Goal: Transaction & Acquisition: Book appointment/travel/reservation

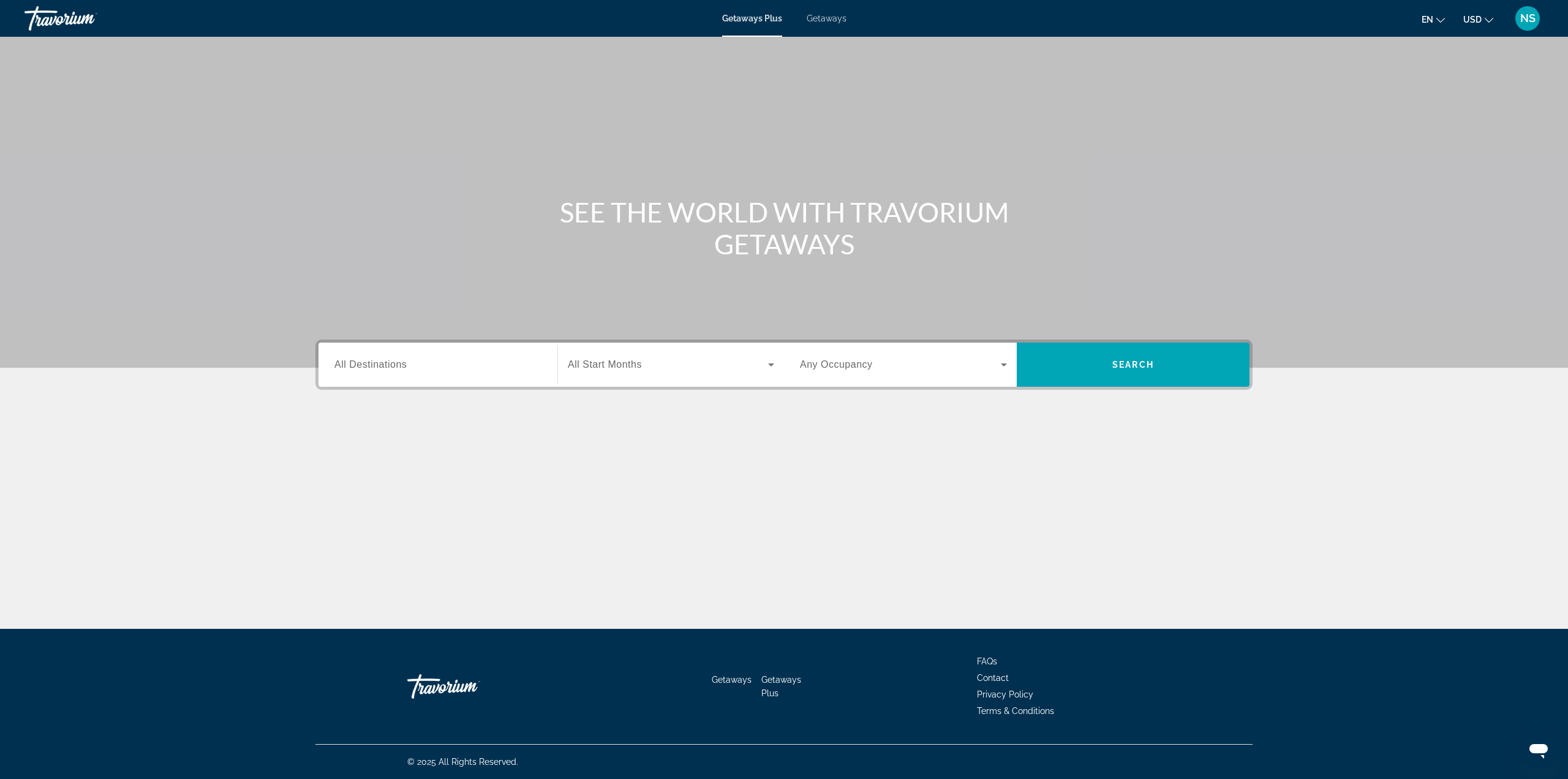
click at [815, 17] on span "Getaways" at bounding box center [826, 18] width 40 height 10
click at [407, 383] on div "Destination All Destinations" at bounding box center [438, 364] width 227 height 45
click at [409, 374] on div "Search widget" at bounding box center [438, 365] width 207 height 35
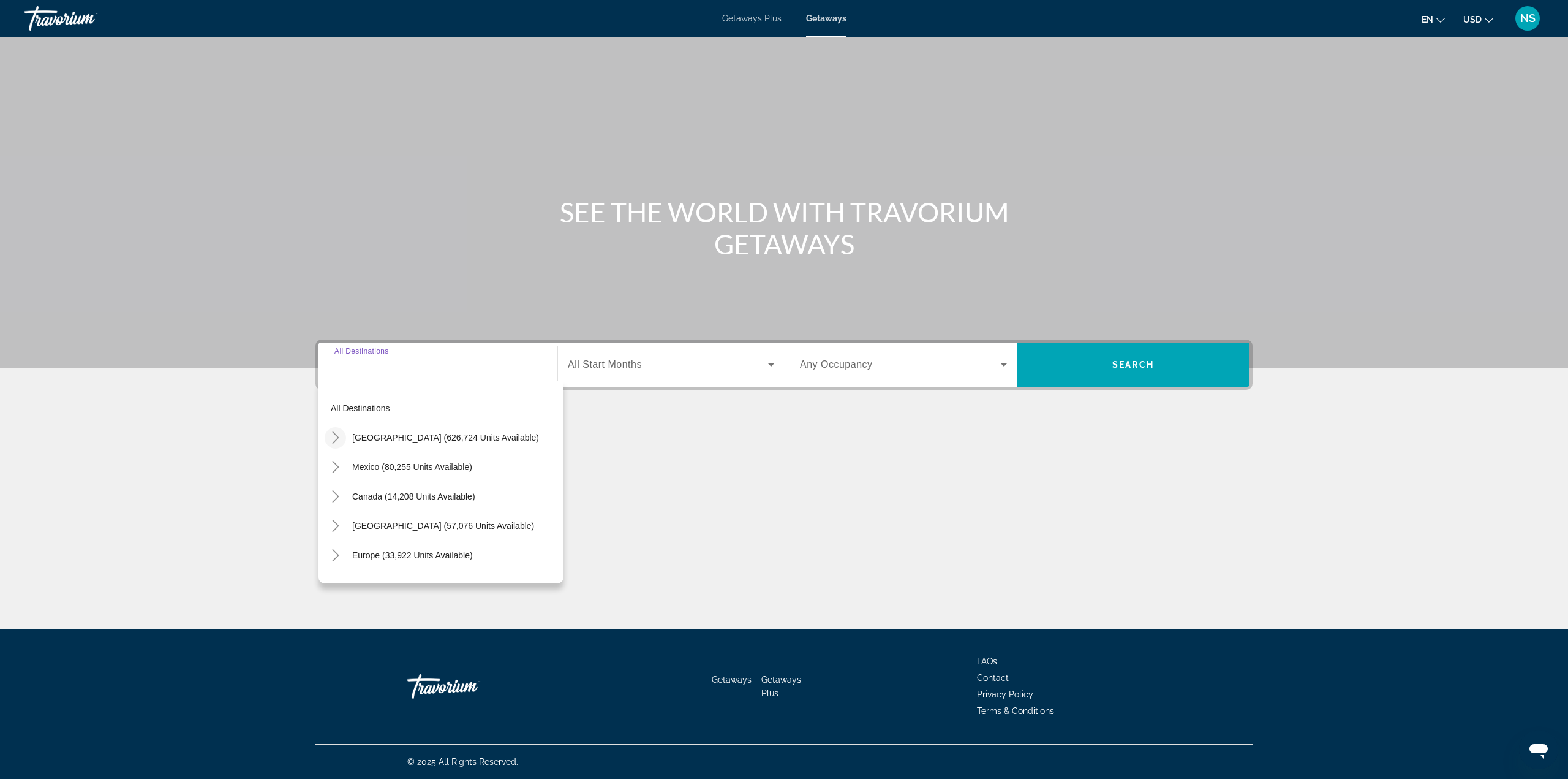
click at [343, 437] on mat-icon "Toggle United States (626,724 units available)" at bounding box center [335, 438] width 21 height 21
click at [346, 426] on icon "Toggle California (77,954 units available)" at bounding box center [348, 428] width 13 height 13
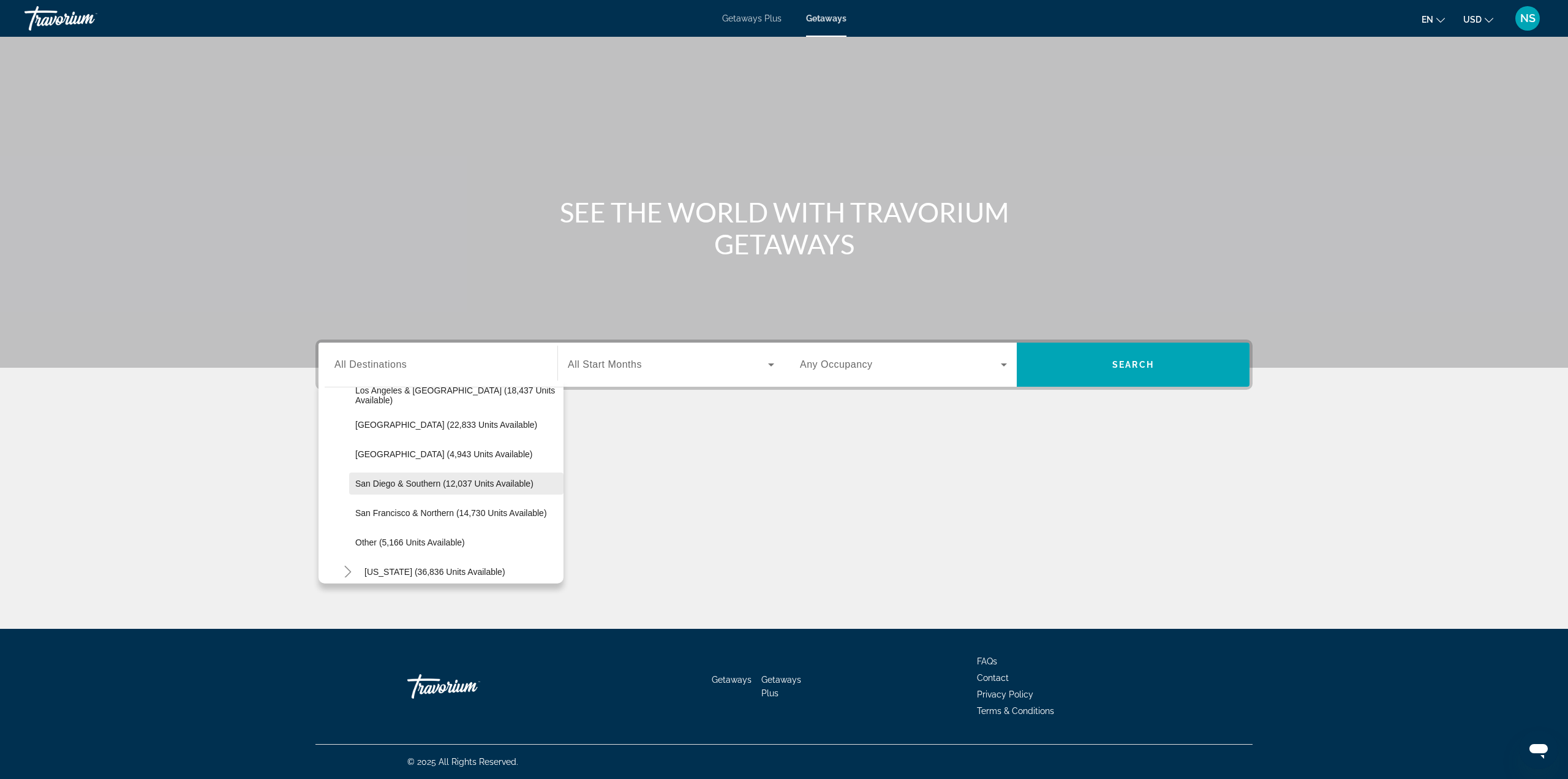
scroll to position [158, 0]
click at [360, 516] on span "San Francisco & Northern (14,730 units available)" at bounding box center [451, 514] width 192 height 10
type input "**********"
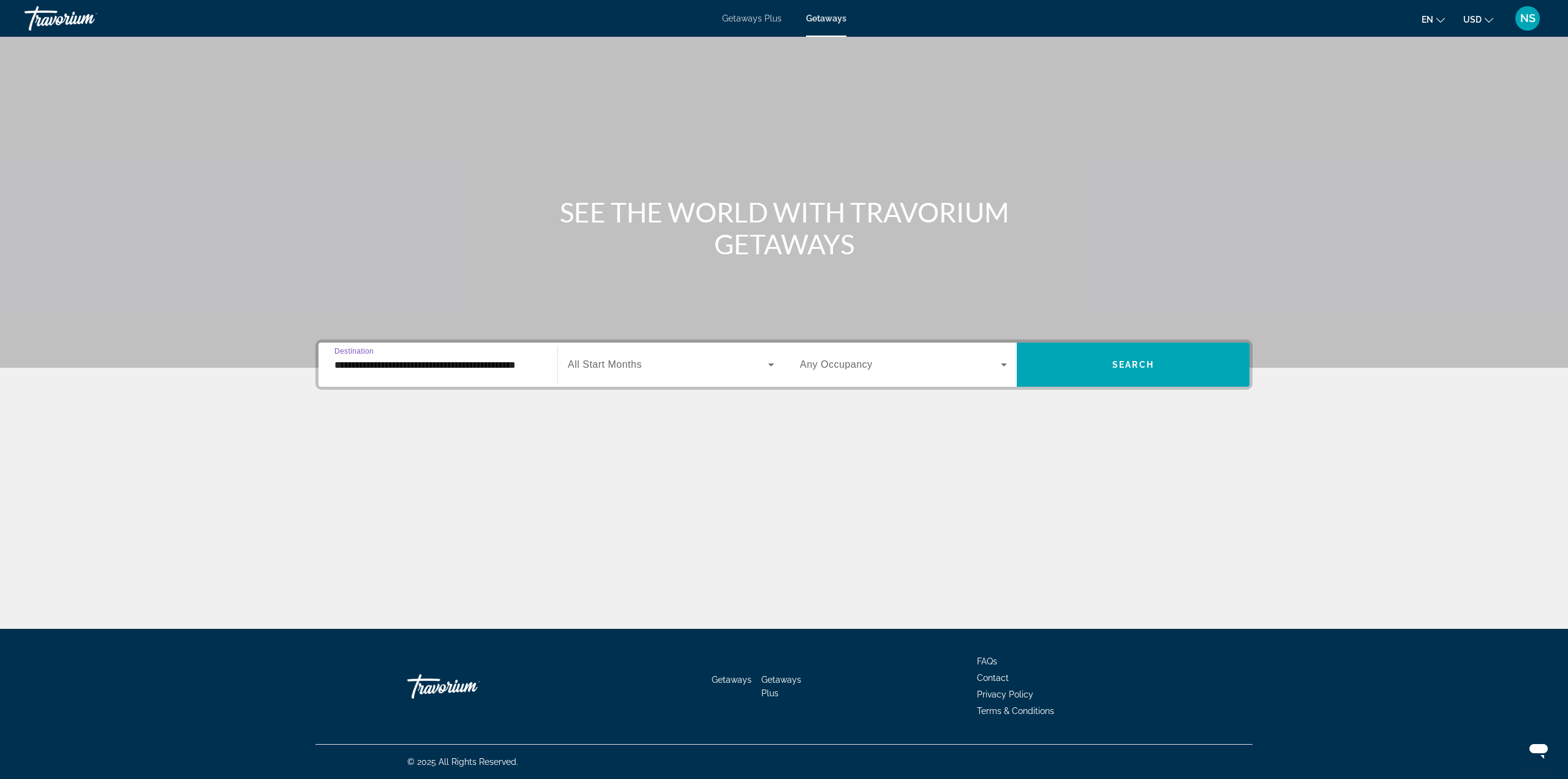
click at [644, 377] on div "Search widget" at bounding box center [670, 364] width 206 height 34
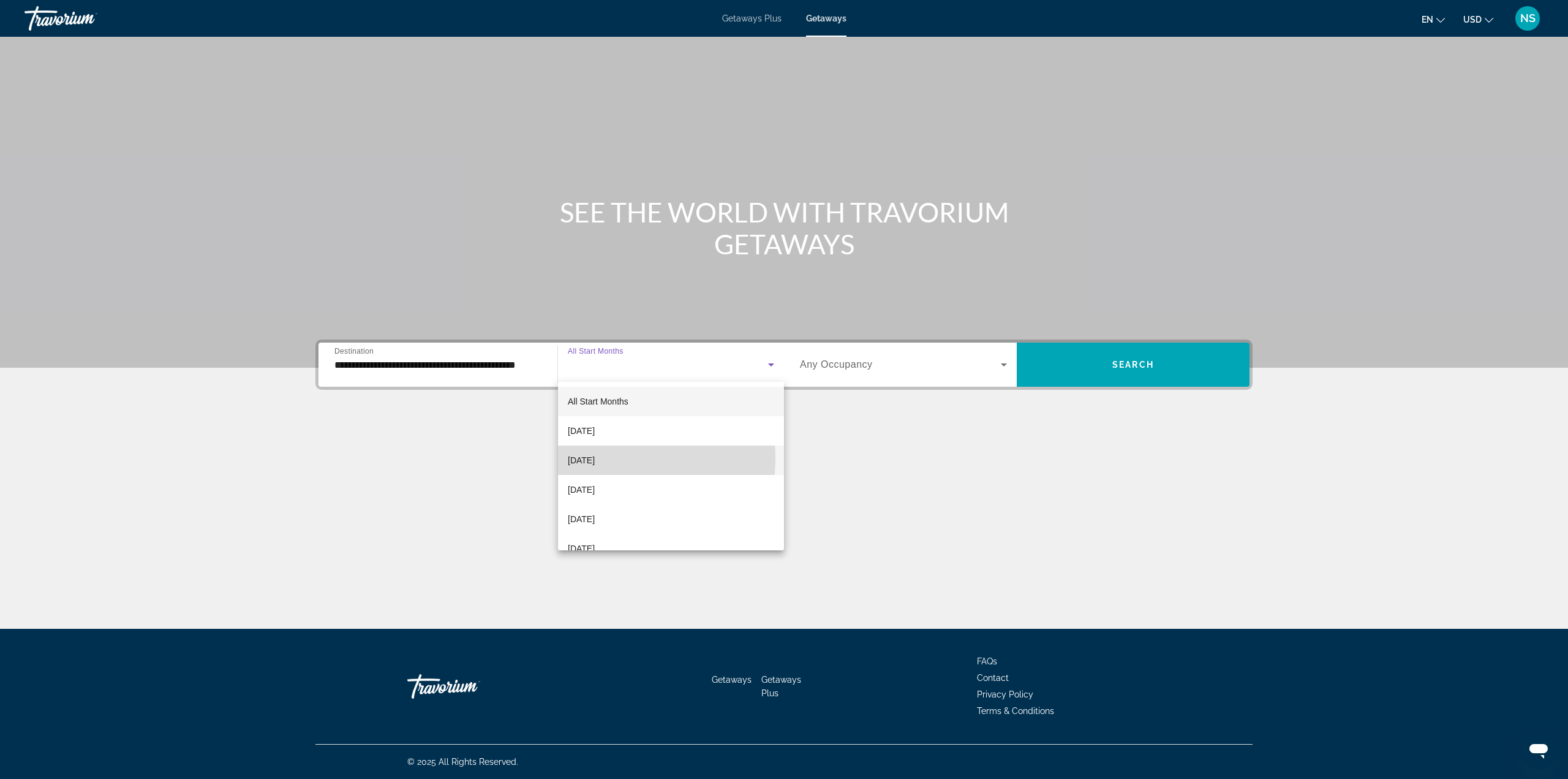
drag, startPoint x: 600, startPoint y: 457, endPoint x: 762, endPoint y: 380, distance: 179.4
click at [595, 457] on span "[DATE]" at bounding box center [581, 459] width 27 height 15
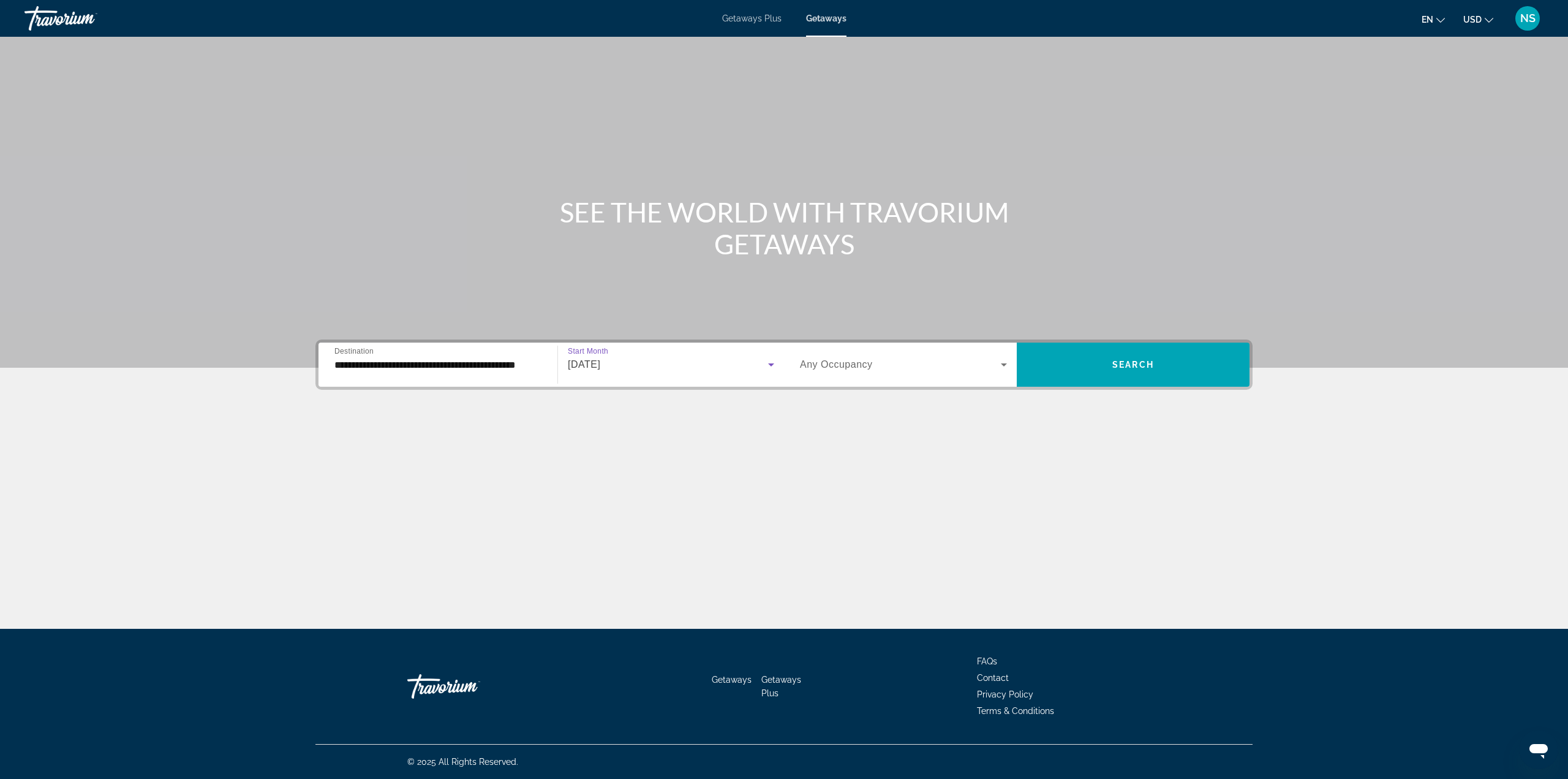
click at [841, 348] on div "Search widget" at bounding box center [904, 364] width 207 height 34
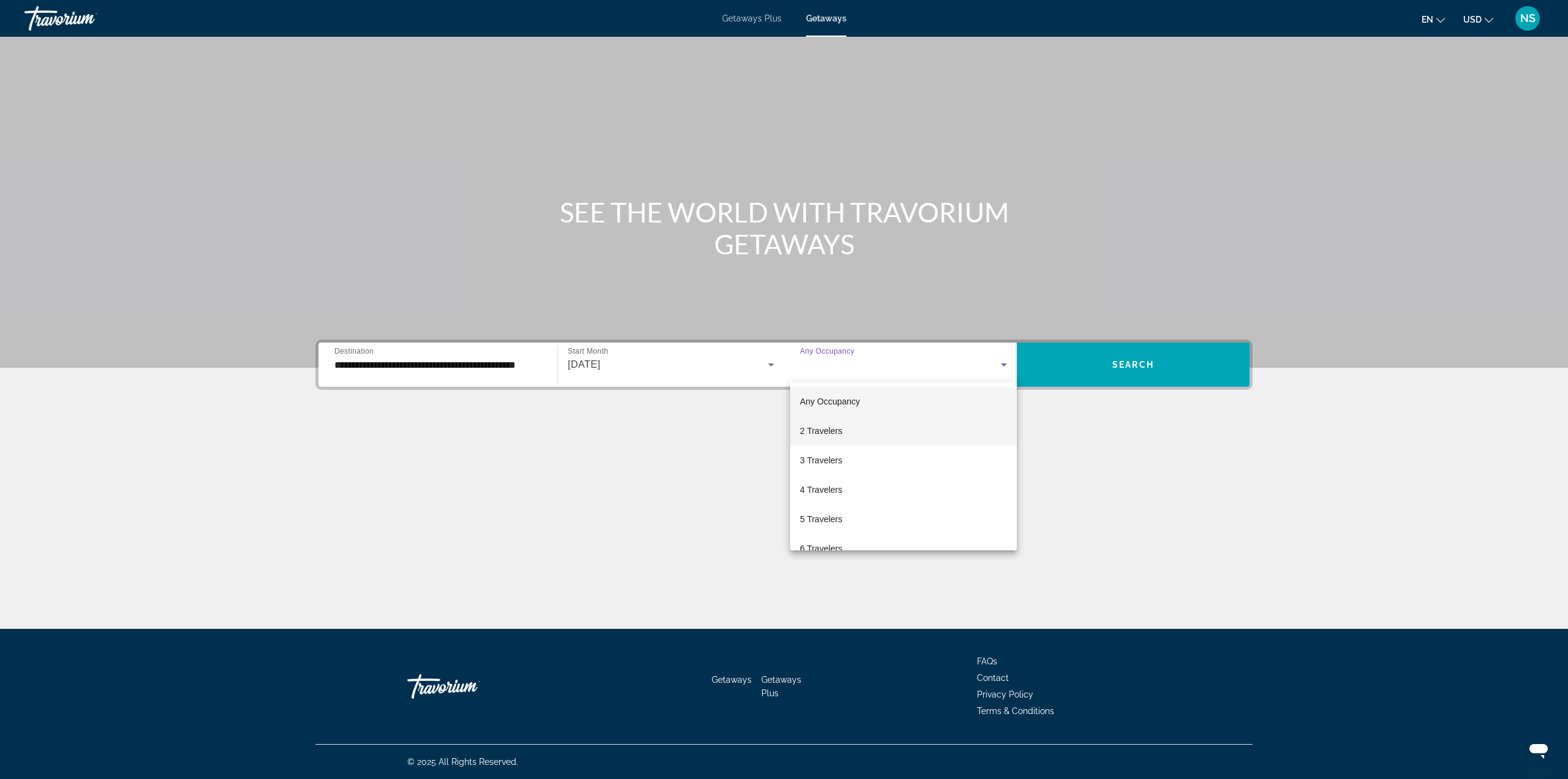
click at [822, 428] on span "2 Travelers" at bounding box center [821, 430] width 43 height 15
click at [1113, 369] on span "Search" at bounding box center [1132, 364] width 42 height 10
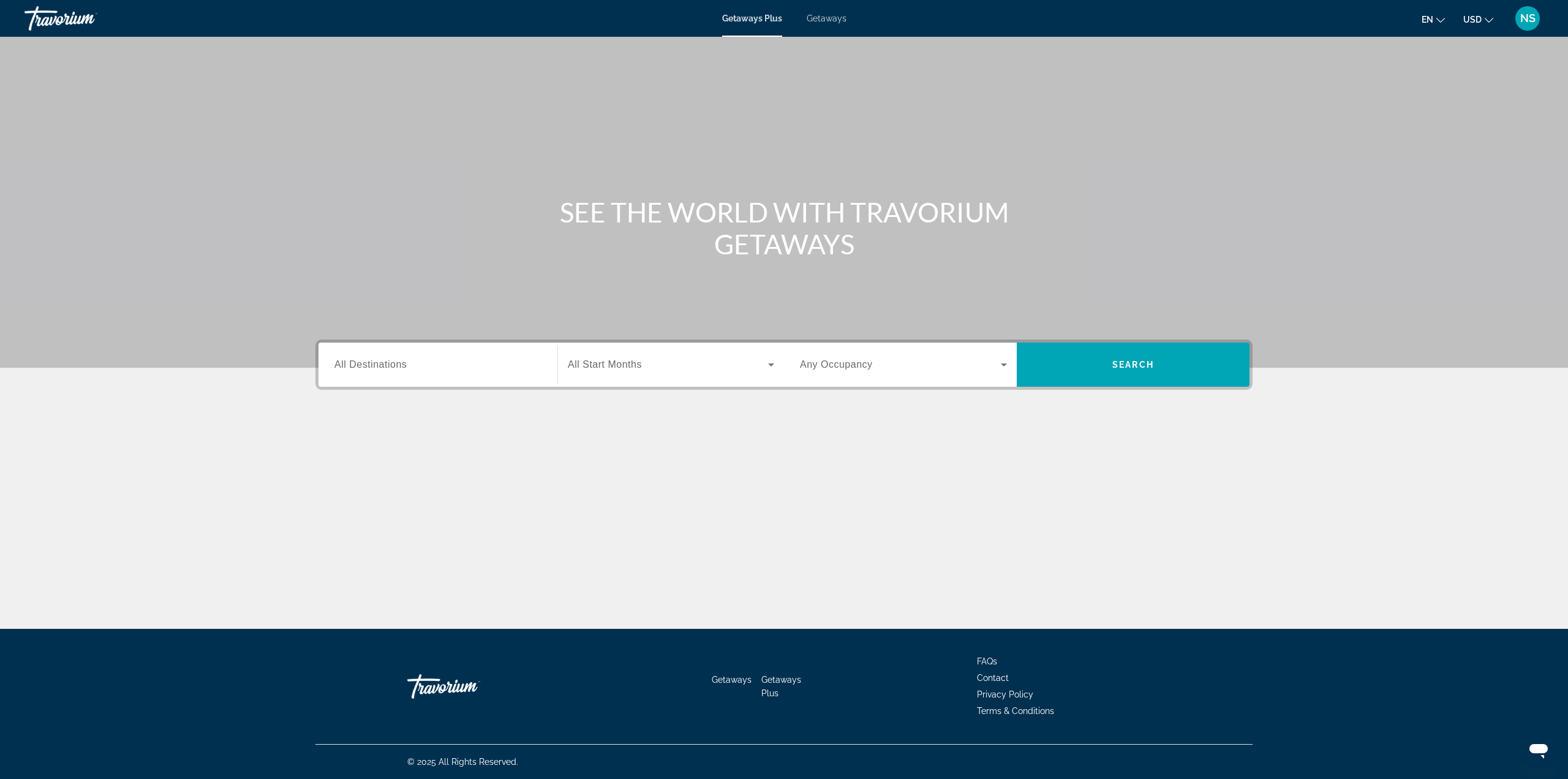
click at [809, 16] on span "Getaways" at bounding box center [826, 18] width 40 height 10
click at [492, 360] on input "Destination All Destinations" at bounding box center [438, 364] width 207 height 15
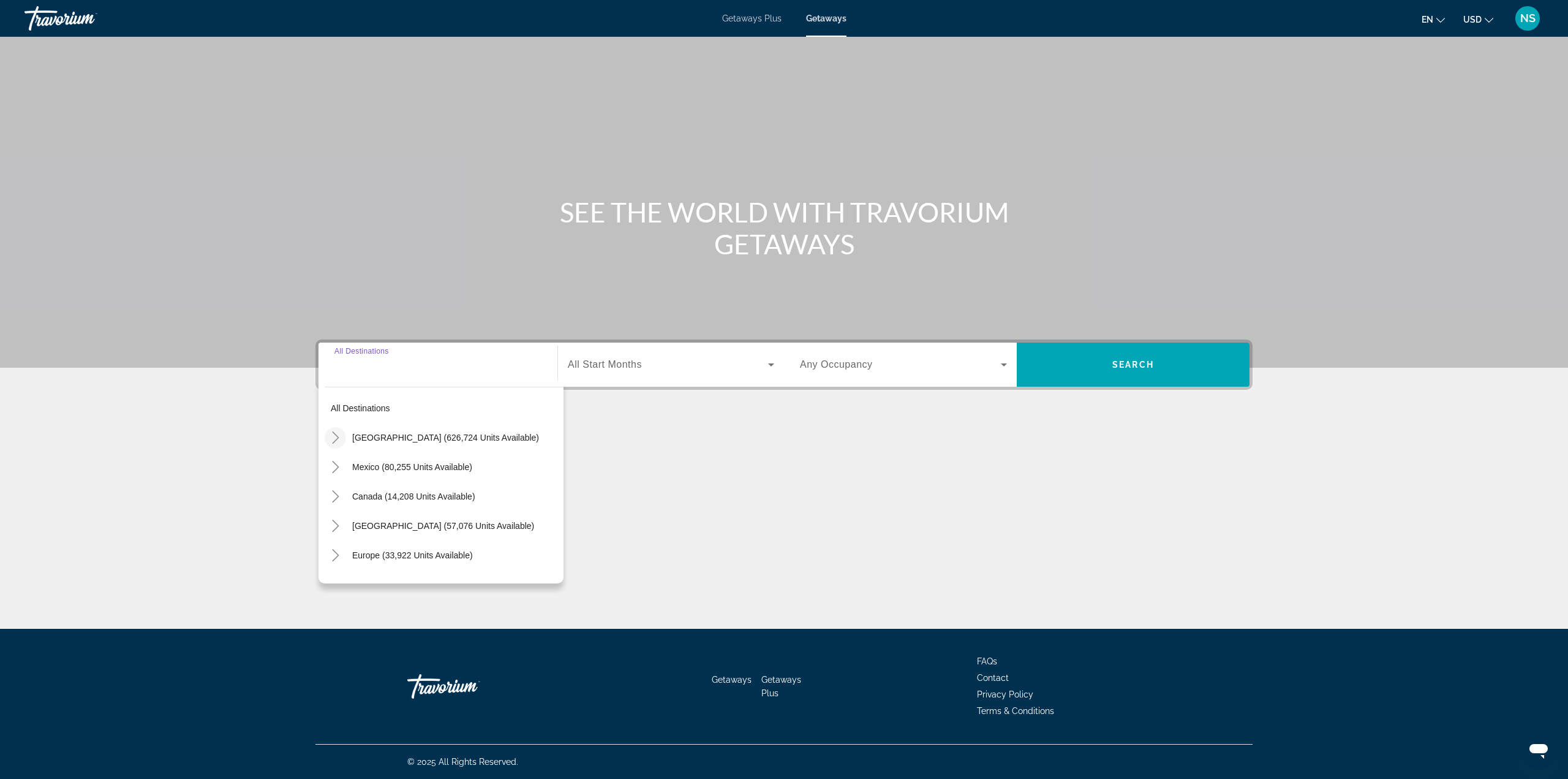
click at [338, 442] on icon "Toggle United States (626,724 units available)" at bounding box center [335, 437] width 13 height 13
click at [345, 499] on mat-icon "Toggle California (77,954 units available)" at bounding box center [348, 490] width 21 height 21
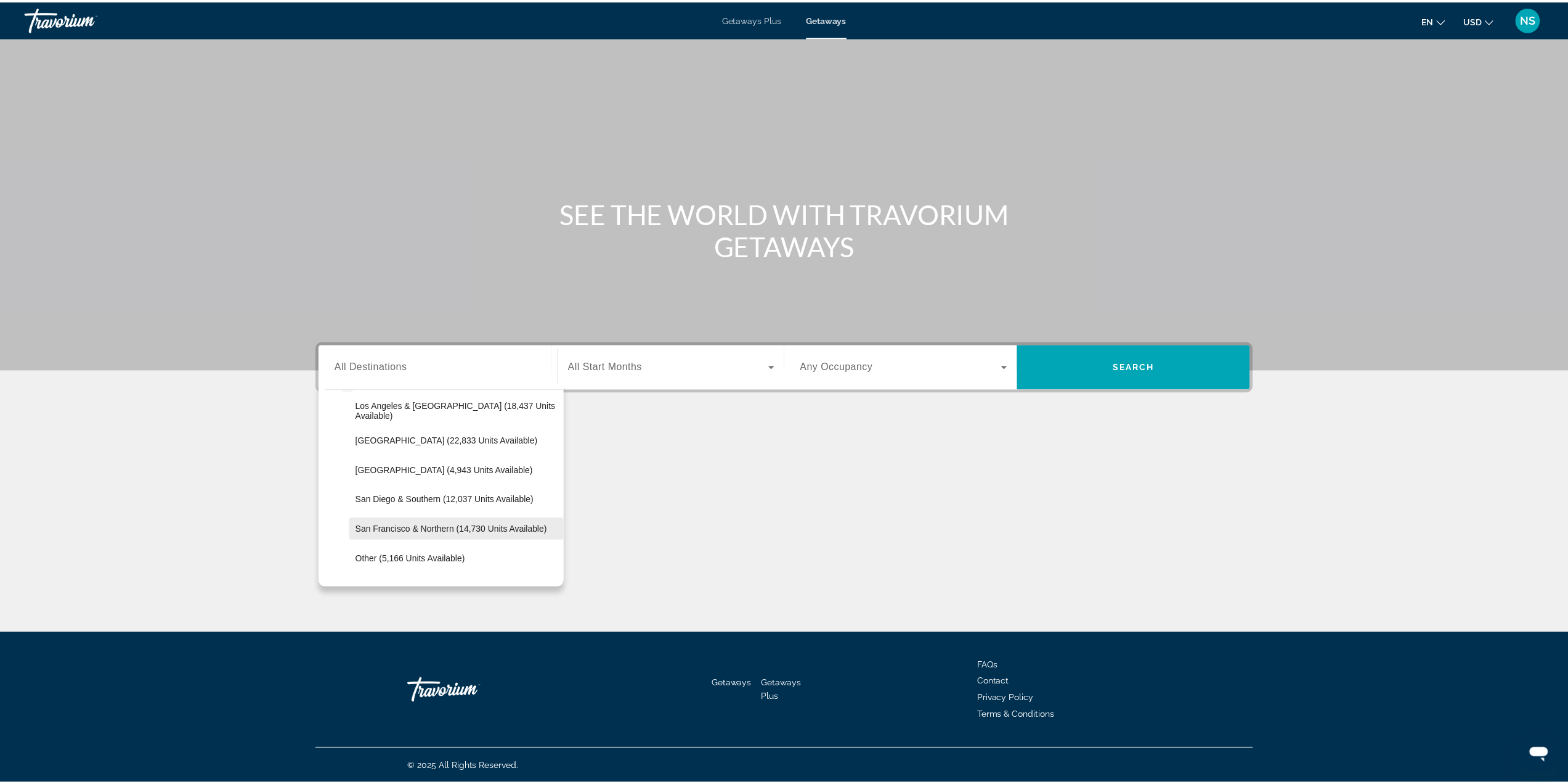
scroll to position [159, 0]
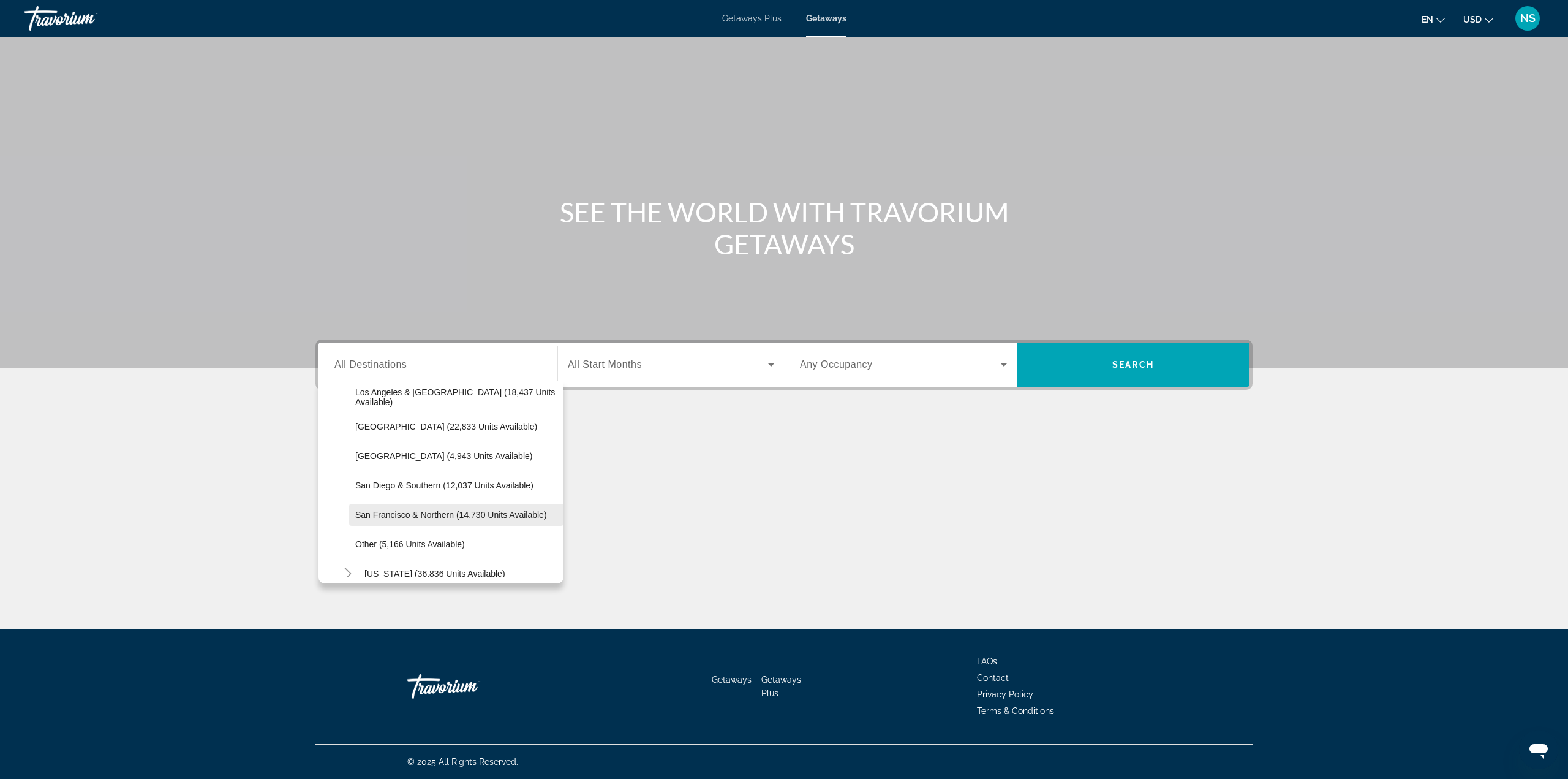
click at [404, 517] on span "San Francisco & Northern (14,730 units available)" at bounding box center [451, 514] width 192 height 10
type input "**********"
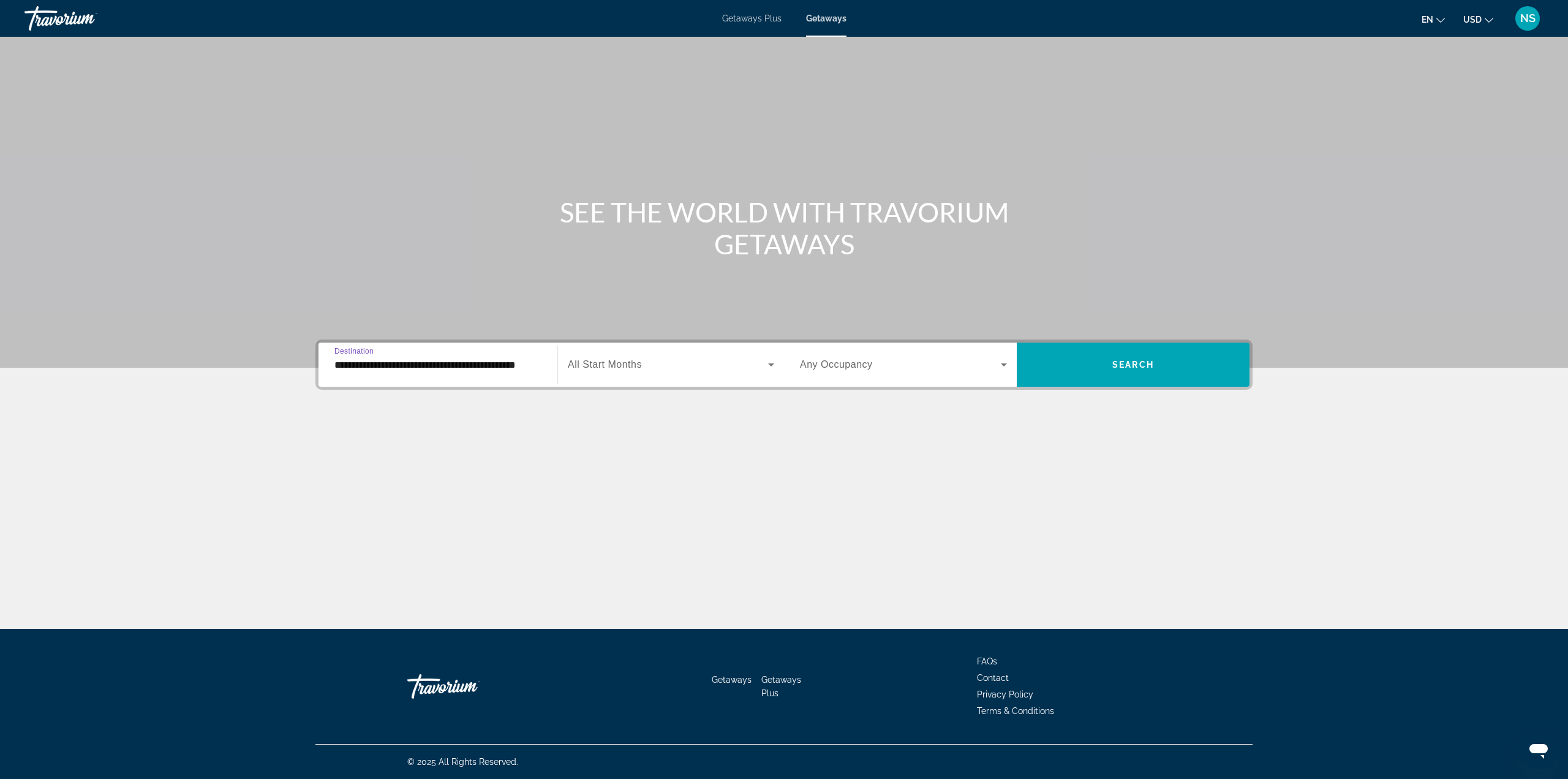
click at [637, 360] on span "All Start Months" at bounding box center [604, 364] width 75 height 11
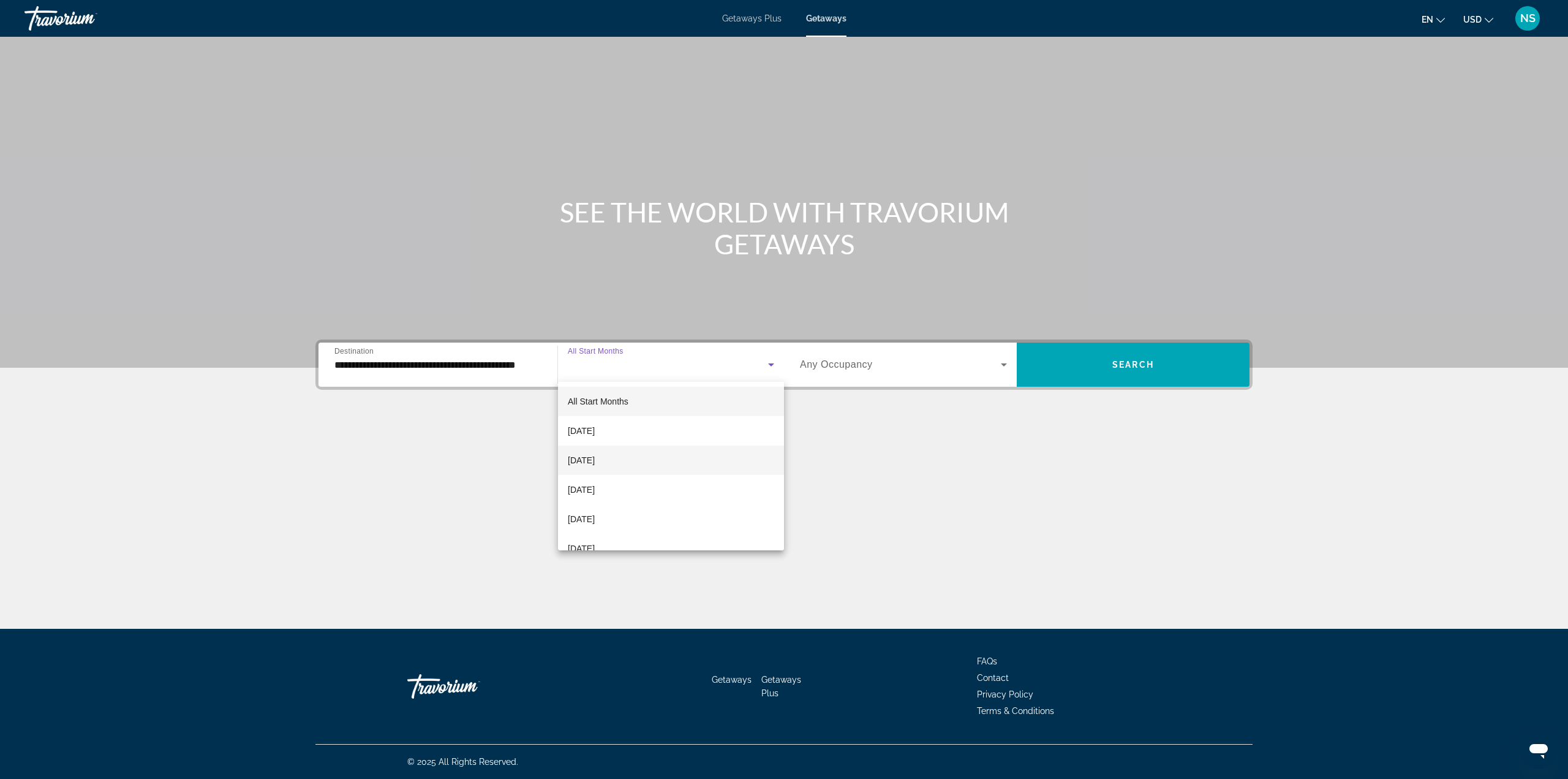
click at [595, 452] on span "[DATE]" at bounding box center [581, 459] width 27 height 15
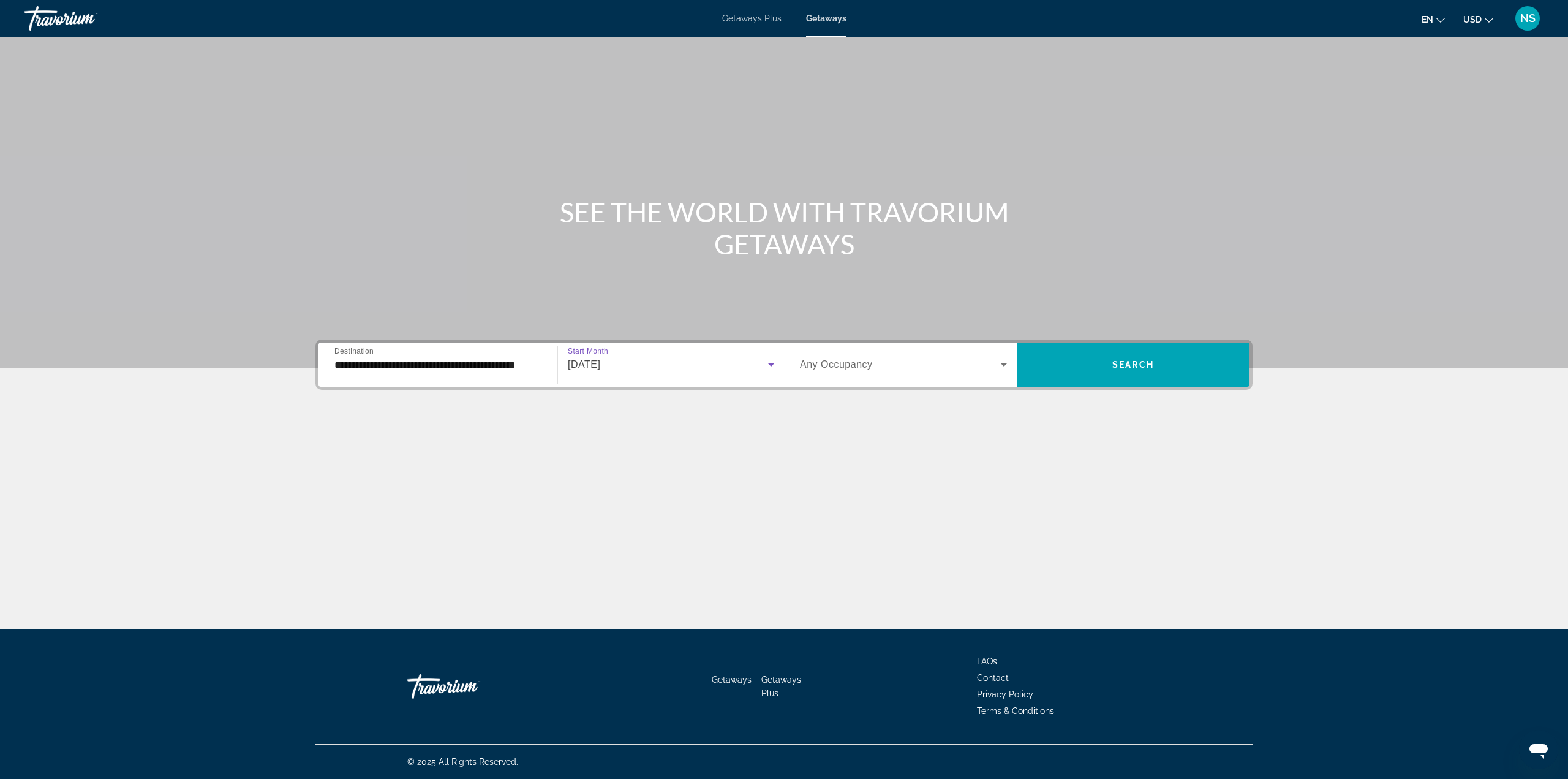
click at [838, 368] on span "Any Occupancy" at bounding box center [836, 364] width 73 height 11
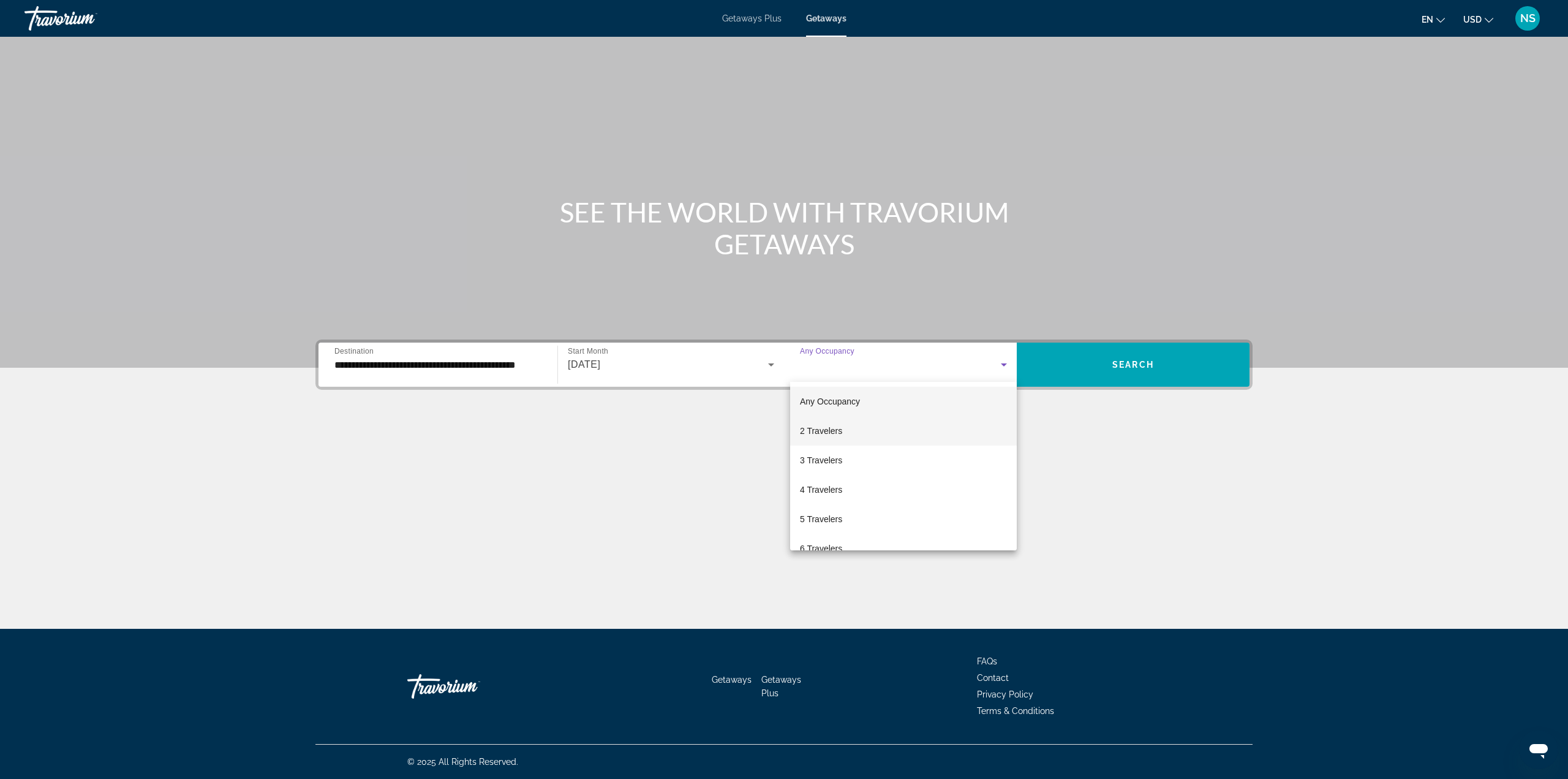
click at [812, 442] on mat-option "2 Travelers" at bounding box center [904, 430] width 227 height 29
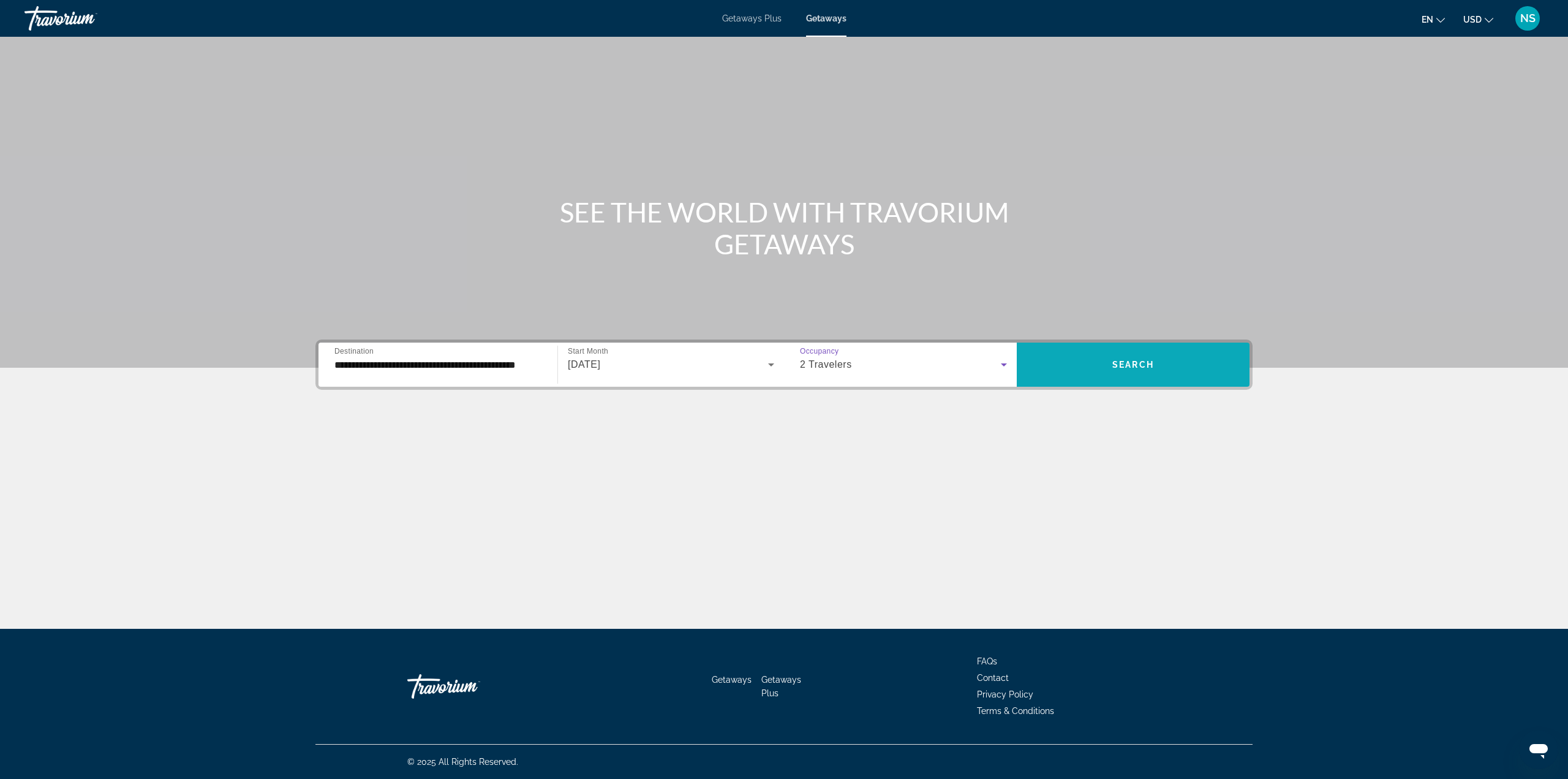
click at [1111, 358] on span "Search widget" at bounding box center [1133, 364] width 232 height 29
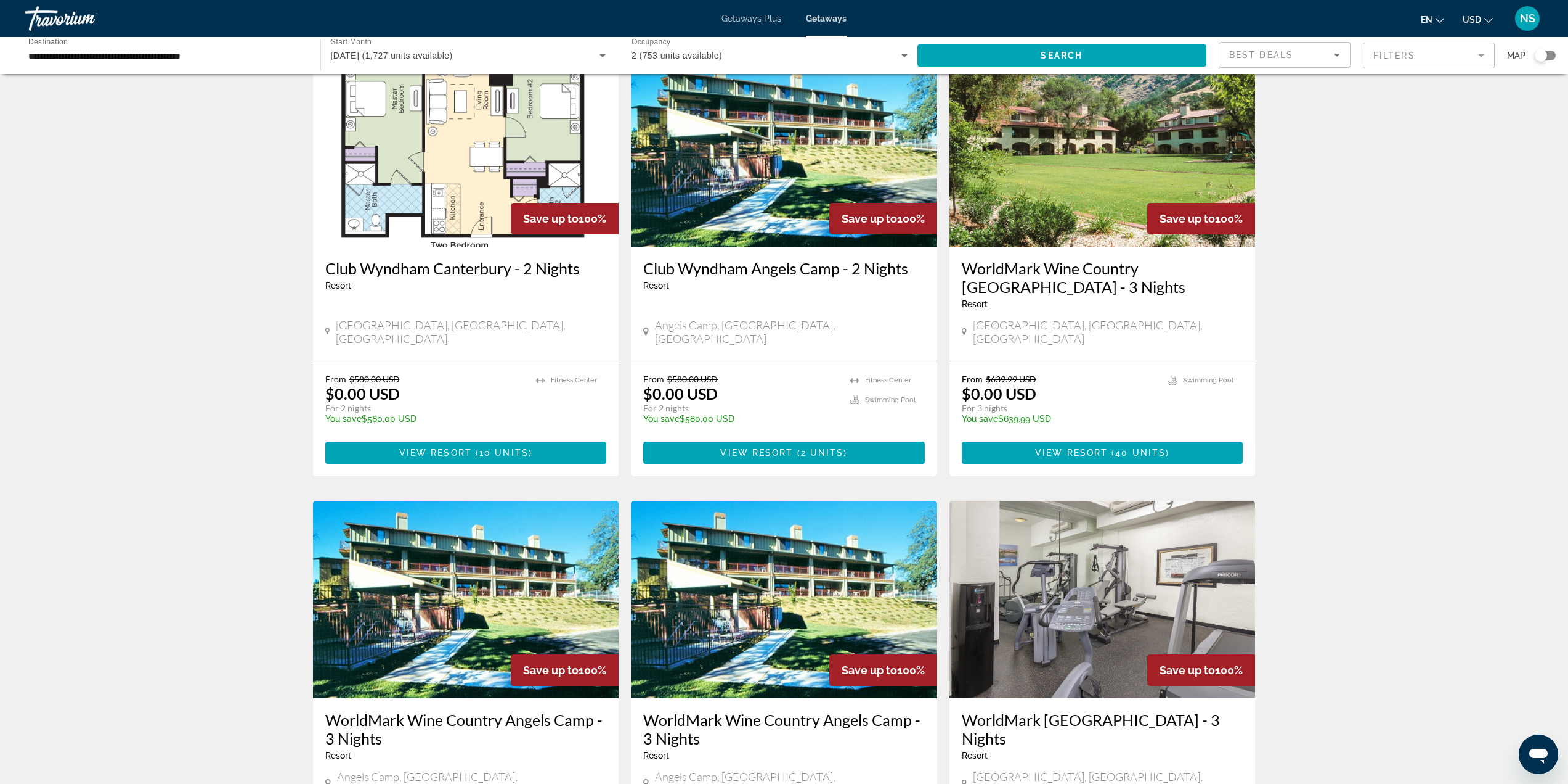
scroll to position [555, 0]
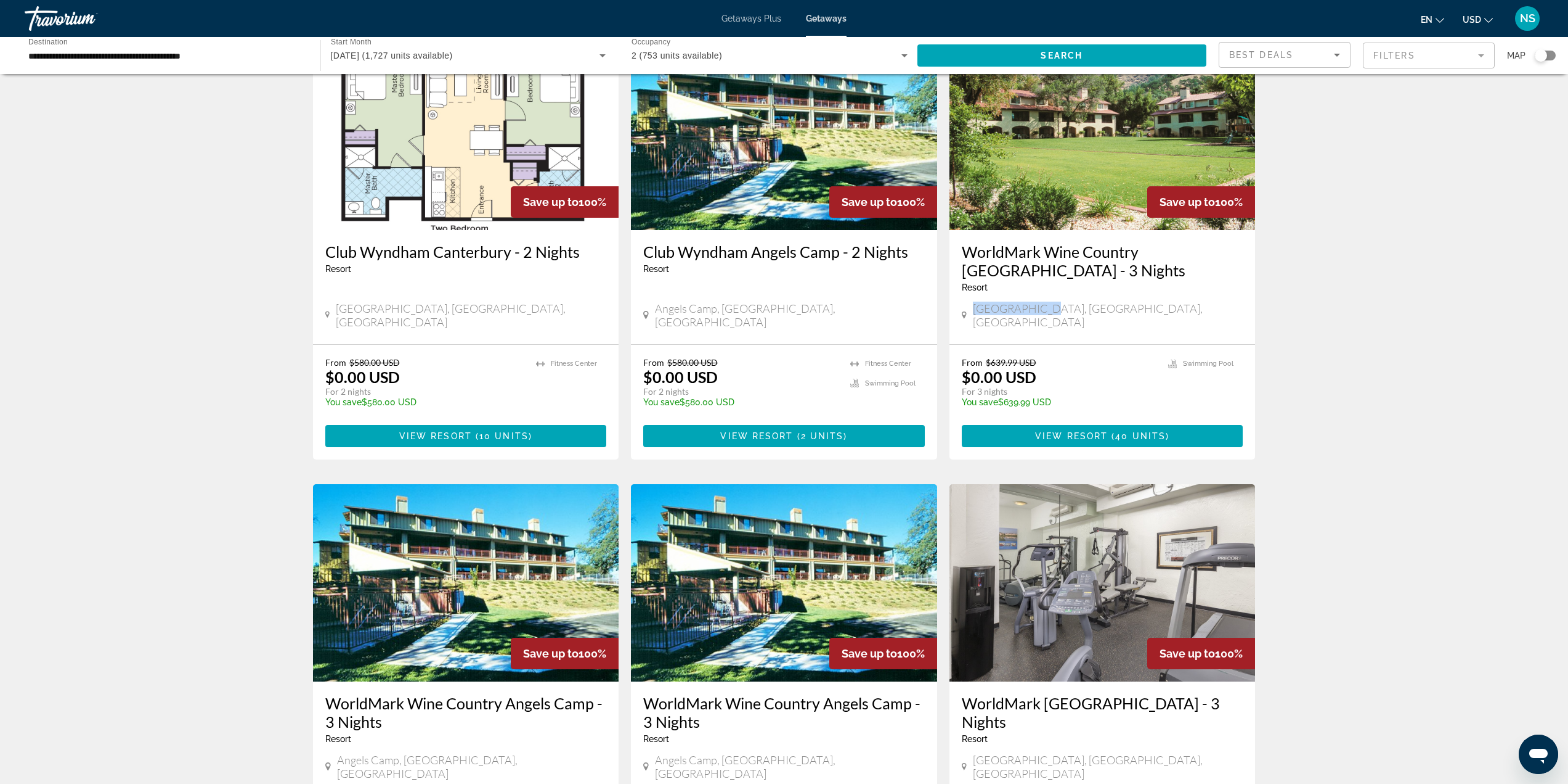
drag, startPoint x: 977, startPoint y: 278, endPoint x: 1045, endPoint y: 278, distance: 68.0
click at [1045, 301] on div "Nice, CA, USA" at bounding box center [1102, 315] width 282 height 27
copy span "Nice, CA, USA"
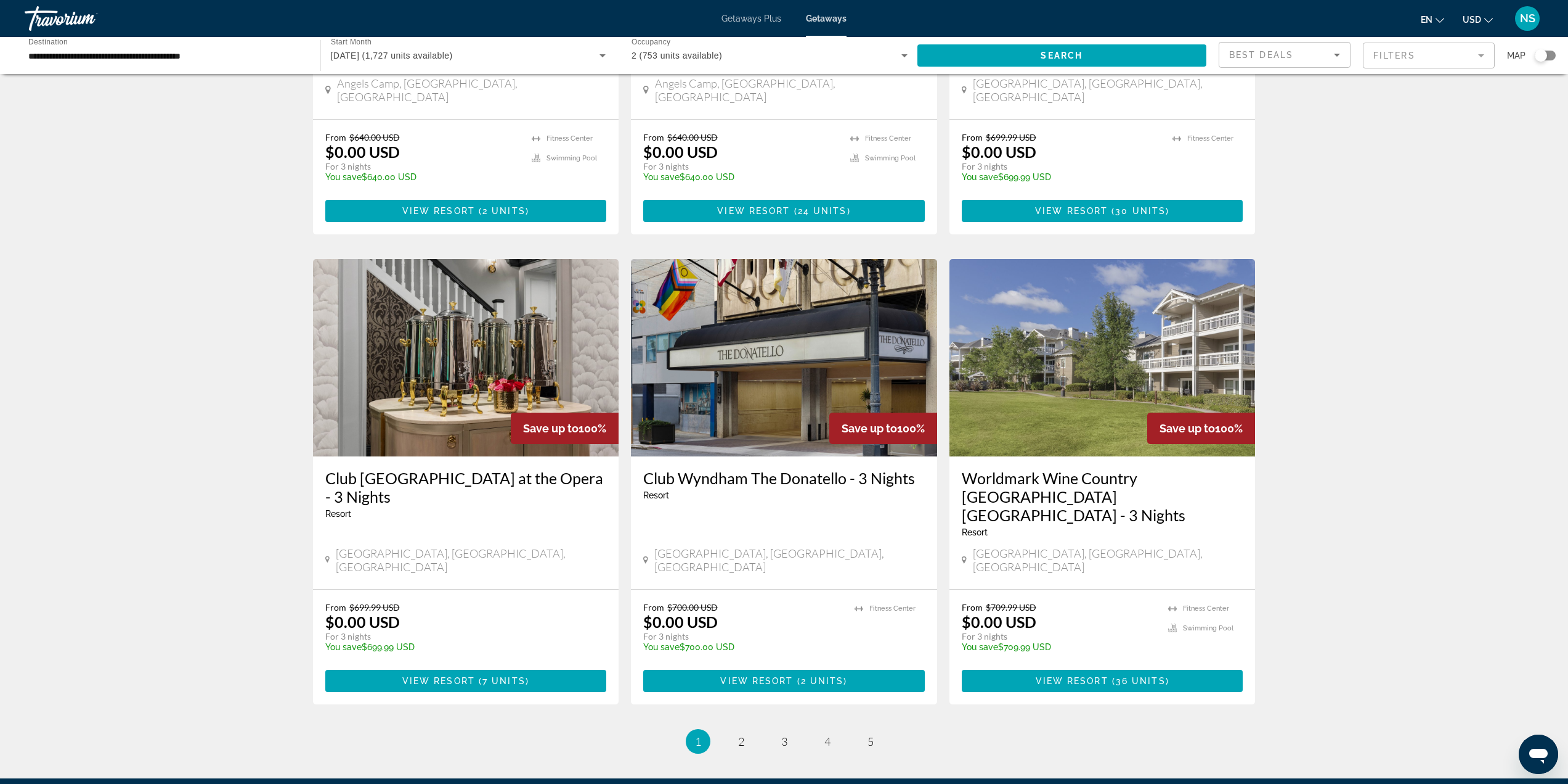
scroll to position [1234, 0]
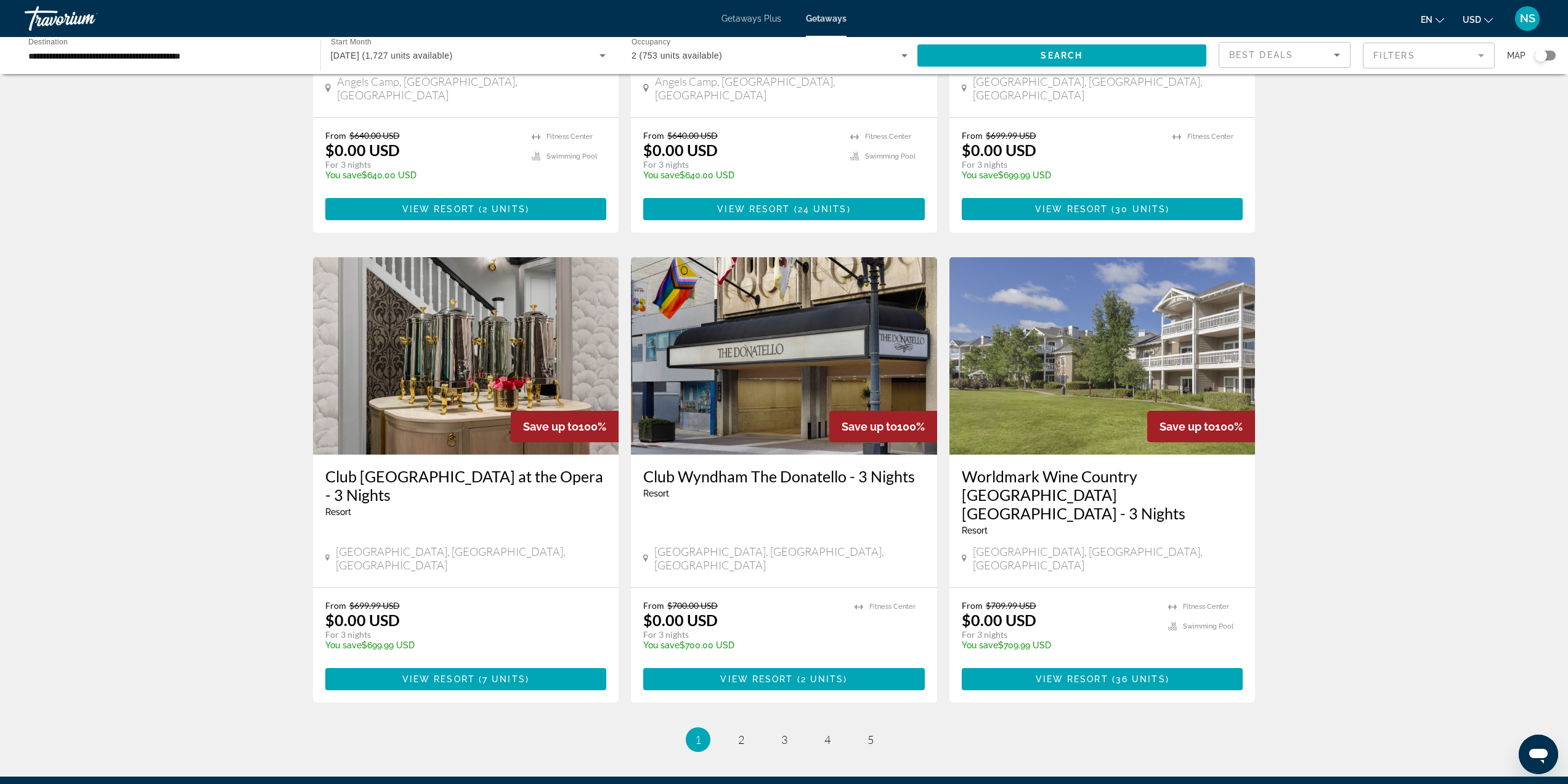
click at [728, 467] on h3 "Club Wyndham The Donatello - 3 Nights" at bounding box center [784, 476] width 282 height 19
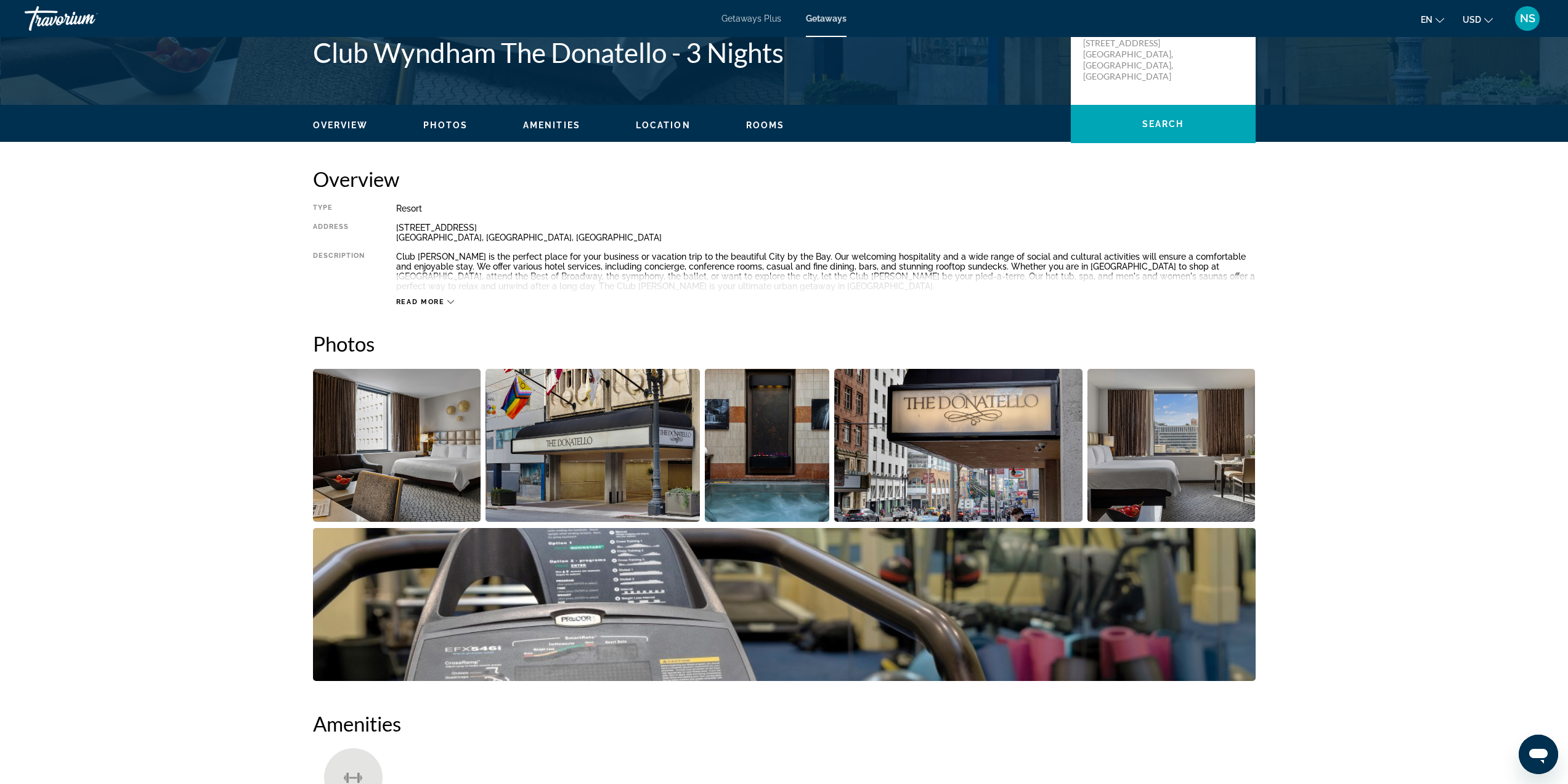
scroll to position [308, 0]
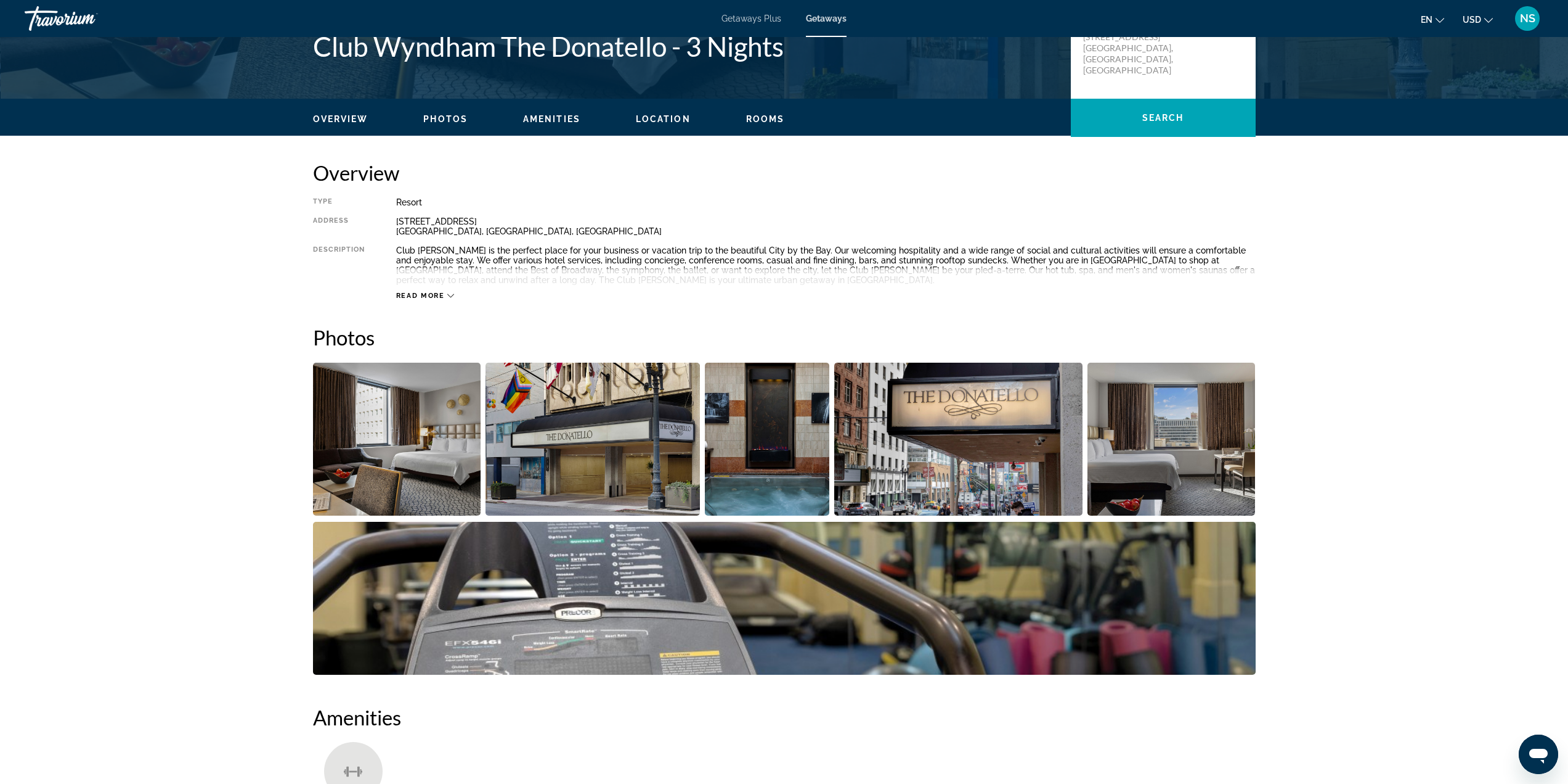
click at [423, 436] on img "Open full-screen image slider" at bounding box center [397, 439] width 169 height 153
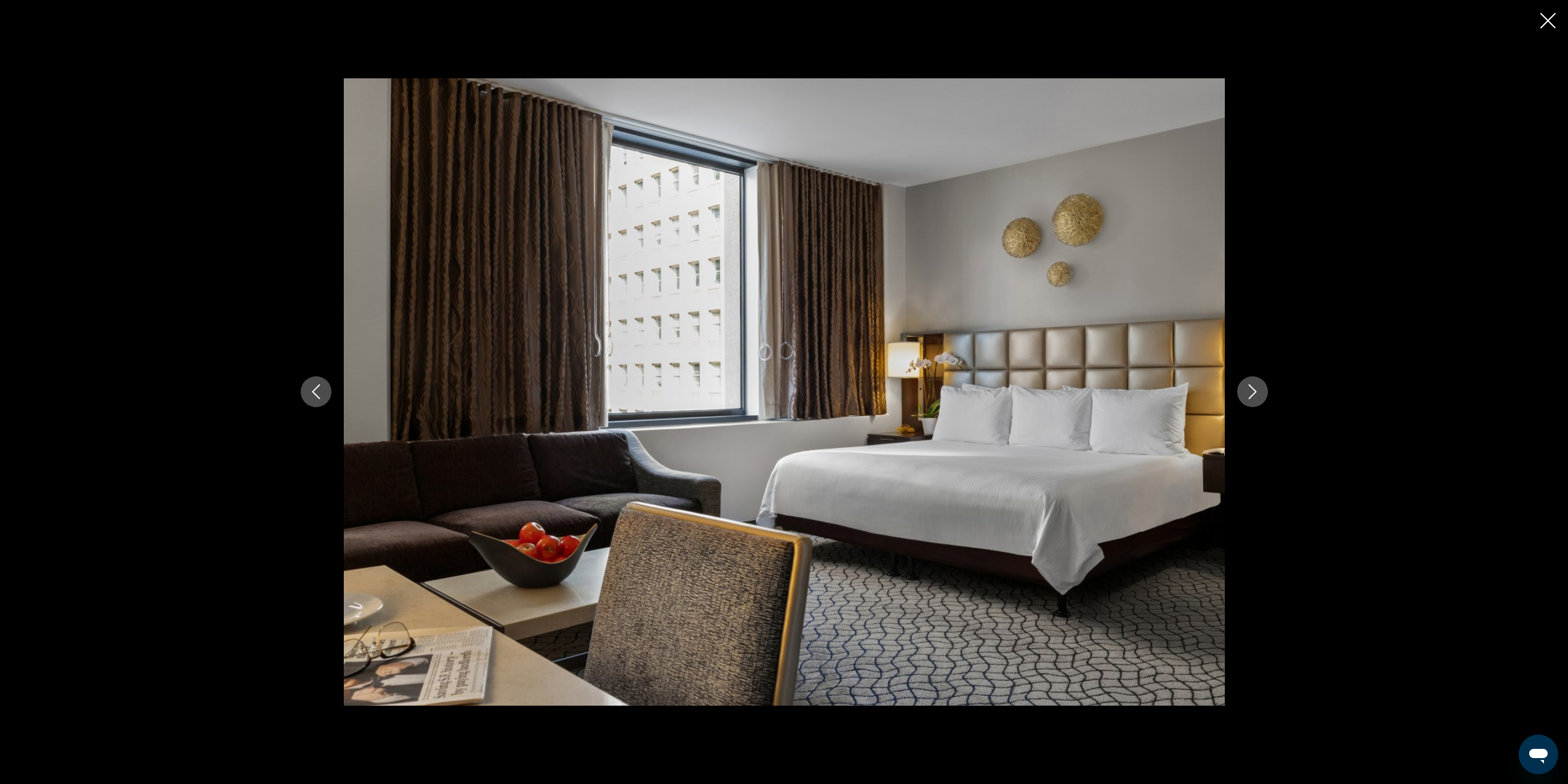
click at [1249, 384] on icon "Next image" at bounding box center [1252, 391] width 15 height 15
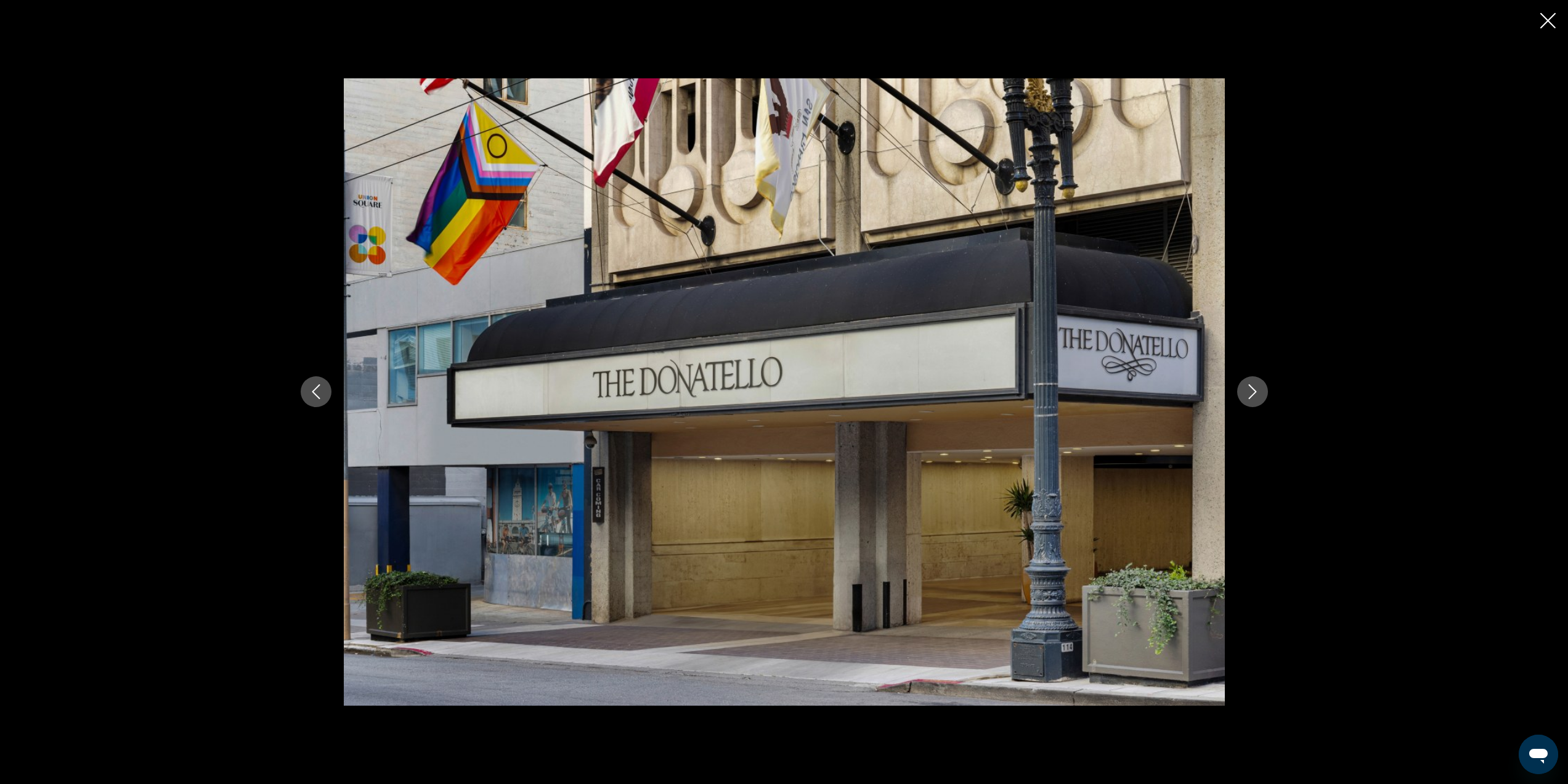
click at [1249, 385] on icon "Next image" at bounding box center [1252, 392] width 8 height 15
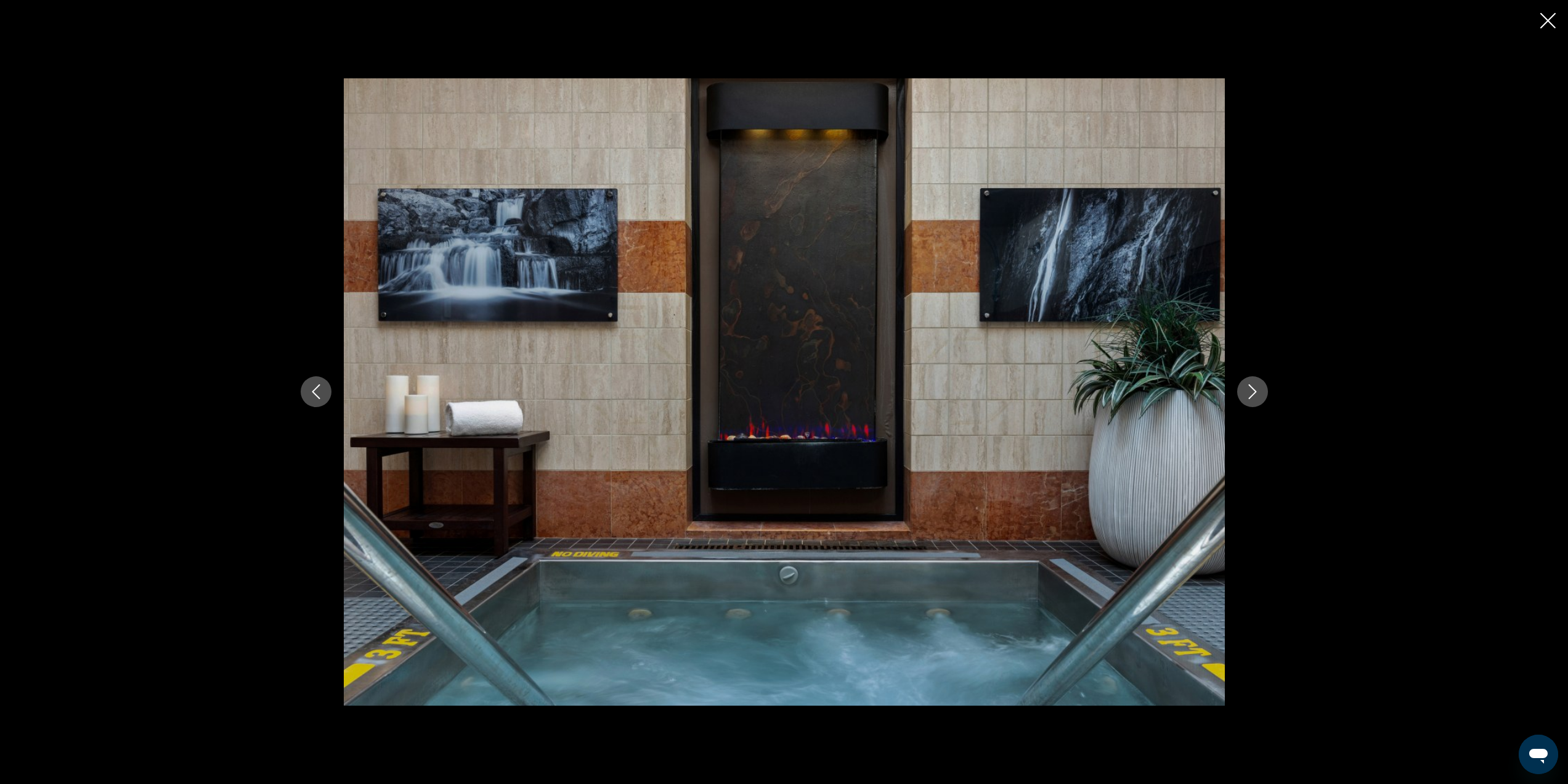
click at [1249, 386] on icon "Next image" at bounding box center [1252, 391] width 15 height 15
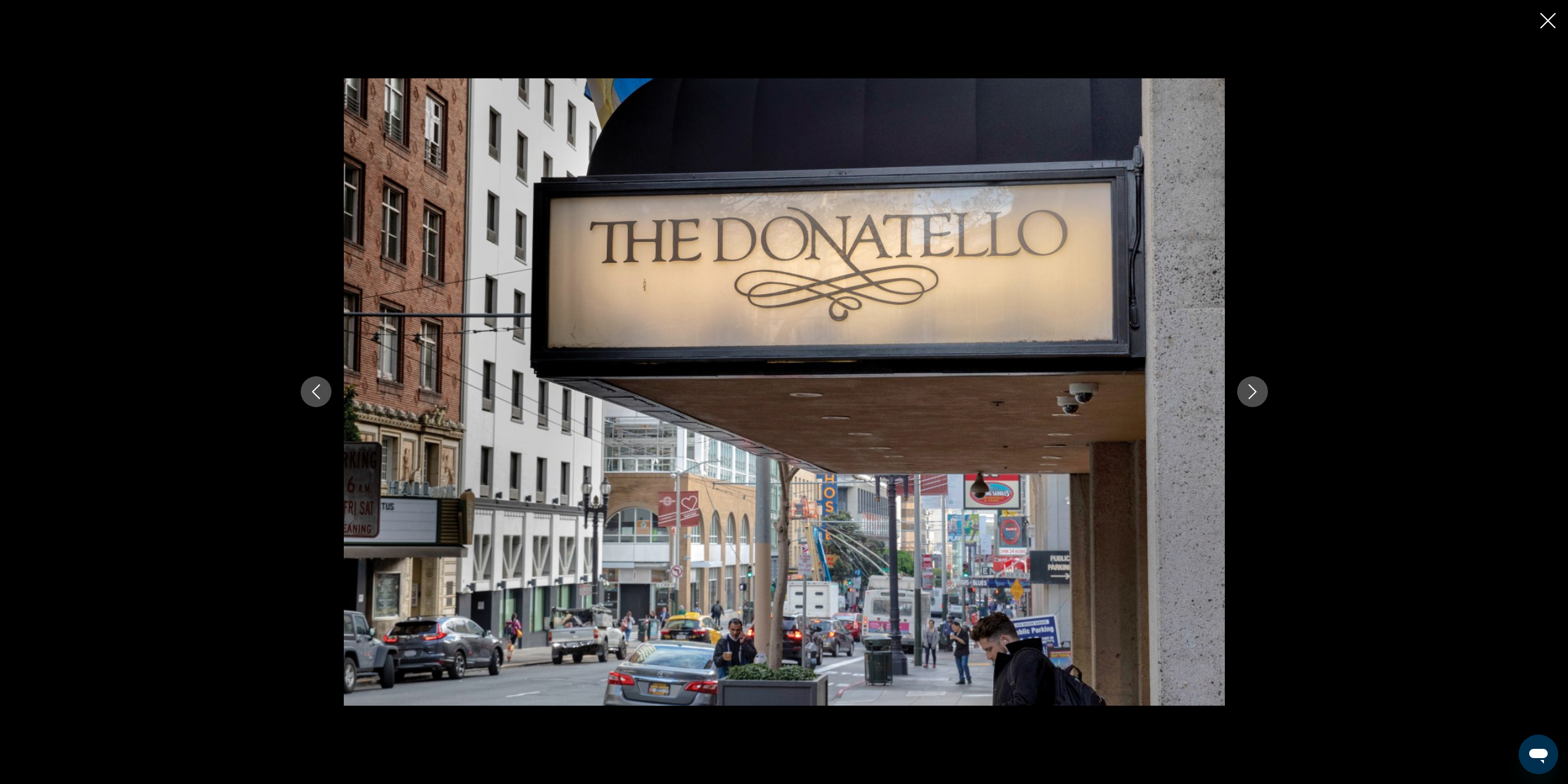
click at [1249, 386] on icon "Next image" at bounding box center [1252, 391] width 15 height 15
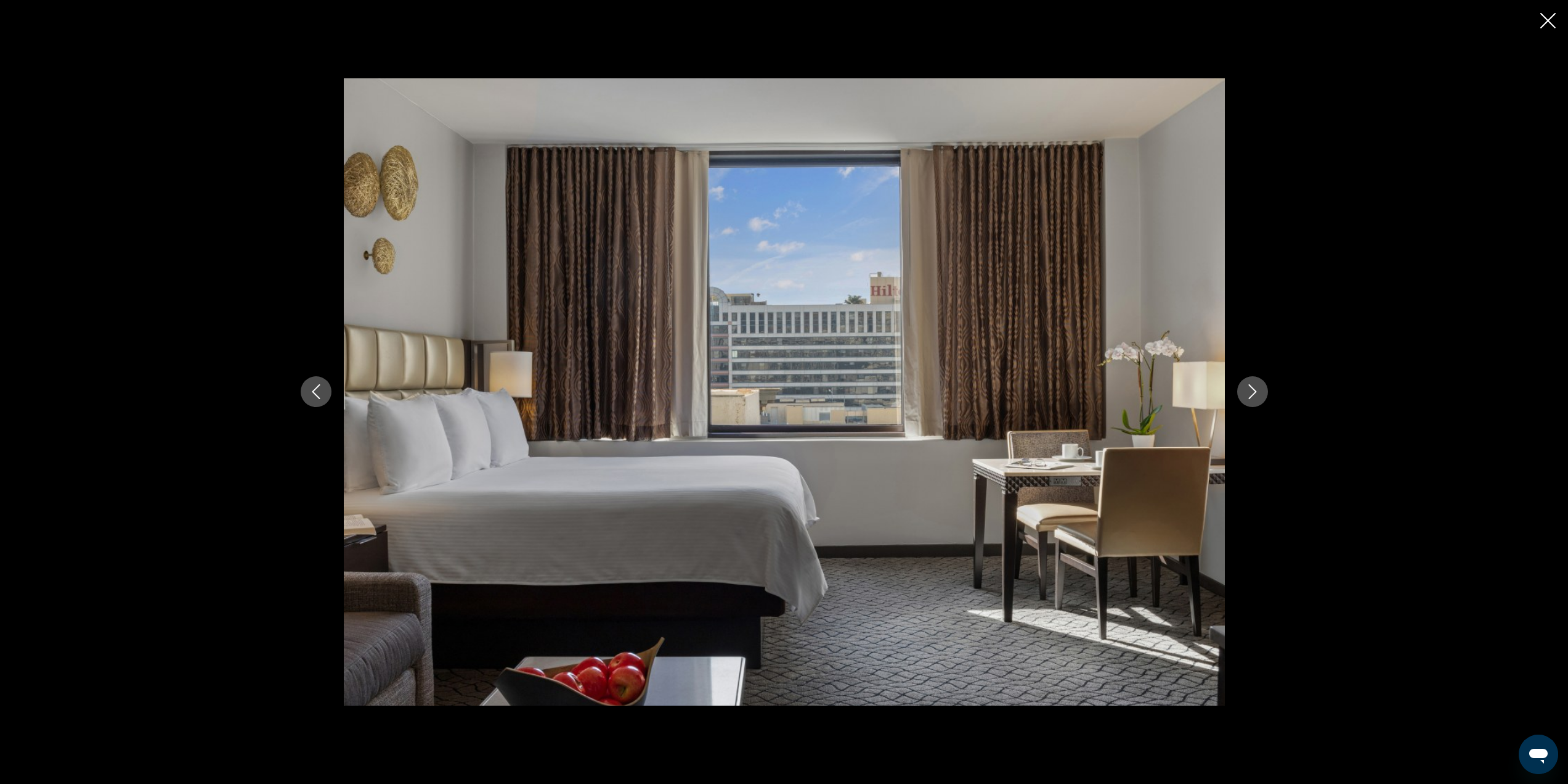
click at [1249, 386] on icon "Next image" at bounding box center [1252, 391] width 15 height 15
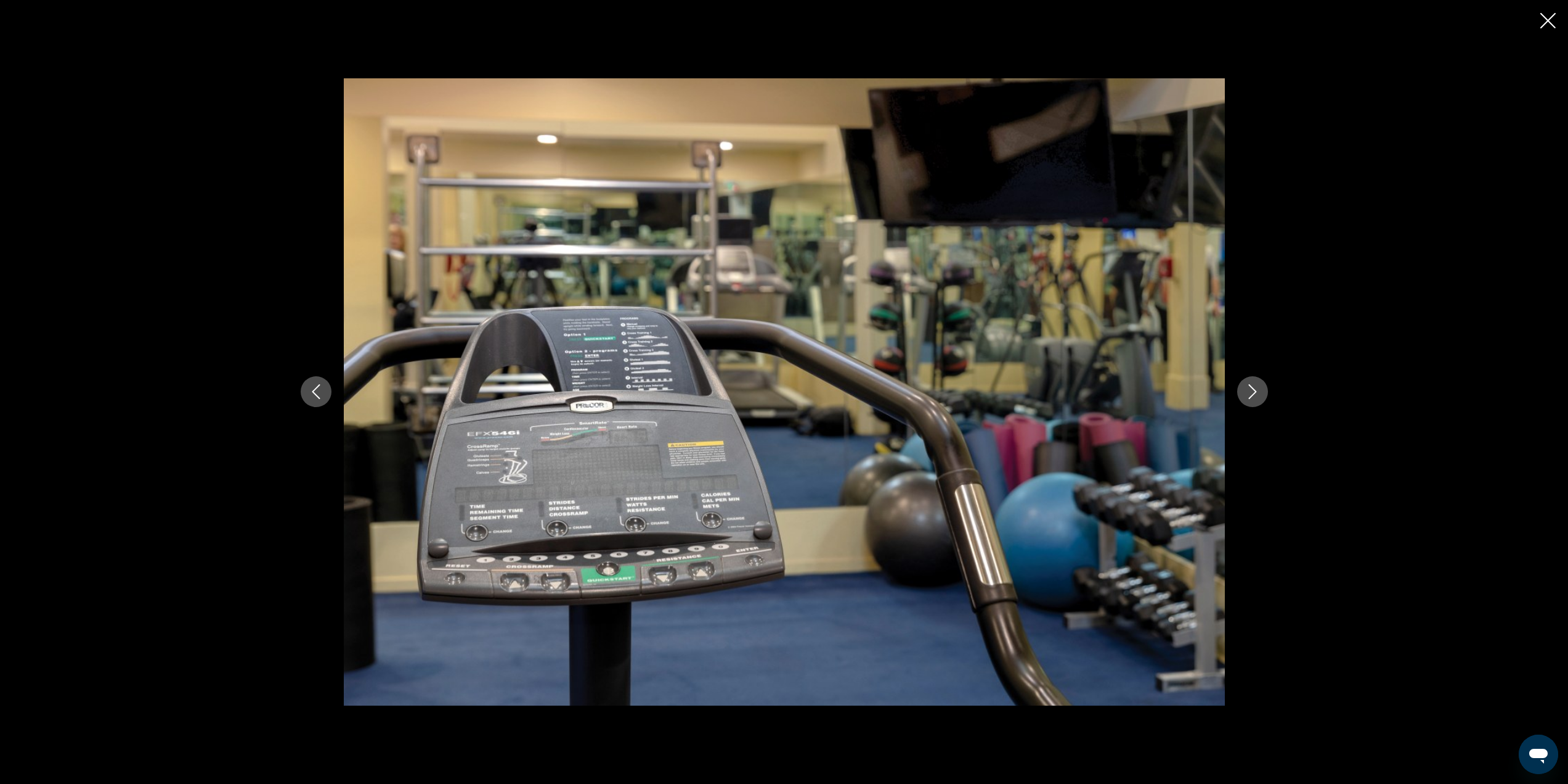
click at [1249, 386] on icon "Next image" at bounding box center [1252, 391] width 15 height 15
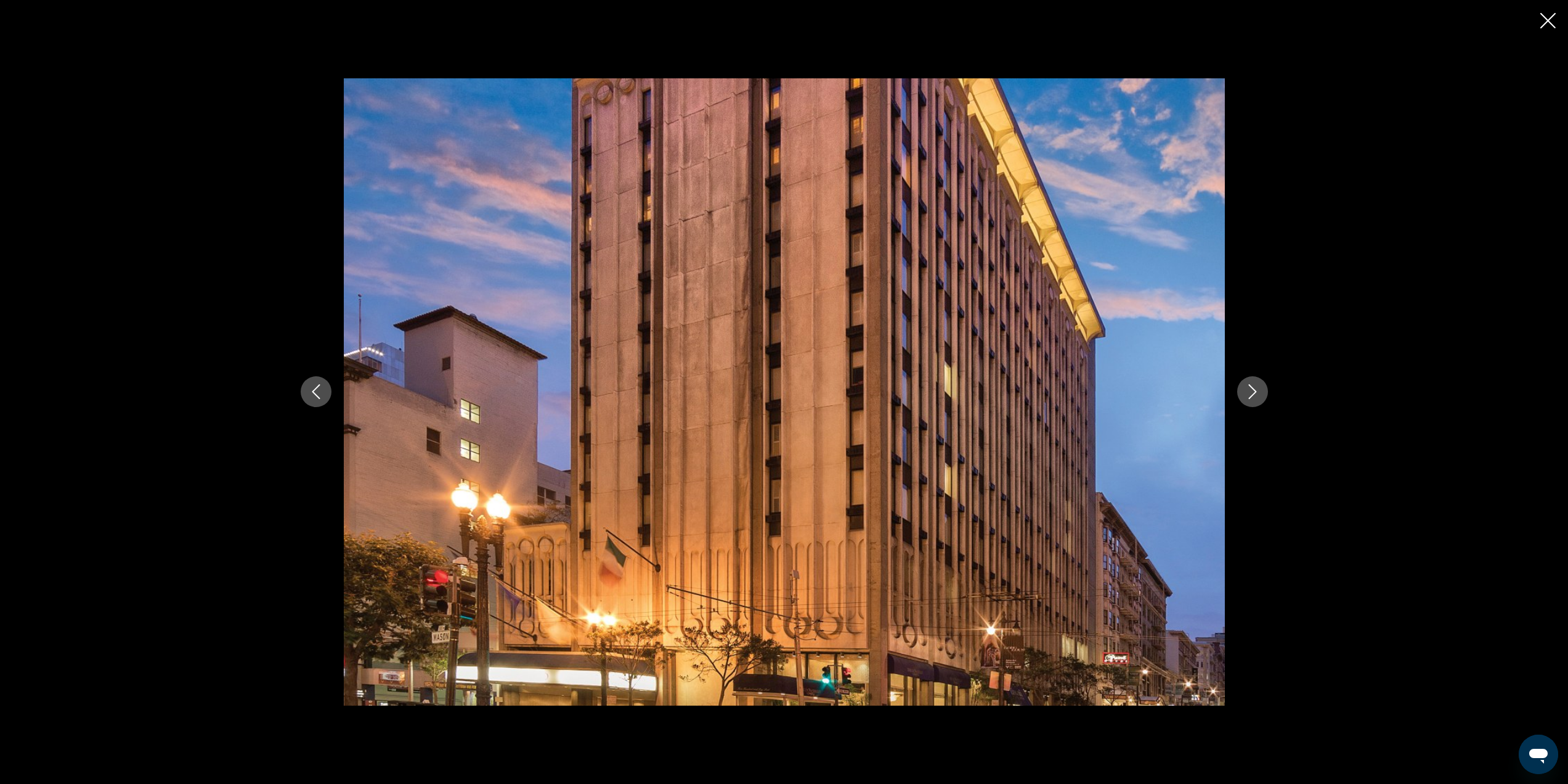
click at [1553, 16] on icon "Close slideshow" at bounding box center [1549, 20] width 16 height 16
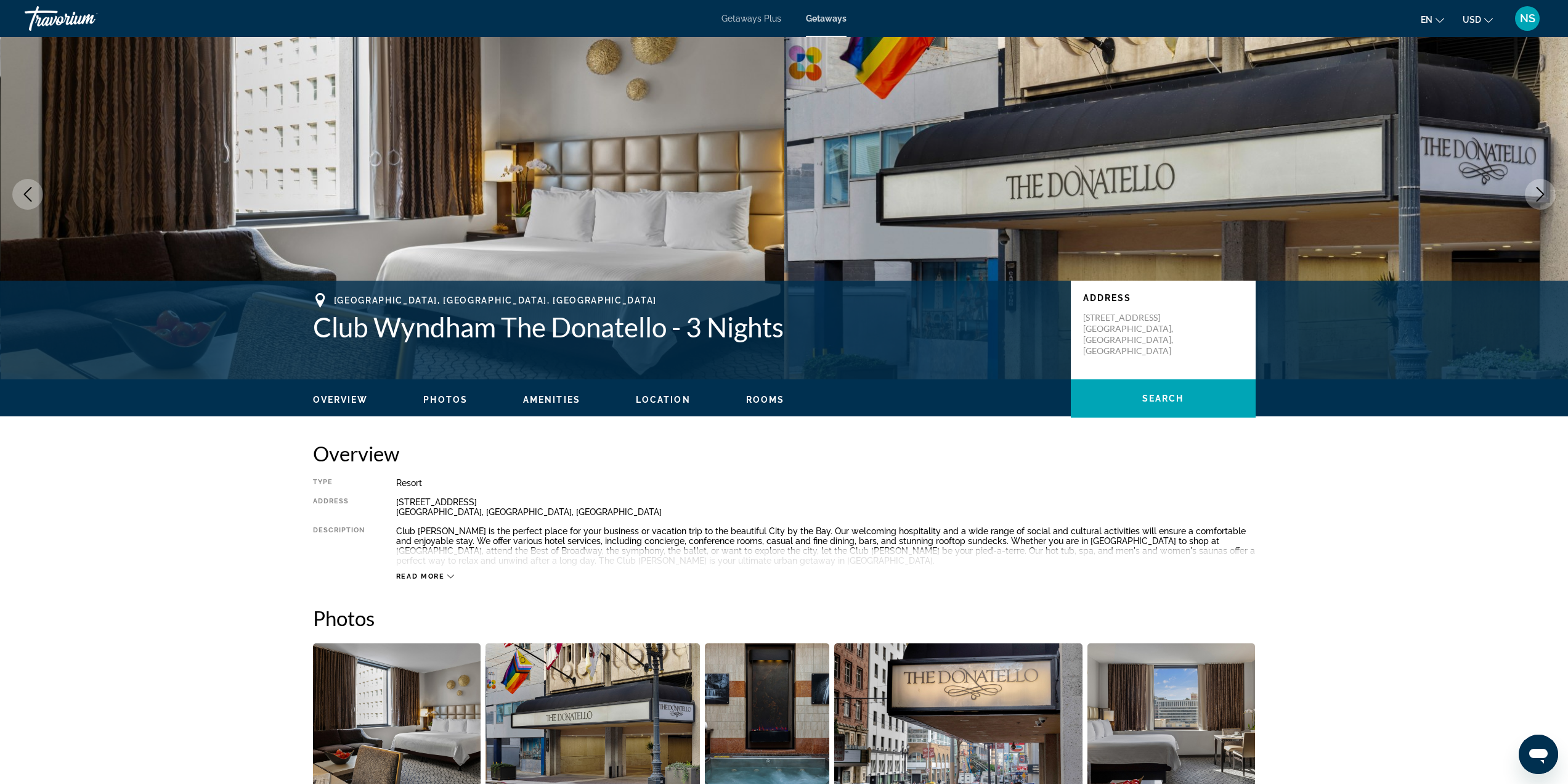
scroll to position [0, 0]
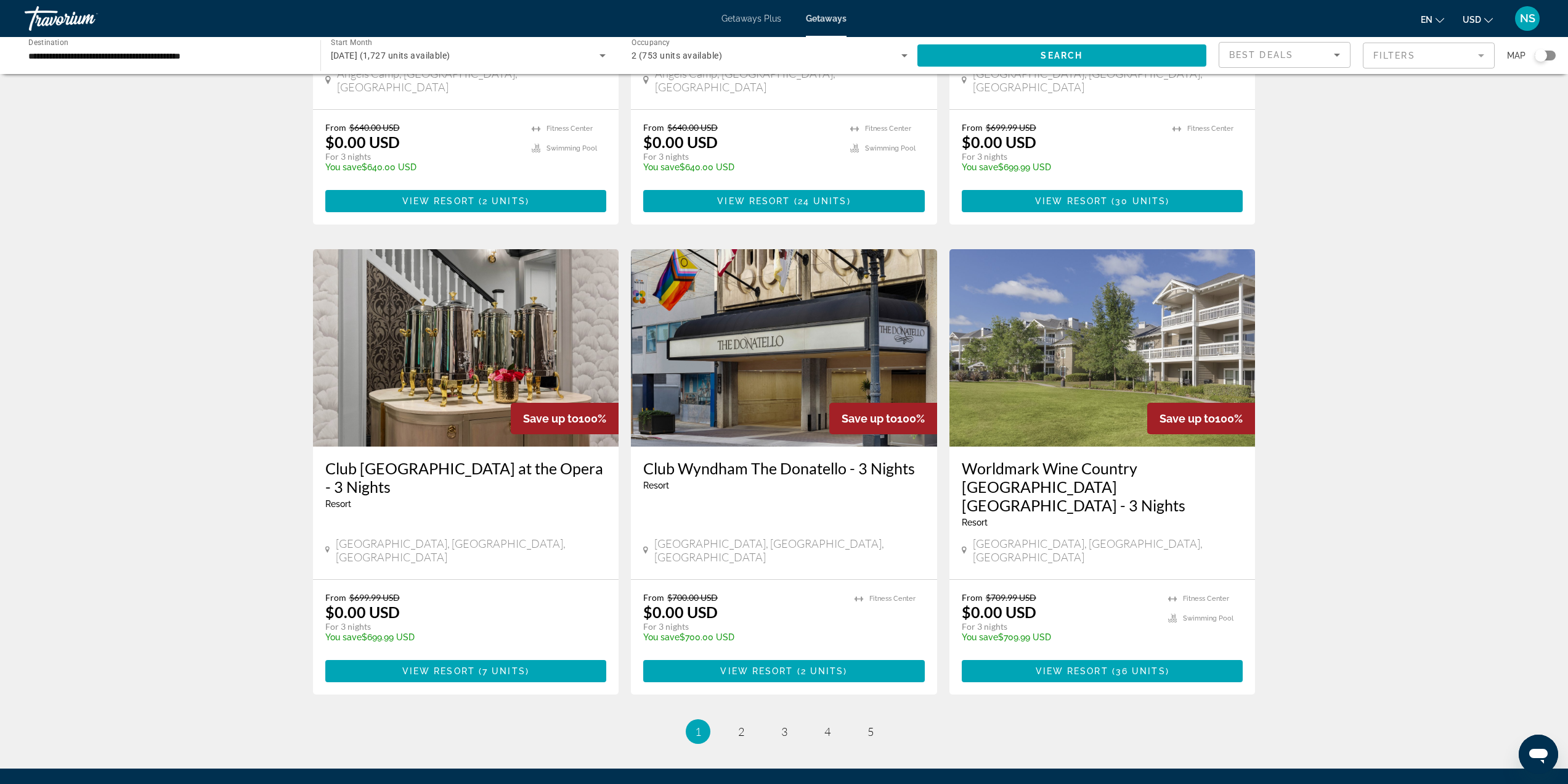
scroll to position [1285, 0]
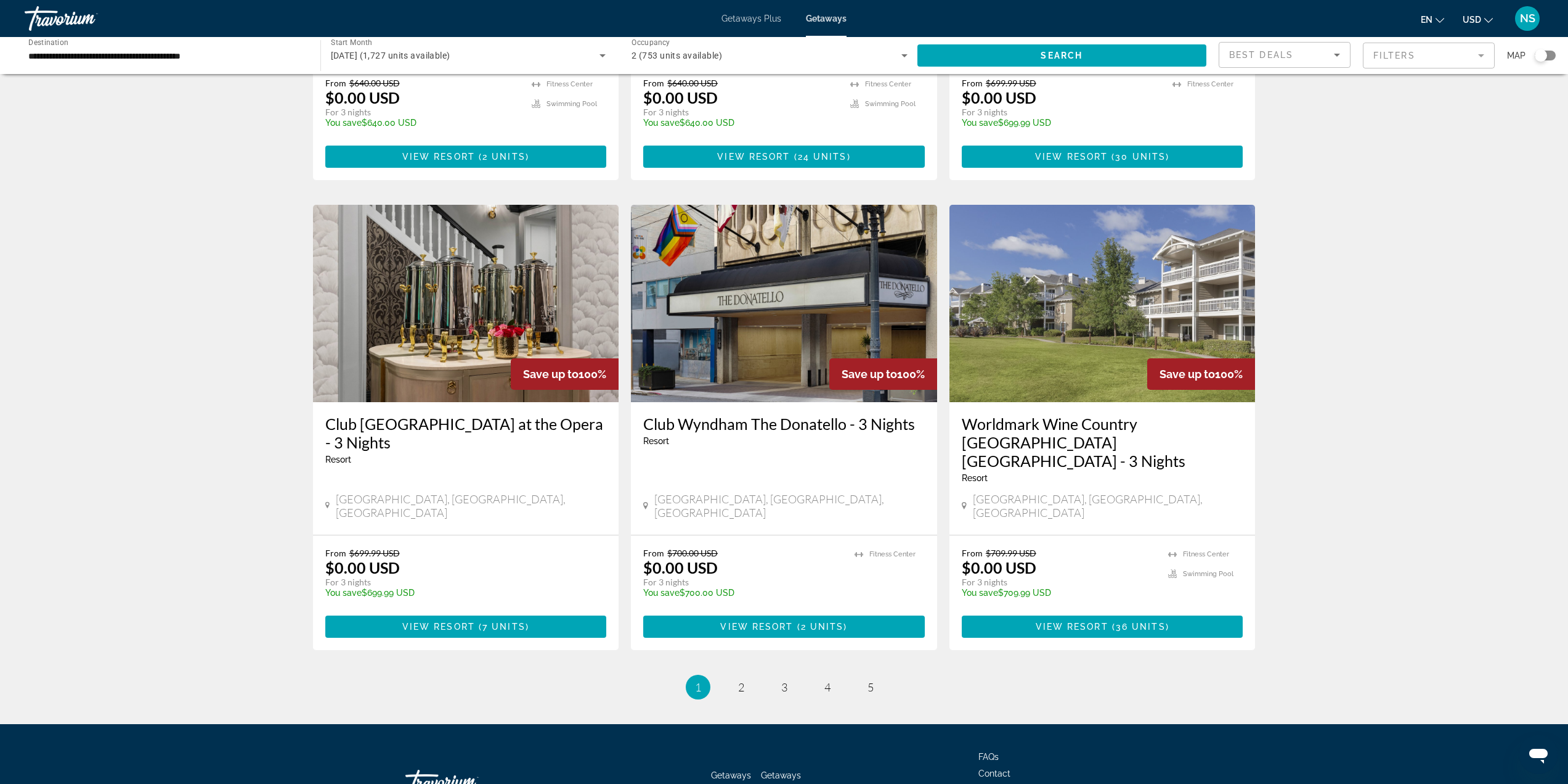
click at [417, 414] on h3 "Club Wyndham Inn at the Opera - 3 Nights" at bounding box center [466, 433] width 282 height 37
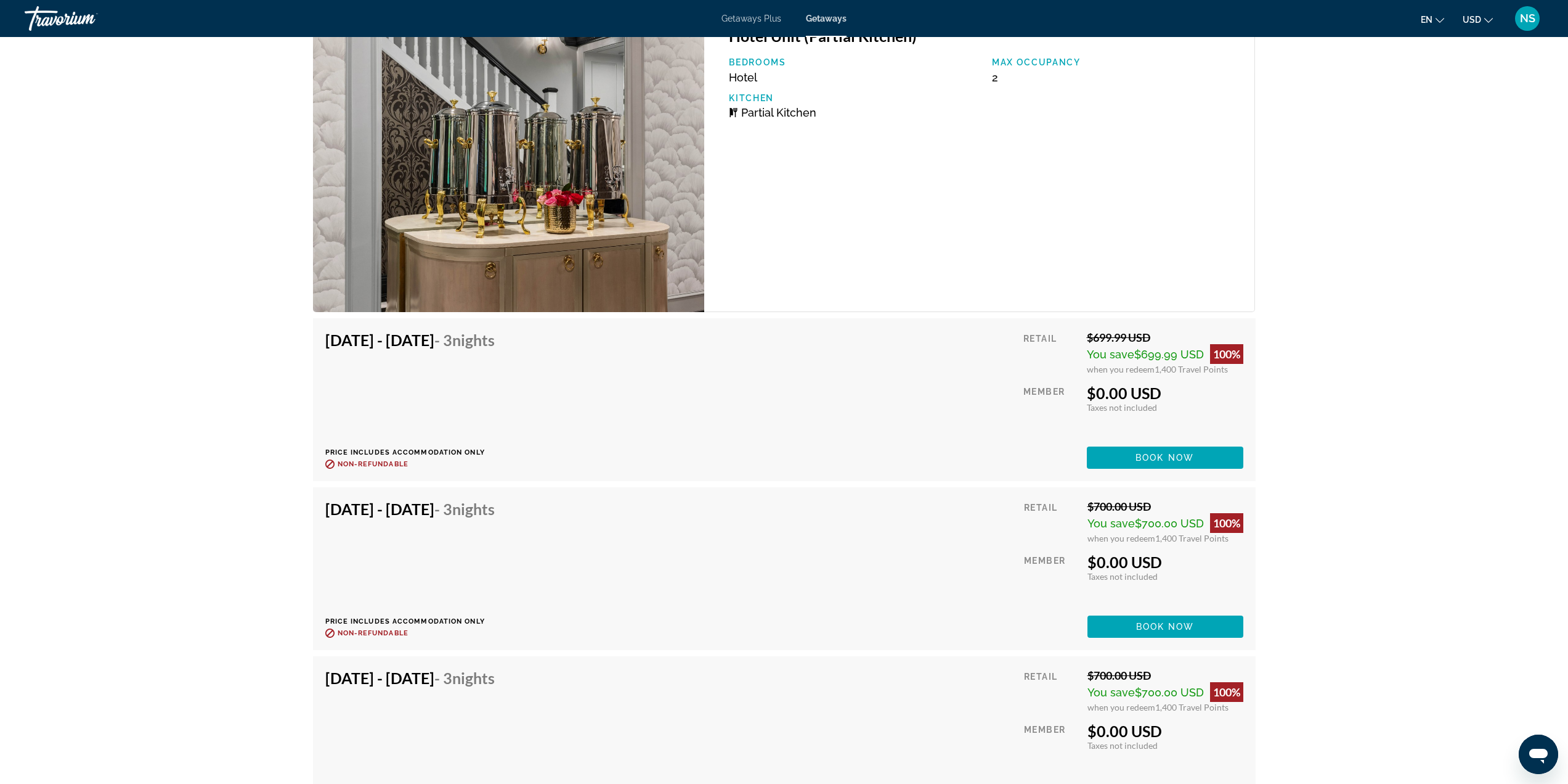
scroll to position [2219, 0]
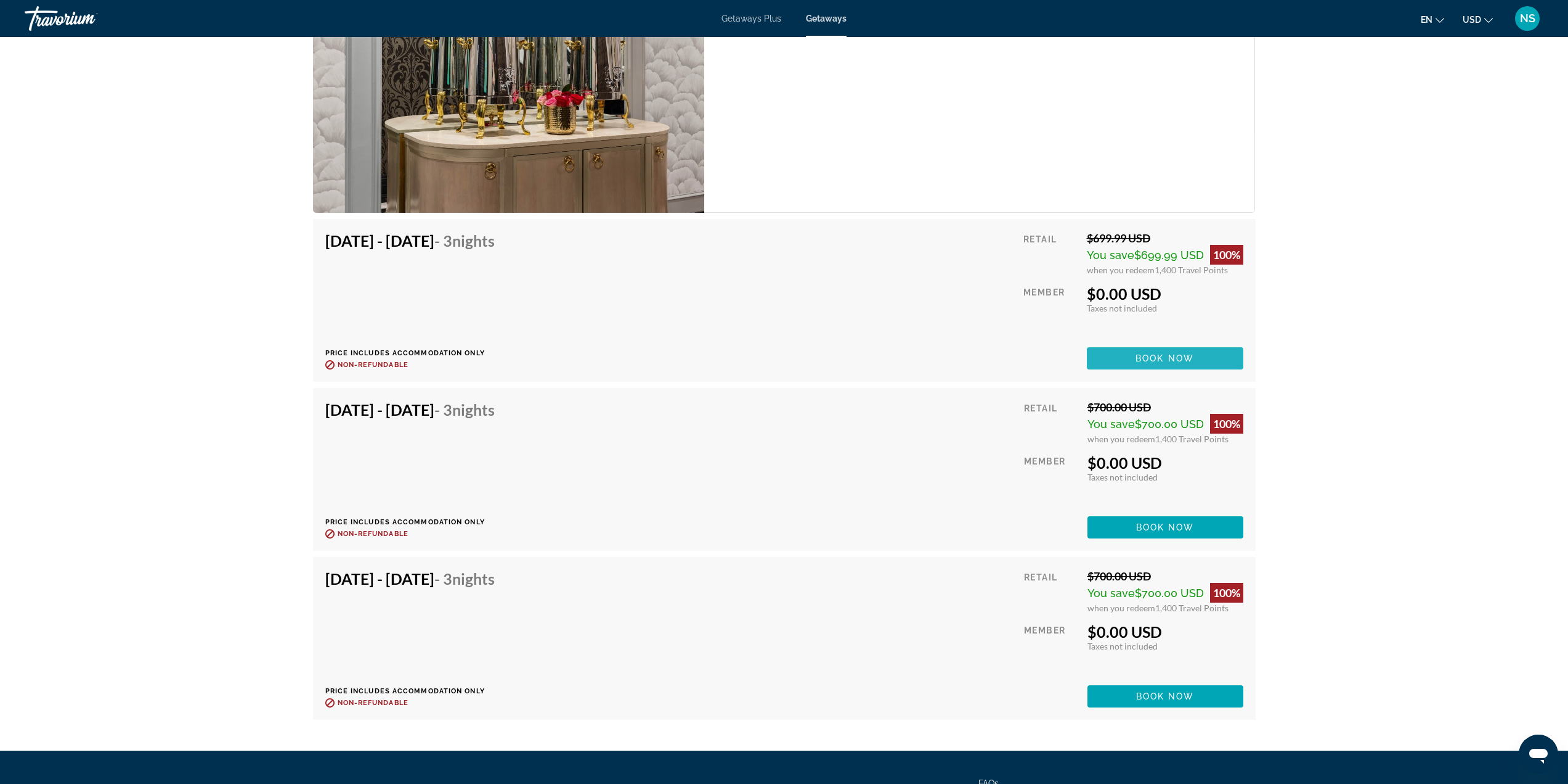
click at [1127, 344] on span "Main content" at bounding box center [1165, 358] width 157 height 29
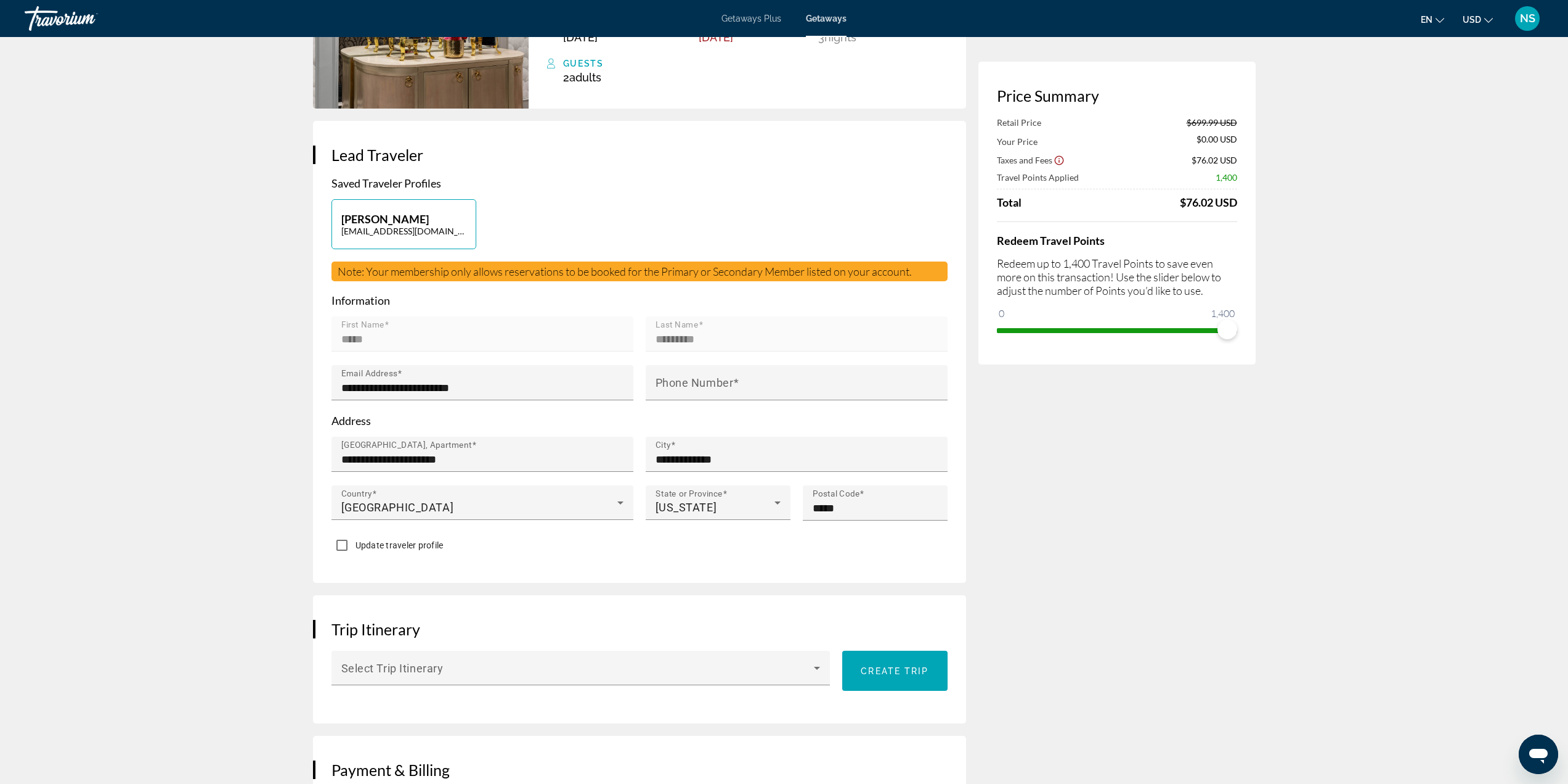
scroll to position [185, 0]
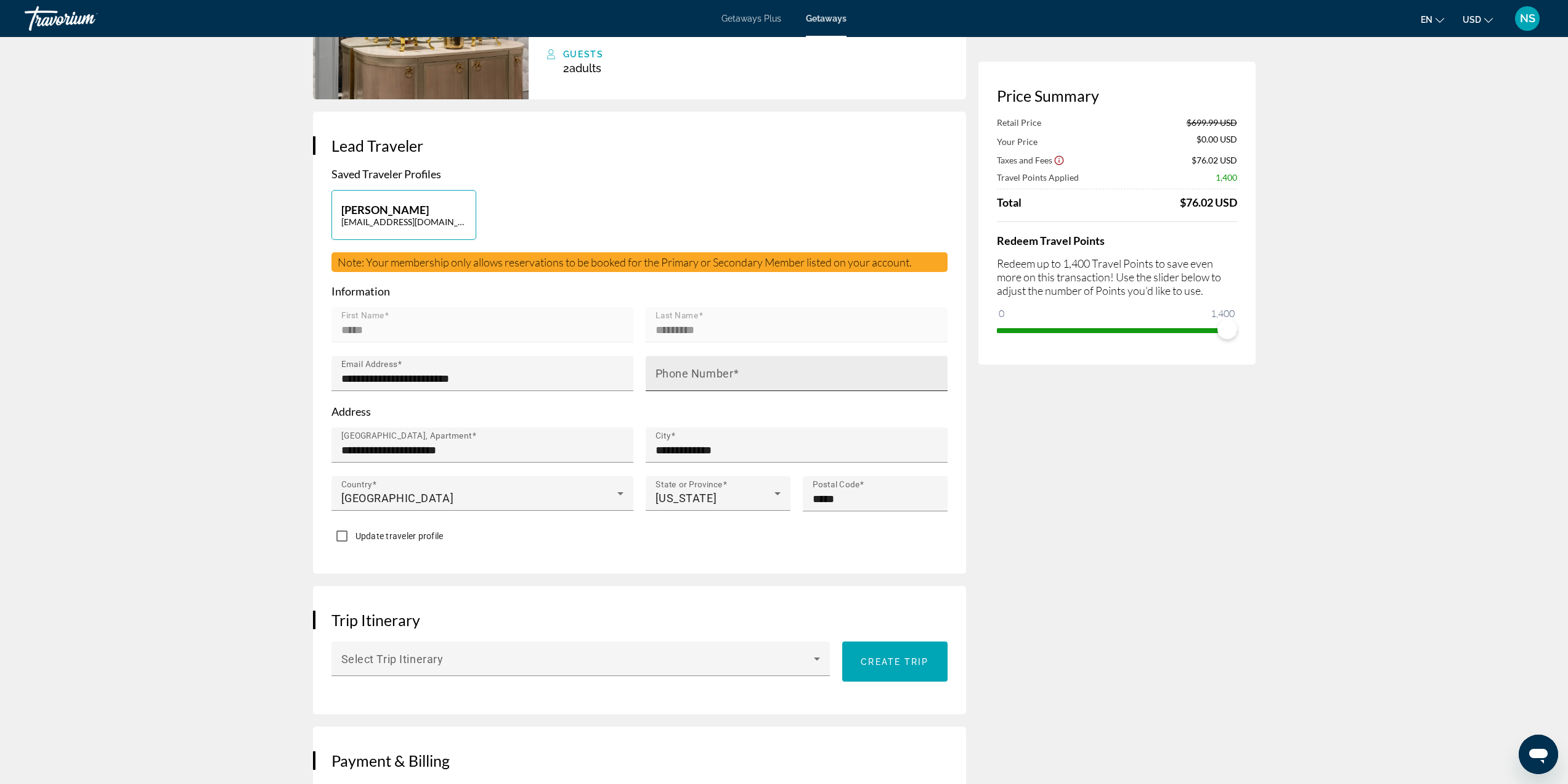
click at [679, 363] on div "Phone Number" at bounding box center [800, 373] width 289 height 35
type input "**********"
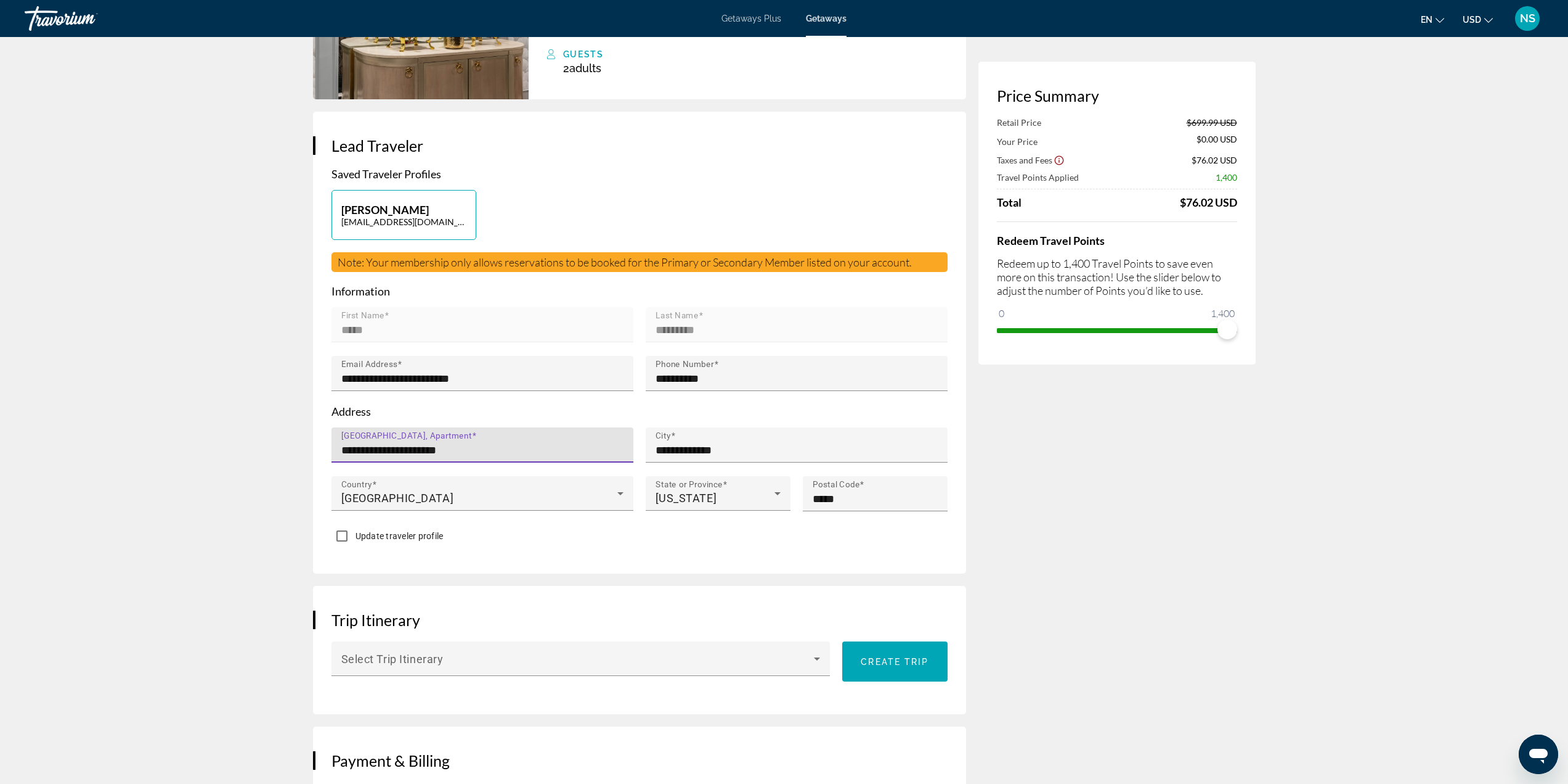
drag, startPoint x: 459, startPoint y: 441, endPoint x: 205, endPoint y: 415, distance: 255.3
click at [420, 443] on input "**********" at bounding box center [485, 450] width 289 height 15
type input "**********"
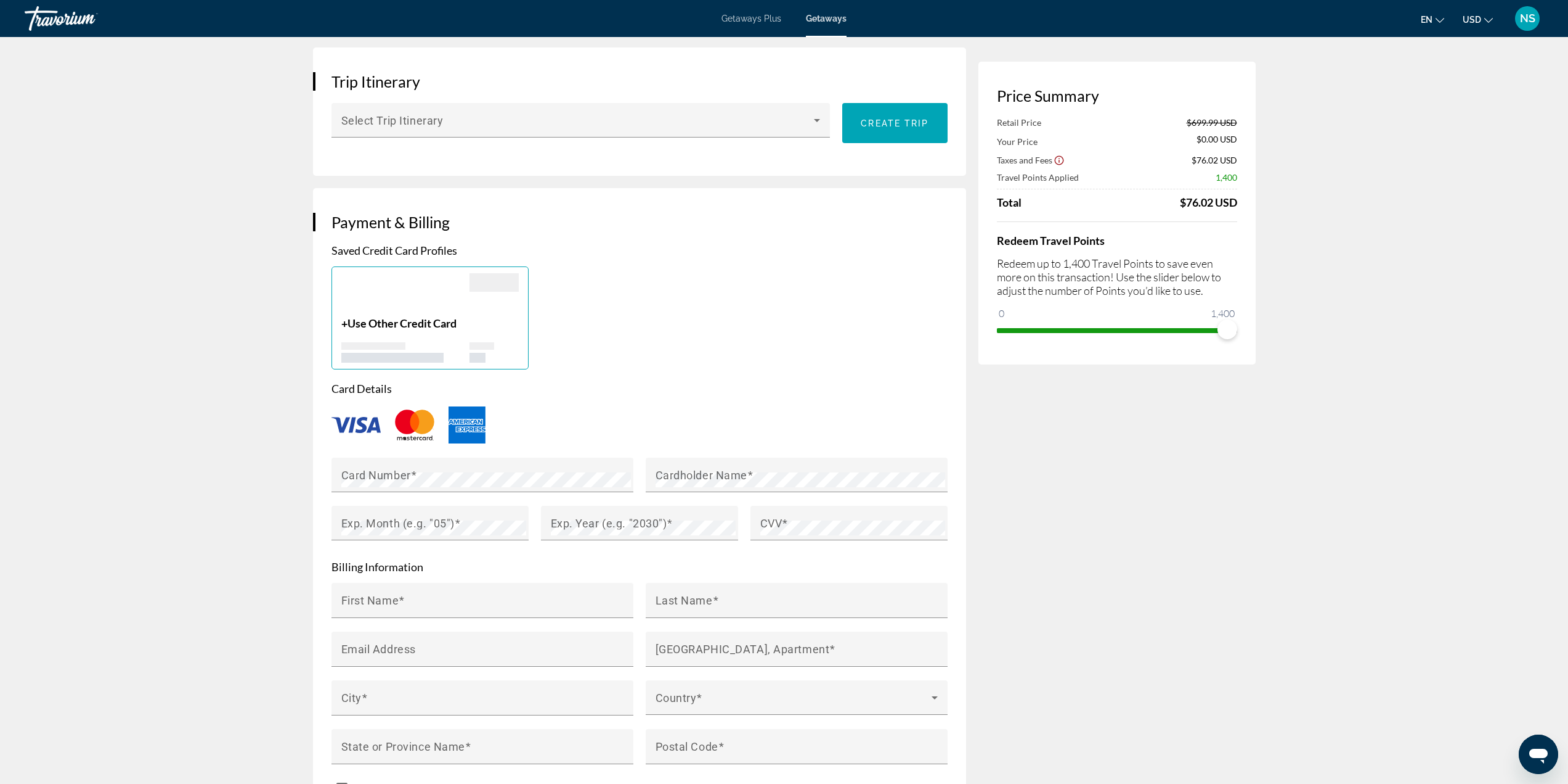
scroll to position [740, 0]
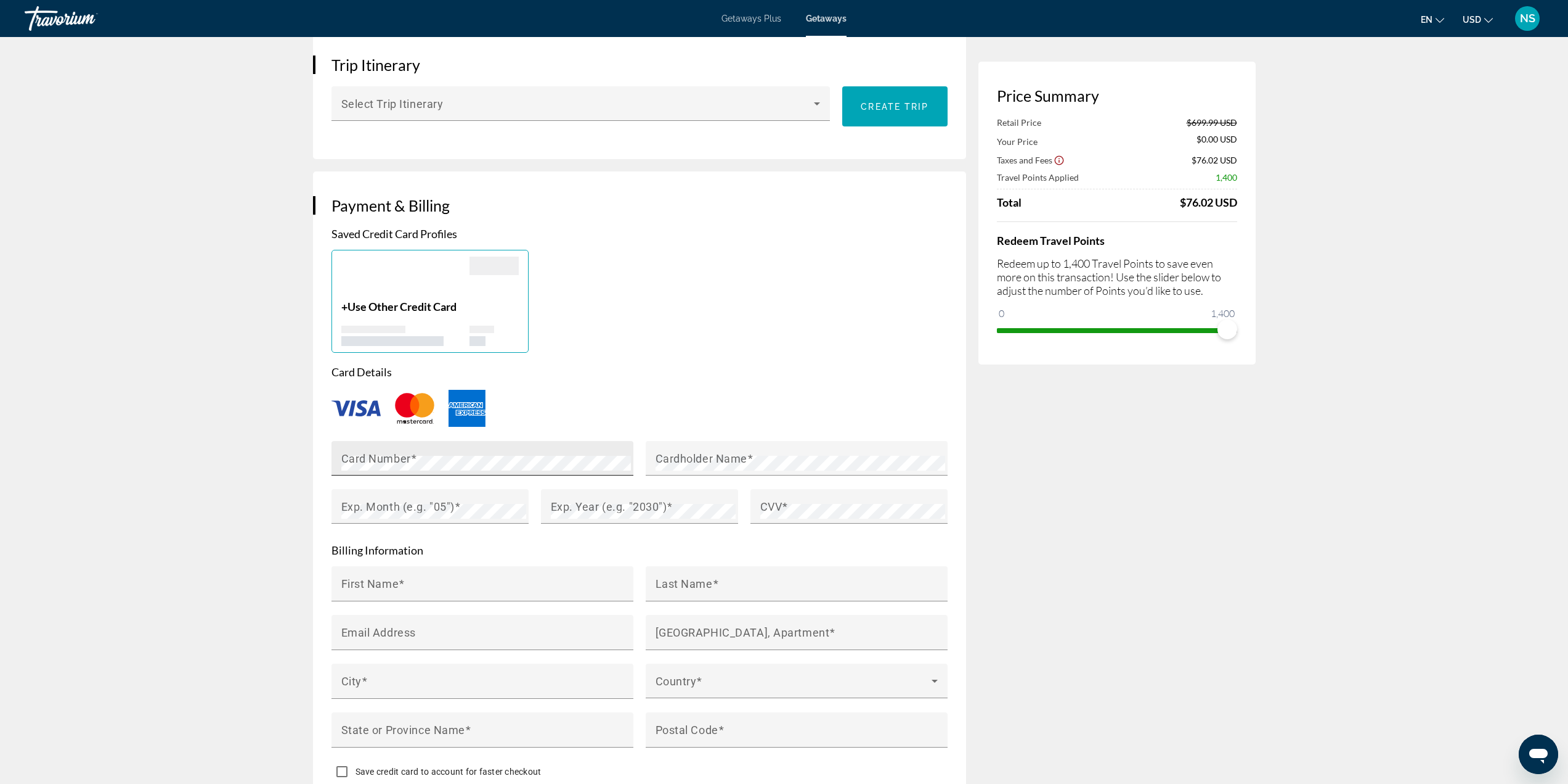
click at [437, 441] on div "Card Number" at bounding box center [485, 457] width 289 height 34
click at [420, 441] on div "Card Number" at bounding box center [485, 457] width 289 height 34
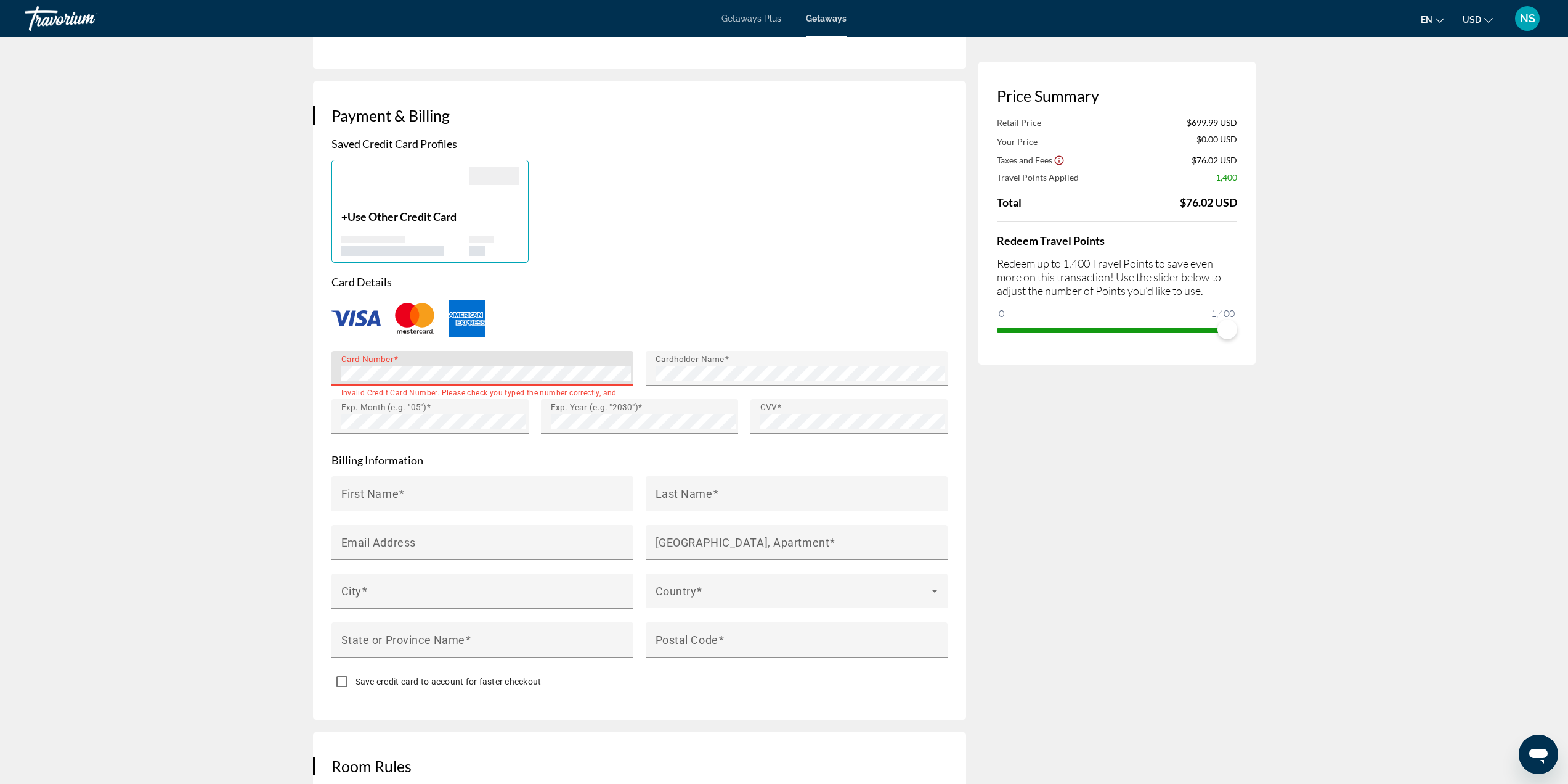
scroll to position [924, 0]
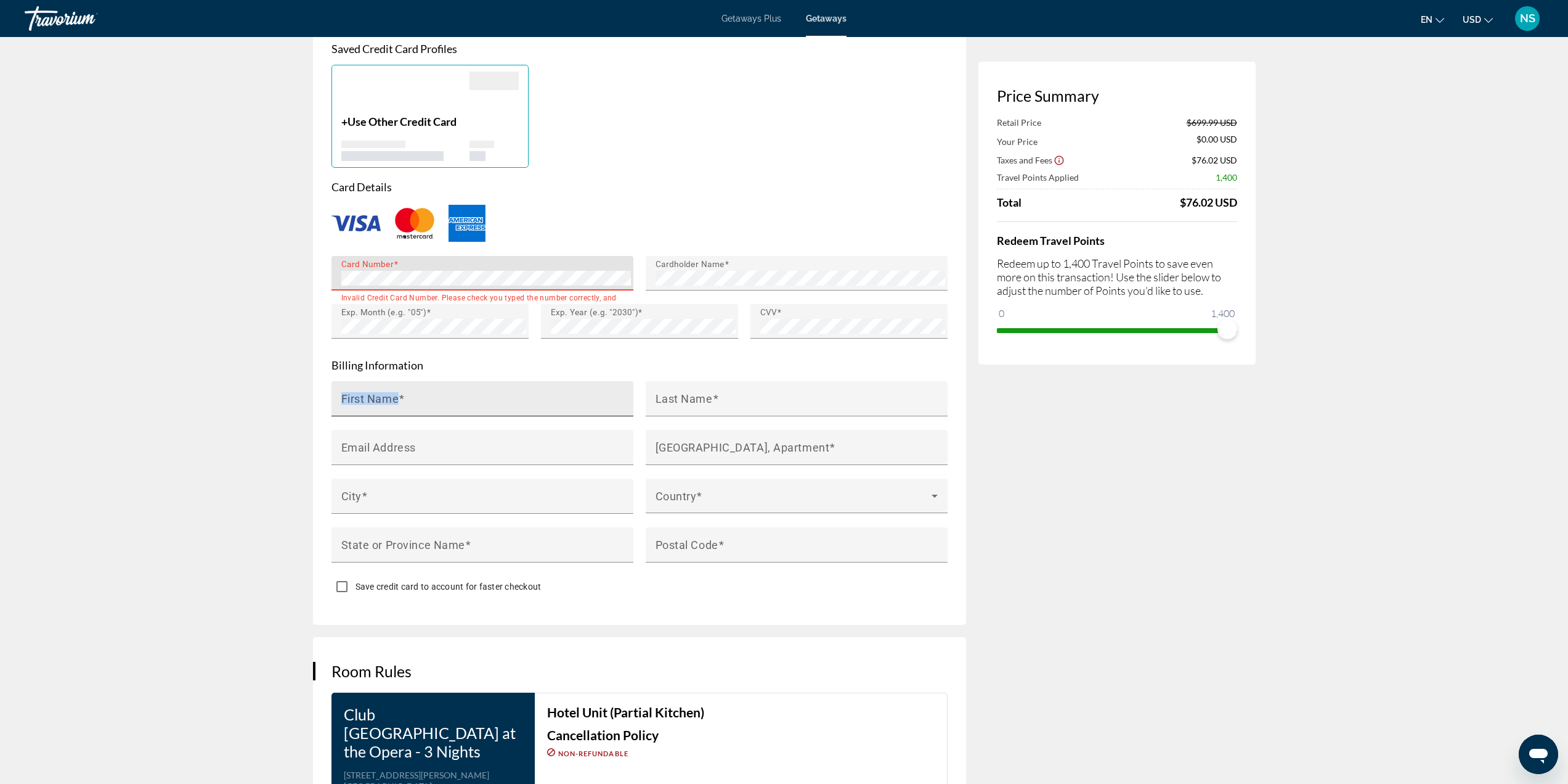
click at [402, 381] on div "First Name" at bounding box center [485, 399] width 289 height 35
type input "*****"
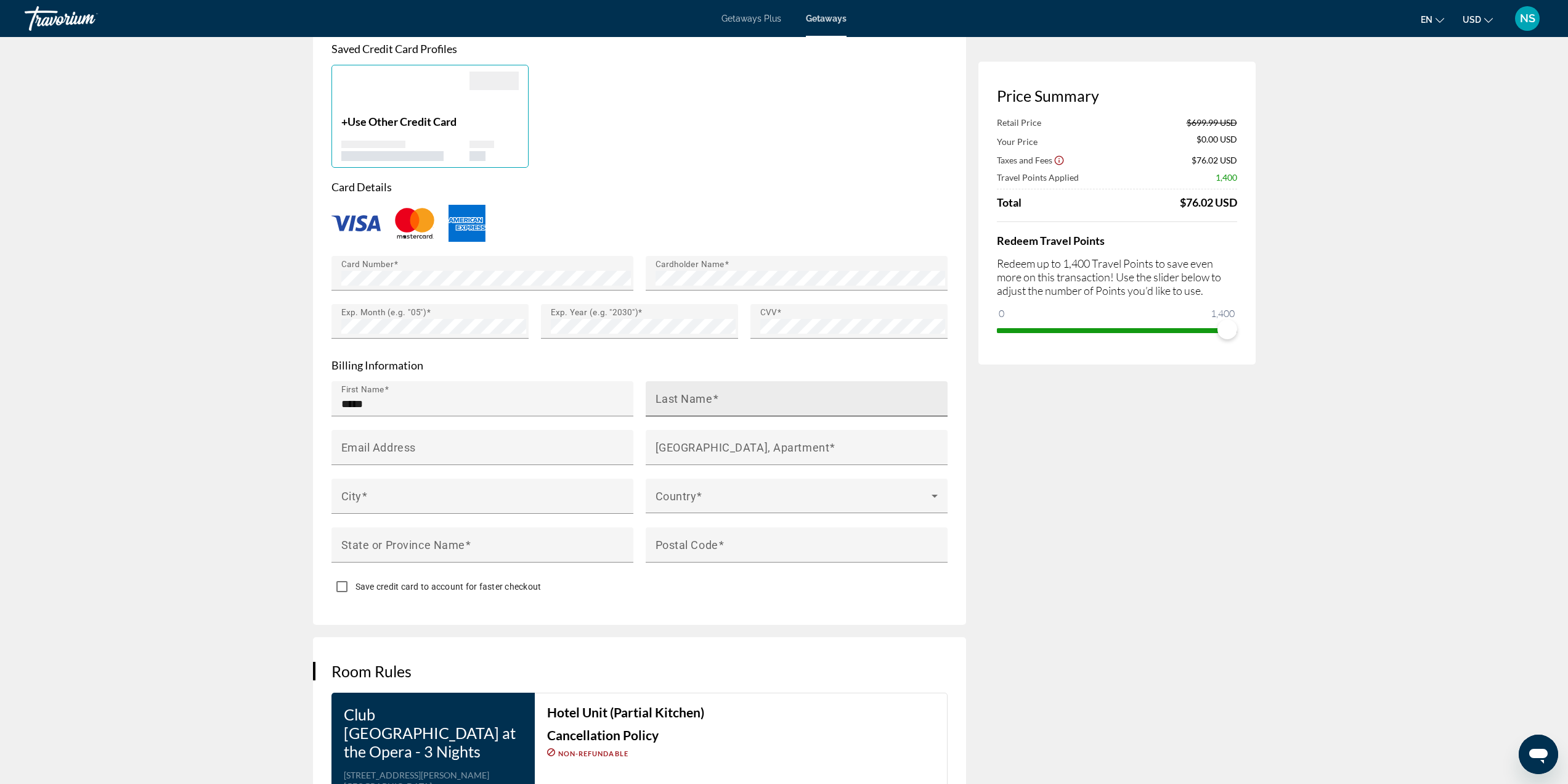
click at [690, 392] on mat-label "Last Name" at bounding box center [684, 398] width 57 height 13
click at [690, 397] on input "Last Name" at bounding box center [800, 404] width 289 height 15
type input "*****"
drag, startPoint x: 695, startPoint y: 375, endPoint x: 630, endPoint y: 379, distance: 65.1
click at [640, 384] on div "Last Name *****" at bounding box center [796, 406] width 314 height 49
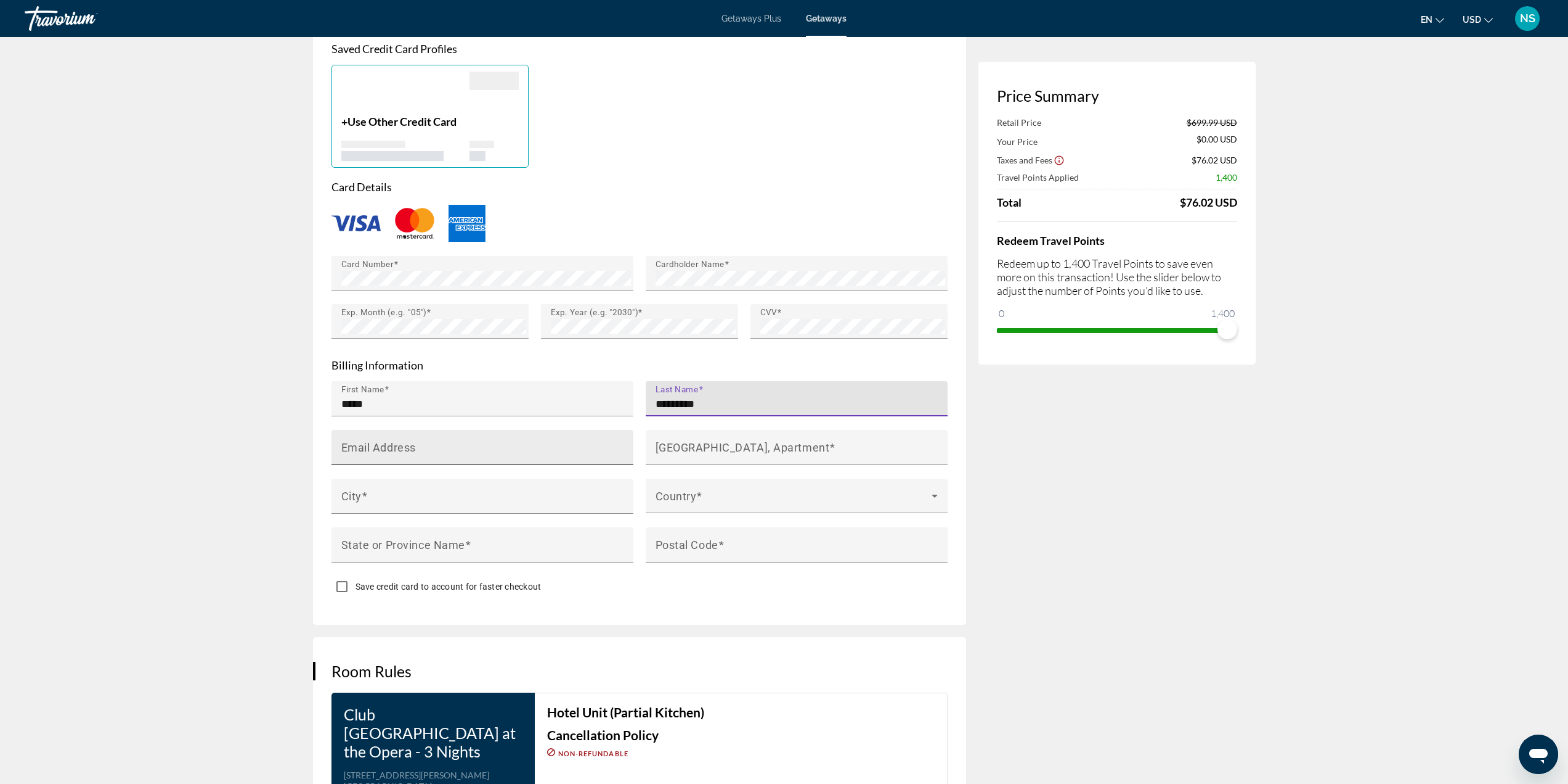
type input "*********"
click at [448, 446] on input "Email Address" at bounding box center [485, 452] width 289 height 15
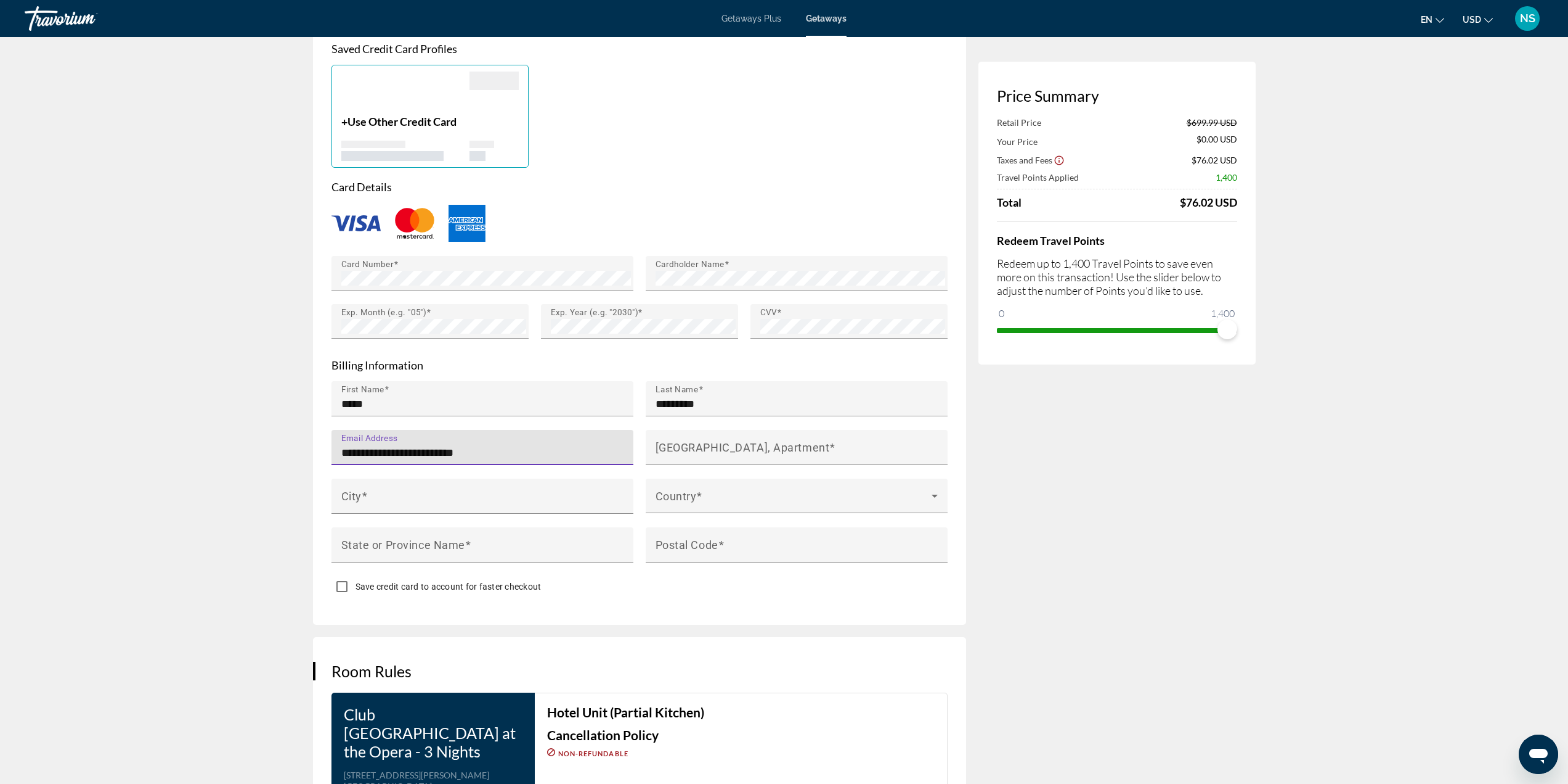
drag, startPoint x: 434, startPoint y: 426, endPoint x: 446, endPoint y: 432, distance: 13.4
click at [436, 446] on input "**********" at bounding box center [485, 452] width 289 height 15
click at [444, 446] on input "**********" at bounding box center [485, 452] width 289 height 15
type input "**********"
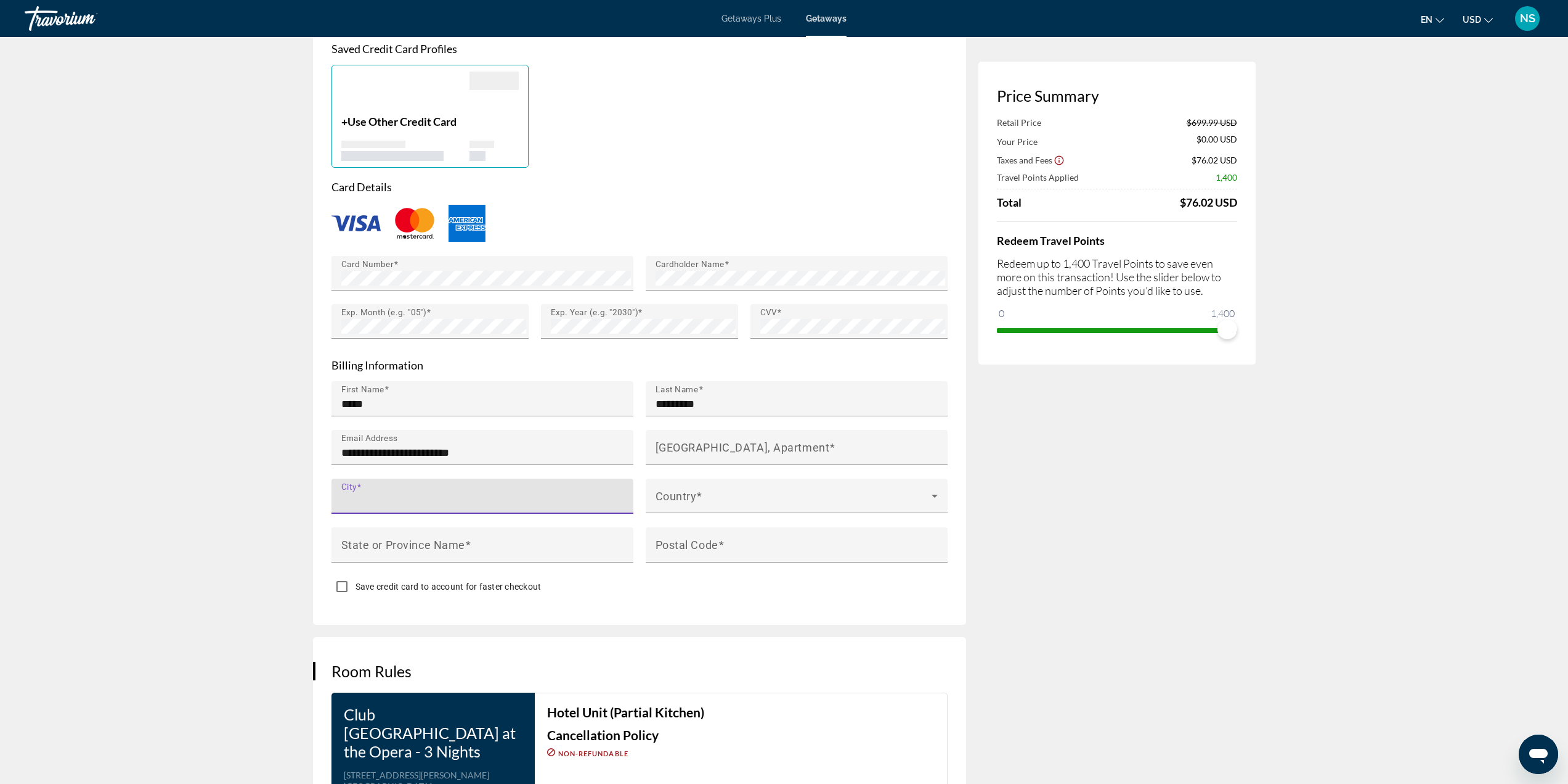
click at [369, 493] on input "City" at bounding box center [485, 500] width 289 height 15
type input "**********"
click at [730, 493] on span "Main content" at bounding box center [793, 500] width 276 height 15
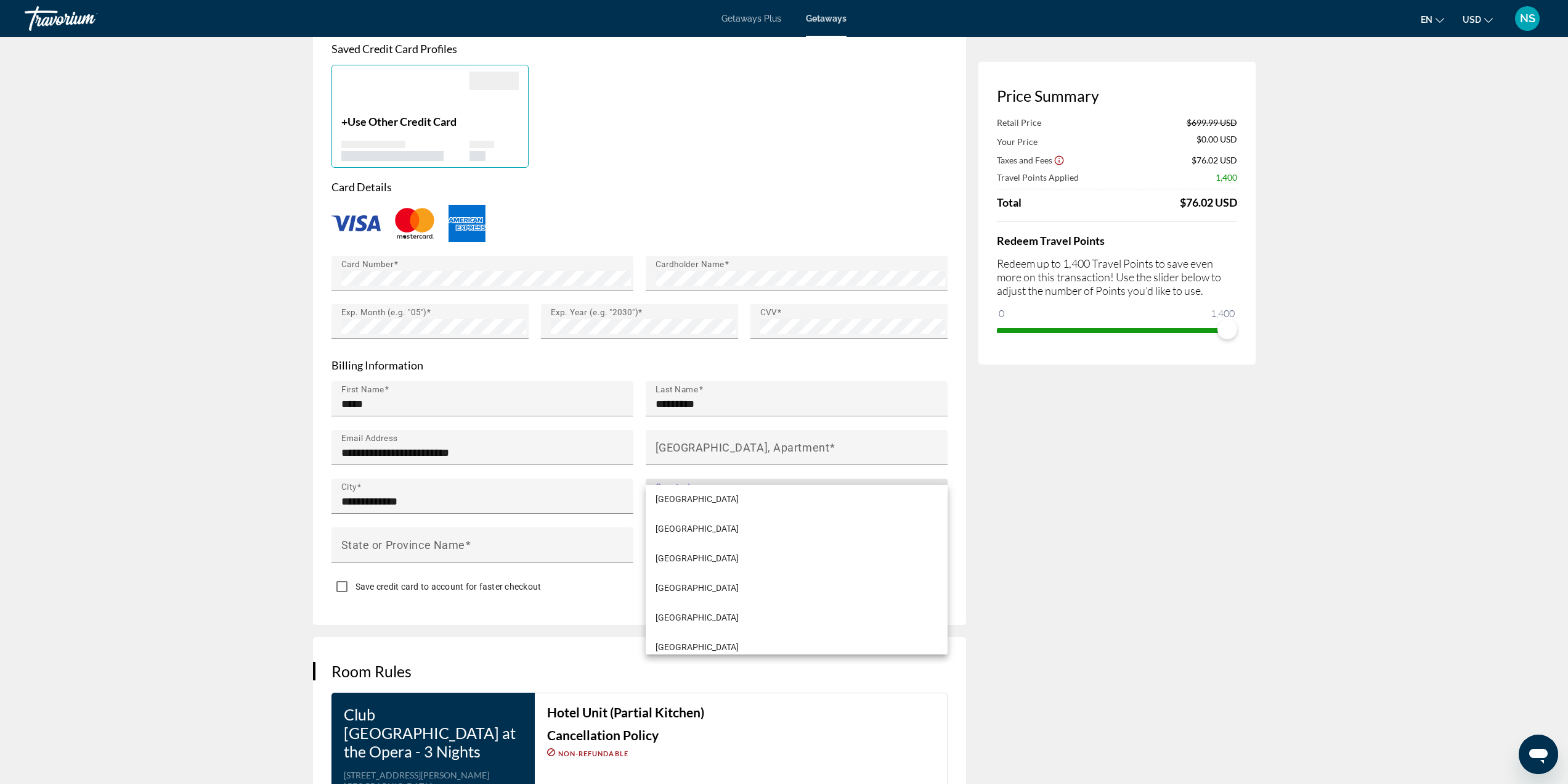
scroll to position [7029, 0]
click at [768, 630] on mat-option "United States of America" at bounding box center [797, 638] width 302 height 29
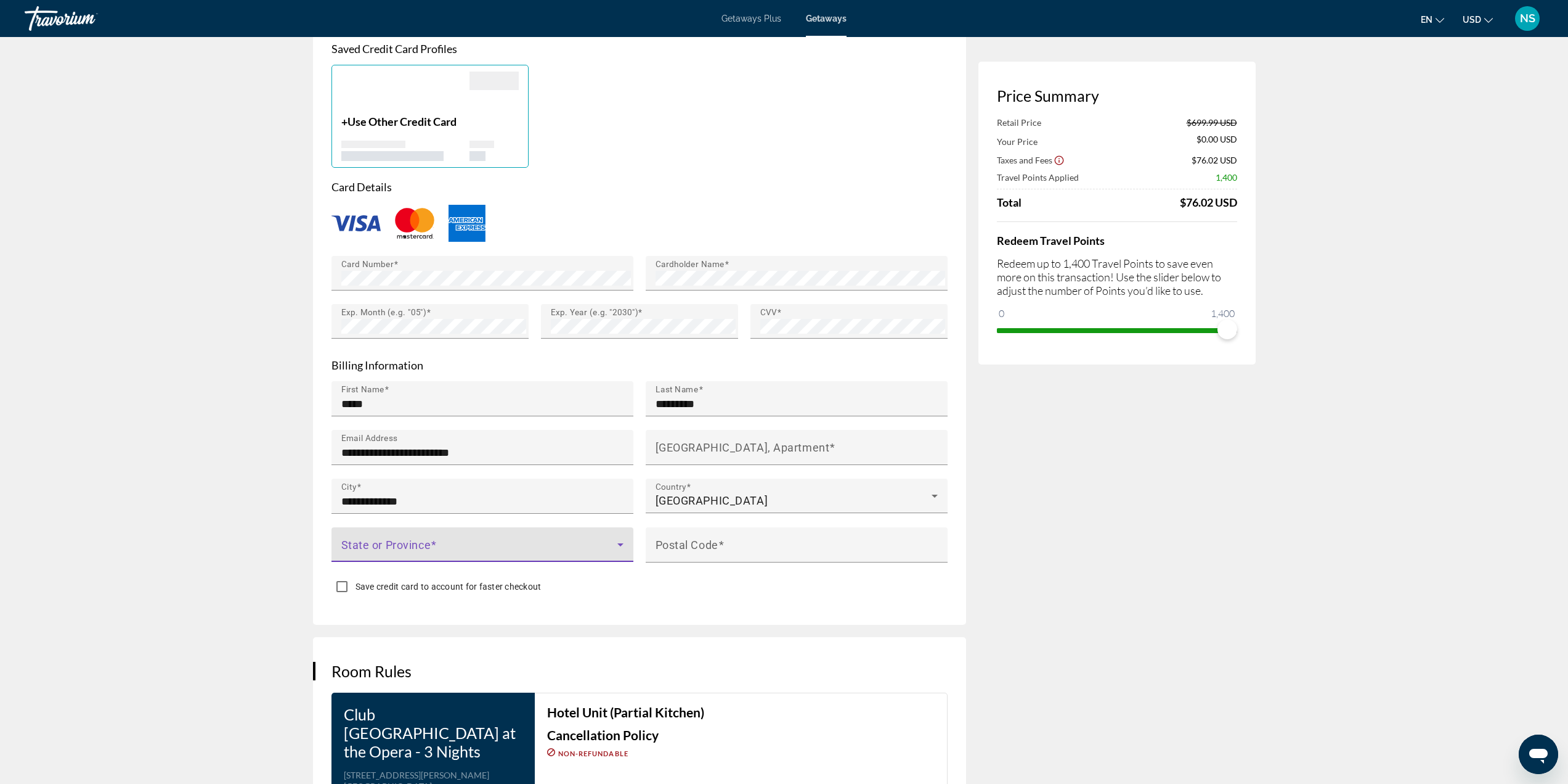
click at [445, 542] on span "Main content" at bounding box center [478, 549] width 276 height 15
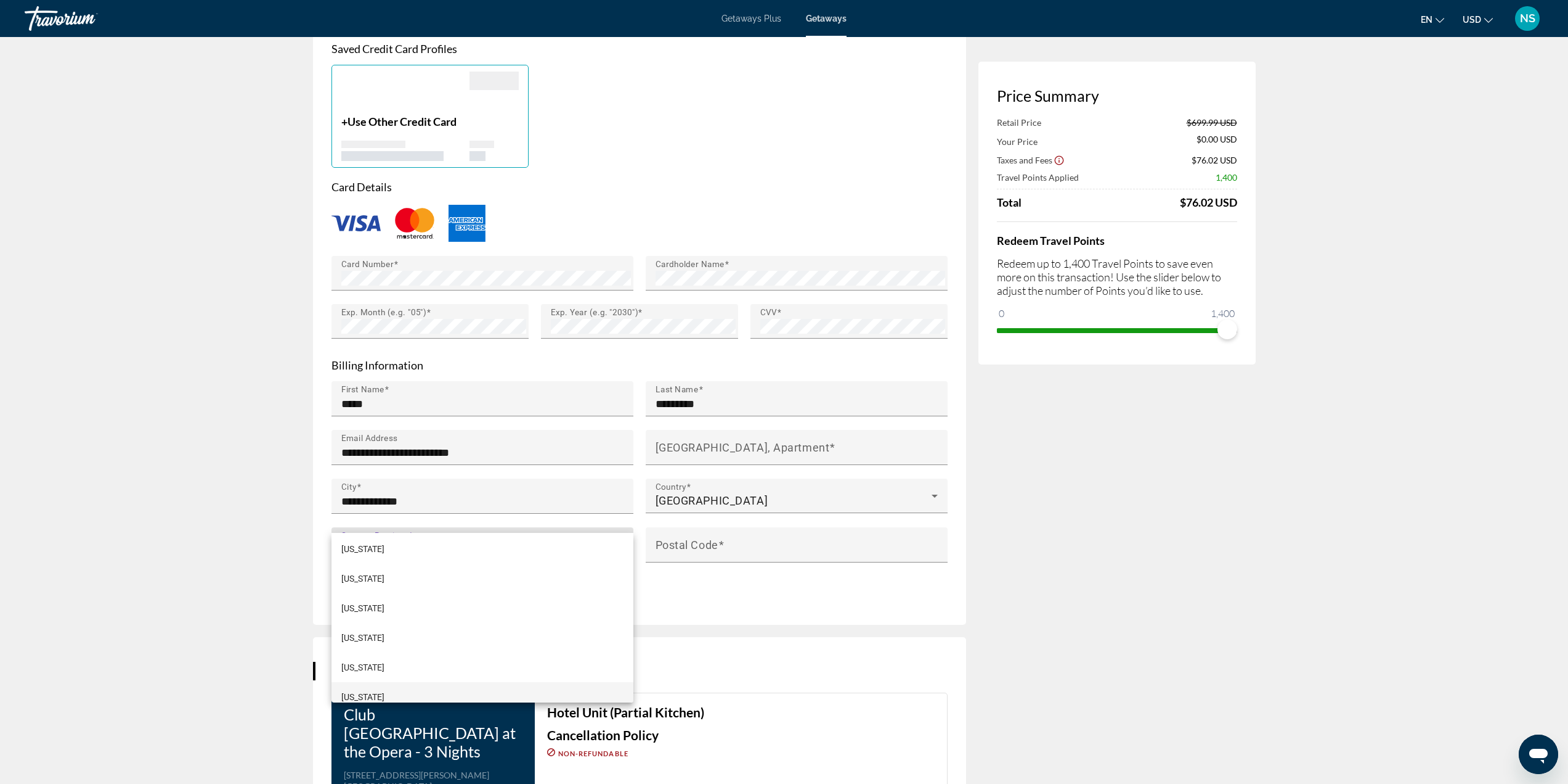
scroll to position [308, 0]
click at [428, 622] on mat-option "Illinois" at bounding box center [482, 629] width 302 height 29
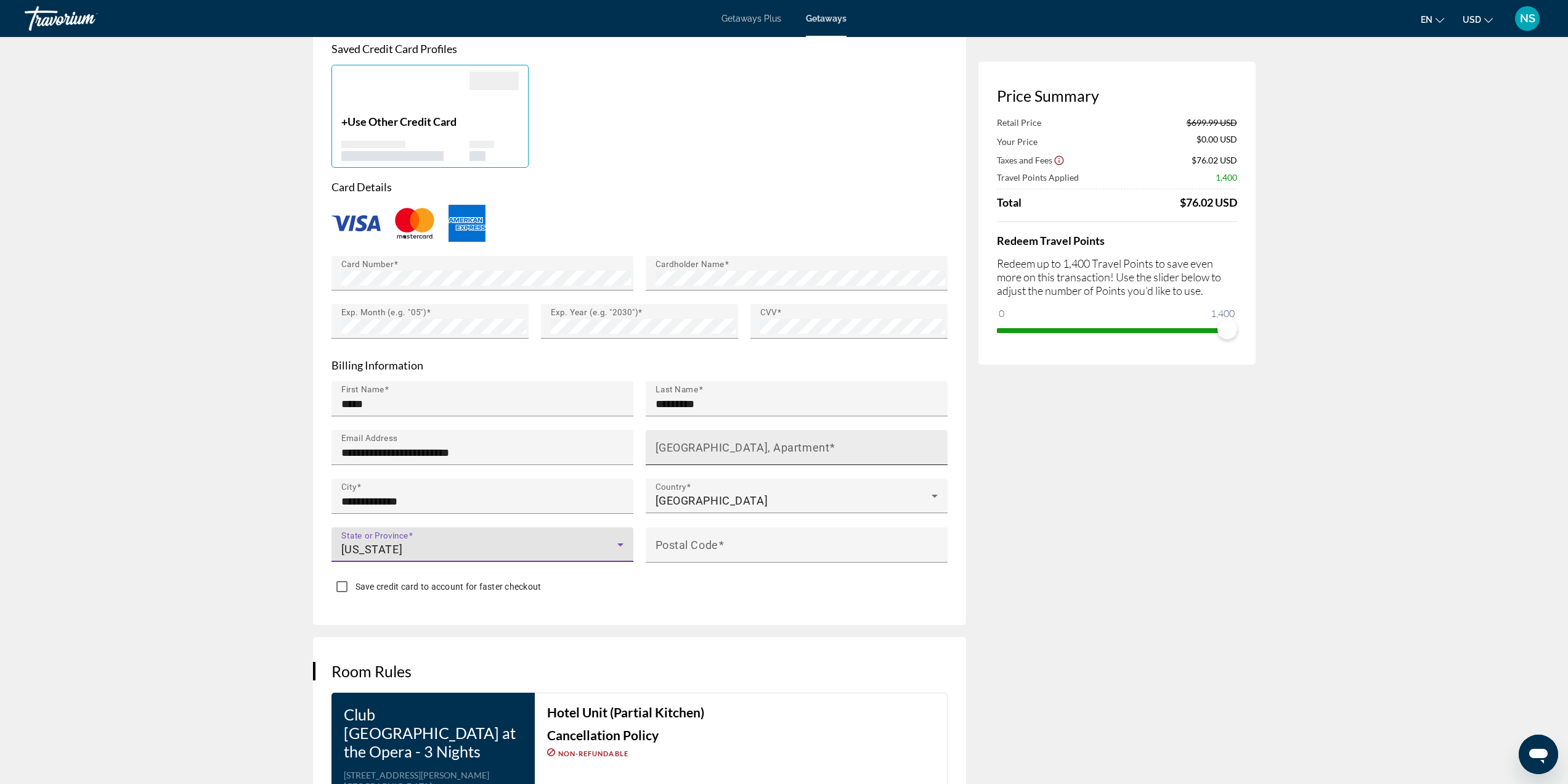
click at [698, 446] on input "House Number, Street, Apartment" at bounding box center [800, 452] width 289 height 15
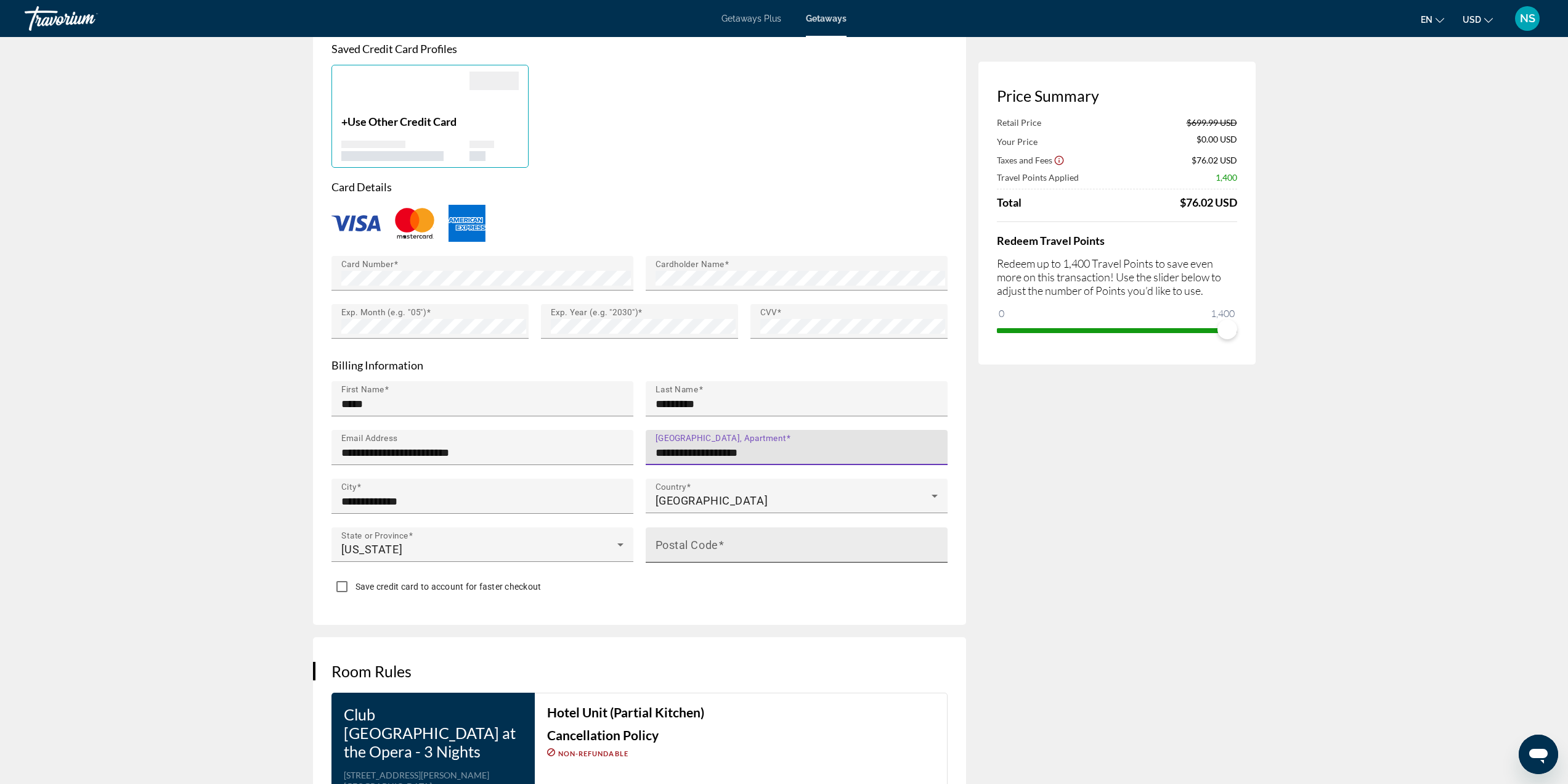
type input "**********"
click at [742, 542] on input "Postal Code" at bounding box center [800, 549] width 289 height 15
type input "*"
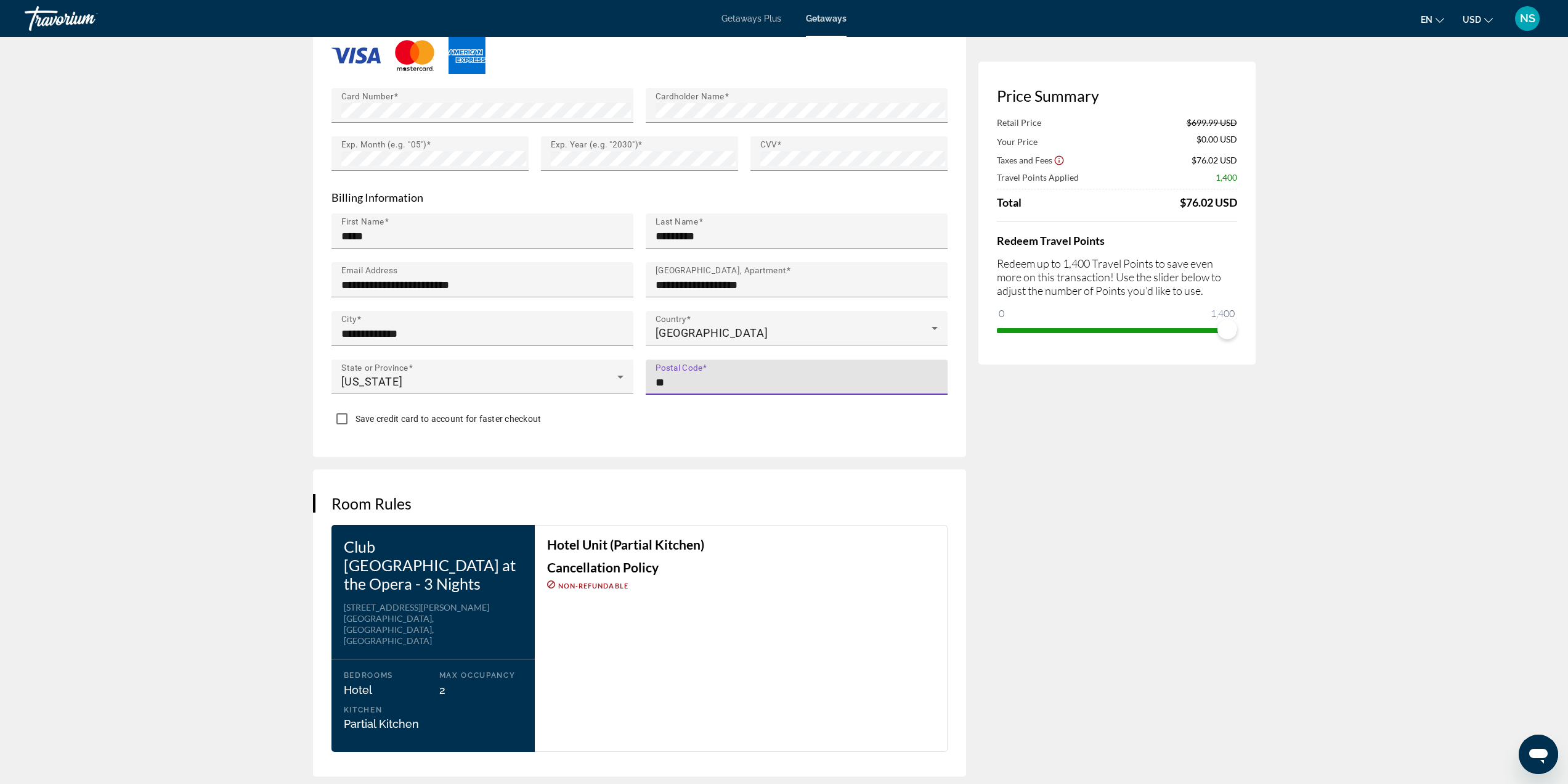
scroll to position [1171, 0]
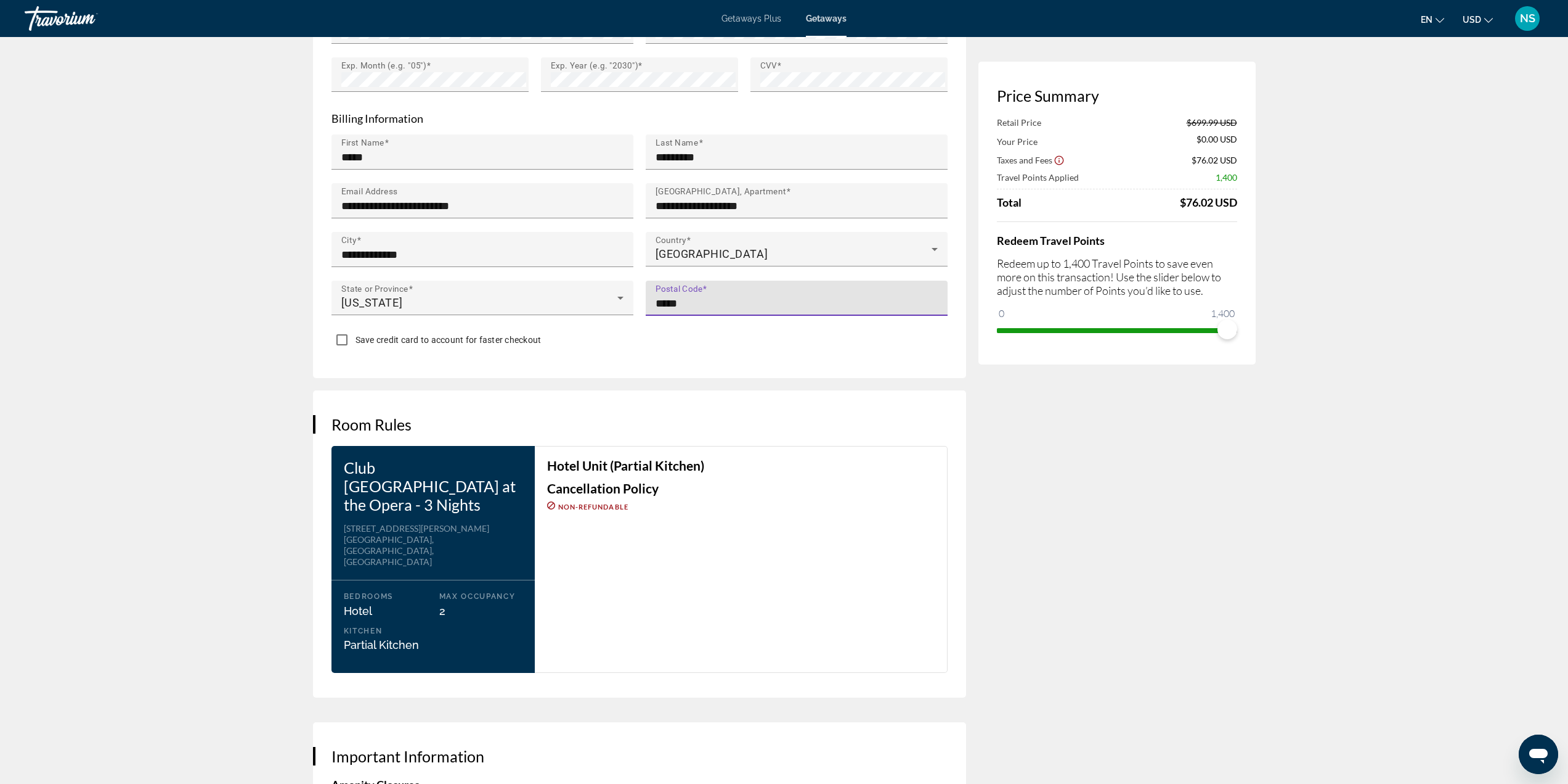
type input "*****"
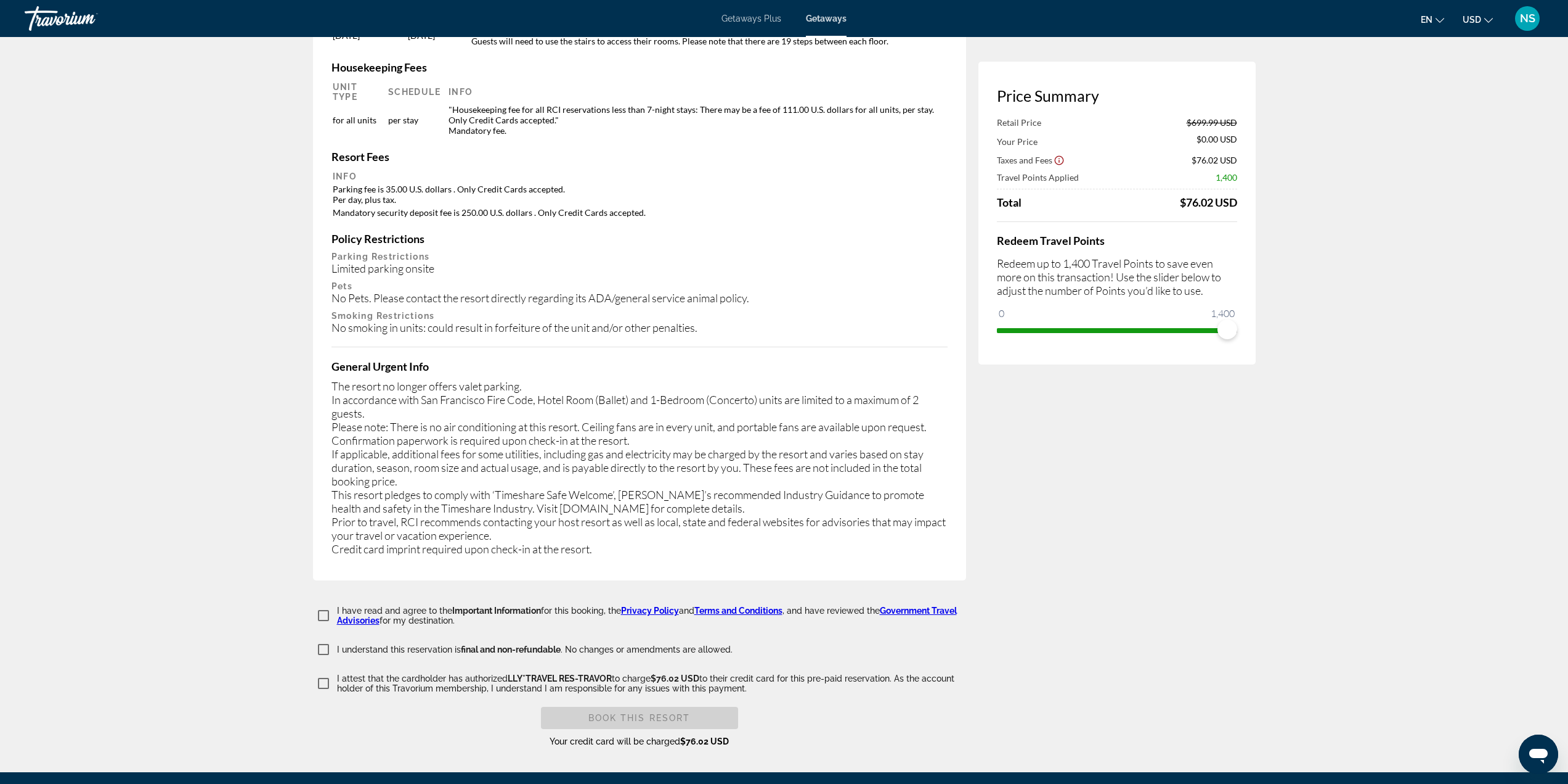
scroll to position [2026, 0]
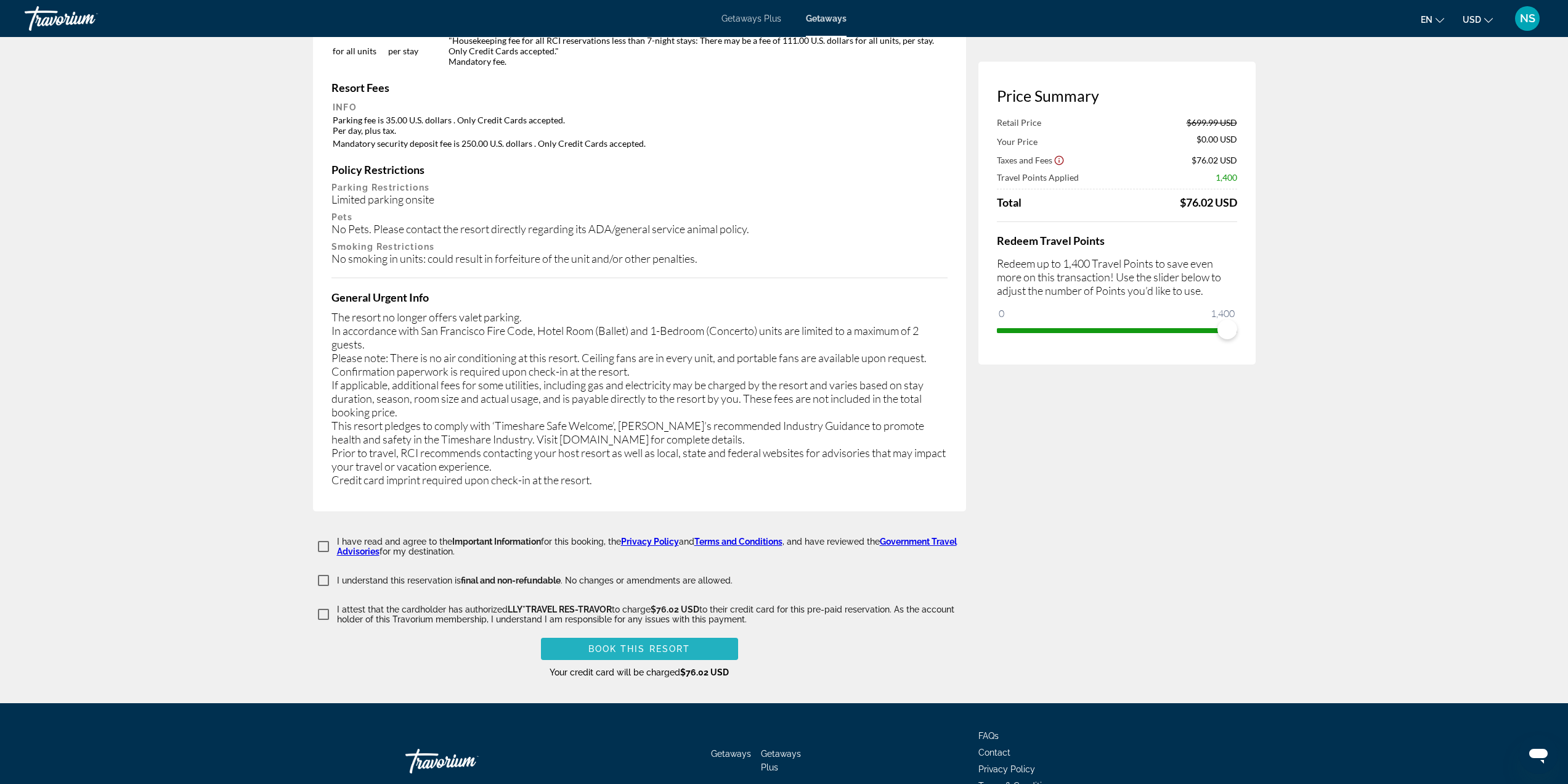
click at [574, 634] on span "Main content" at bounding box center [639, 648] width 197 height 29
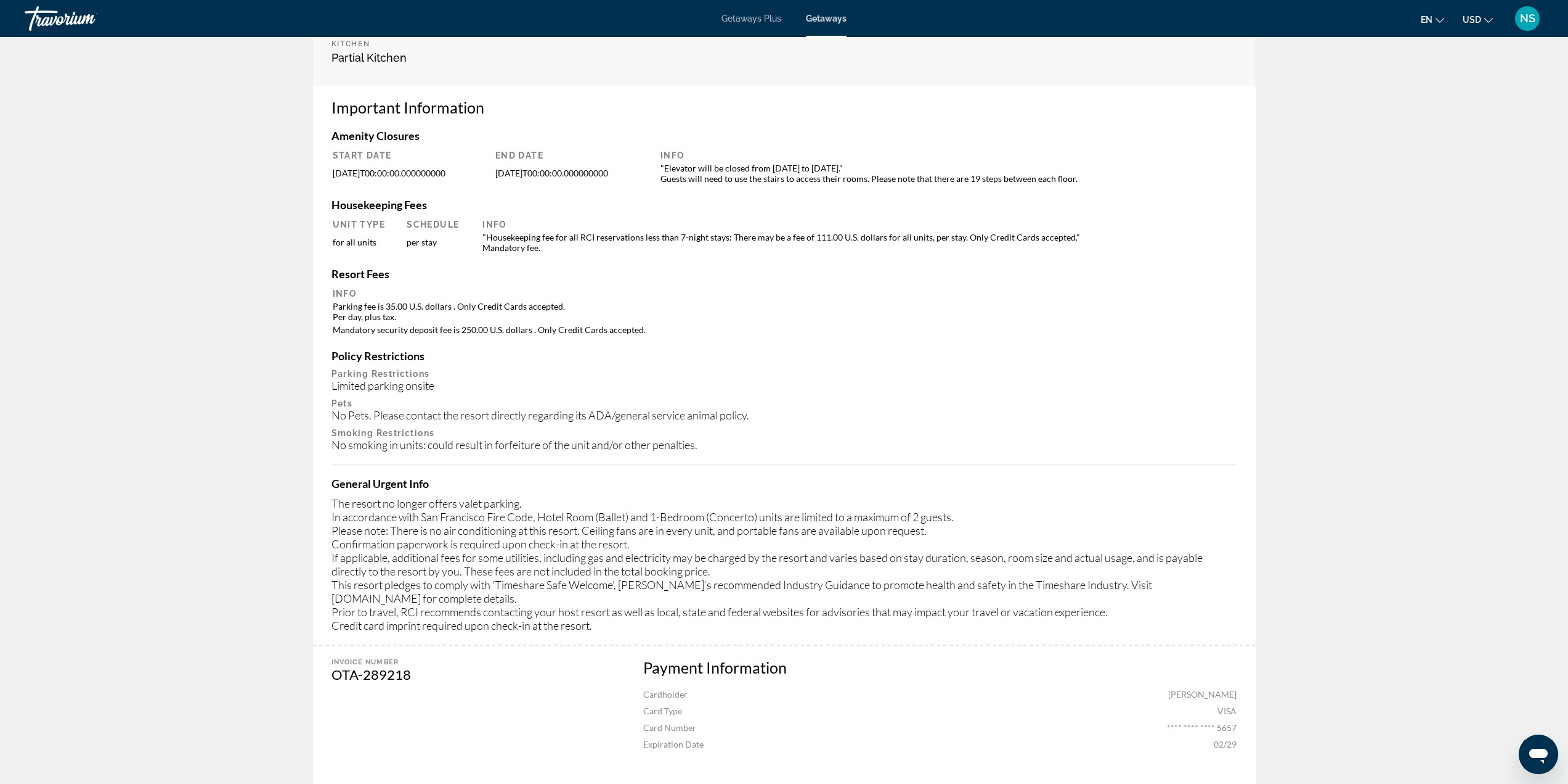
scroll to position [428, 0]
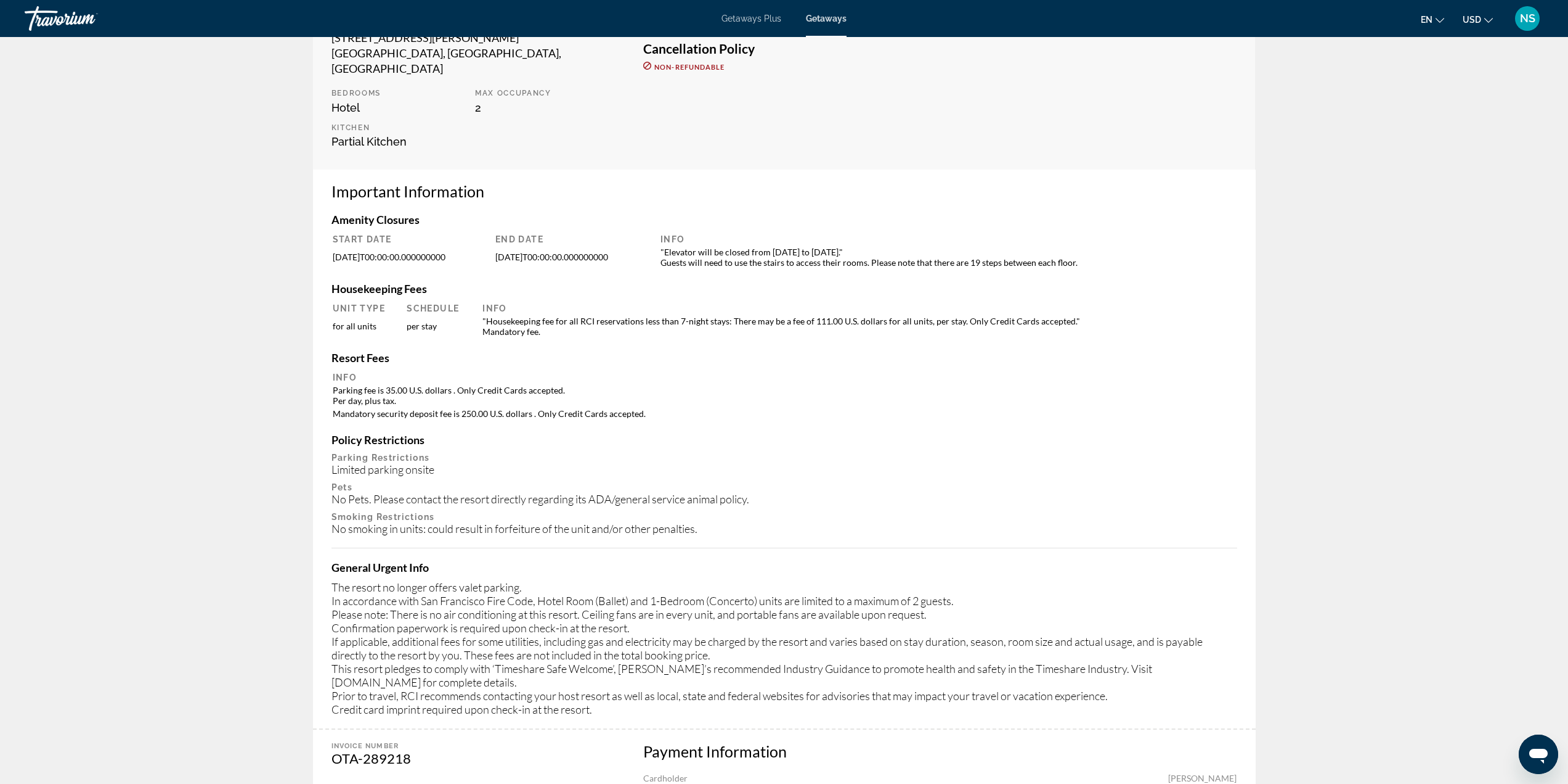
click at [828, 22] on span "Getaways" at bounding box center [826, 19] width 41 height 10
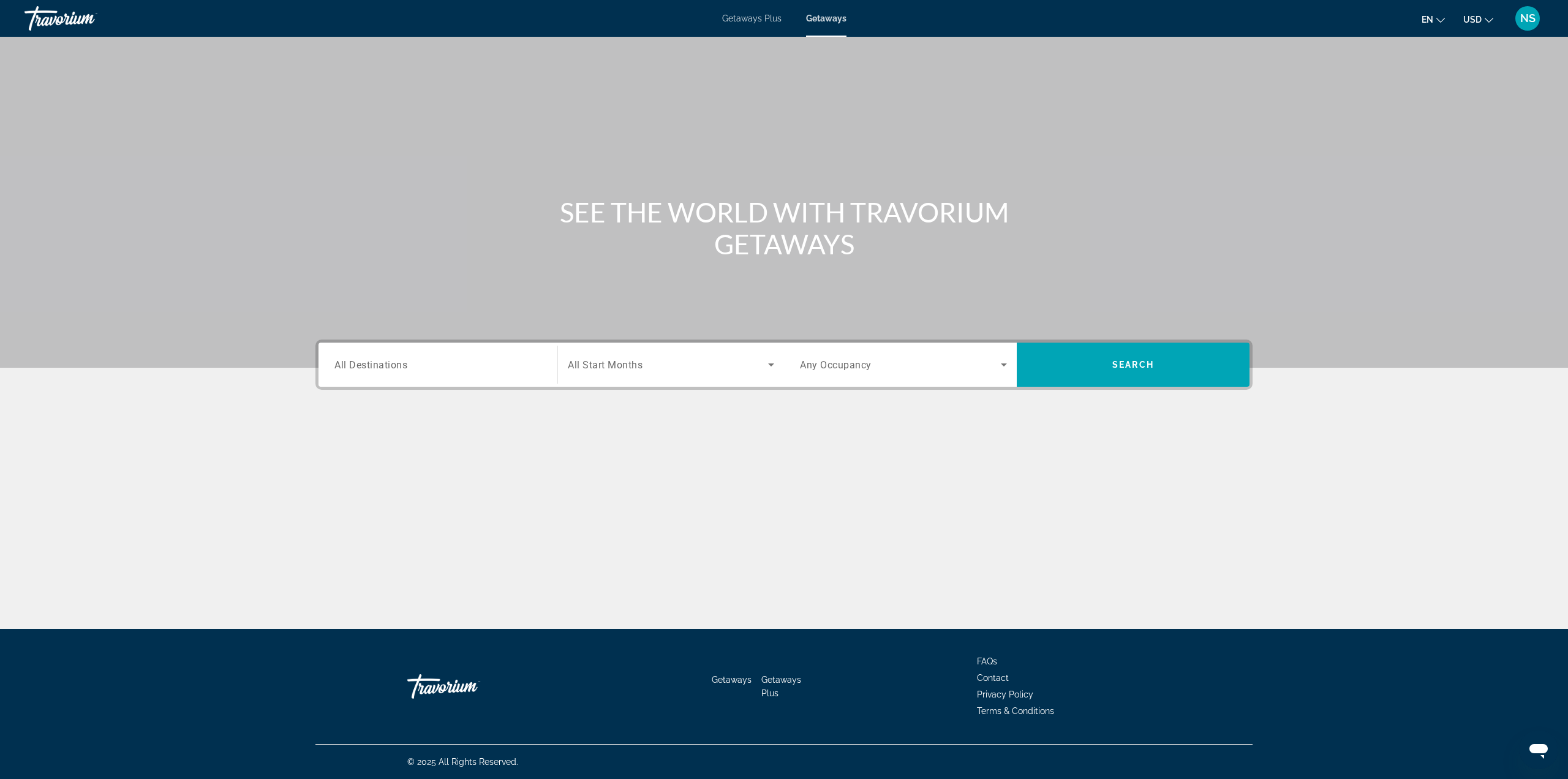
click at [437, 383] on div "Destination All Destinations" at bounding box center [438, 364] width 227 height 45
click at [460, 361] on input "Destination All Destinations" at bounding box center [438, 364] width 207 height 15
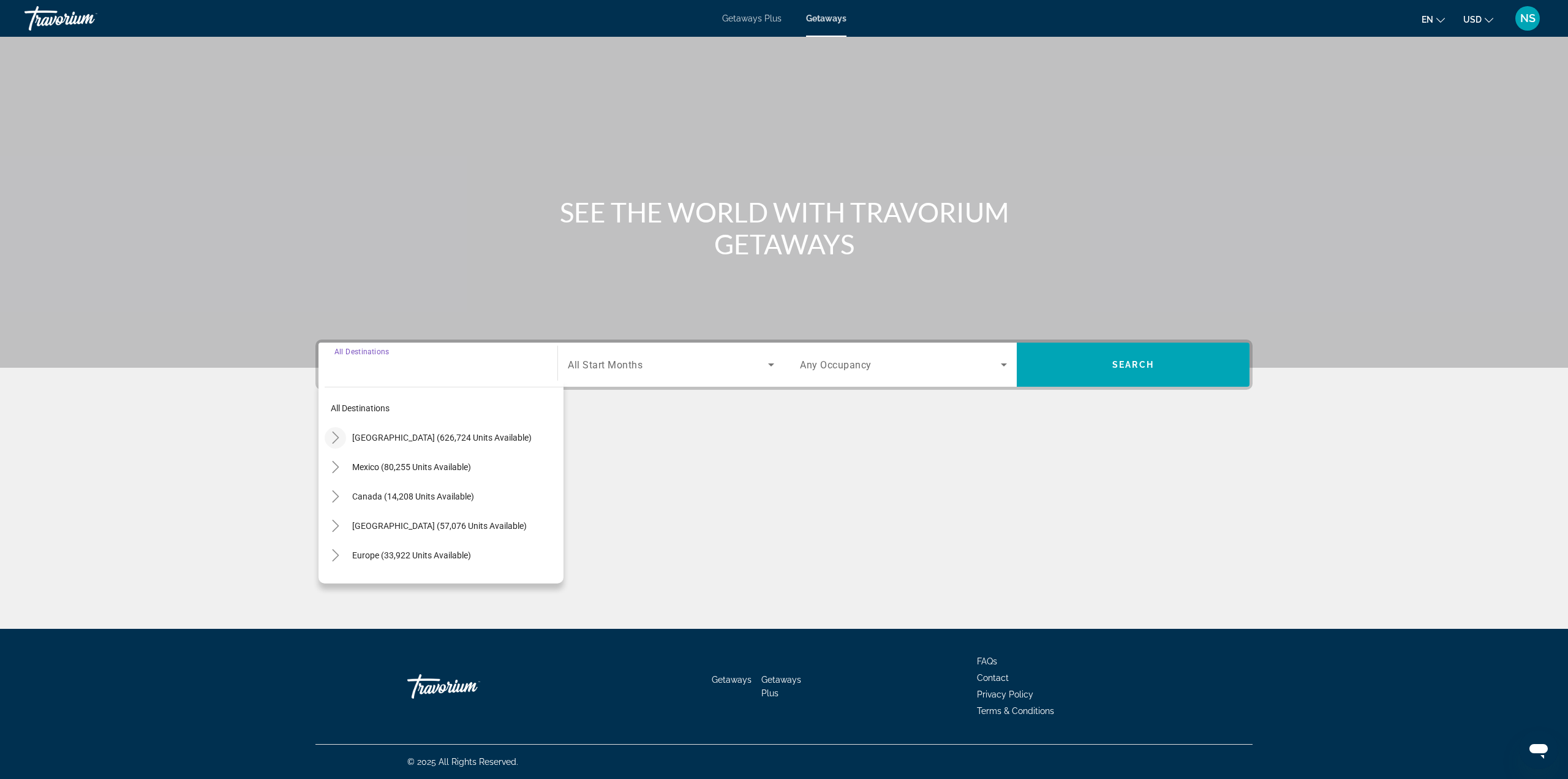
click at [337, 441] on icon "Toggle United States (626,724 units available)" at bounding box center [335, 437] width 13 height 13
click at [347, 487] on icon "Toggle California (77,954 units available)" at bounding box center [348, 490] width 13 height 13
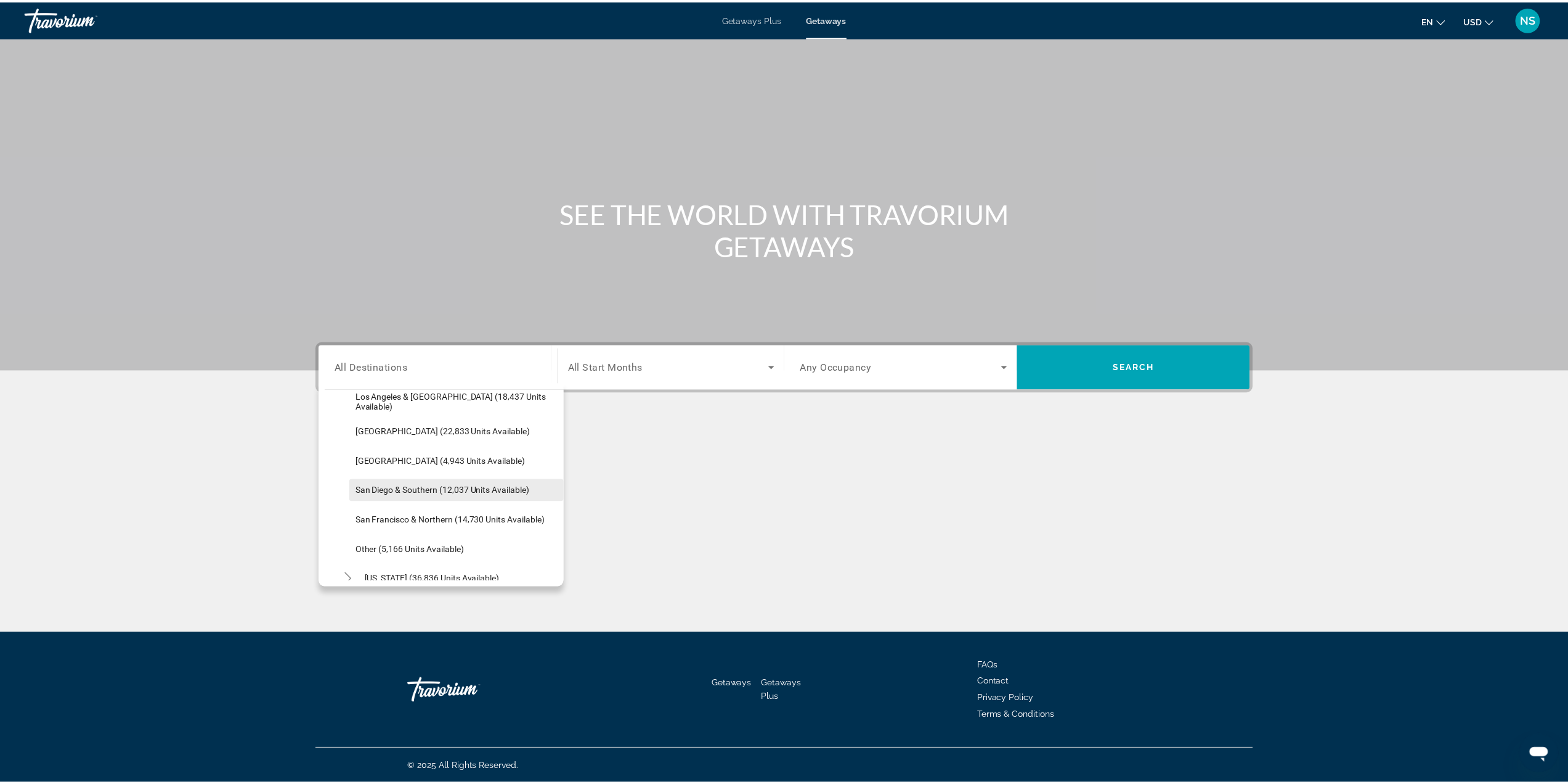
scroll to position [159, 0]
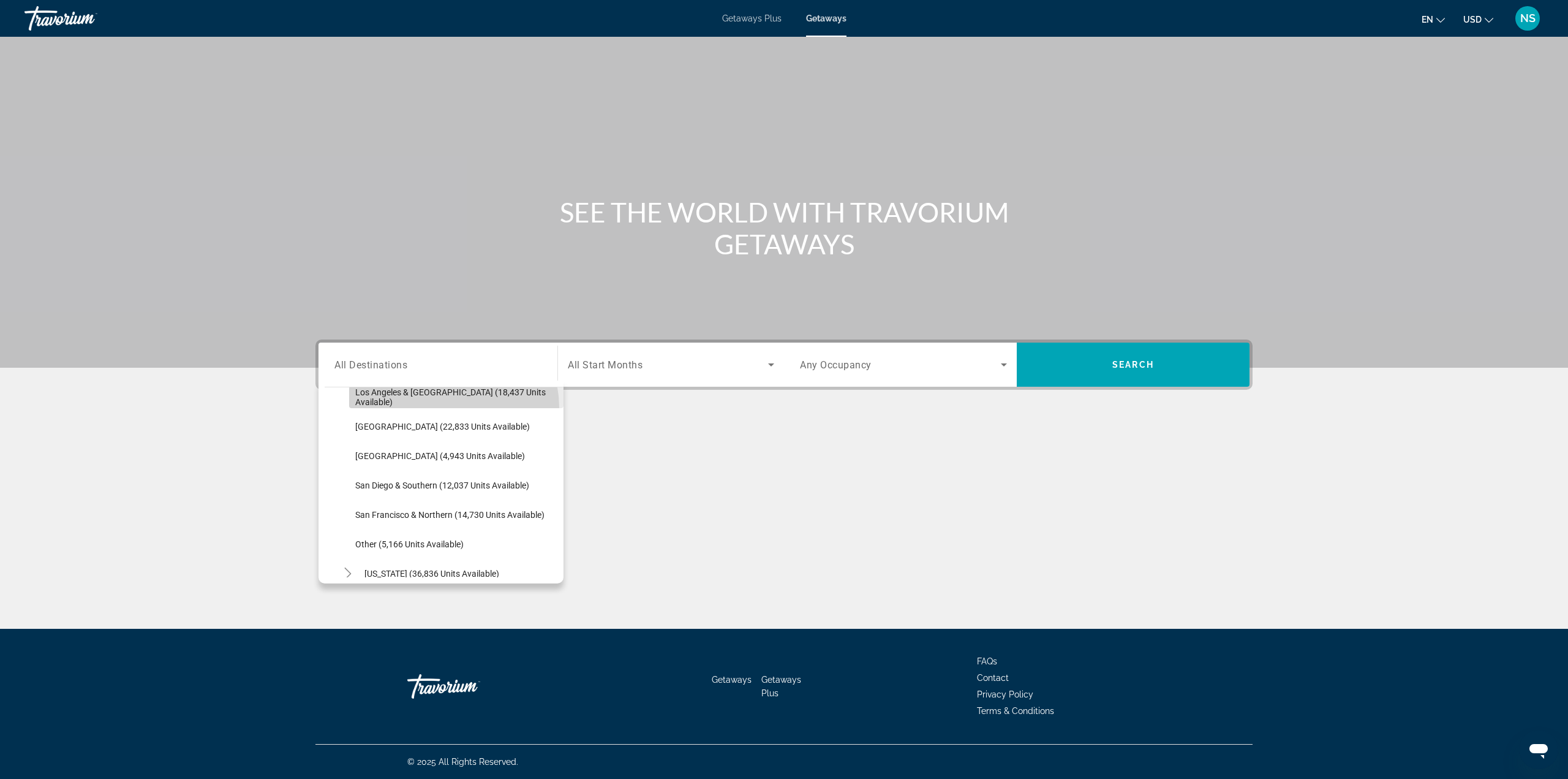
click at [453, 407] on span "Search widget" at bounding box center [455, 397] width 214 height 29
type input "**********"
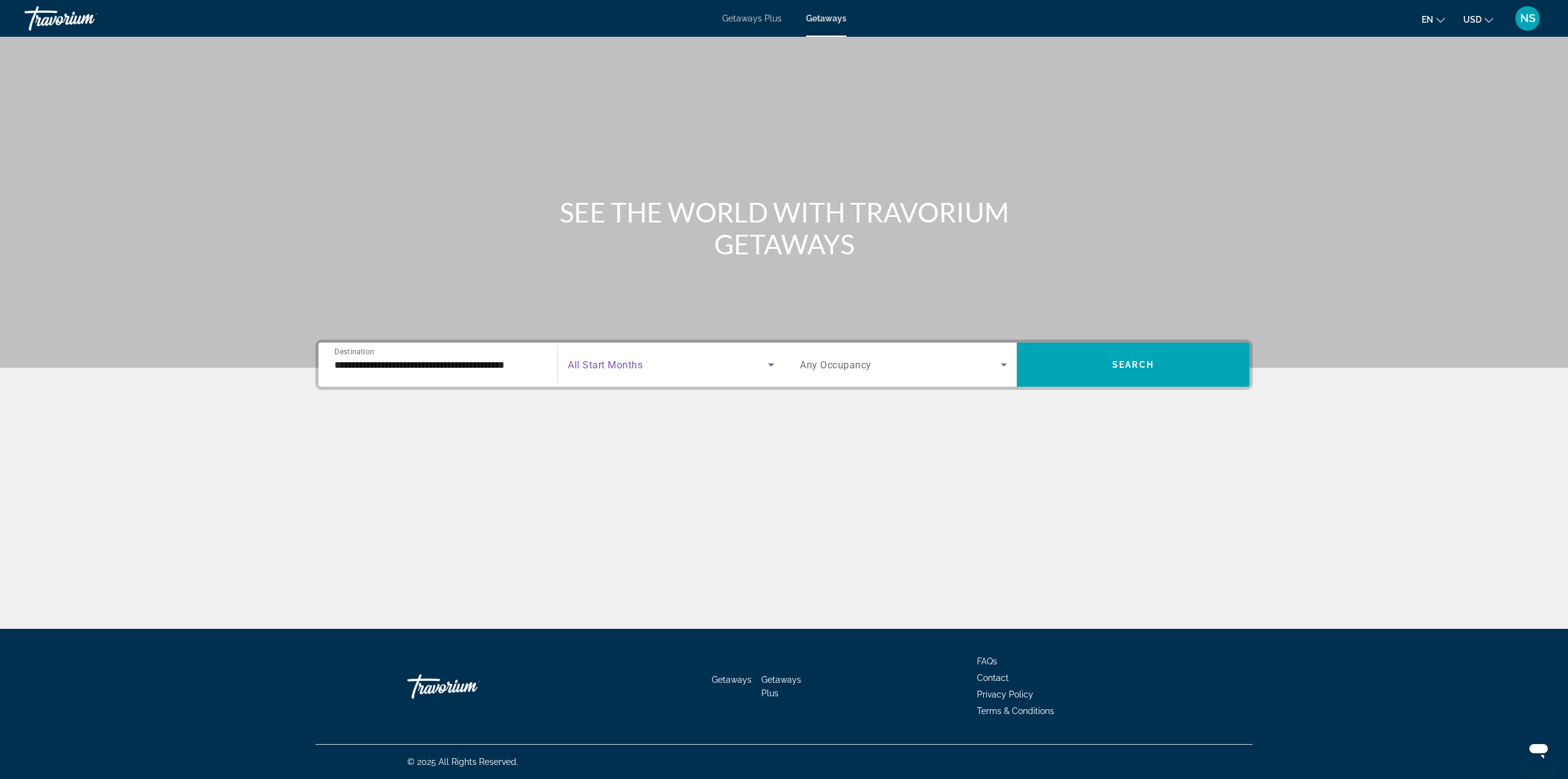
click at [660, 358] on span "Search widget" at bounding box center [667, 364] width 200 height 15
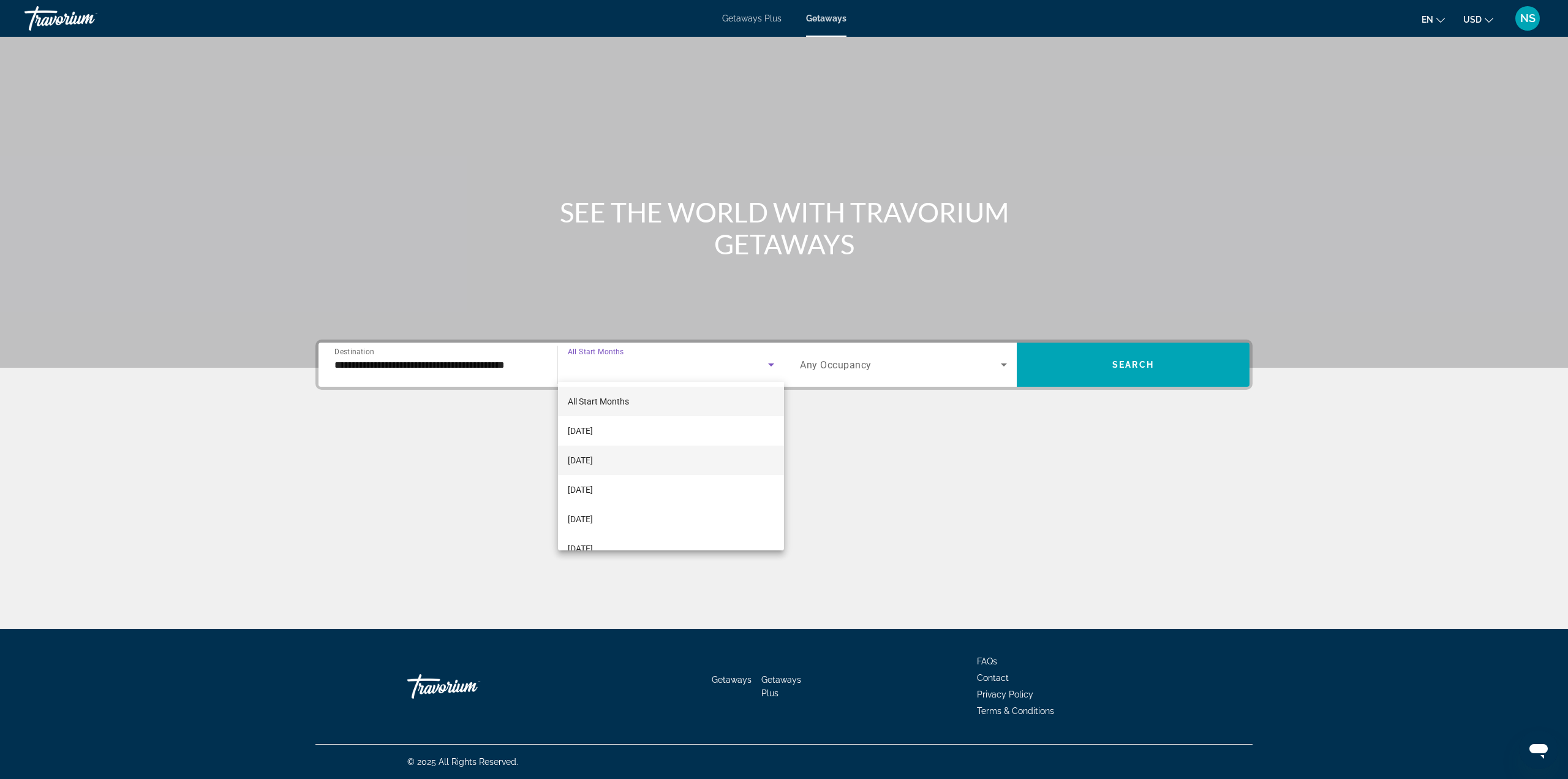
click at [593, 454] on span "[DATE]" at bounding box center [580, 459] width 25 height 15
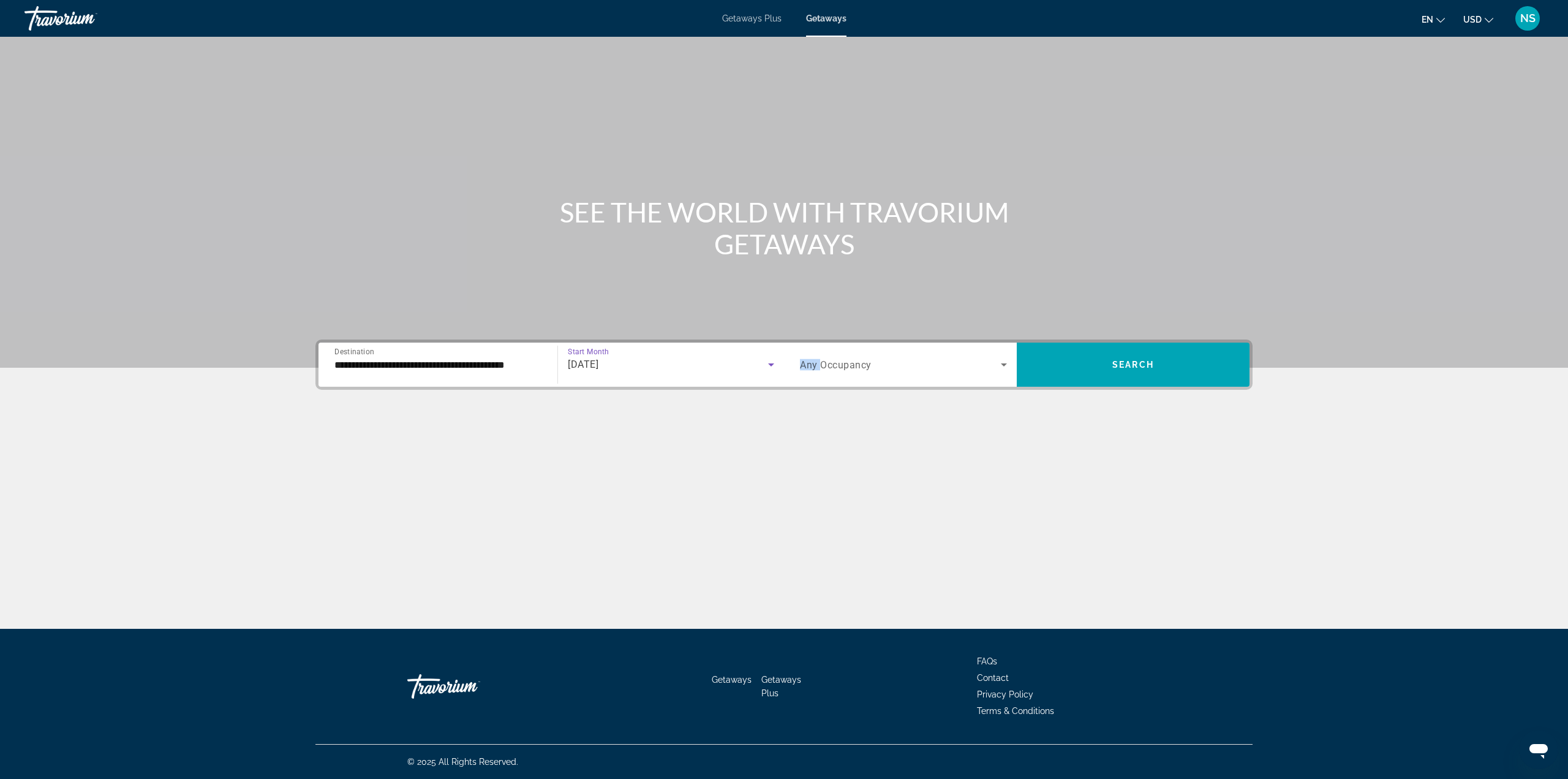
click at [824, 359] on span "Any Occupancy" at bounding box center [836, 365] width 72 height 12
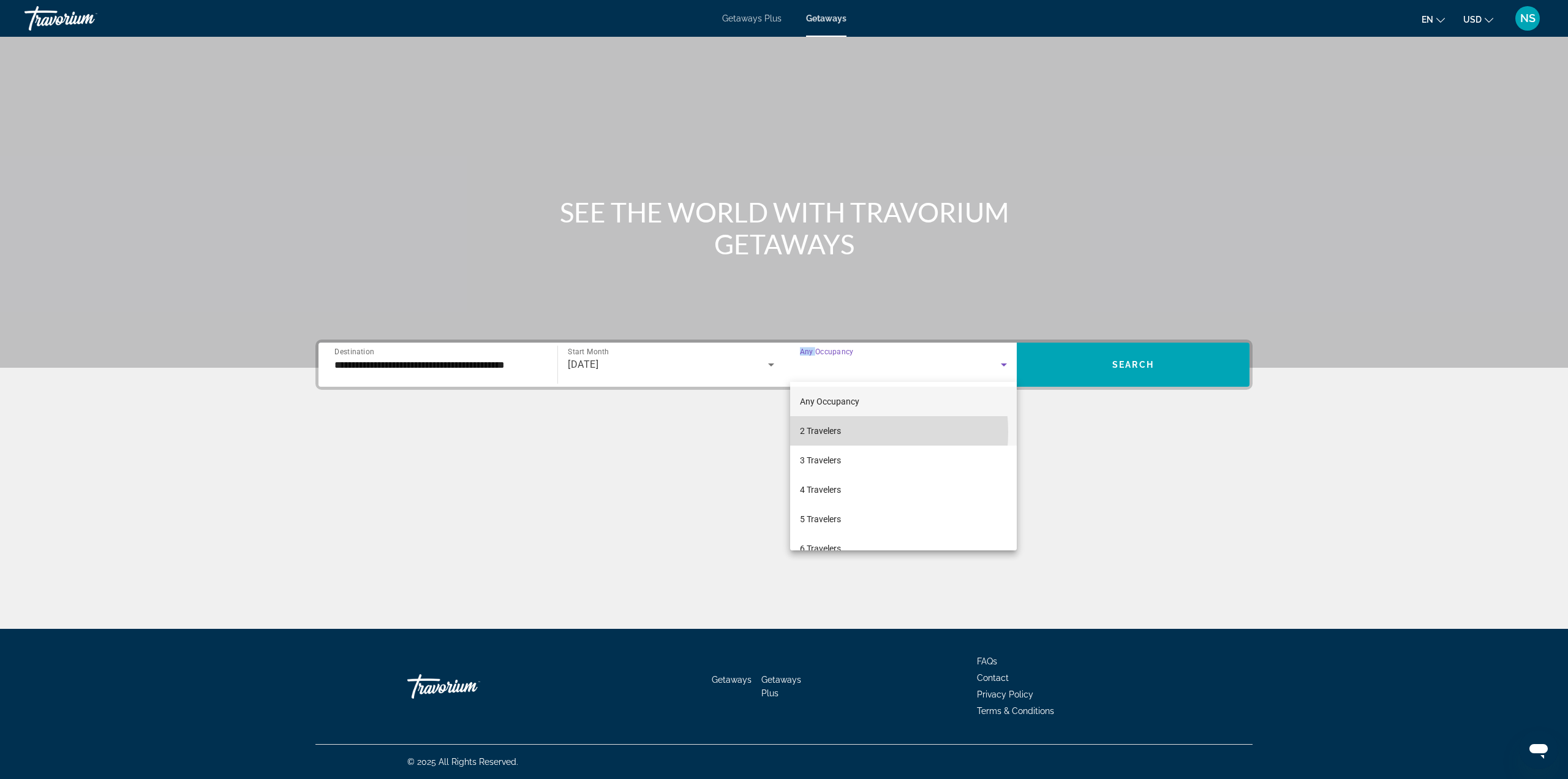
click at [821, 432] on span "2 Travelers" at bounding box center [820, 430] width 41 height 15
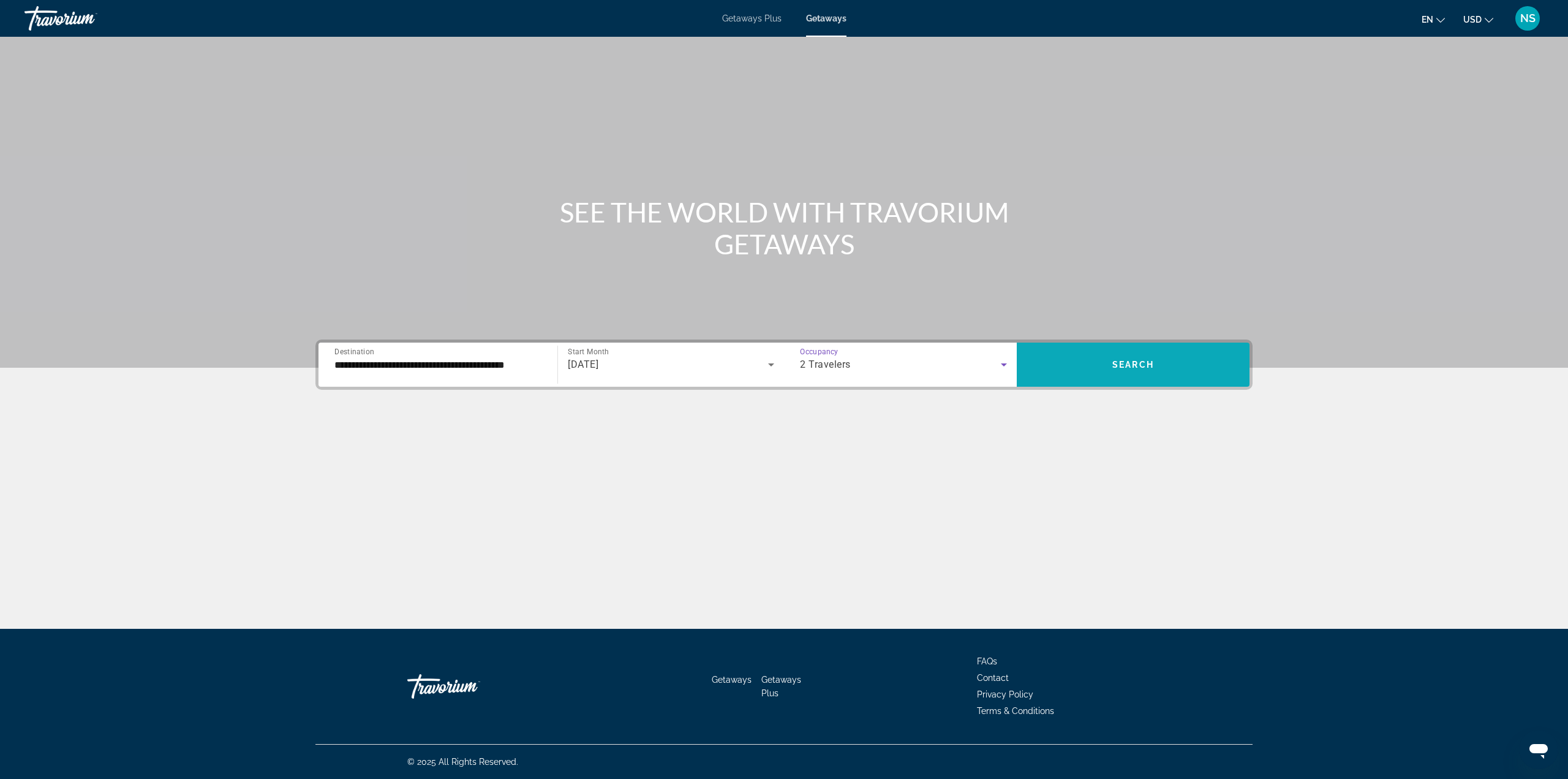
click at [1100, 367] on span "Search widget" at bounding box center [1133, 364] width 232 height 29
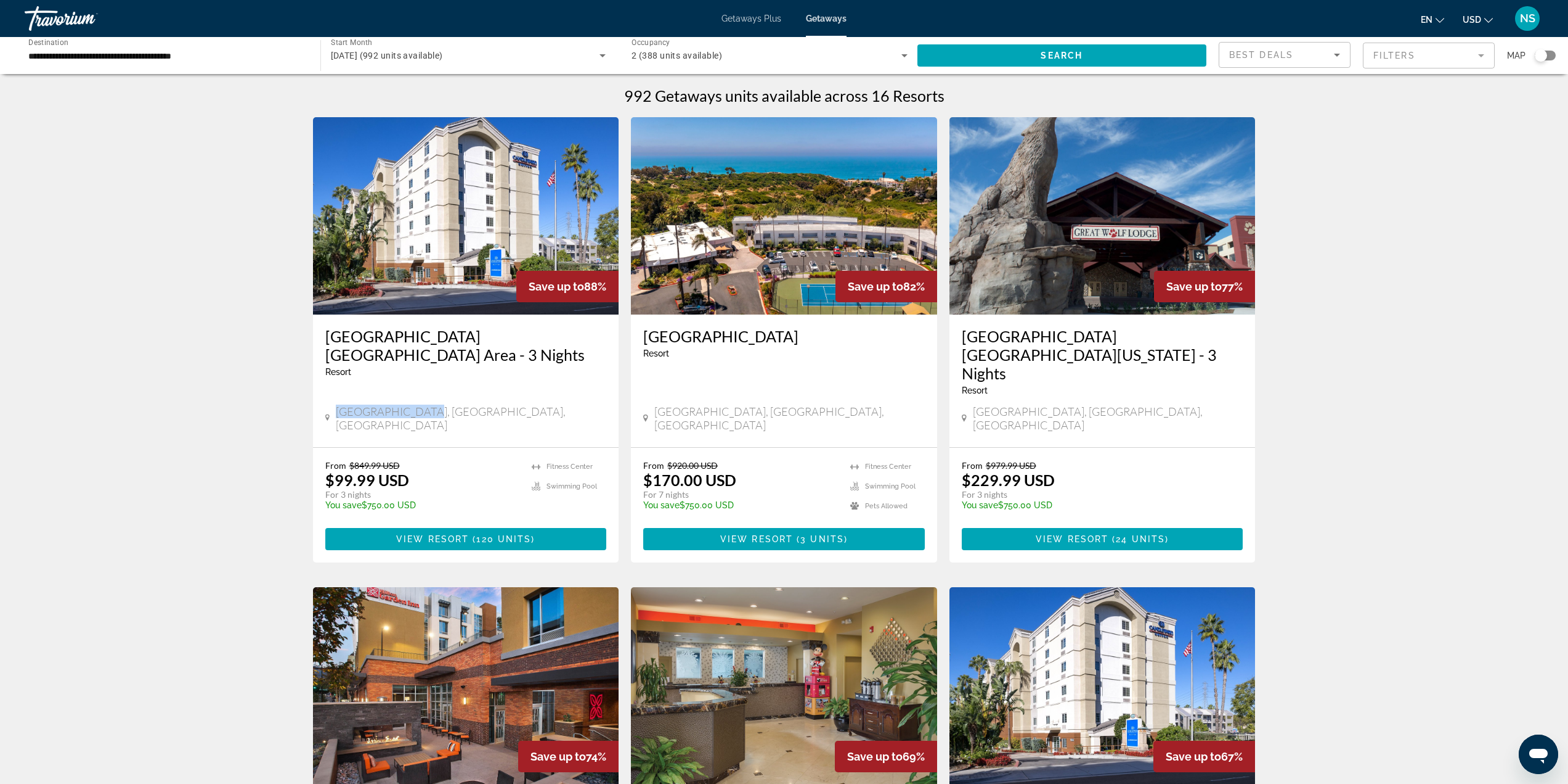
drag, startPoint x: 335, startPoint y: 394, endPoint x: 442, endPoint y: 393, distance: 107.0
click at [443, 405] on div "Anaheim, CA, USA" at bounding box center [466, 418] width 282 height 27
copy span "Anaheim, CA, USA"
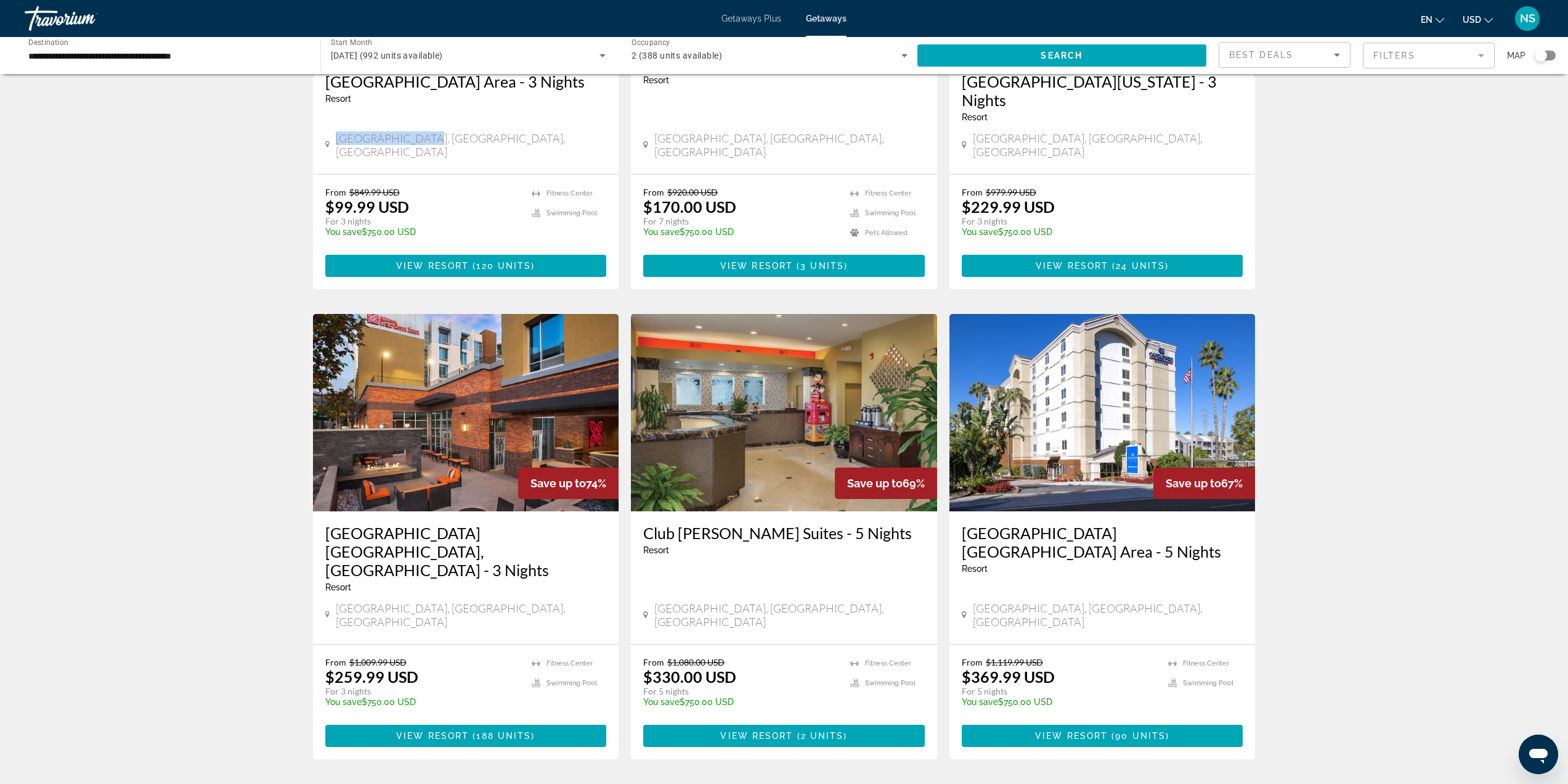
scroll to position [308, 0]
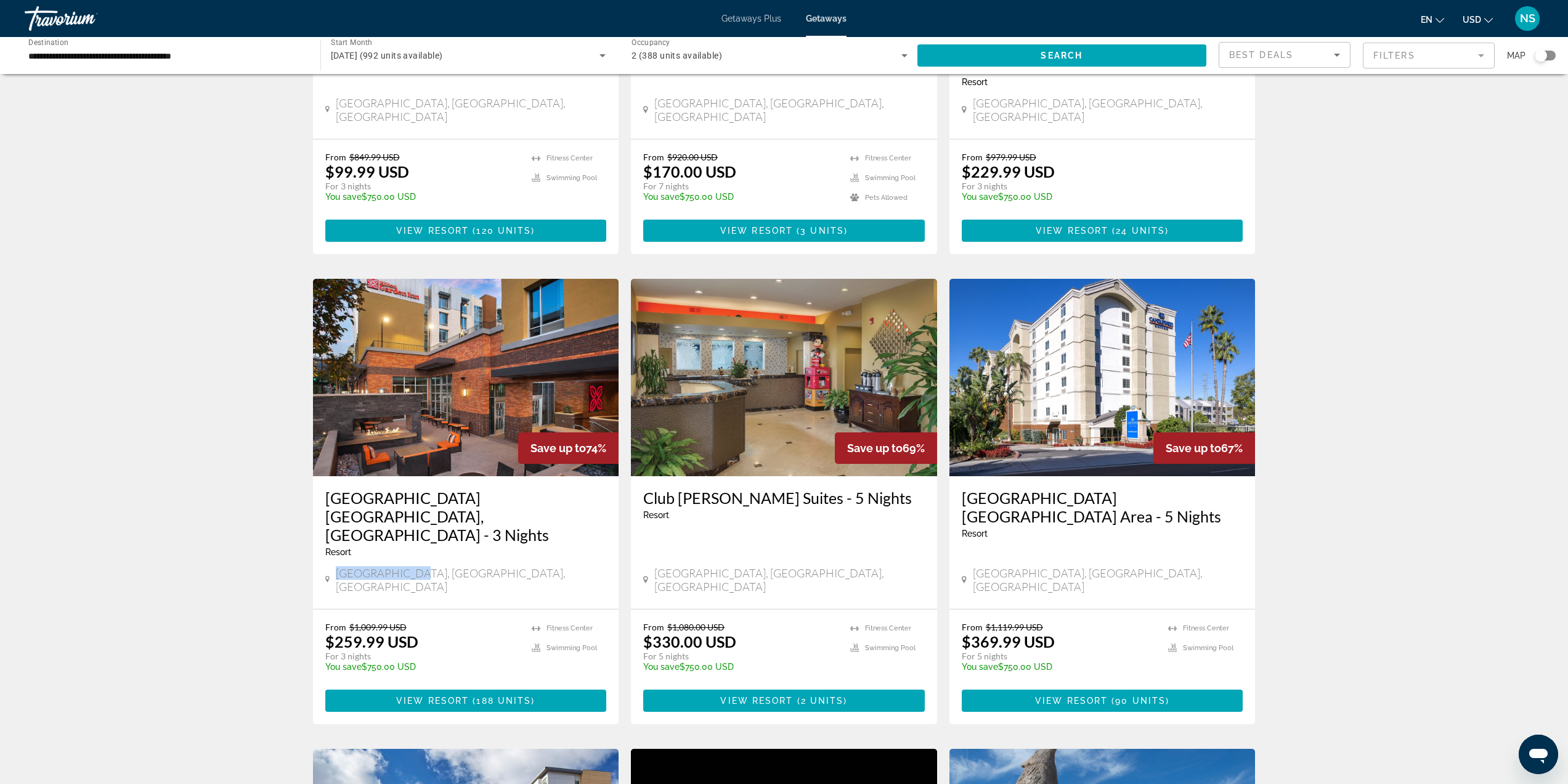
drag, startPoint x: 423, startPoint y: 523, endPoint x: 410, endPoint y: 518, distance: 13.9
click at [406, 524] on div "Hilton Garden Inn Burbank, Los Angeles - 3 Nights Resort - This is an adults on…" at bounding box center [466, 542] width 306 height 133
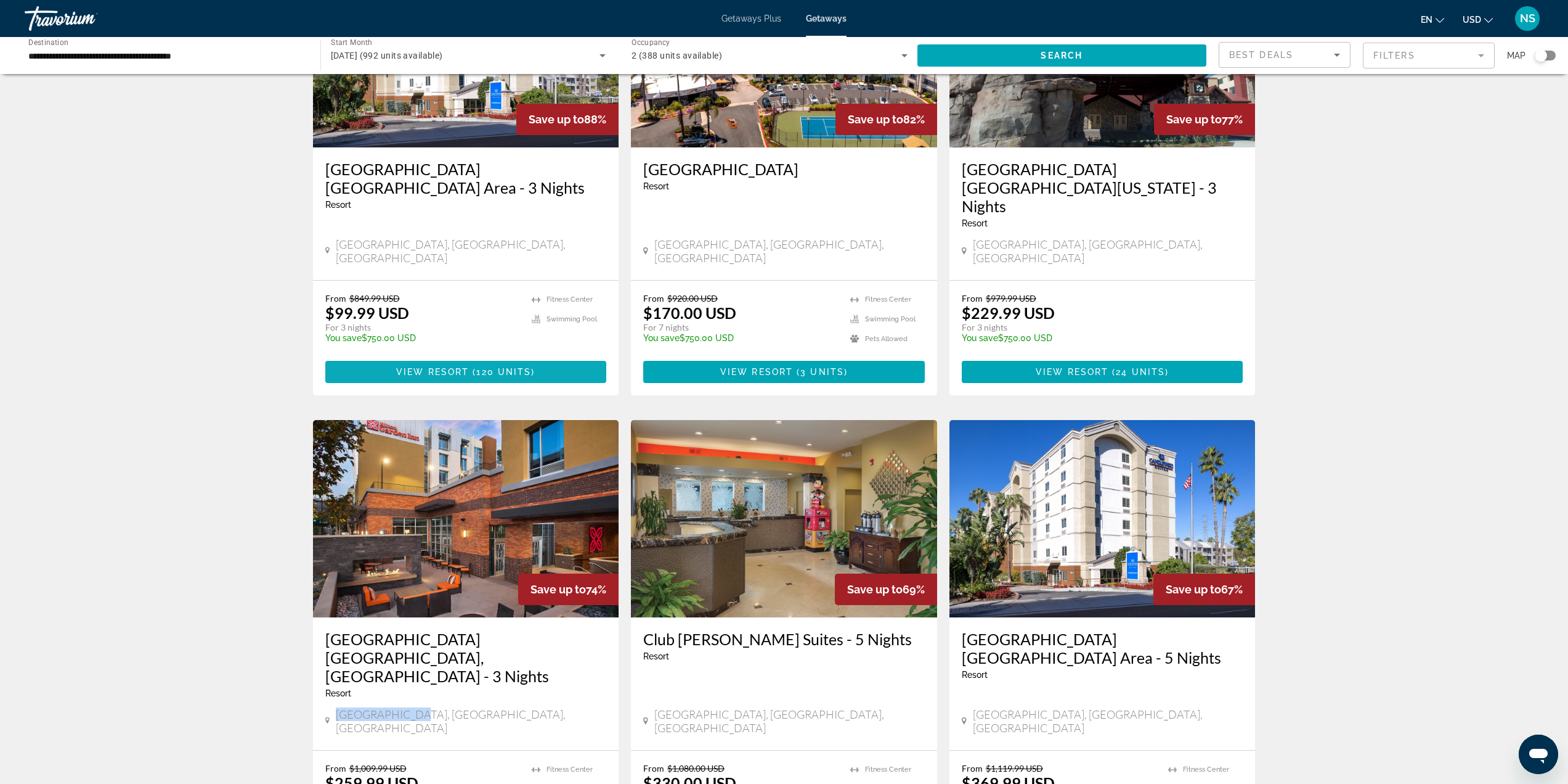
scroll to position [61, 0]
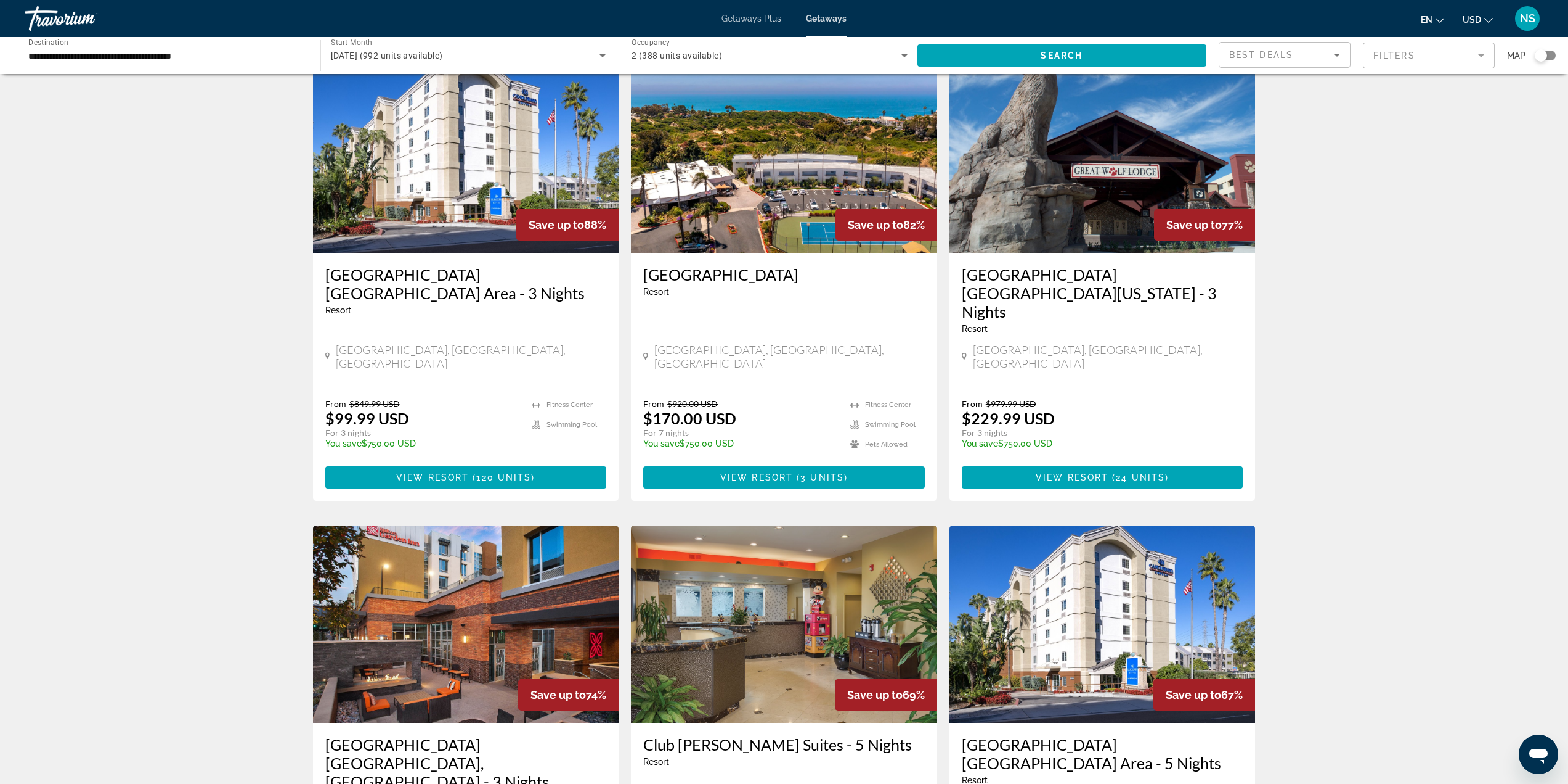
click at [408, 274] on h3 "Candlewood Suites Anaheim Resort Area - 3 Nights" at bounding box center [466, 284] width 282 height 37
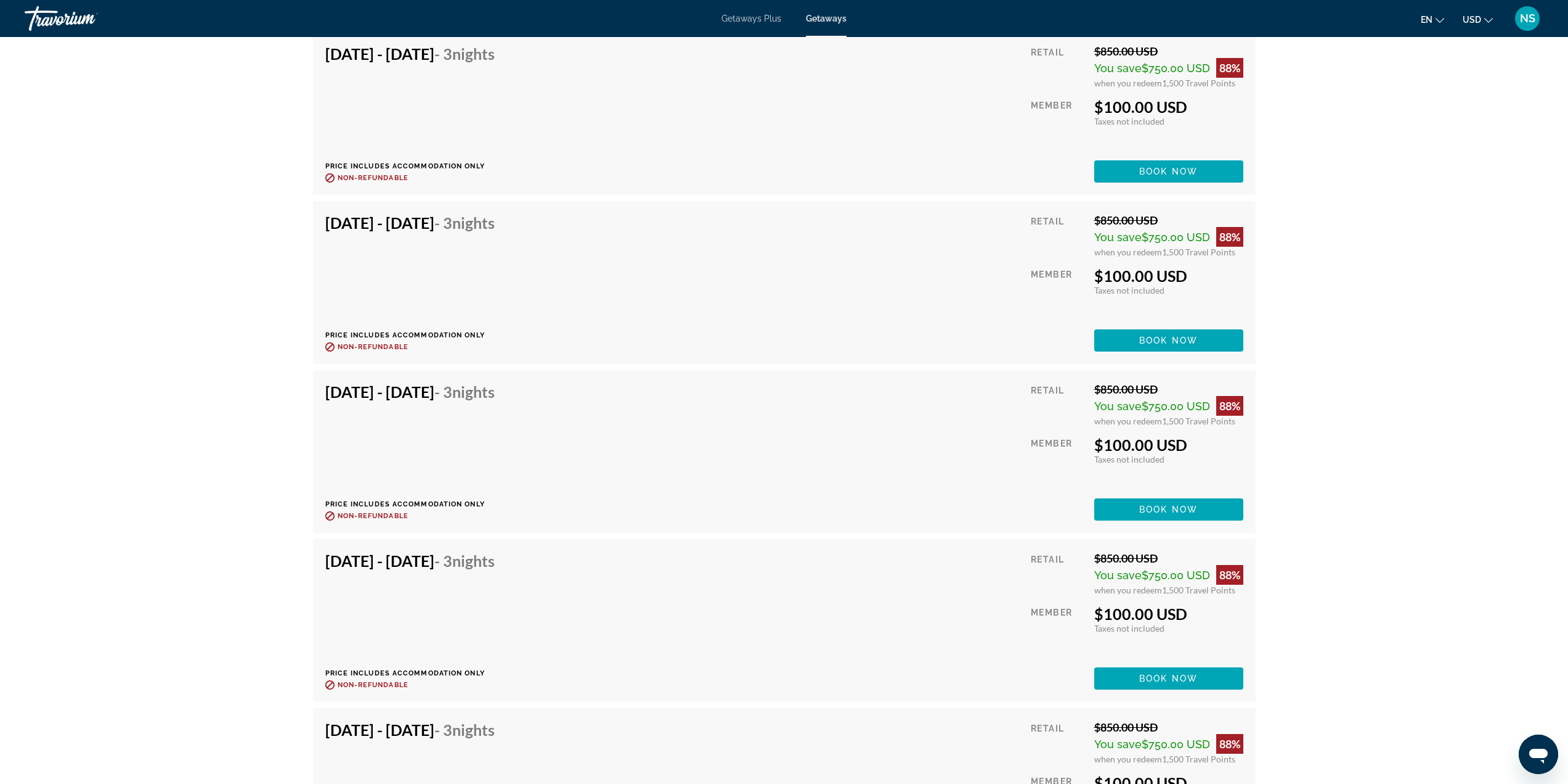
scroll to position [4023, 0]
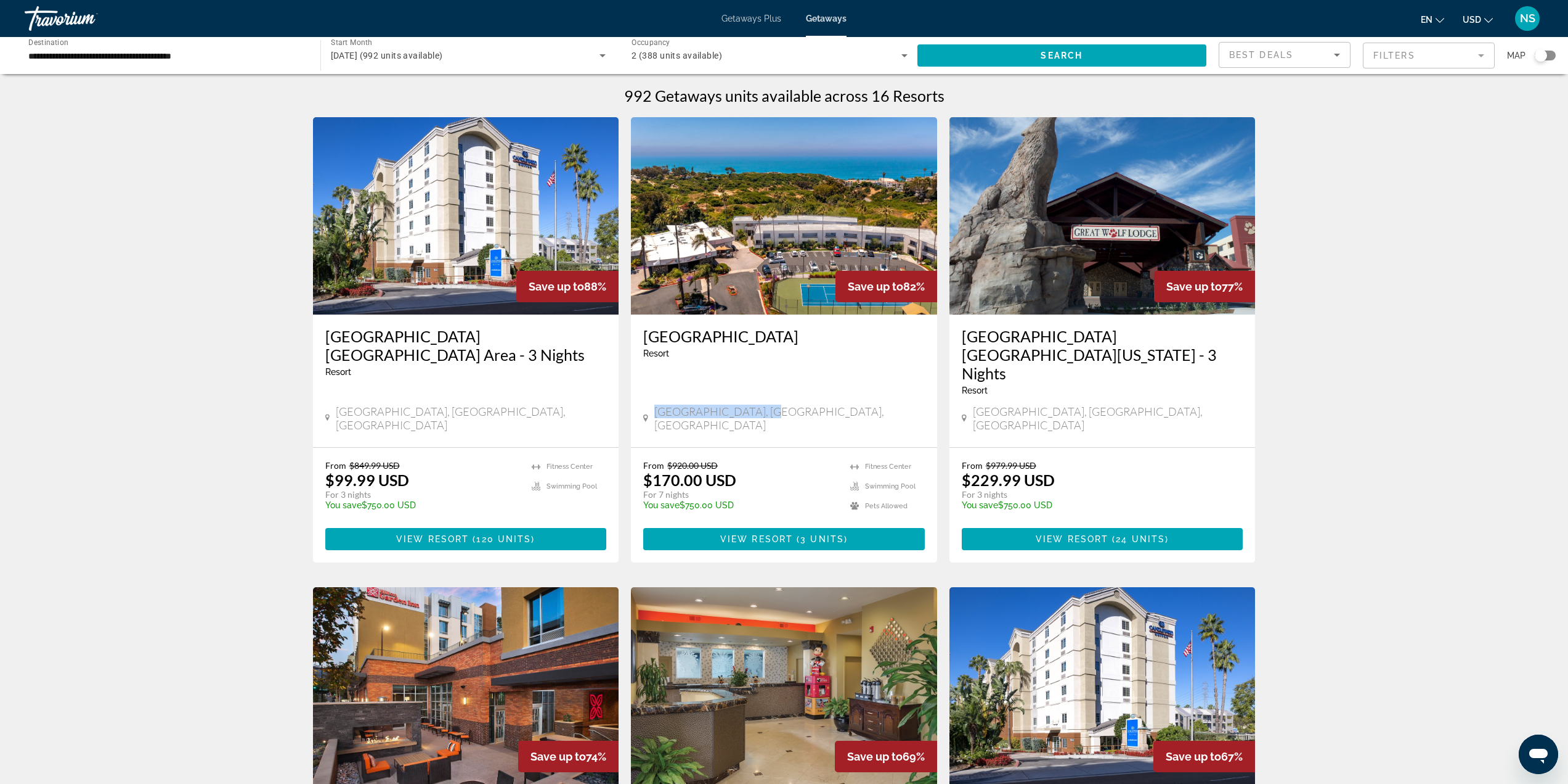
drag, startPoint x: 651, startPoint y: 396, endPoint x: 798, endPoint y: 395, distance: 147.0
click at [798, 405] on div "San Clemente, CA, USA" at bounding box center [784, 418] width 282 height 27
copy span "San Clemente, CA, USA"
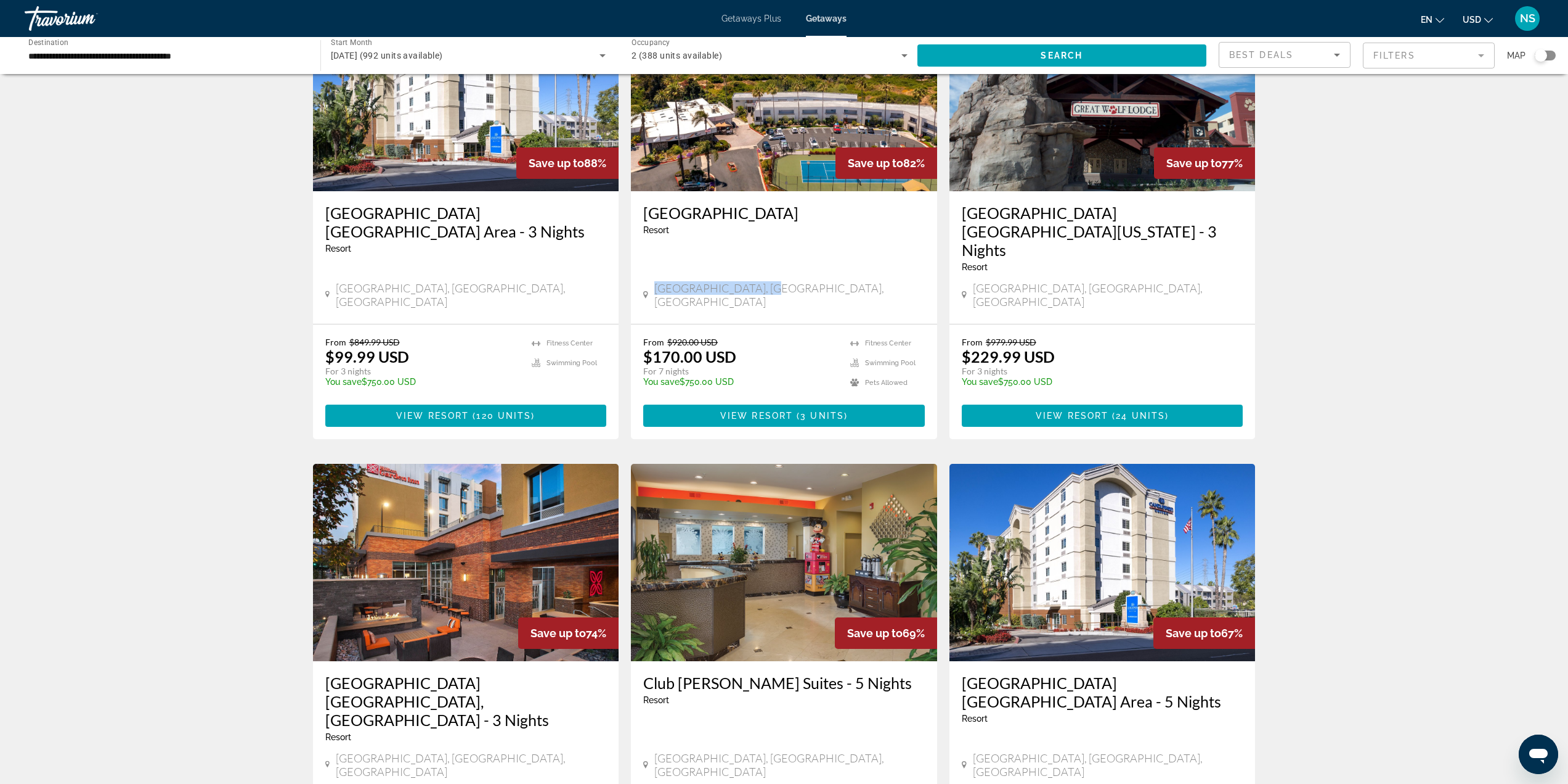
scroll to position [61, 0]
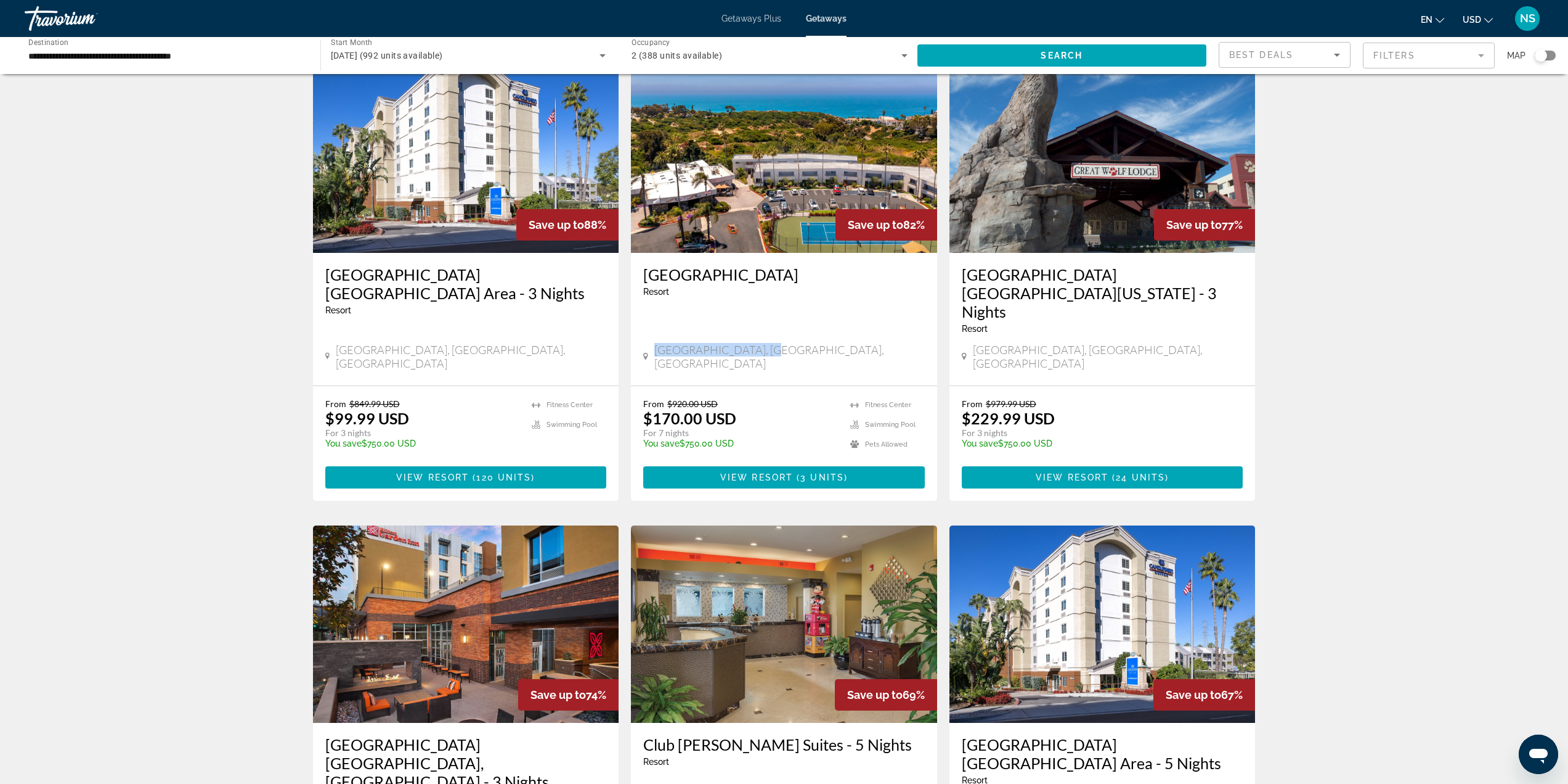
click at [1016, 279] on h3 "Great Wolf Lodge Southern California - 3 Nights" at bounding box center [1102, 293] width 282 height 56
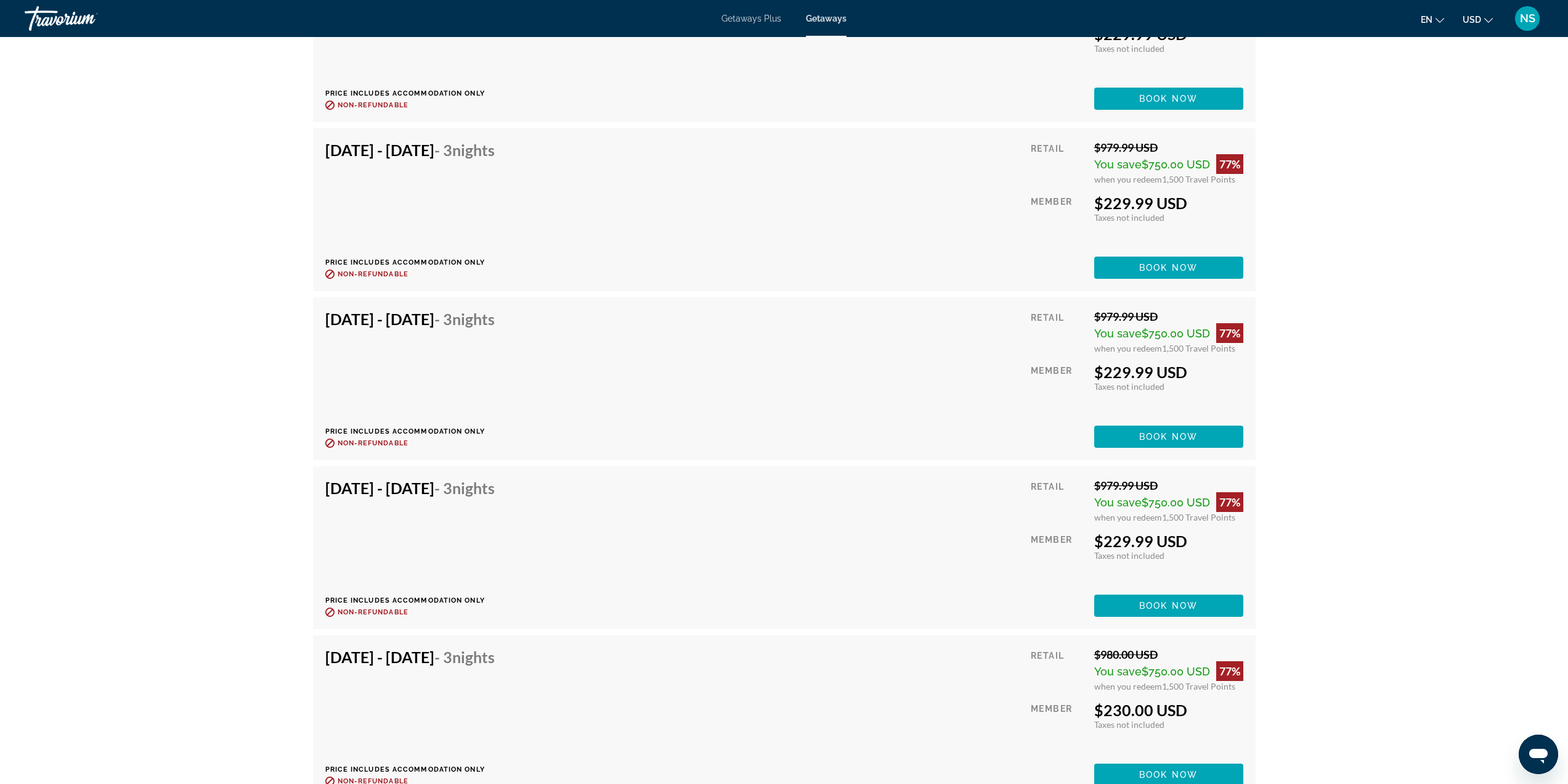
scroll to position [2282, 0]
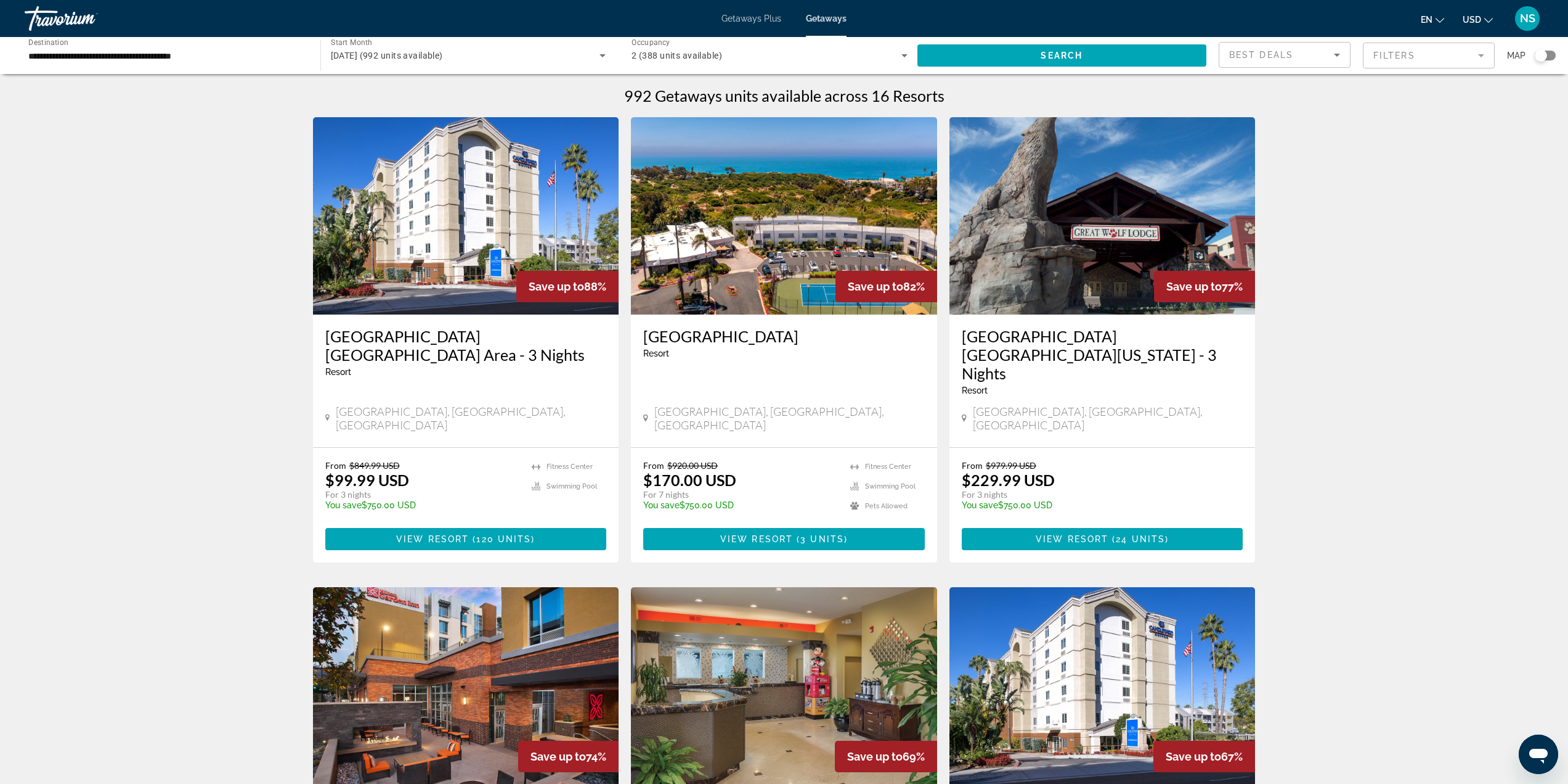
click at [455, 339] on h3 "Candlewood Suites Anaheim Resort Area - 3 Nights" at bounding box center [466, 345] width 282 height 37
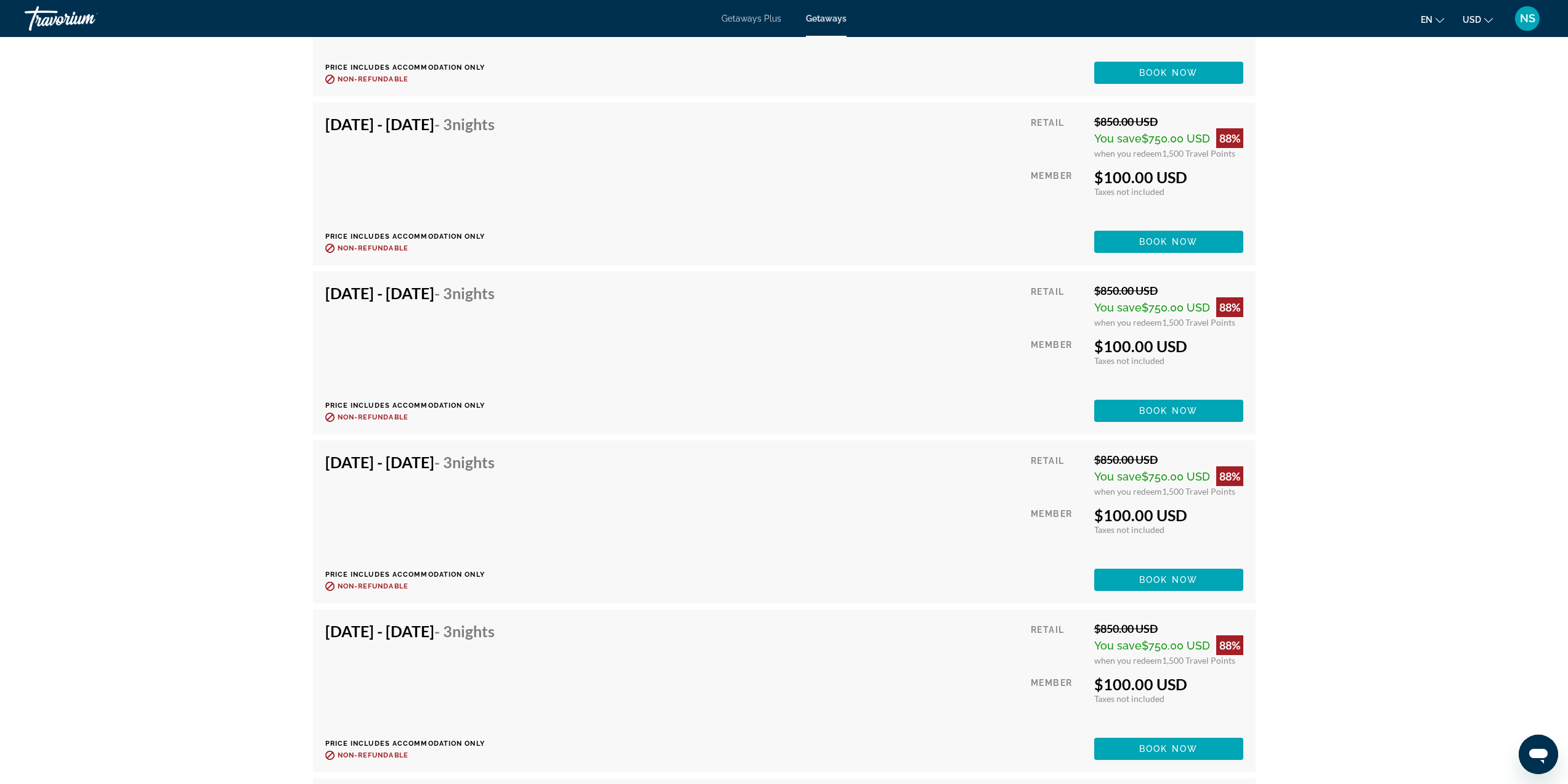
scroll to position [4008, 0]
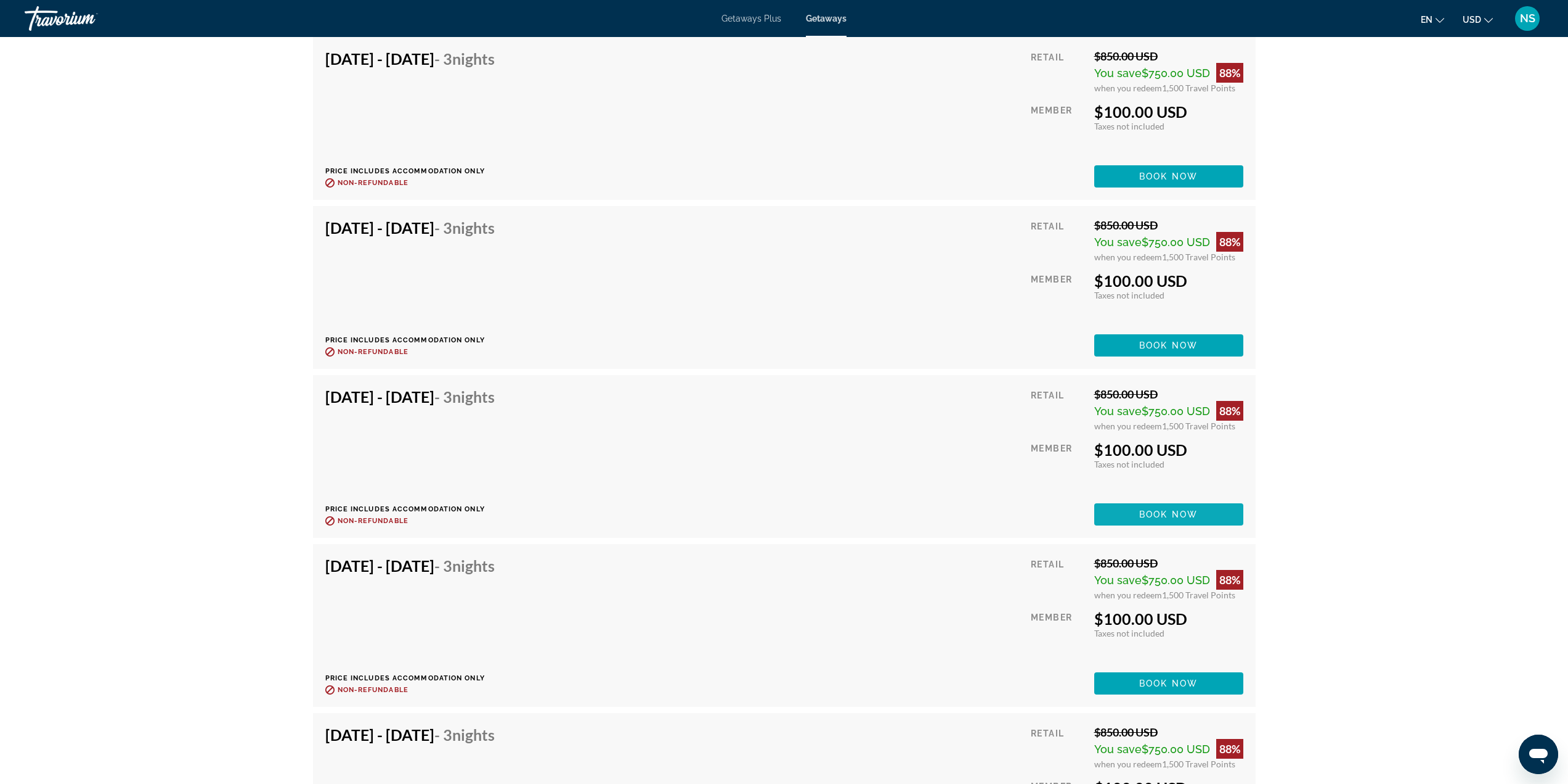
click at [1170, 516] on span "Book now" at bounding box center [1168, 514] width 58 height 10
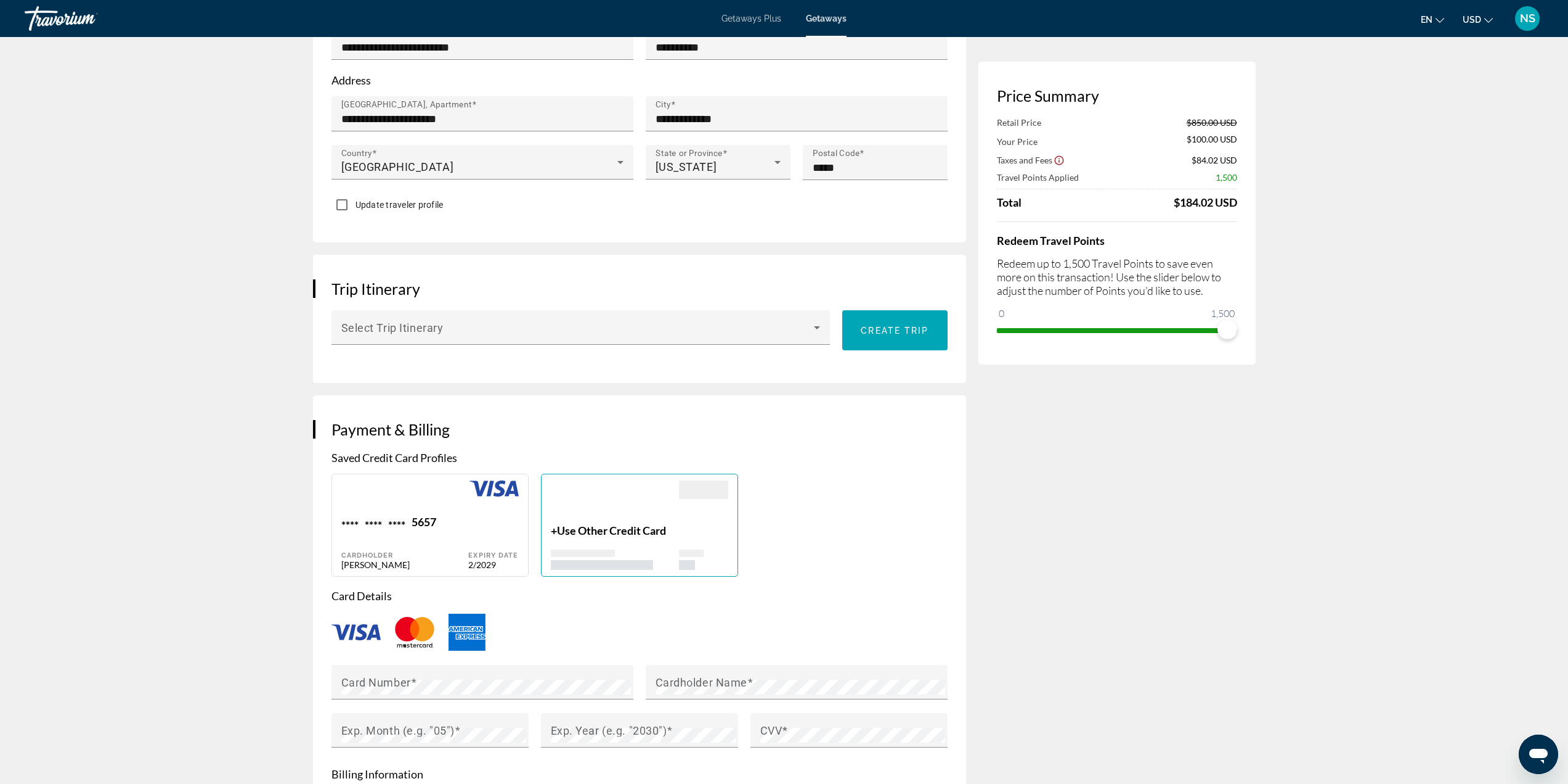
scroll to position [740, 0]
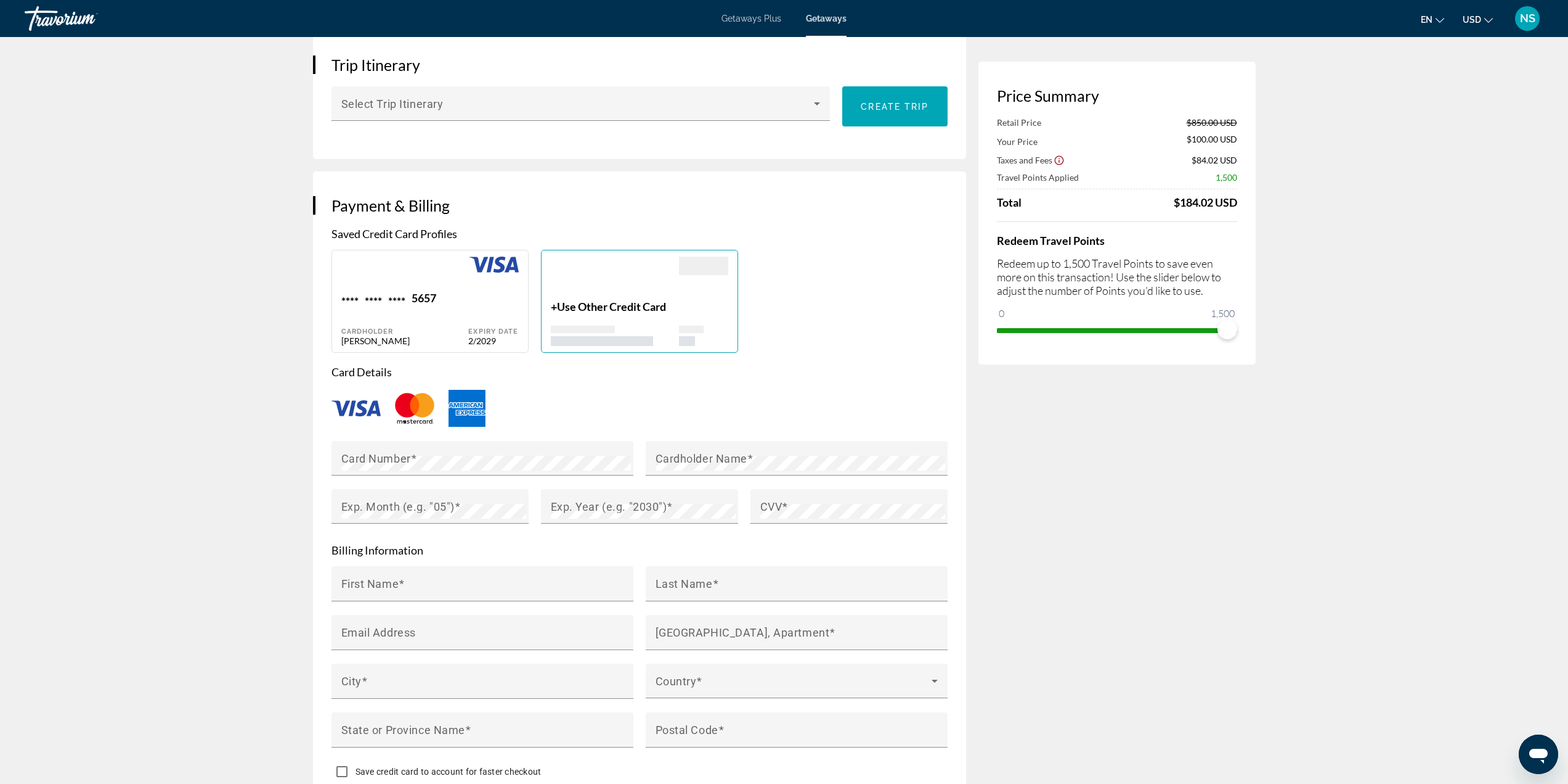
click at [502, 297] on div "Expiry Date 2/2029" at bounding box center [493, 318] width 50 height 55
type input "*****"
type input "*********"
type input "**********"
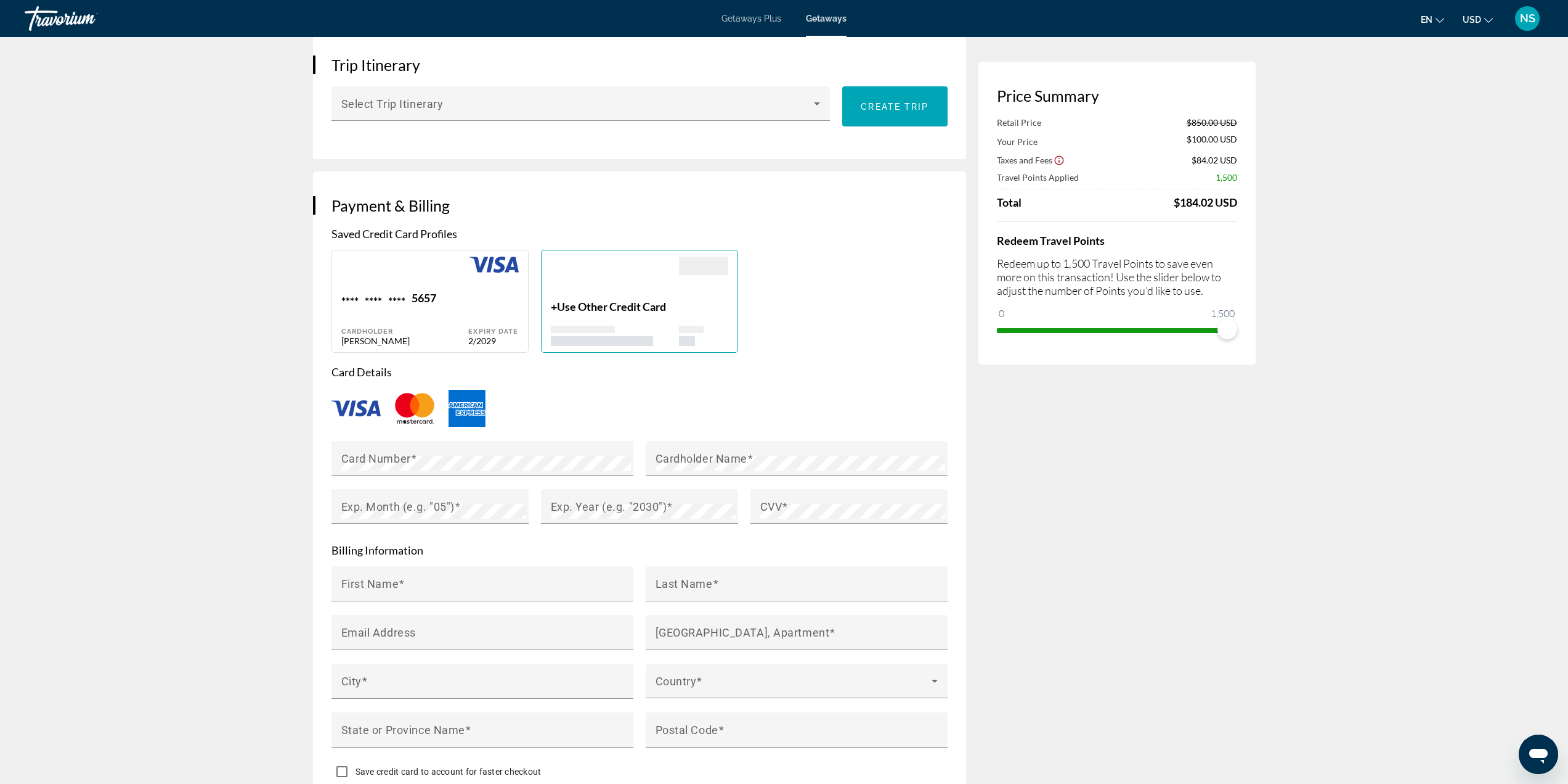
type input "**********"
type input "*****"
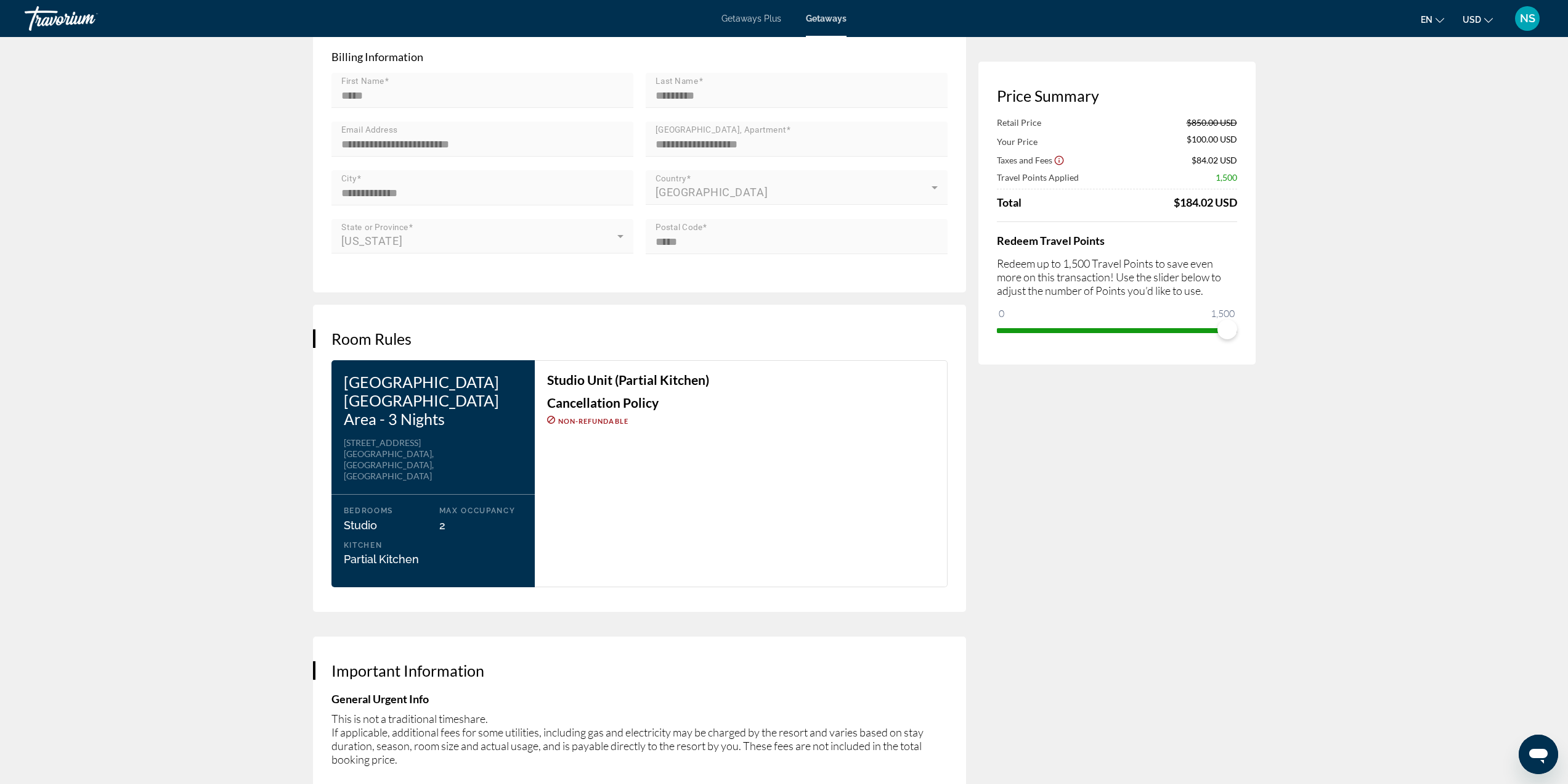
scroll to position [1555, 0]
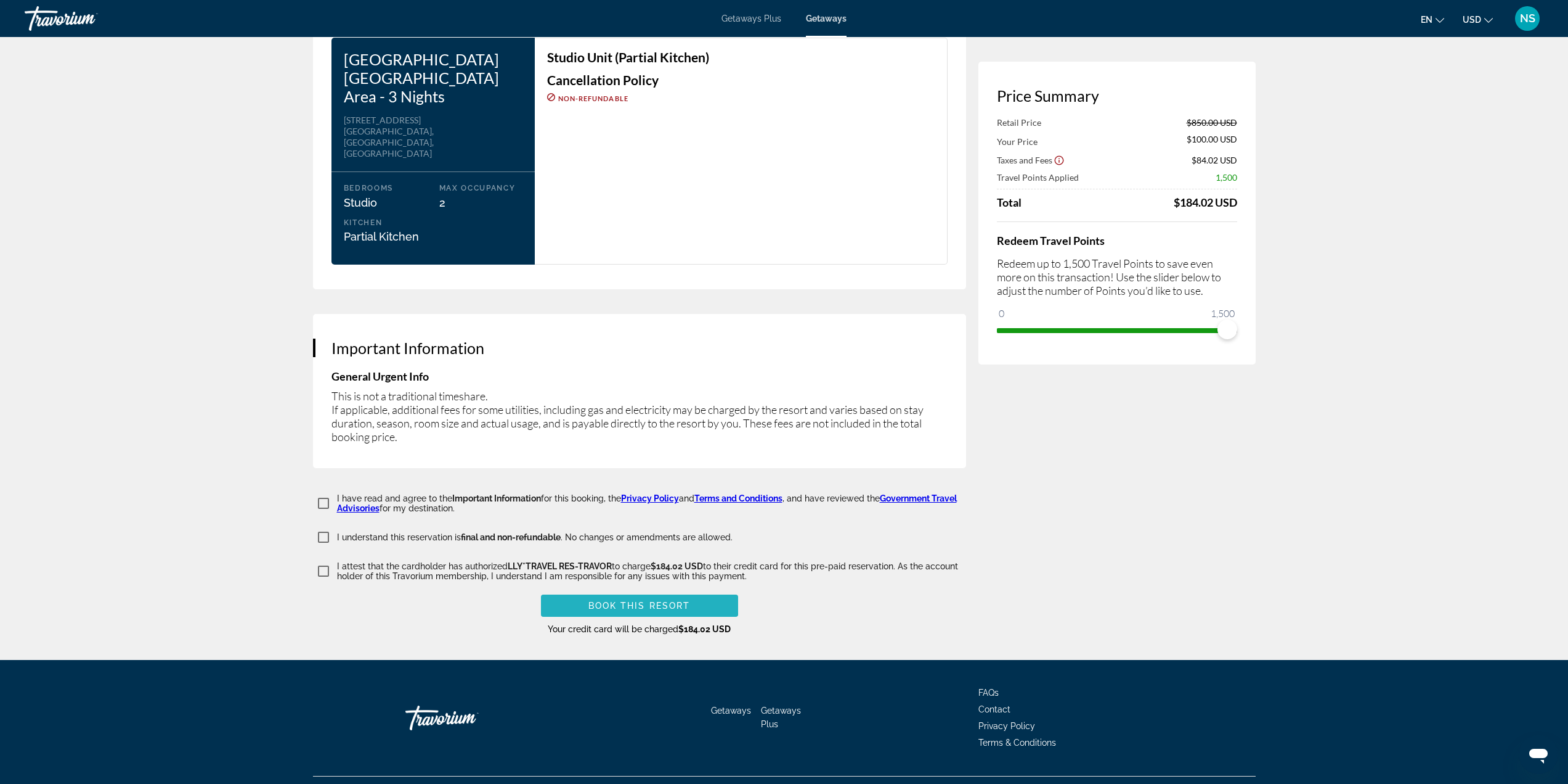
click at [604, 591] on span "Main content" at bounding box center [639, 606] width 197 height 29
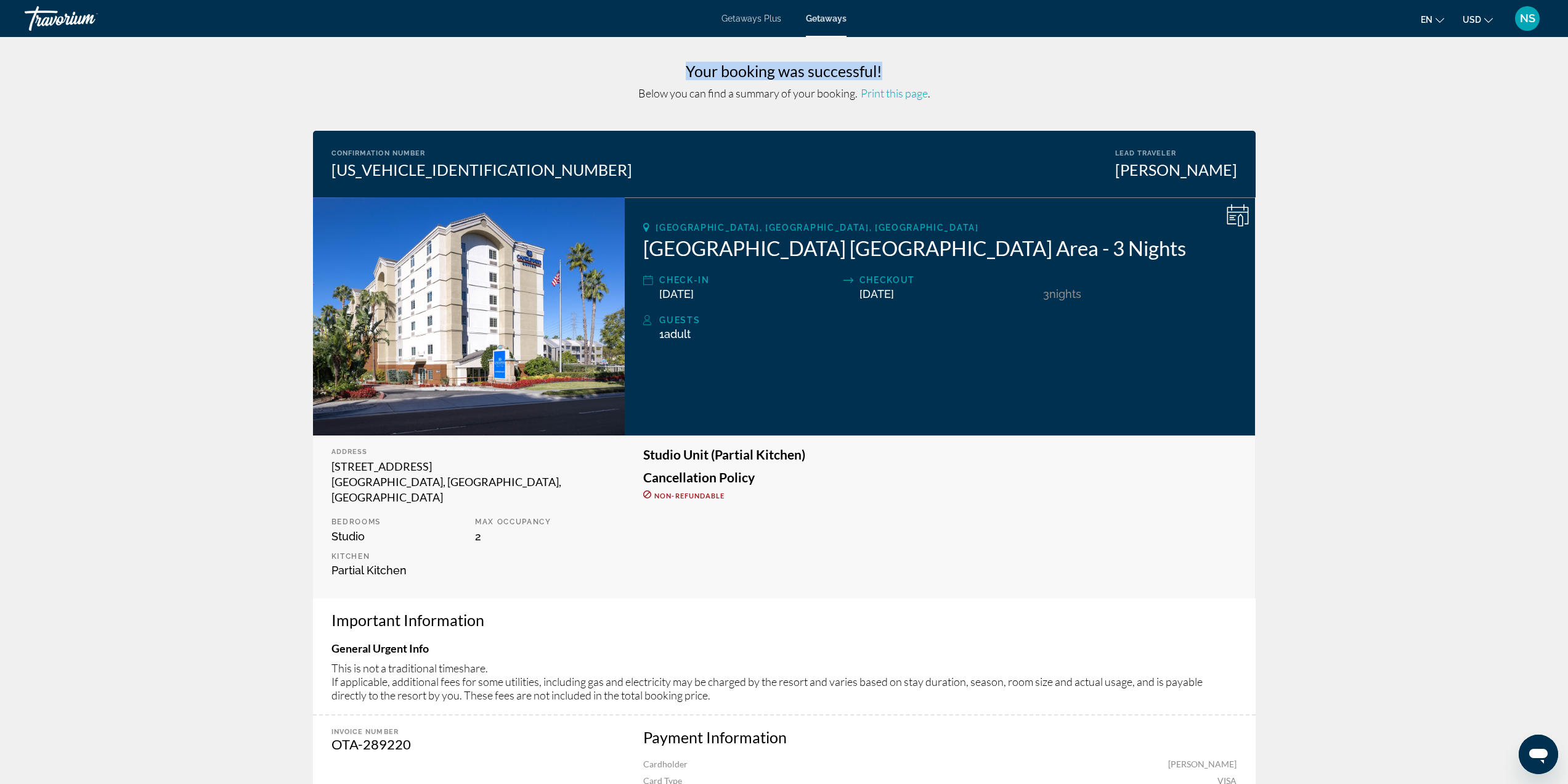
drag, startPoint x: 500, startPoint y: 103, endPoint x: 284, endPoint y: 77, distance: 217.6
click at [274, 83] on app-weeks-booking-confirmation "Your booking was successful! Below you can find a summary of your booking. Prin…" at bounding box center [784, 520] width 1568 height 966
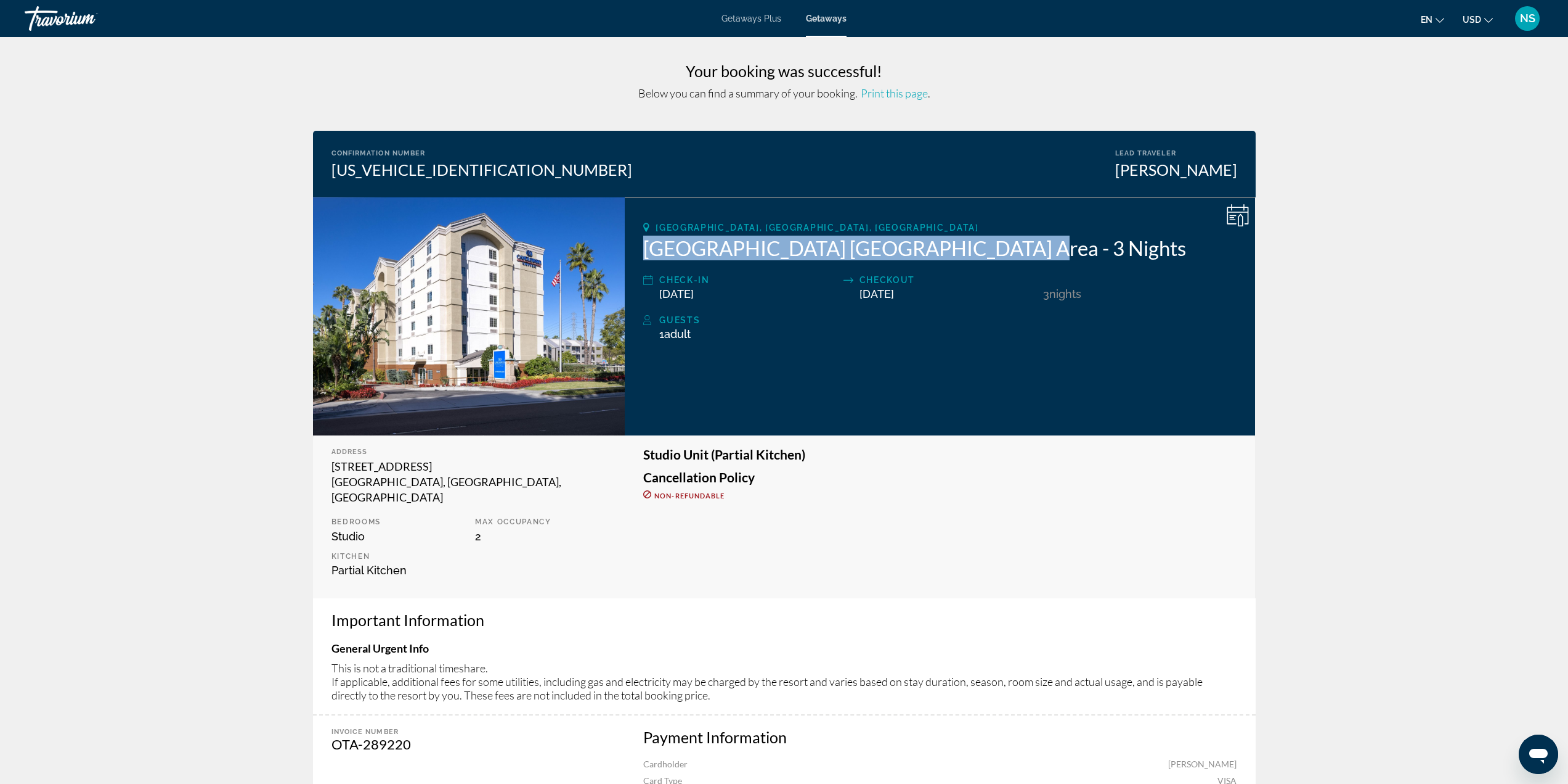
drag, startPoint x: 638, startPoint y: 251, endPoint x: 1007, endPoint y: 243, distance: 369.1
click at [1005, 246] on div "Anaheim, CA, USA Candlewood Suites Anaheim Resort Area - 3 Nights Check-In 10/2…" at bounding box center [939, 316] width 631 height 238
copy h2 "Candlewood Suites Anaheim Resort Area"
click at [819, 17] on span "Getaways" at bounding box center [826, 19] width 41 height 10
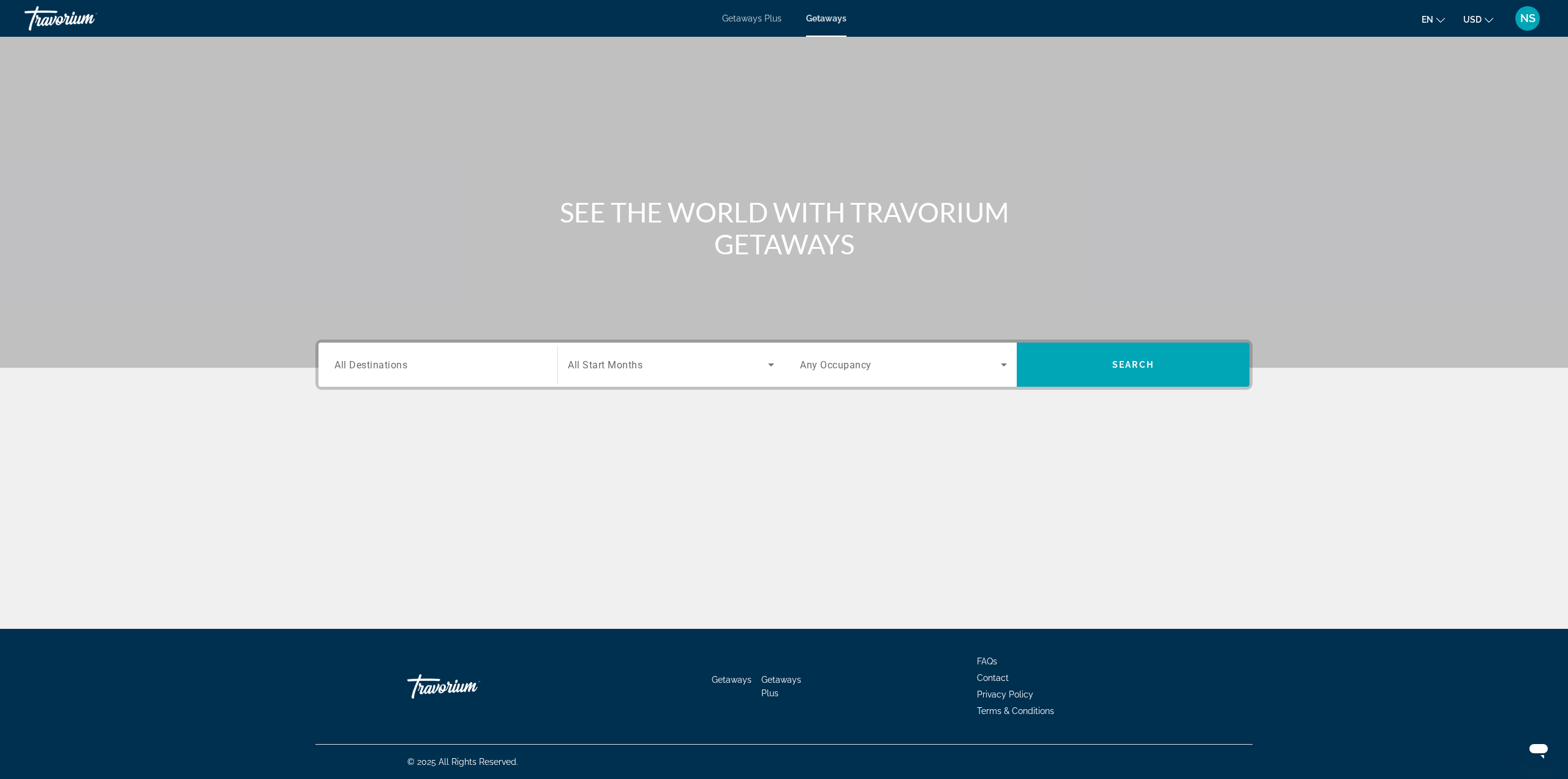
click at [393, 369] on span "All Destinations" at bounding box center [370, 364] width 73 height 12
click at [393, 369] on input "Destination All Destinations" at bounding box center [438, 364] width 207 height 15
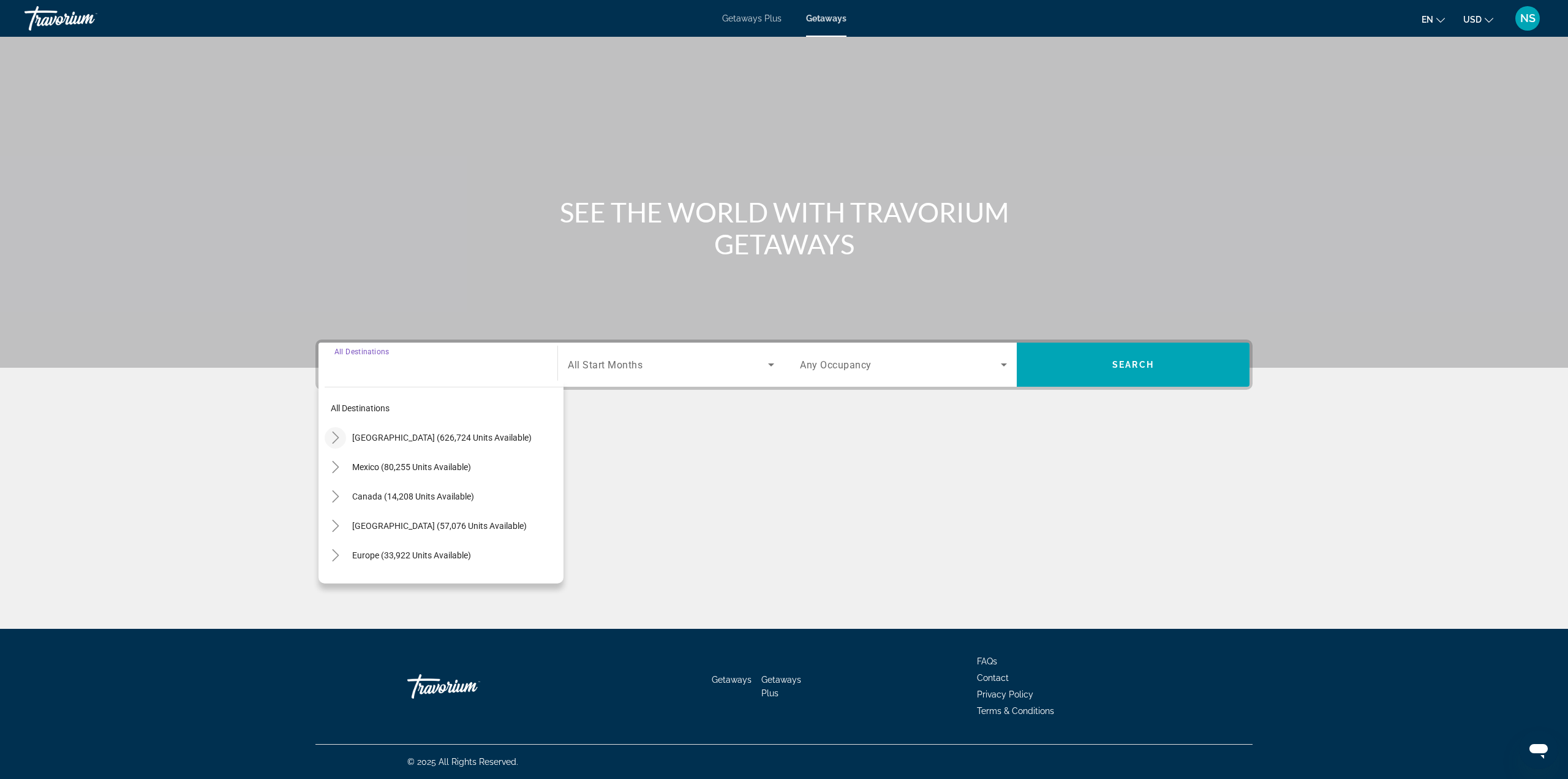
click at [339, 440] on icon "Toggle United States (626,724 units available)" at bounding box center [335, 437] width 13 height 13
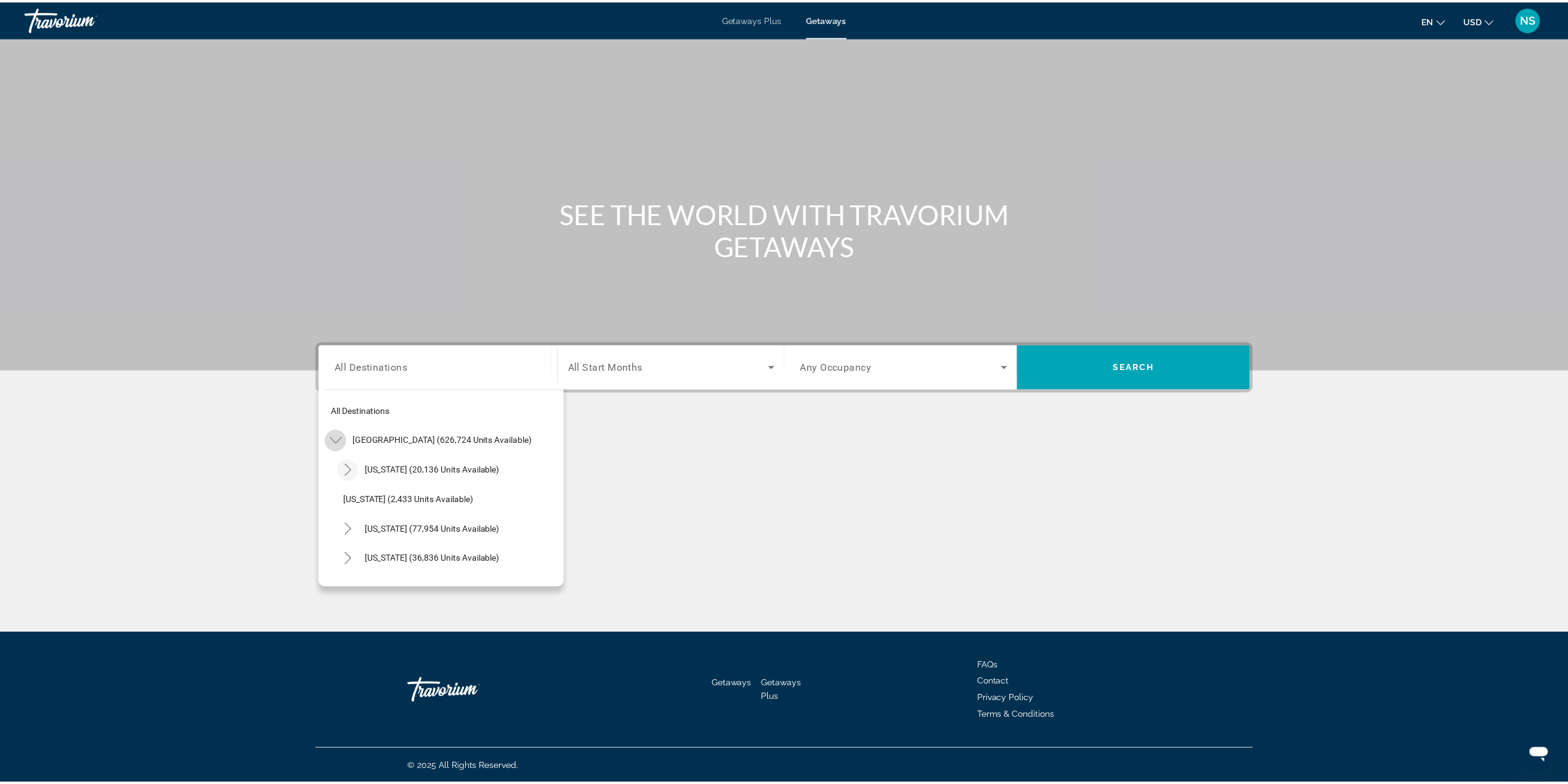
scroll to position [36, 0]
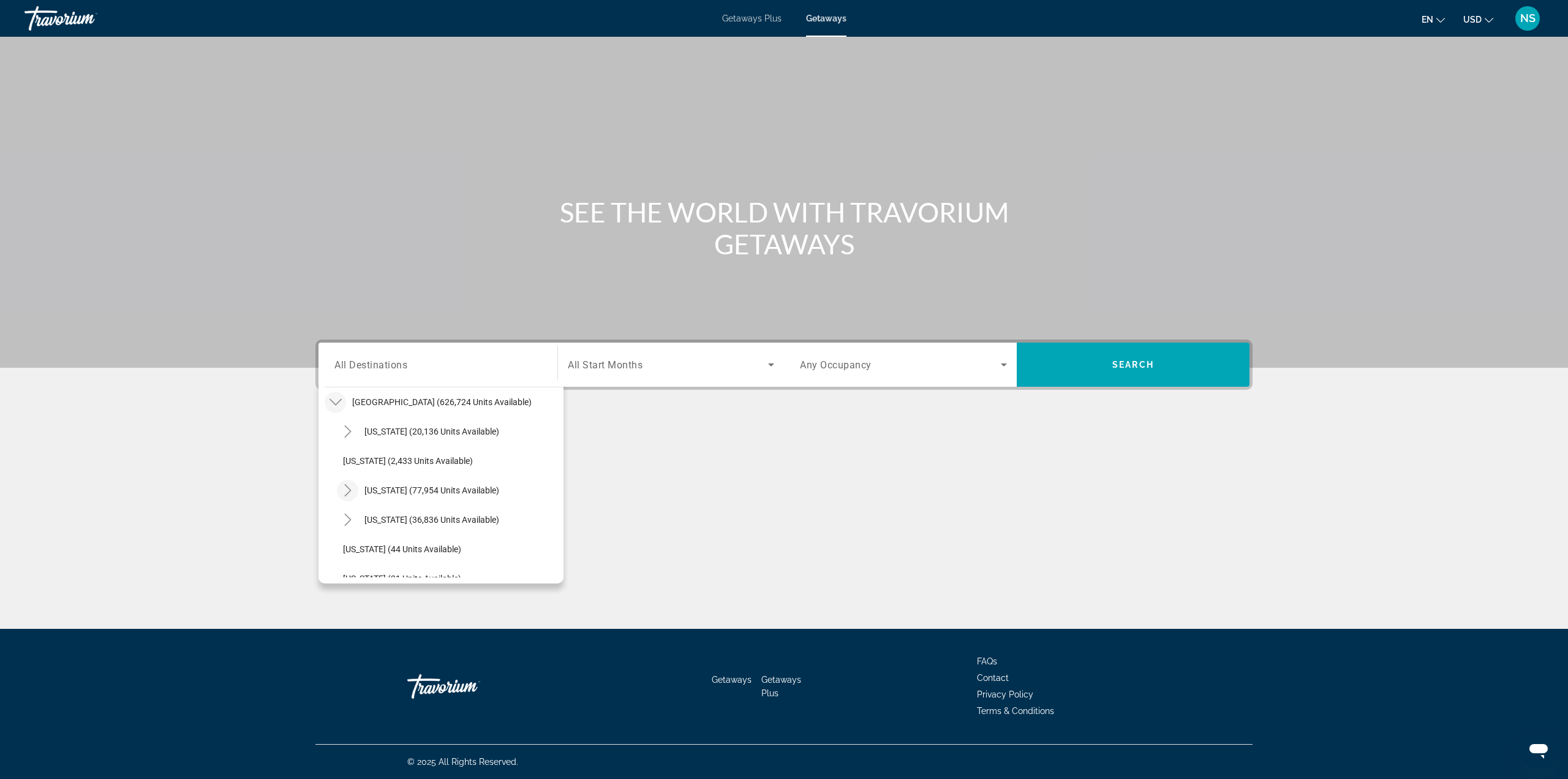
click at [349, 487] on icon "Toggle California (77,954 units available)" at bounding box center [348, 490] width 13 height 13
click at [374, 522] on span "Los Angeles & Anaheim (18,437 units available)" at bounding box center [456, 519] width 202 height 19
type input "**********"
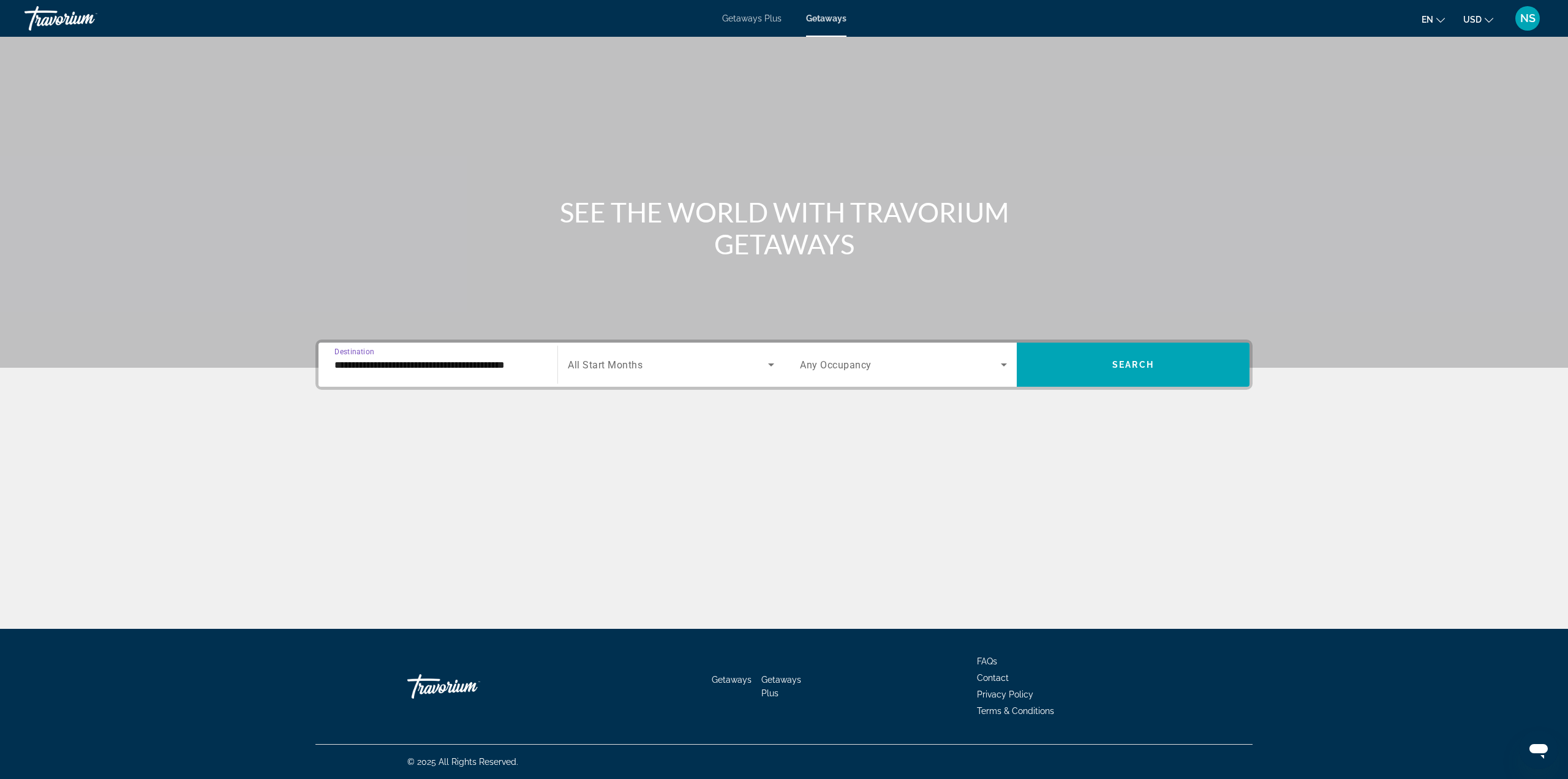
click at [681, 365] on span "Search widget" at bounding box center [667, 364] width 200 height 15
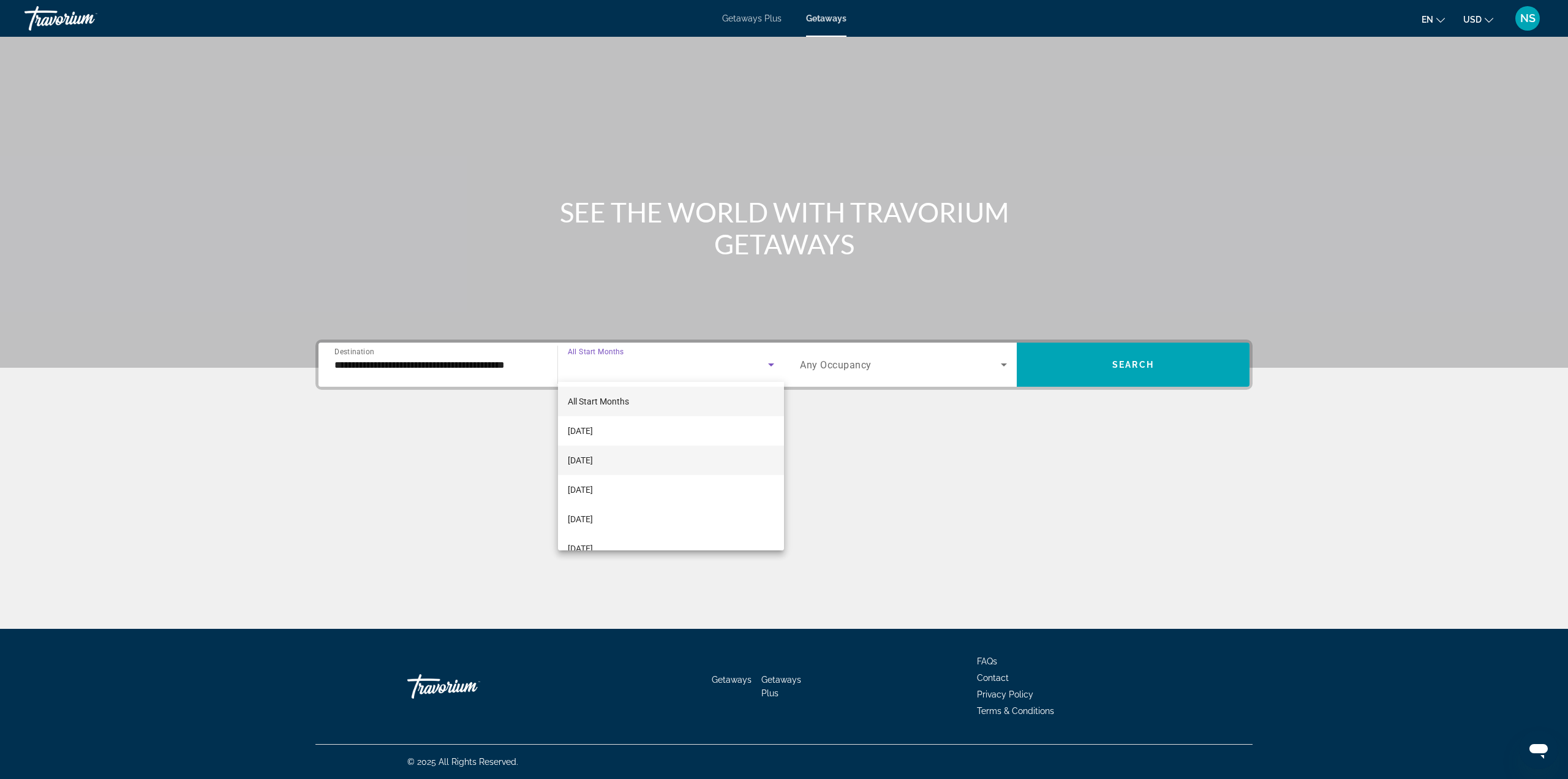
click at [645, 455] on mat-option "[DATE]" at bounding box center [670, 460] width 226 height 29
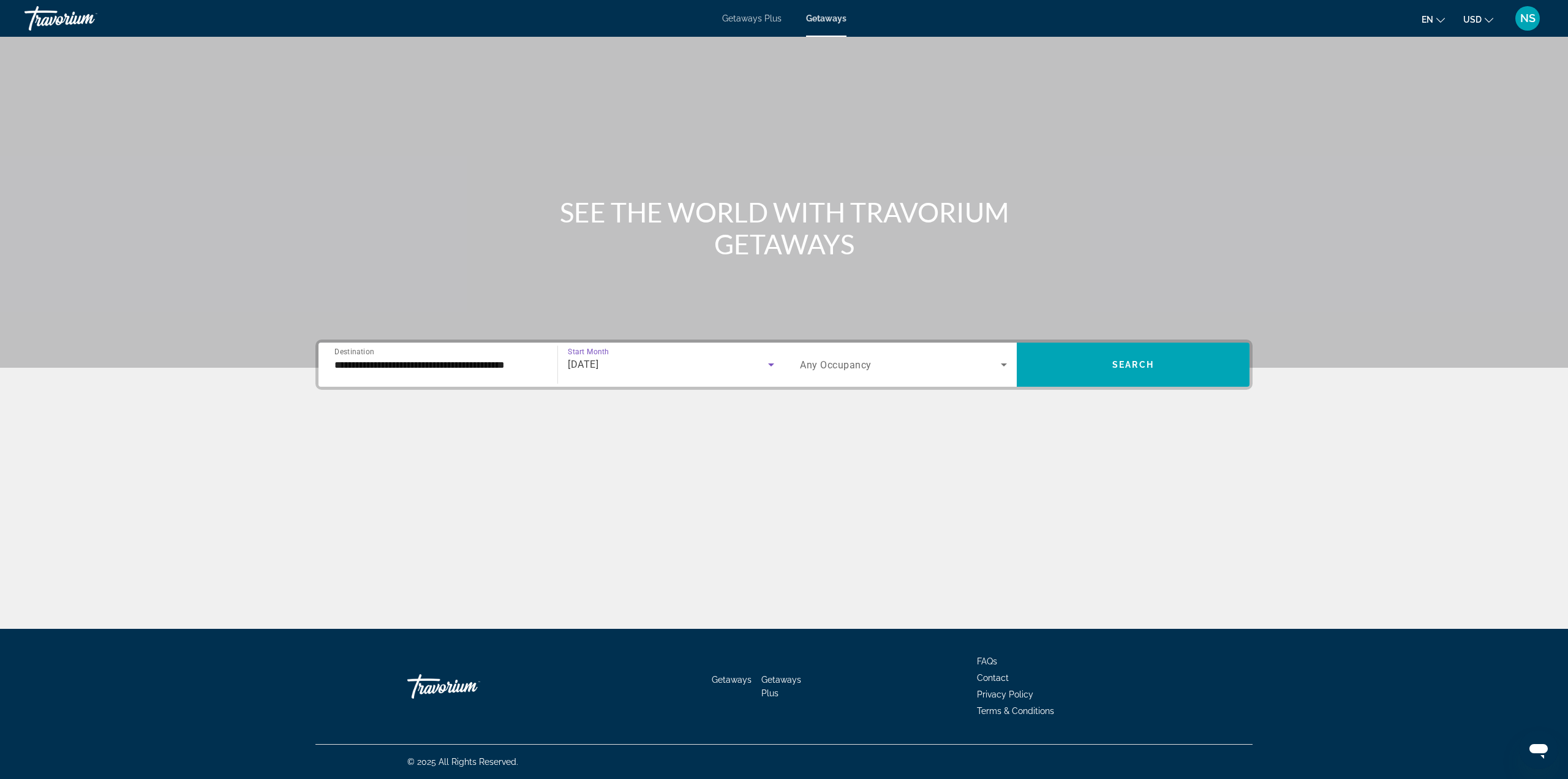
click at [833, 377] on div "Search widget" at bounding box center [904, 364] width 207 height 34
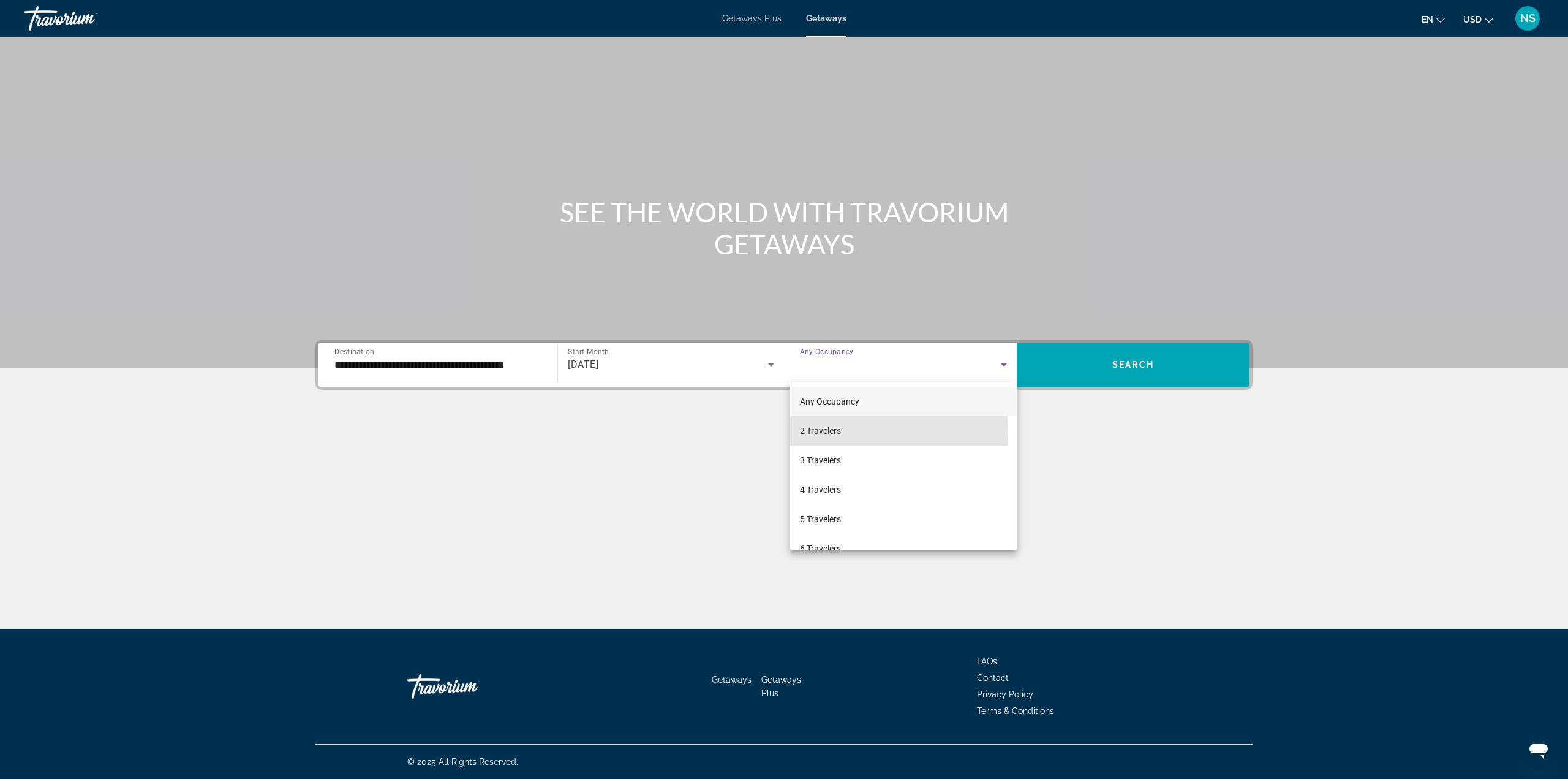
drag, startPoint x: 822, startPoint y: 432, endPoint x: 990, endPoint y: 395, distance: 172.0
click at [823, 433] on span "2 Travelers" at bounding box center [820, 430] width 41 height 15
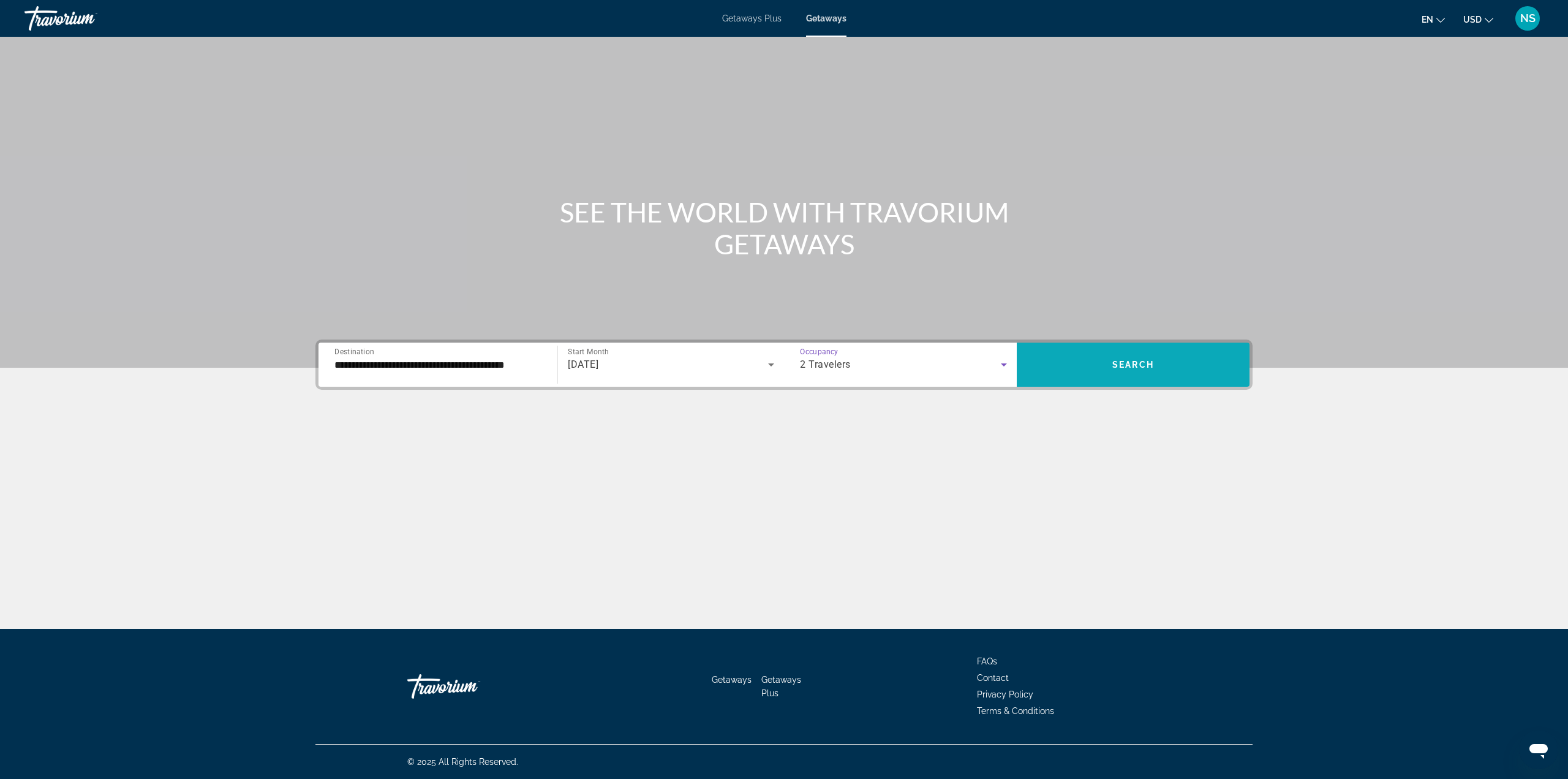
click at [1074, 386] on span "Search widget" at bounding box center [1133, 364] width 232 height 45
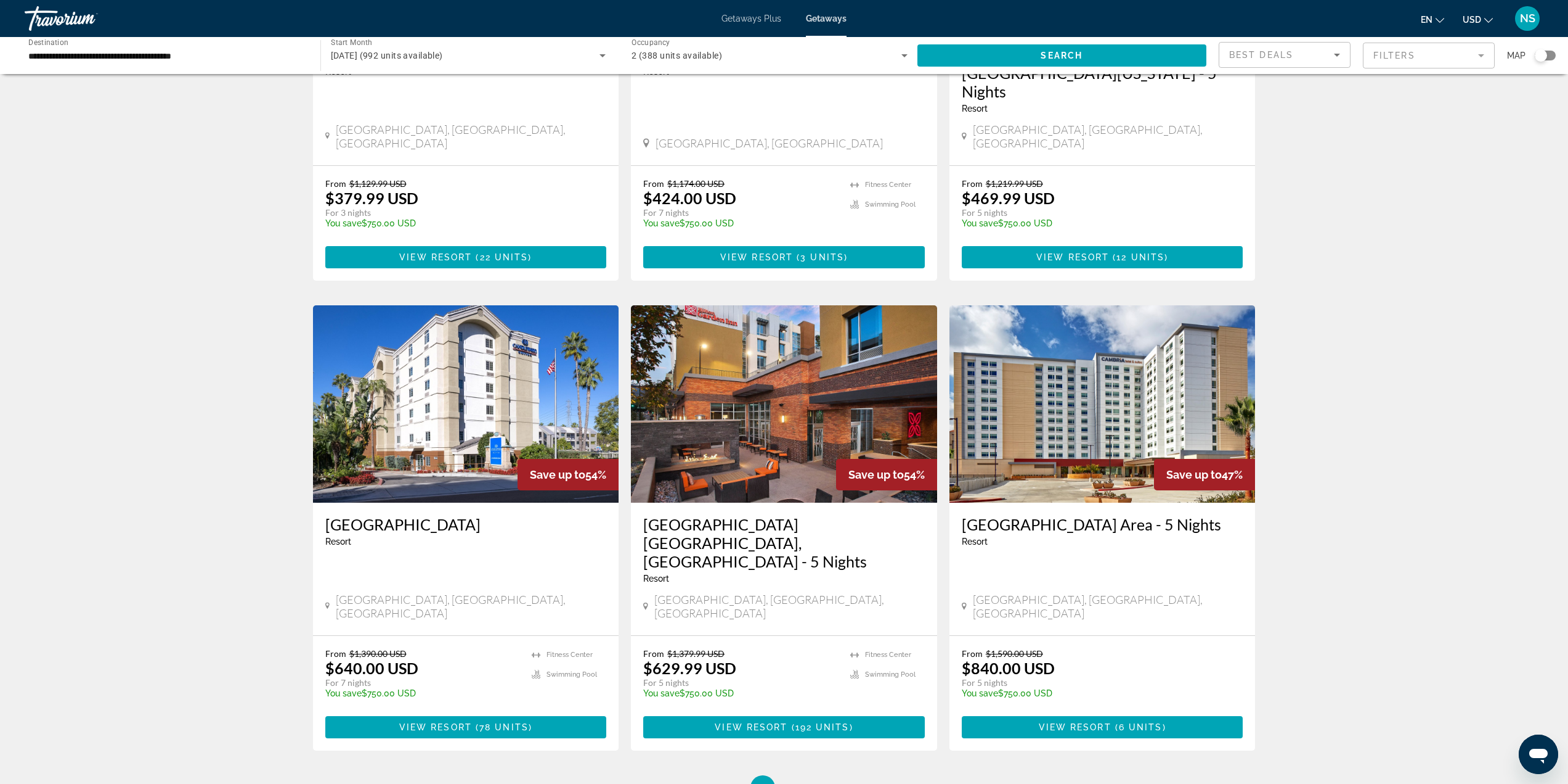
scroll to position [1234, 0]
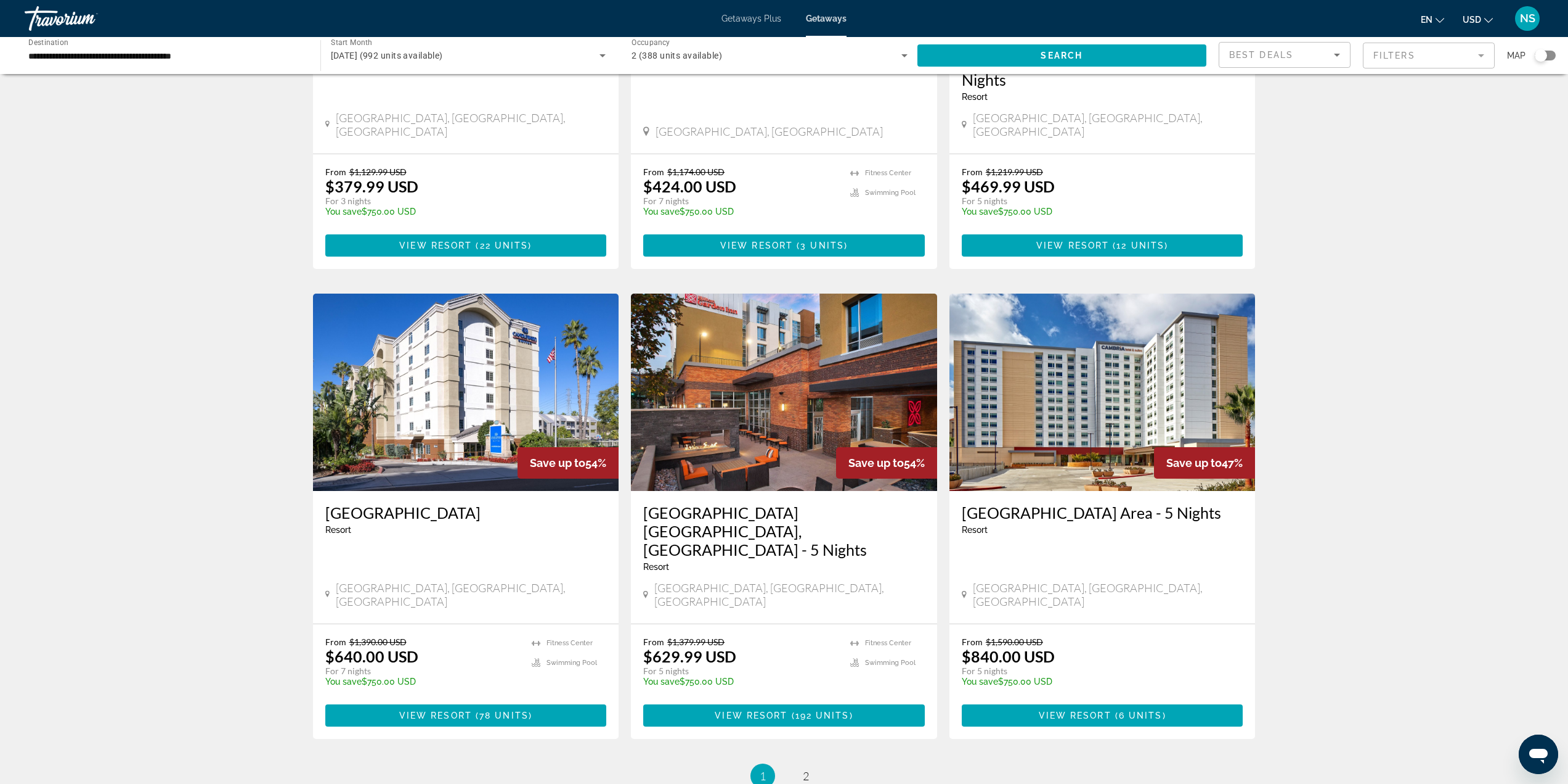
click at [396, 503] on h3 "Candlewood Suites Anaheim Resort Area" at bounding box center [466, 512] width 282 height 19
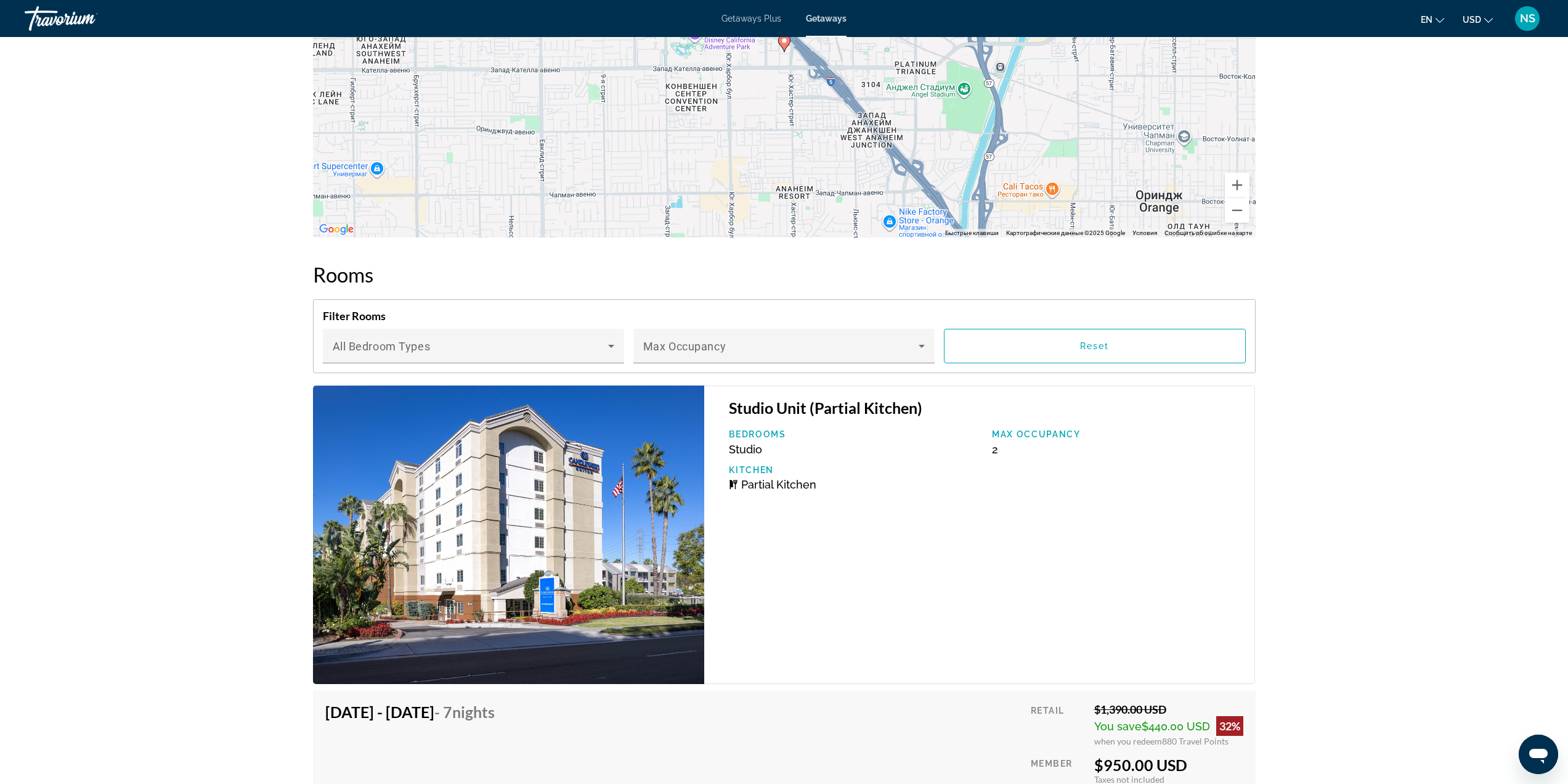
scroll to position [1911, 0]
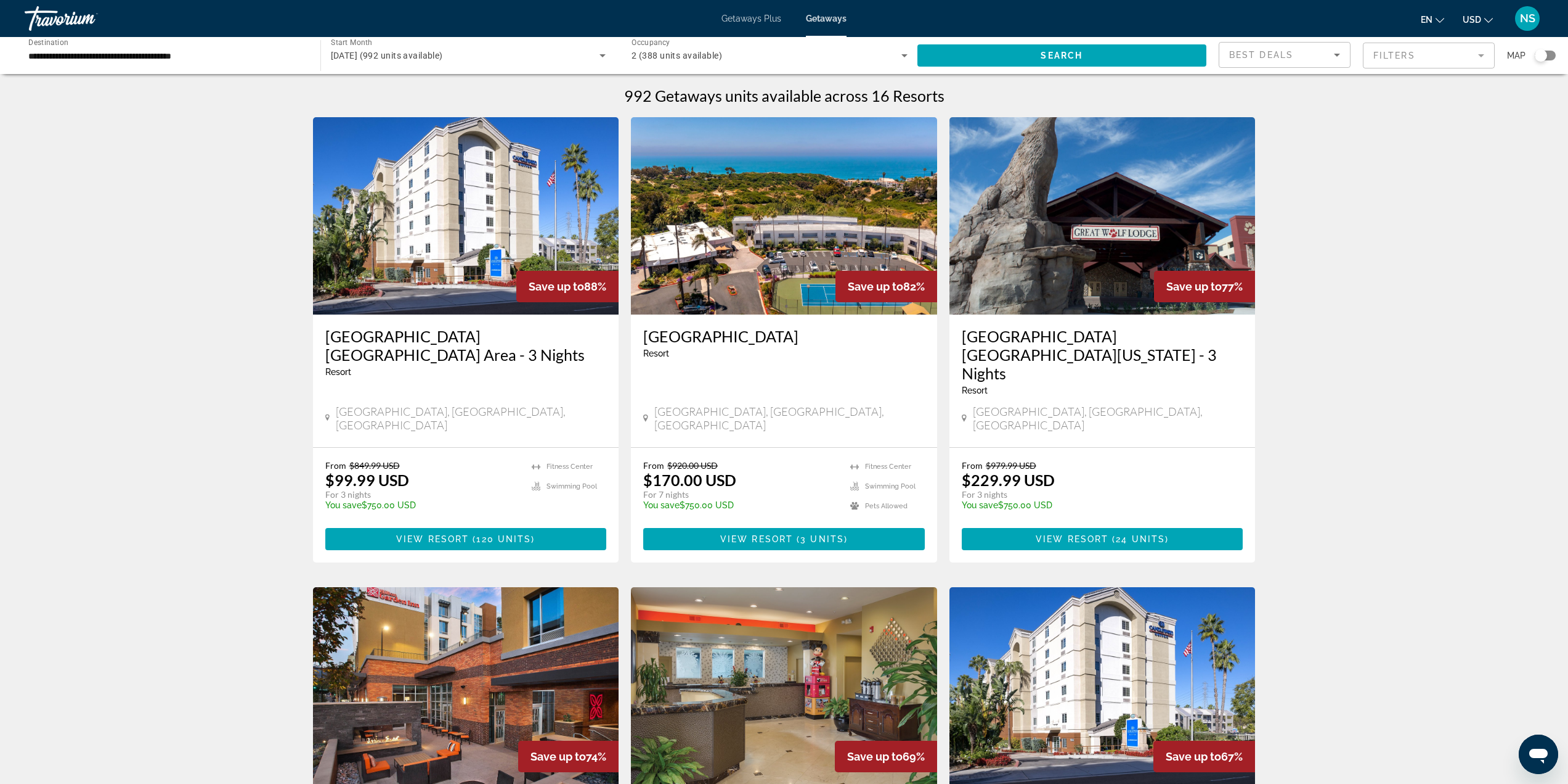
click at [836, 19] on span "Getaways" at bounding box center [826, 19] width 41 height 10
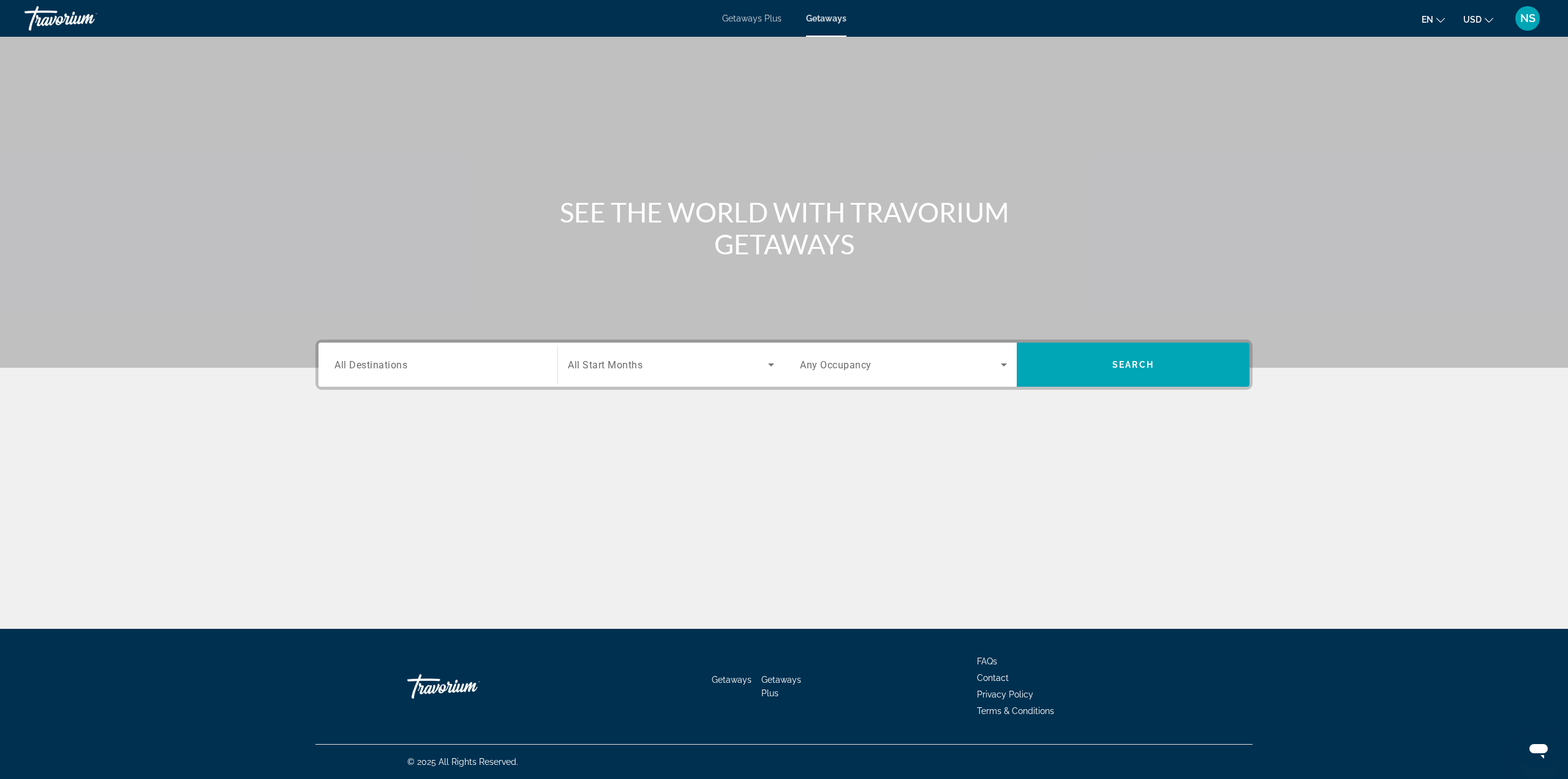
click at [459, 365] on input "Destination All Destinations" at bounding box center [438, 364] width 207 height 15
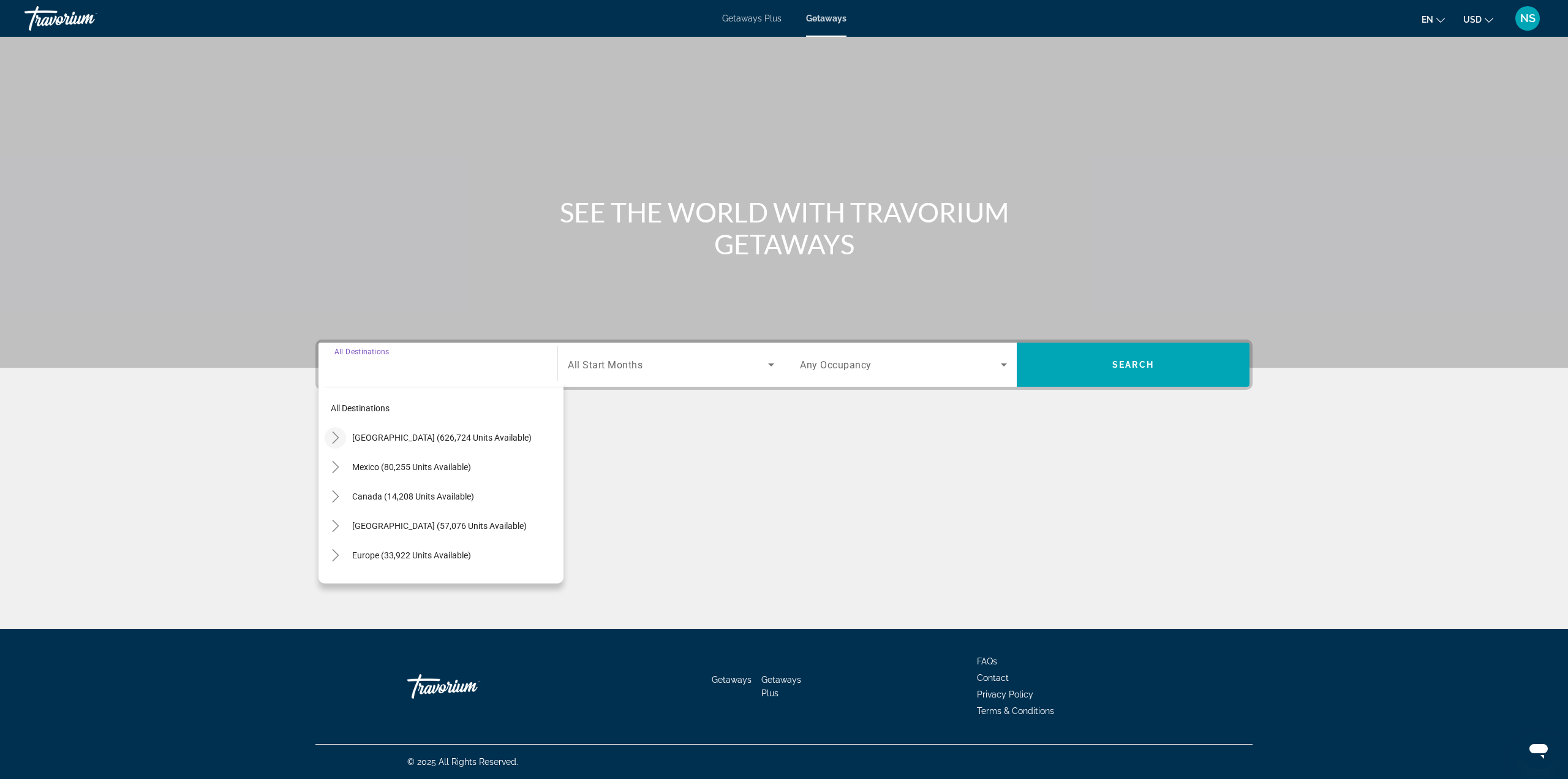
click at [333, 442] on icon "Toggle United States (626,724 units available)" at bounding box center [335, 437] width 13 height 13
click at [349, 527] on icon "Toggle California (77,954 units available)" at bounding box center [347, 525] width 7 height 13
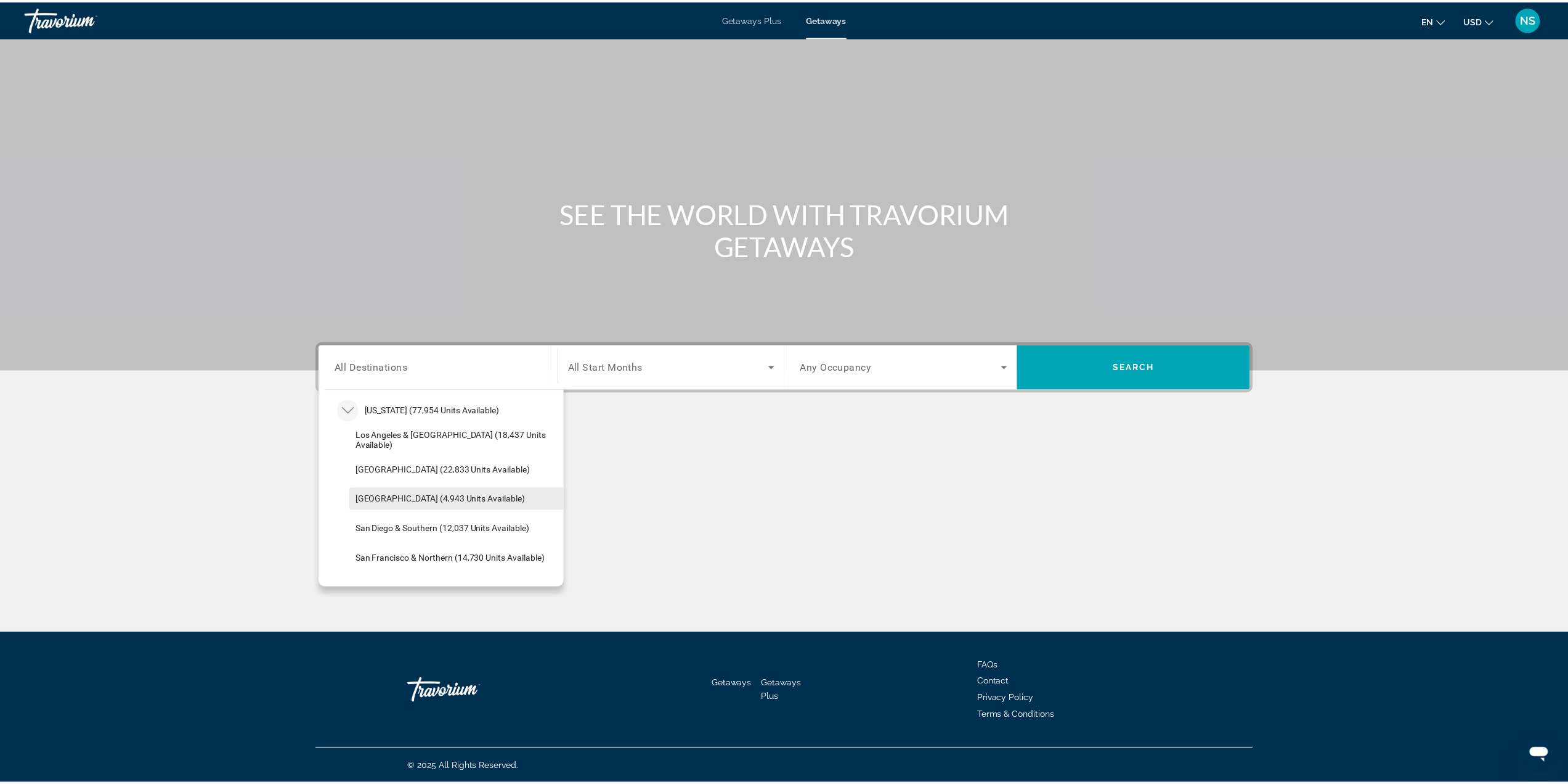
scroll to position [123, 0]
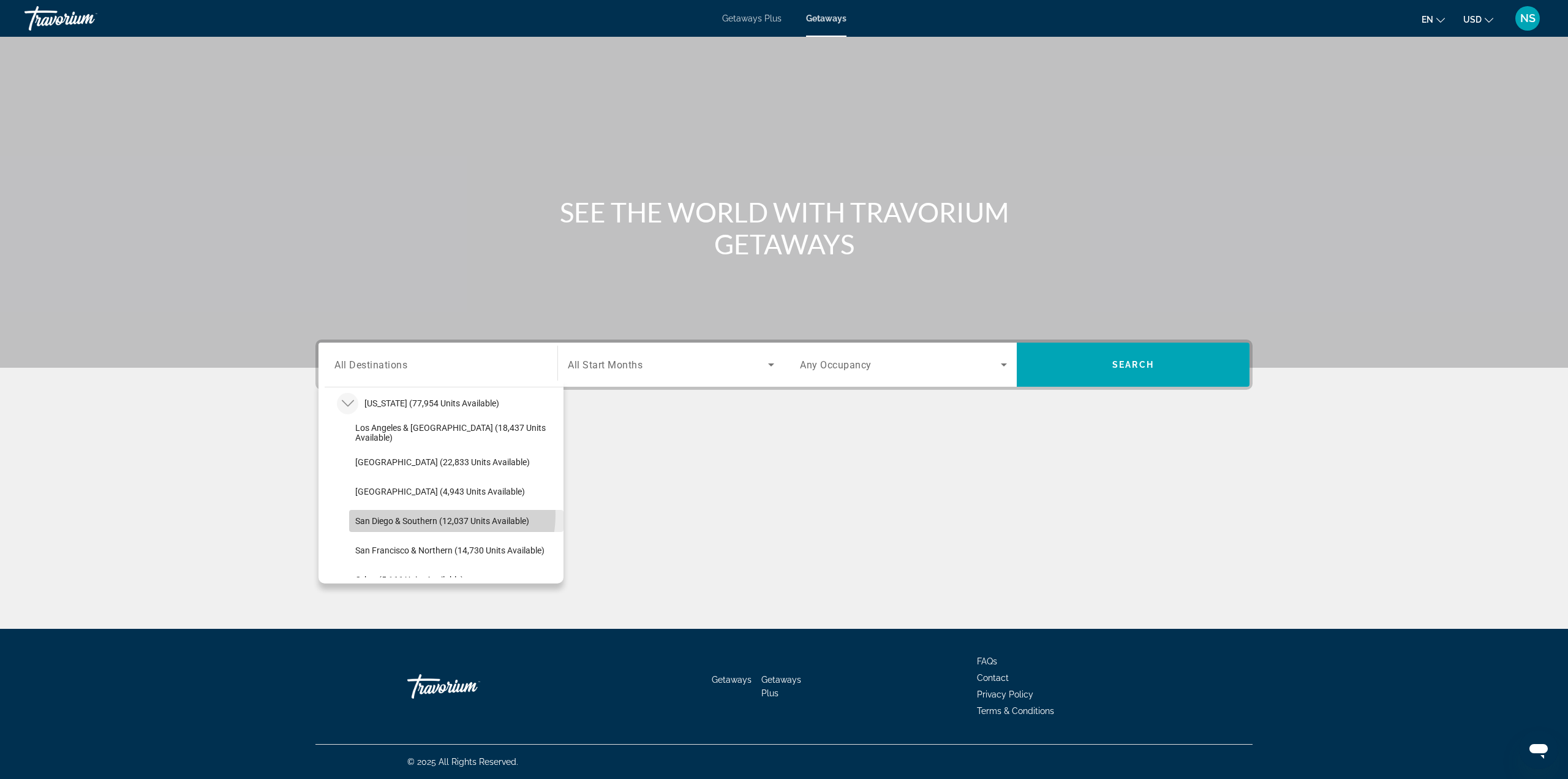
click at [429, 514] on span "Search widget" at bounding box center [455, 520] width 214 height 29
type input "**********"
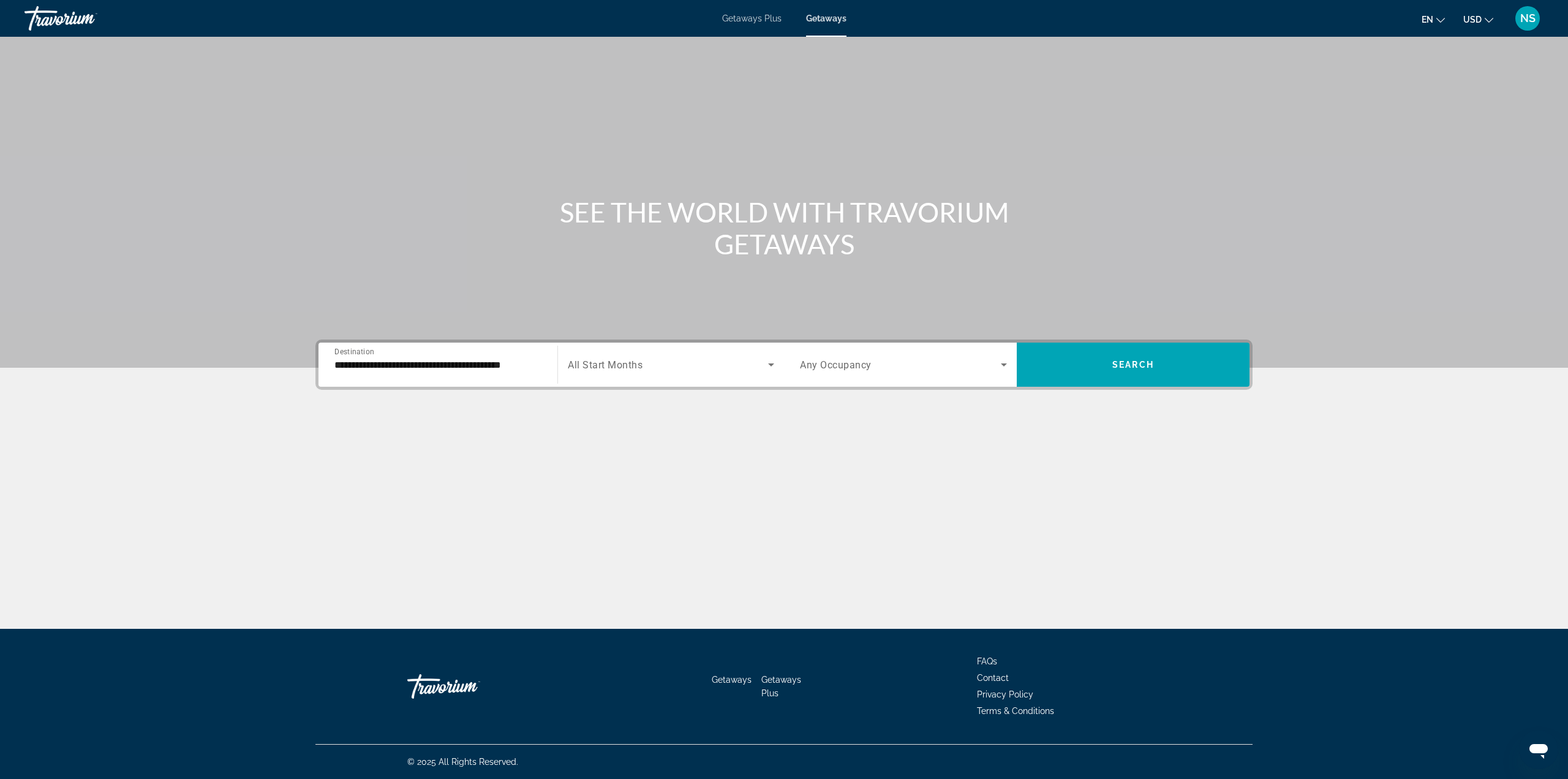
click at [613, 359] on span "All Start Months" at bounding box center [604, 365] width 75 height 12
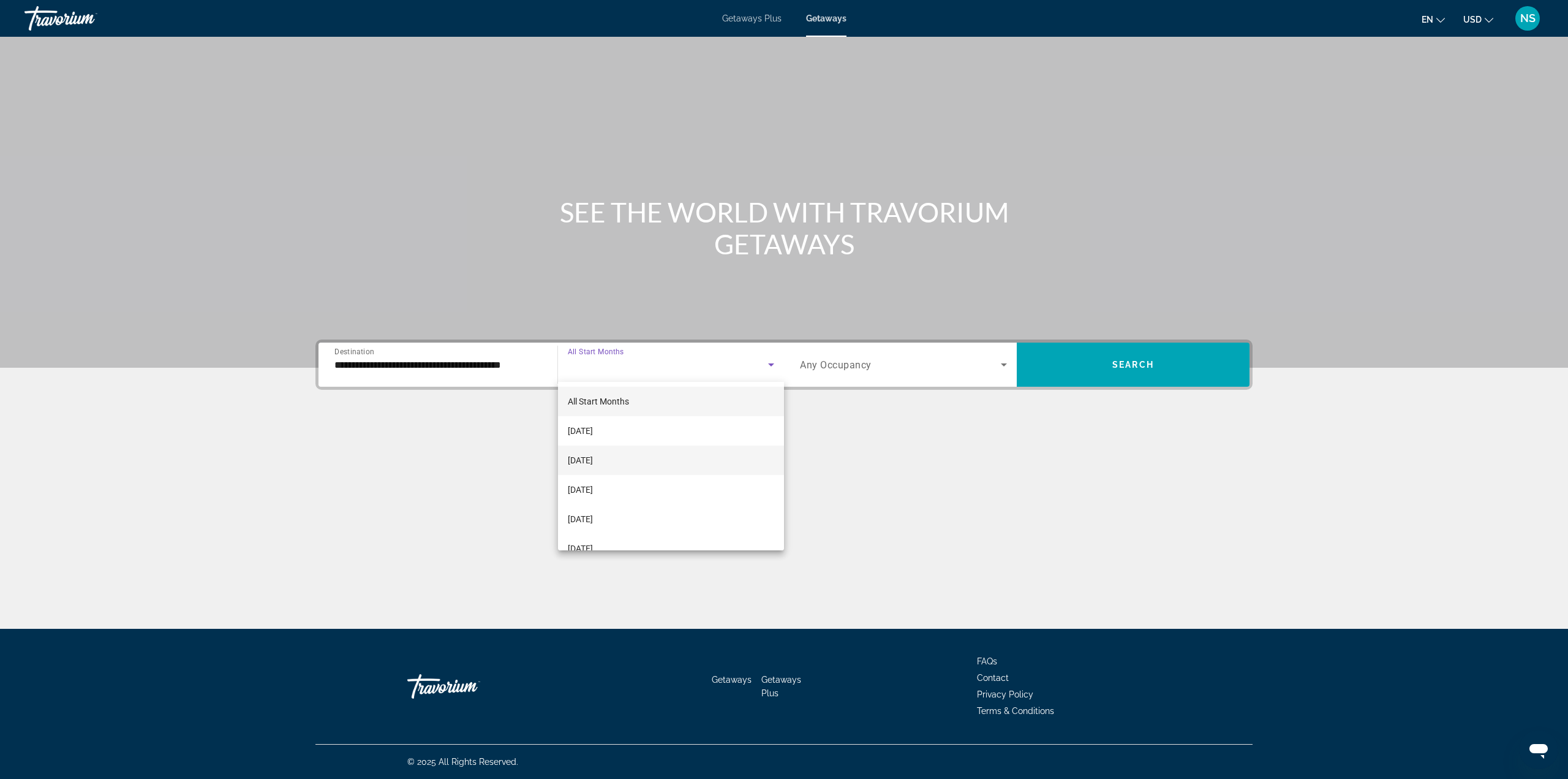
click at [612, 450] on mat-option "[DATE]" at bounding box center [670, 460] width 226 height 29
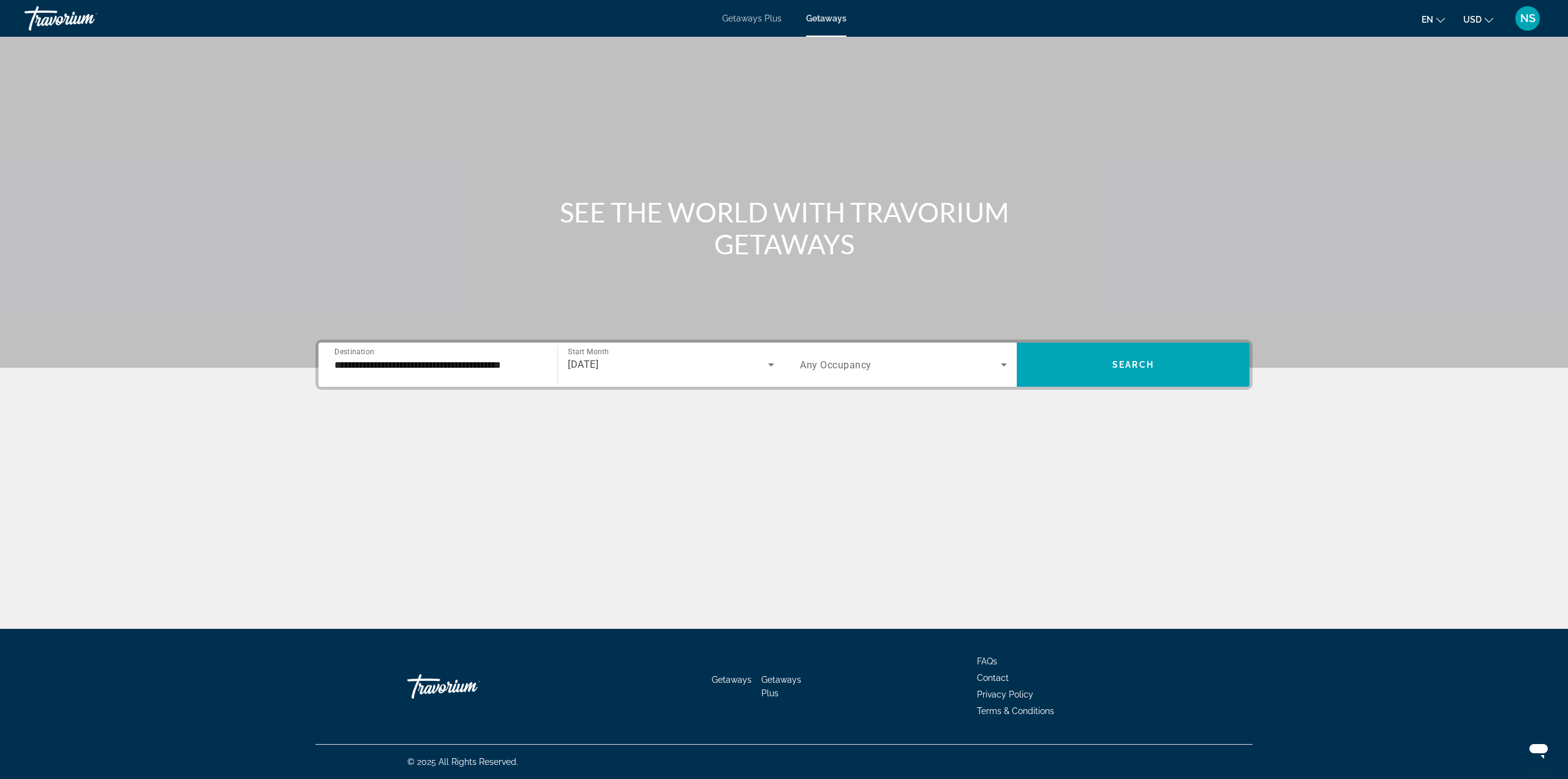
click at [852, 353] on div "Search widget" at bounding box center [904, 364] width 207 height 34
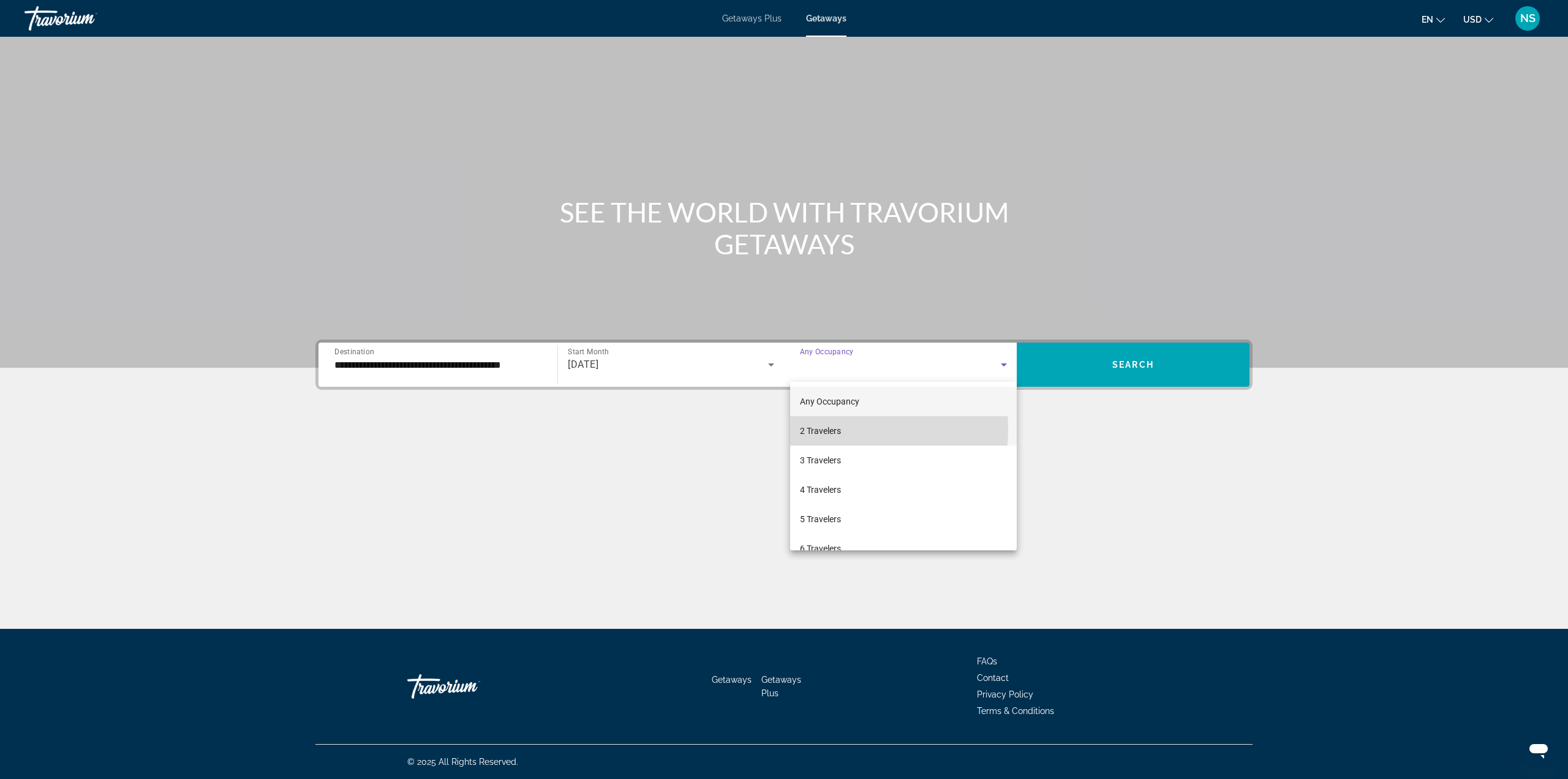
click at [844, 429] on mat-option "2 Travelers" at bounding box center [904, 430] width 227 height 29
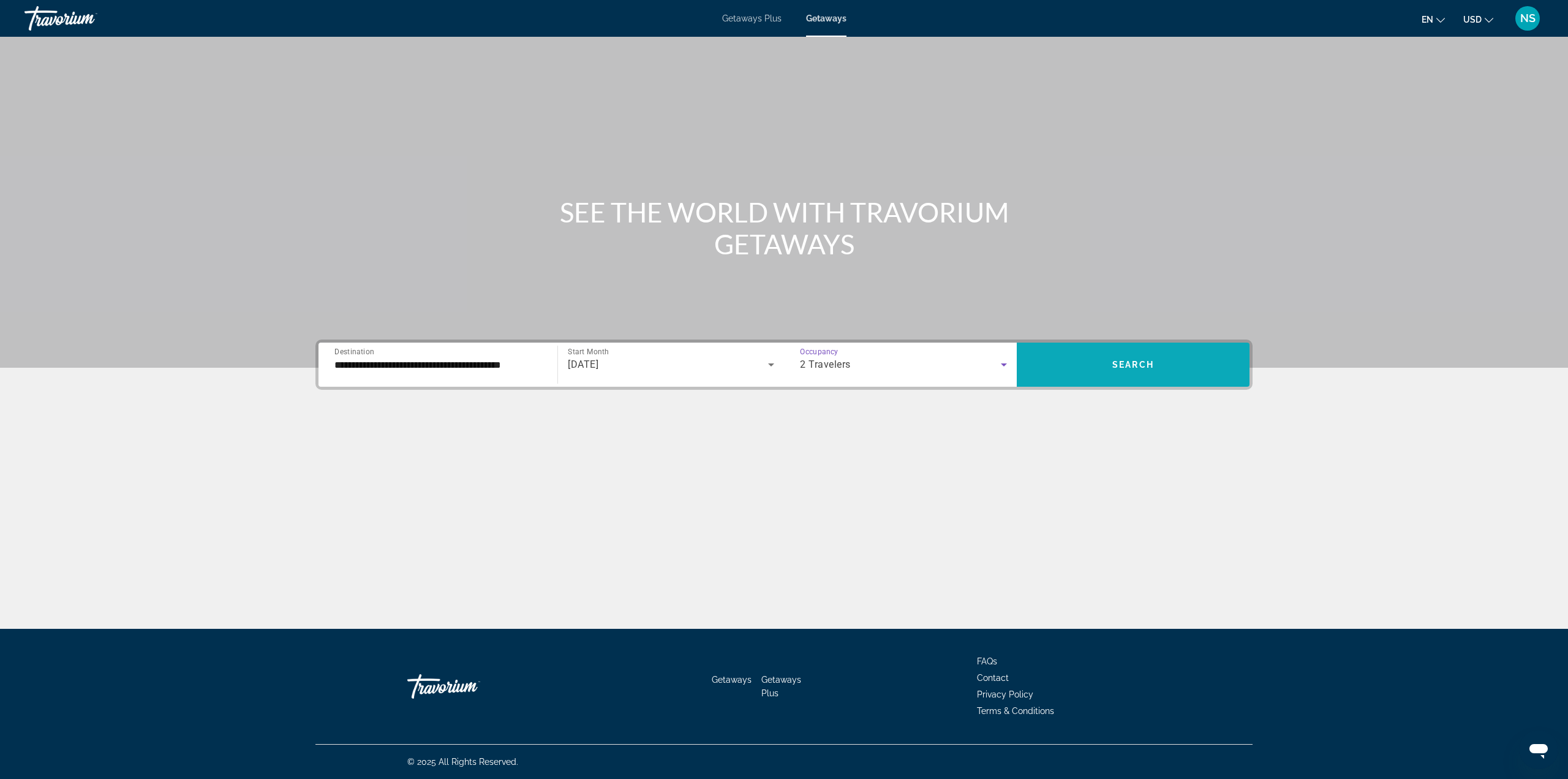
click at [1103, 369] on span "Search widget" at bounding box center [1133, 364] width 232 height 29
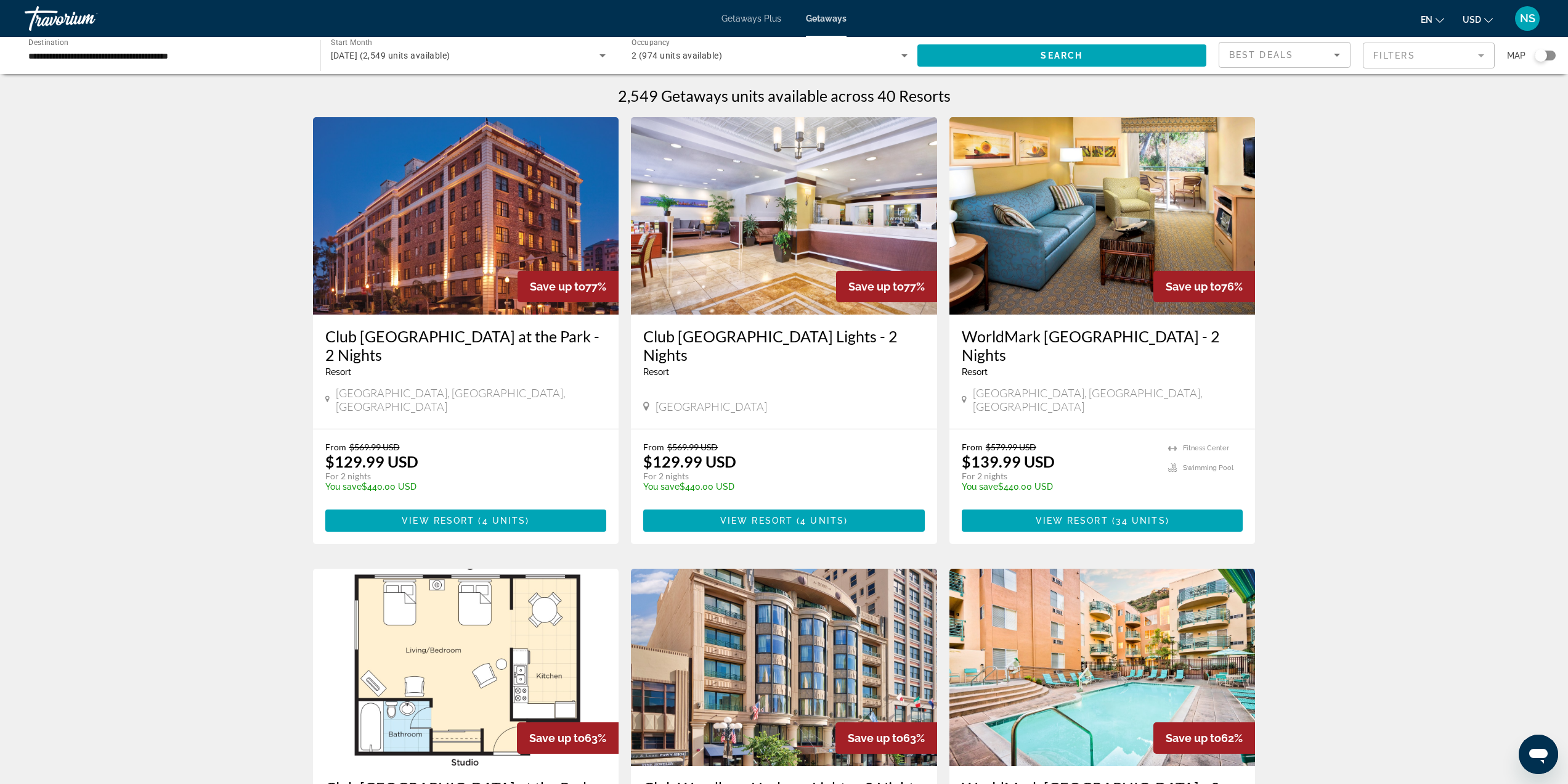
click at [415, 338] on h3 "Club [GEOGRAPHIC_DATA] at the Park - 2 Nights" at bounding box center [466, 345] width 282 height 37
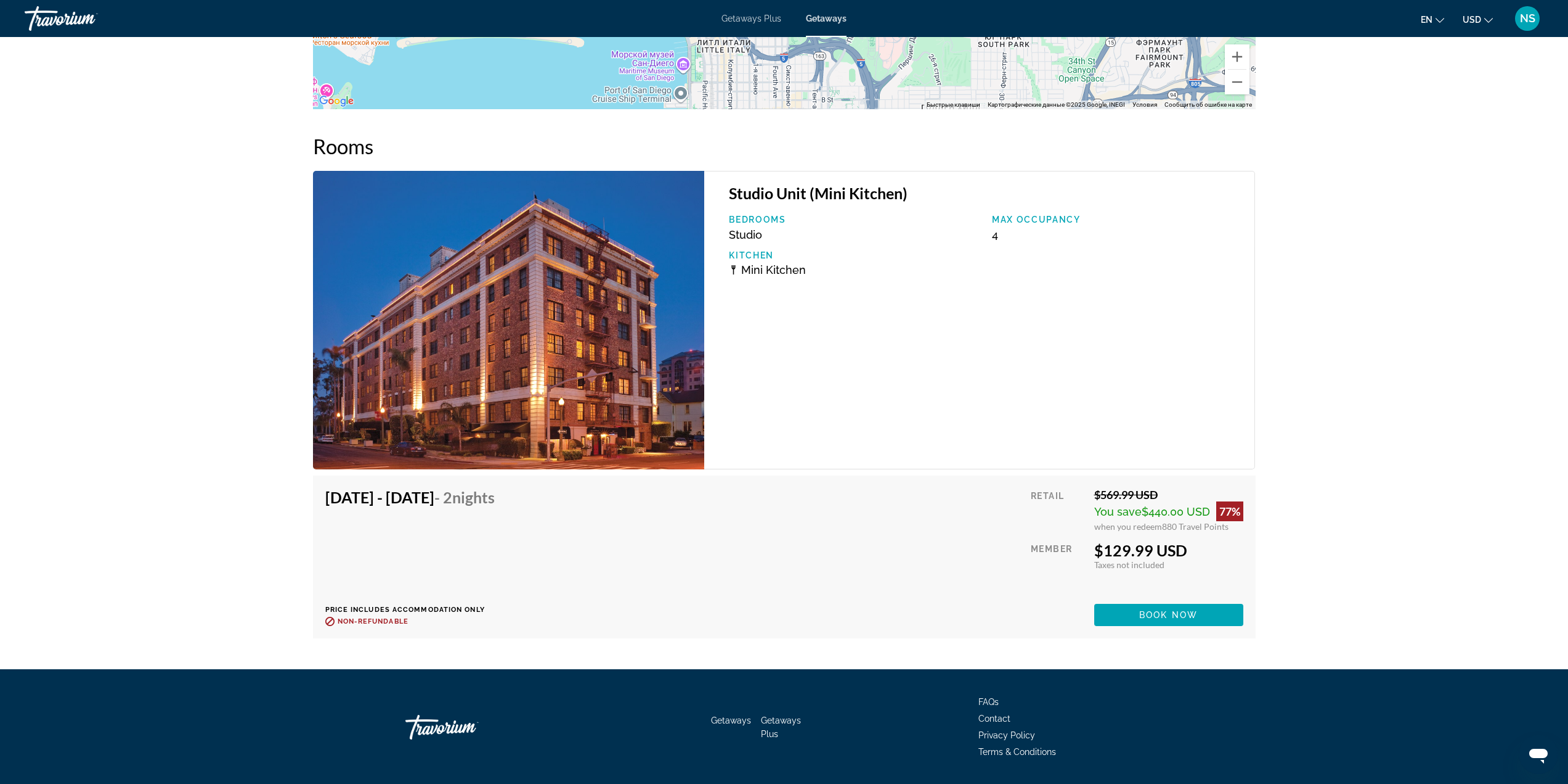
scroll to position [1846, 0]
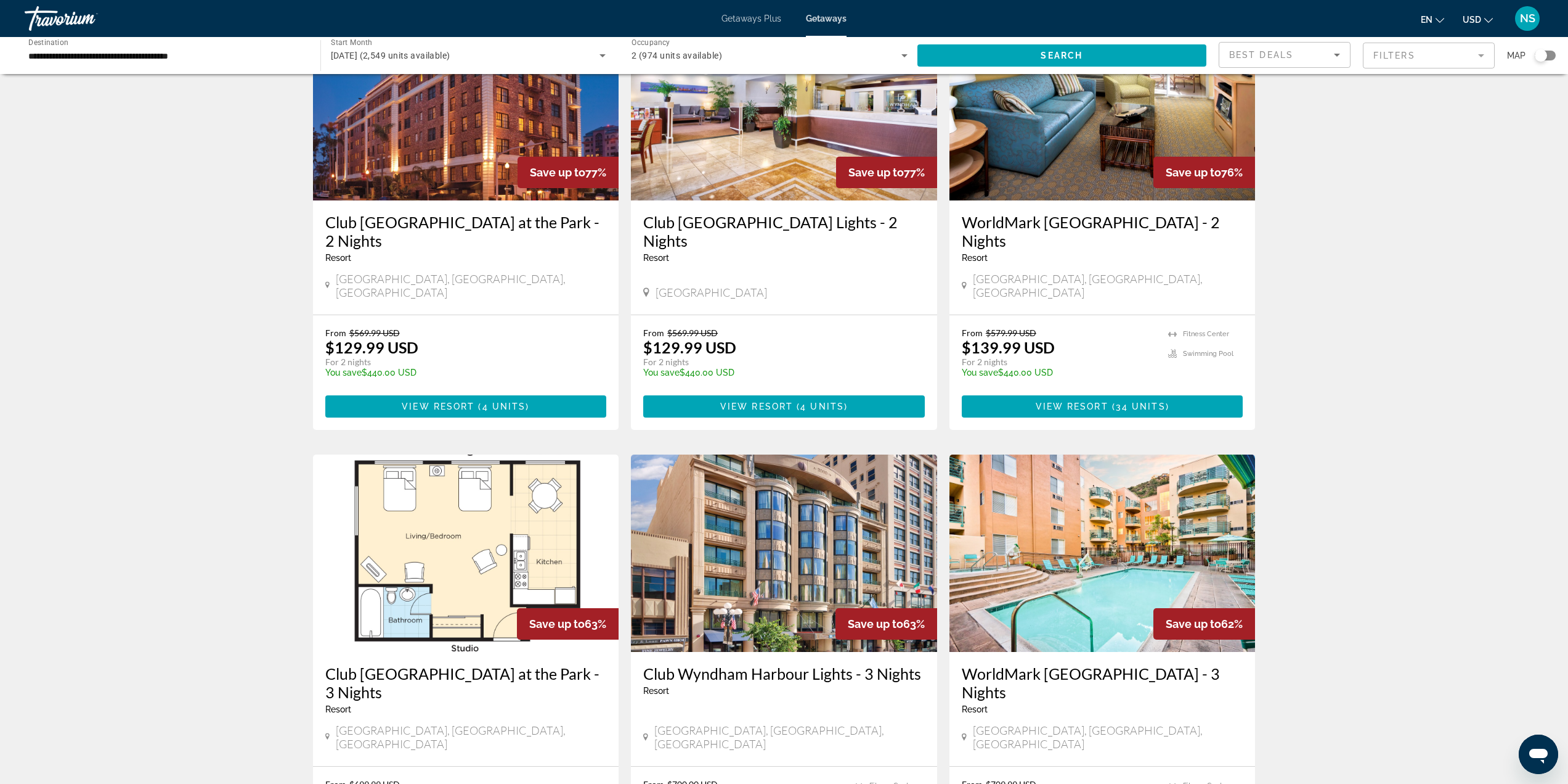
scroll to position [123, 0]
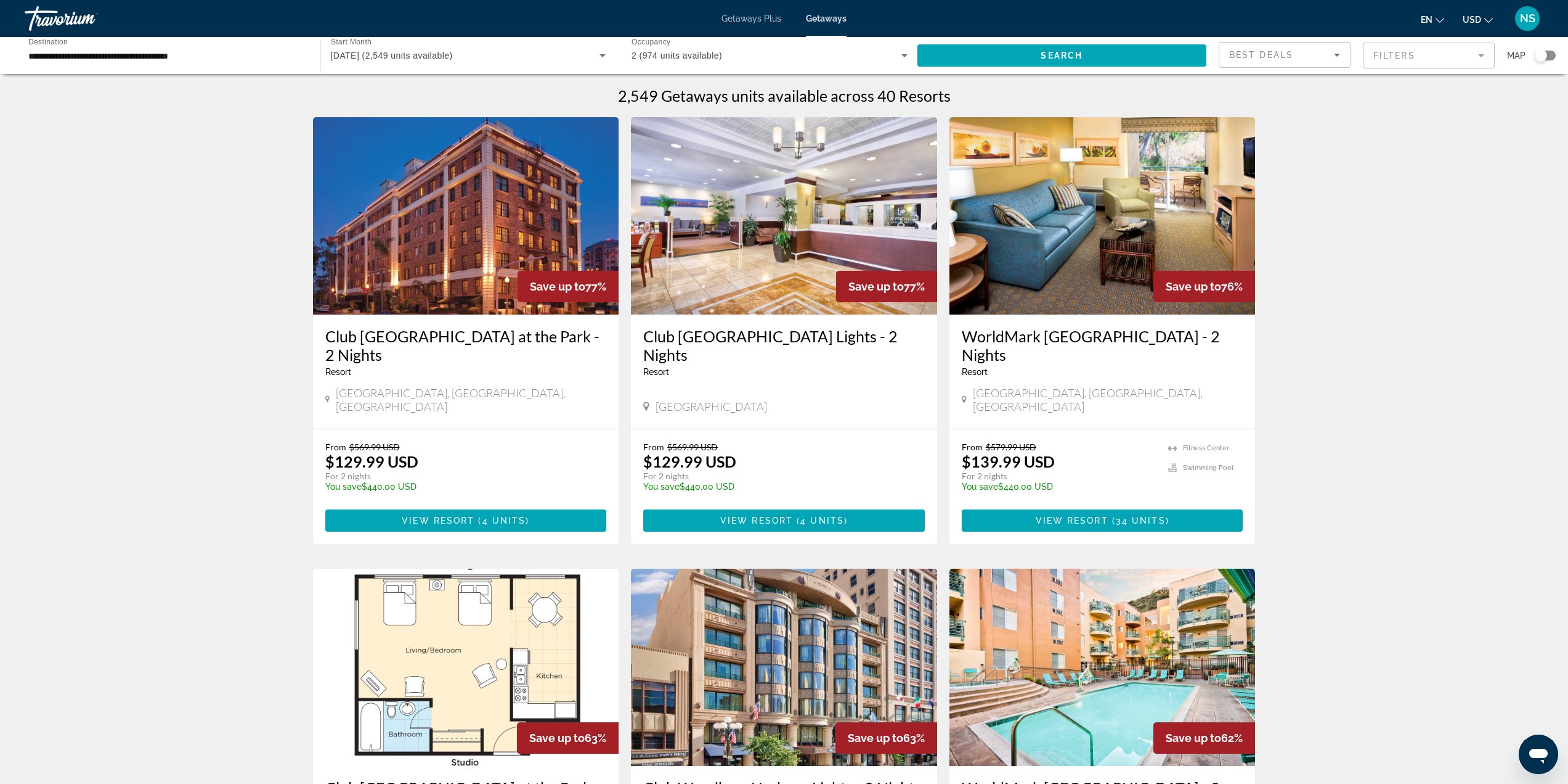
click at [842, 19] on span "Getaways" at bounding box center [826, 19] width 41 height 10
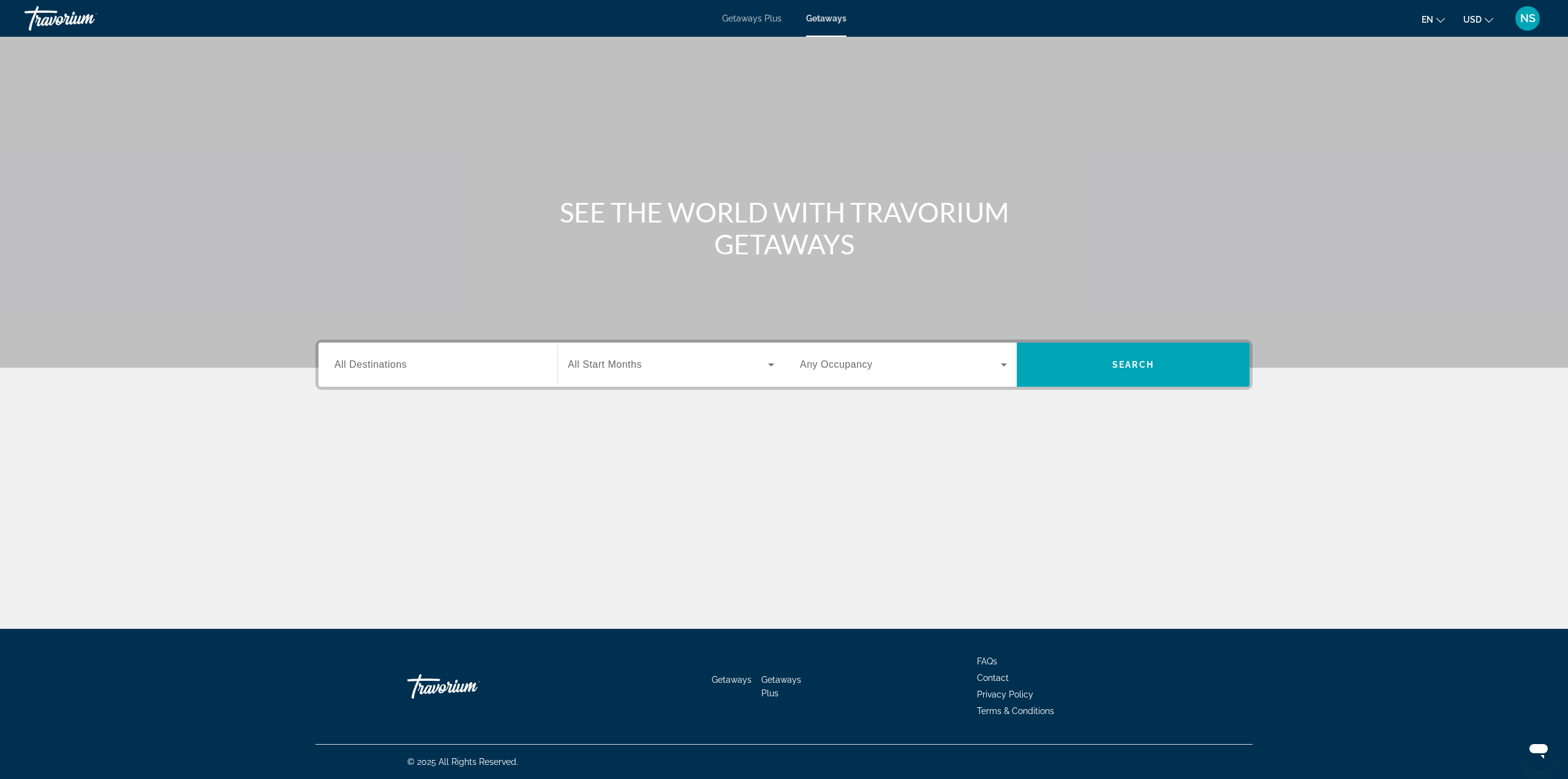
click at [408, 358] on div "Search widget" at bounding box center [438, 365] width 207 height 35
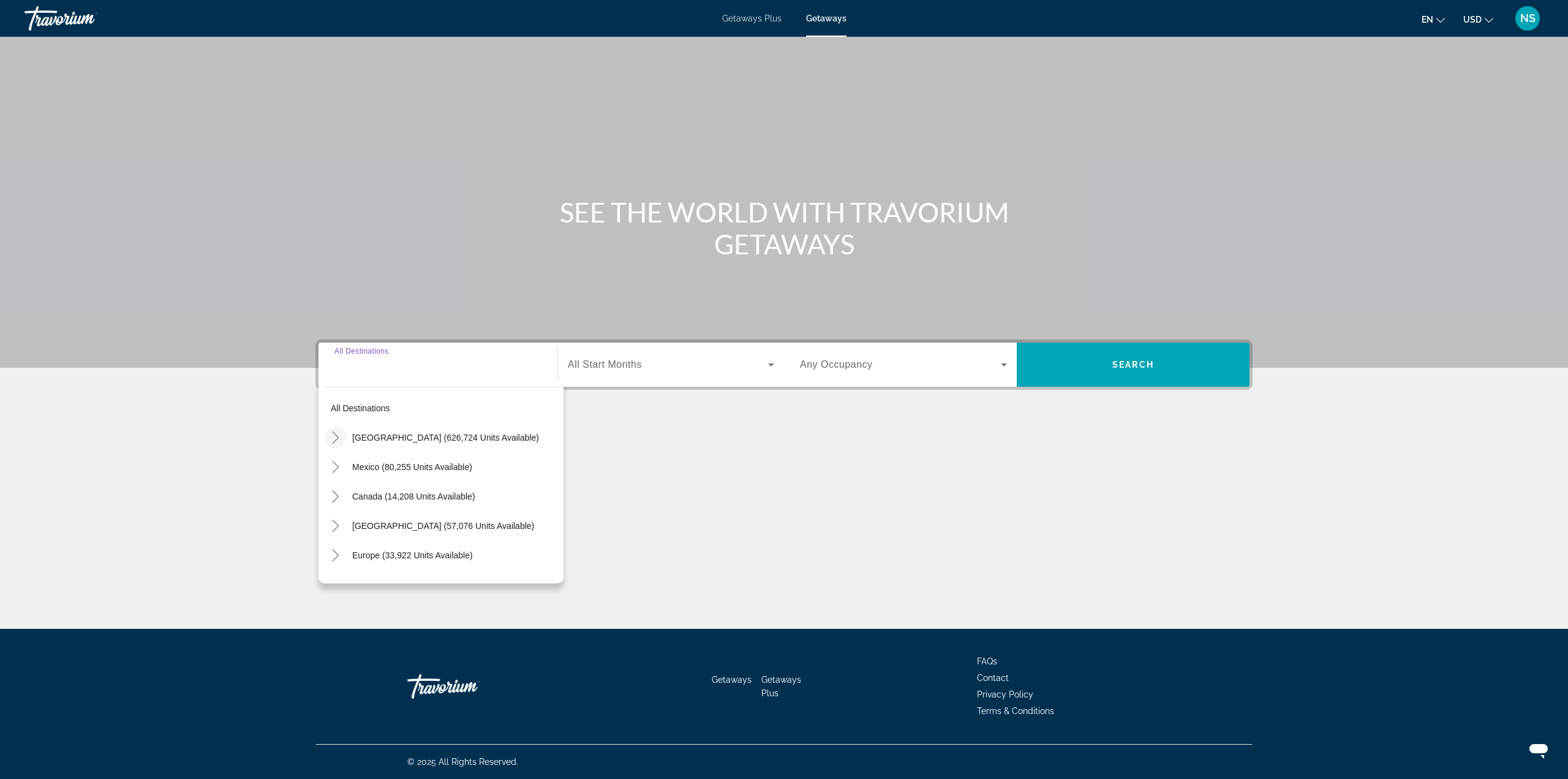
click at [344, 435] on mat-icon "Toggle United States (626,724 units available)" at bounding box center [335, 438] width 21 height 21
click at [350, 521] on icon "Toggle Colorado (36,836 units available)" at bounding box center [348, 519] width 13 height 13
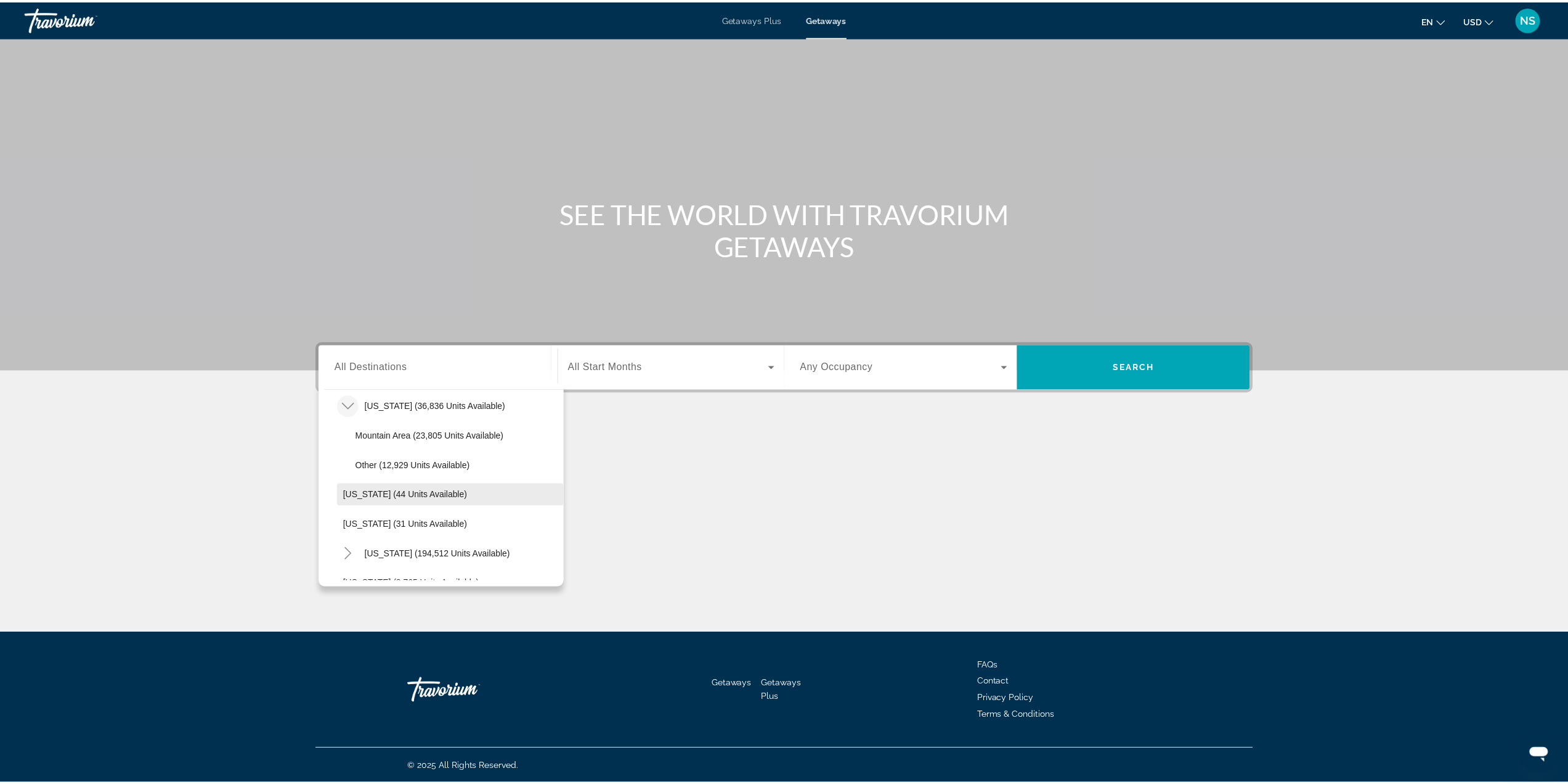
scroll to position [159, 0]
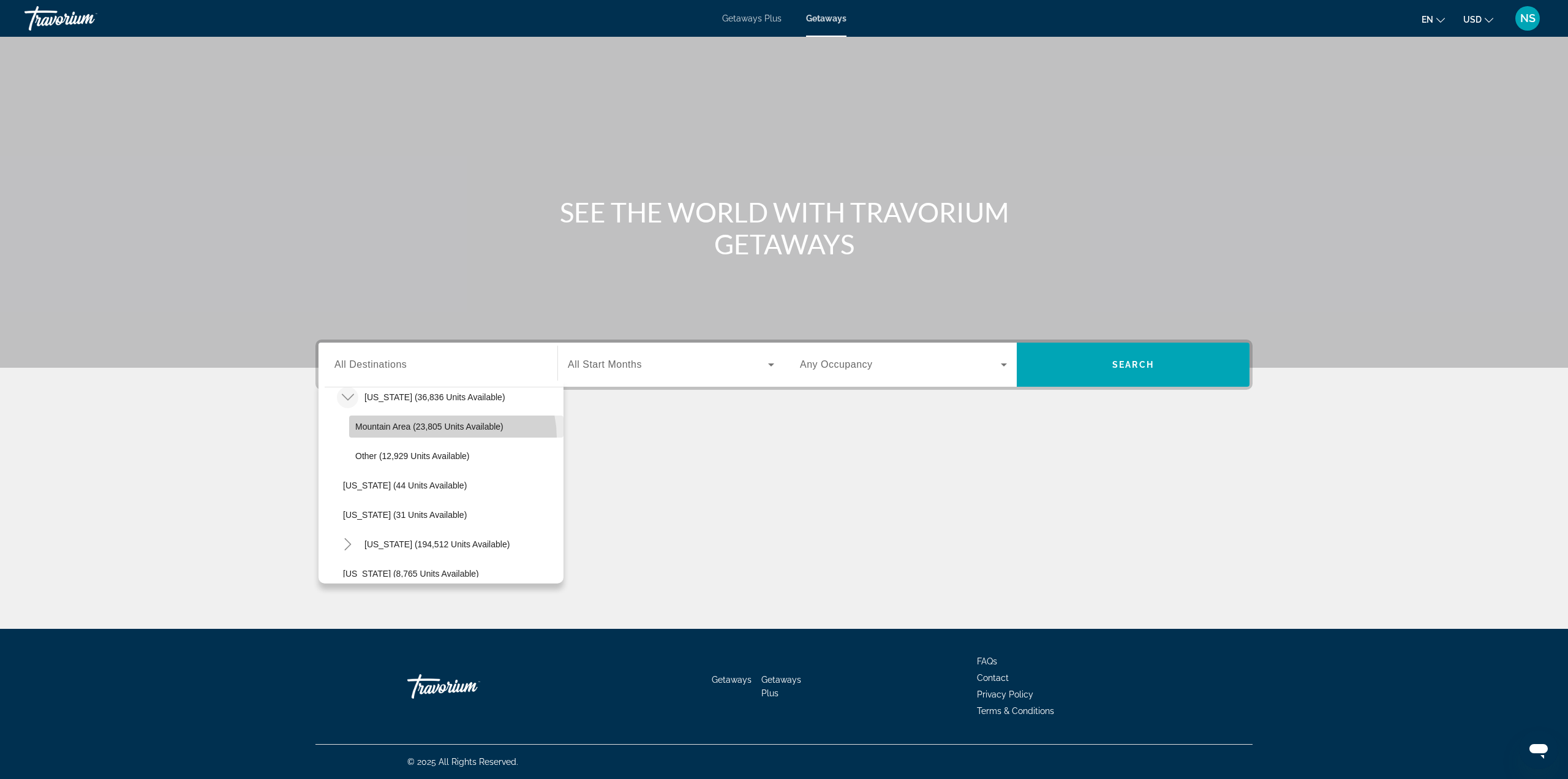
click at [448, 437] on span "Search widget" at bounding box center [455, 426] width 214 height 29
type input "**********"
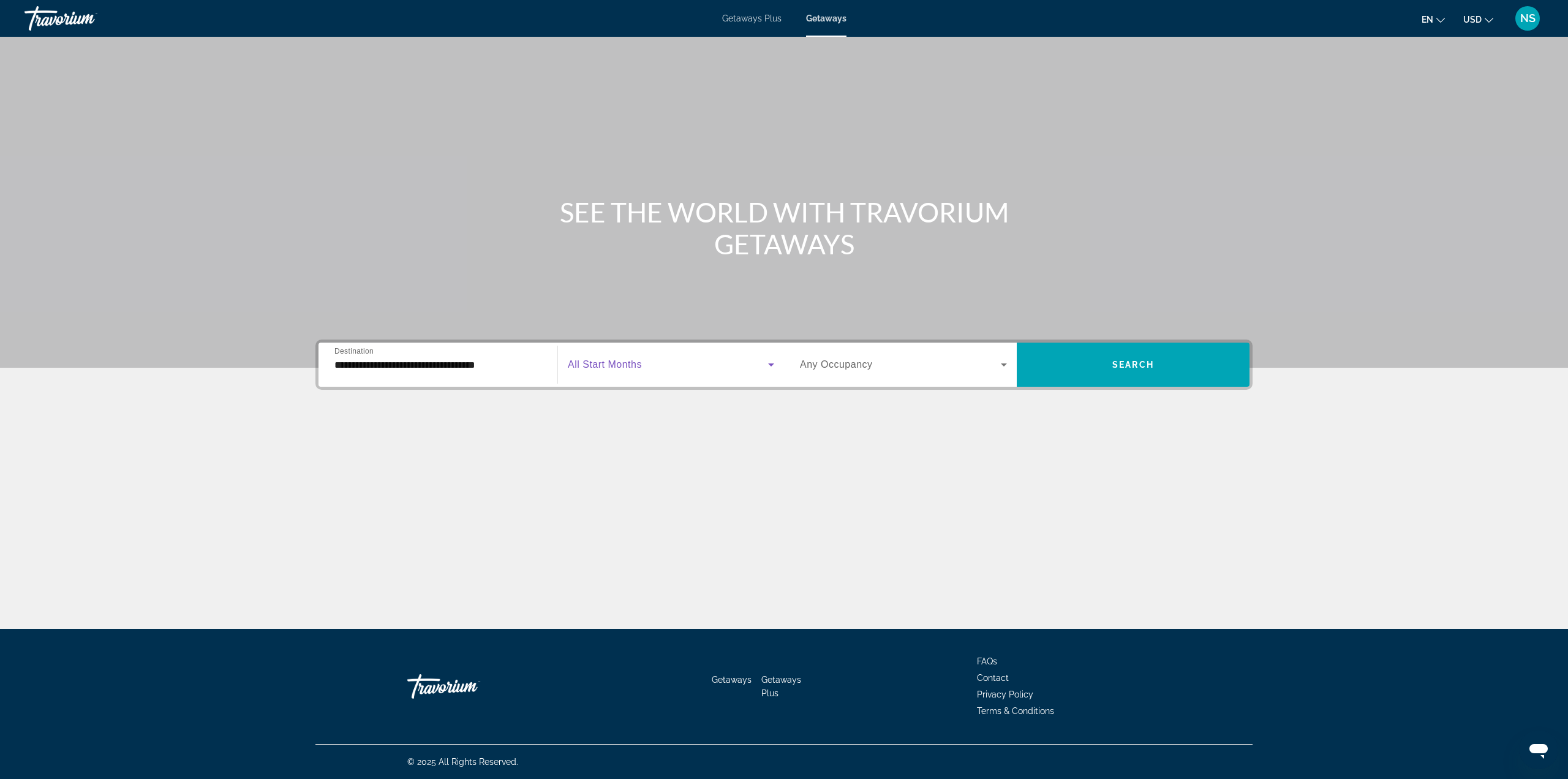
click at [648, 358] on span "Search widget" at bounding box center [667, 364] width 200 height 15
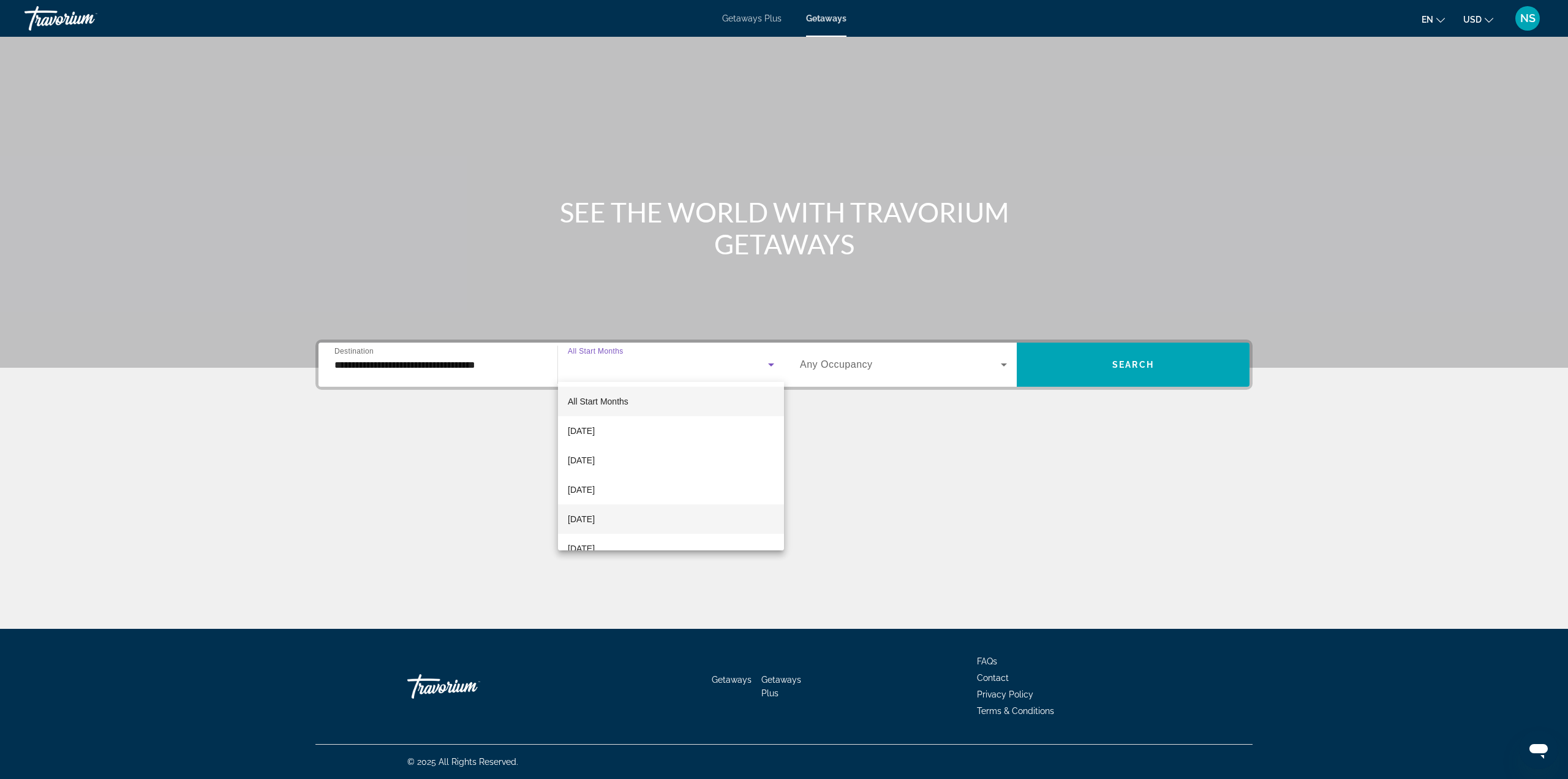
click at [575, 511] on mat-option "[DATE]" at bounding box center [670, 518] width 226 height 29
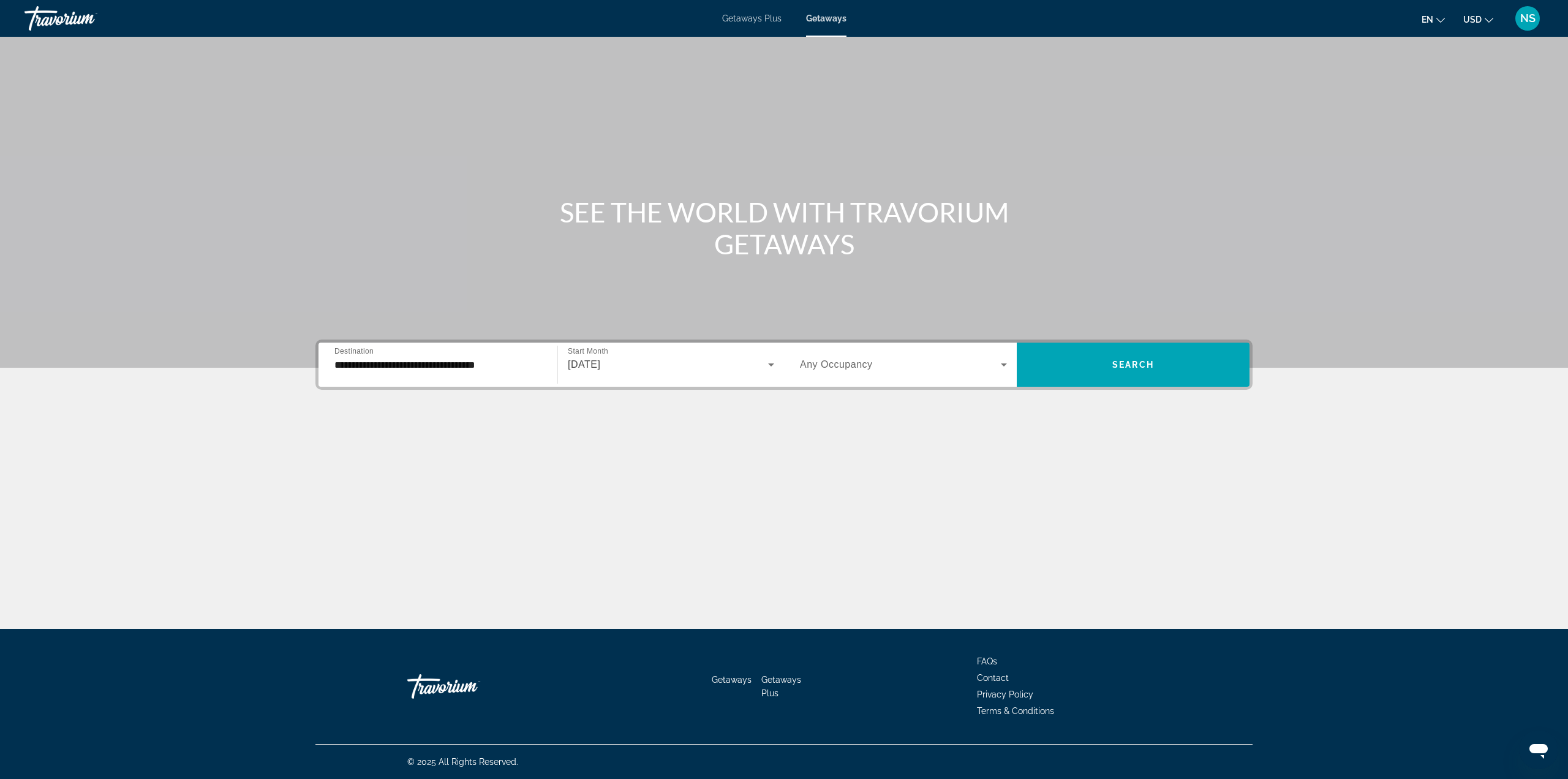
click at [831, 368] on span "Any Occupancy" at bounding box center [836, 364] width 73 height 11
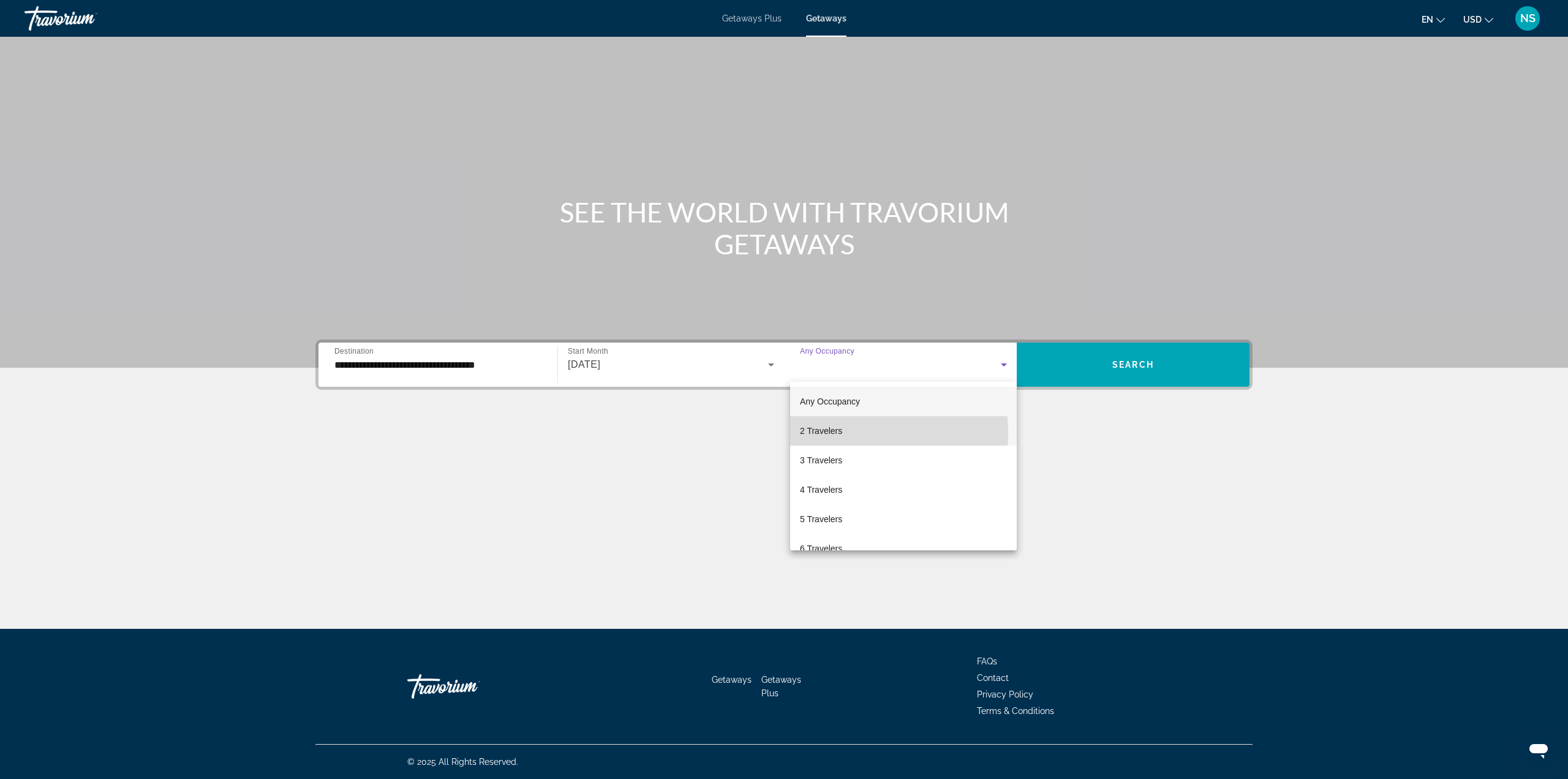
click at [822, 432] on span "2 Travelers" at bounding box center [821, 430] width 43 height 15
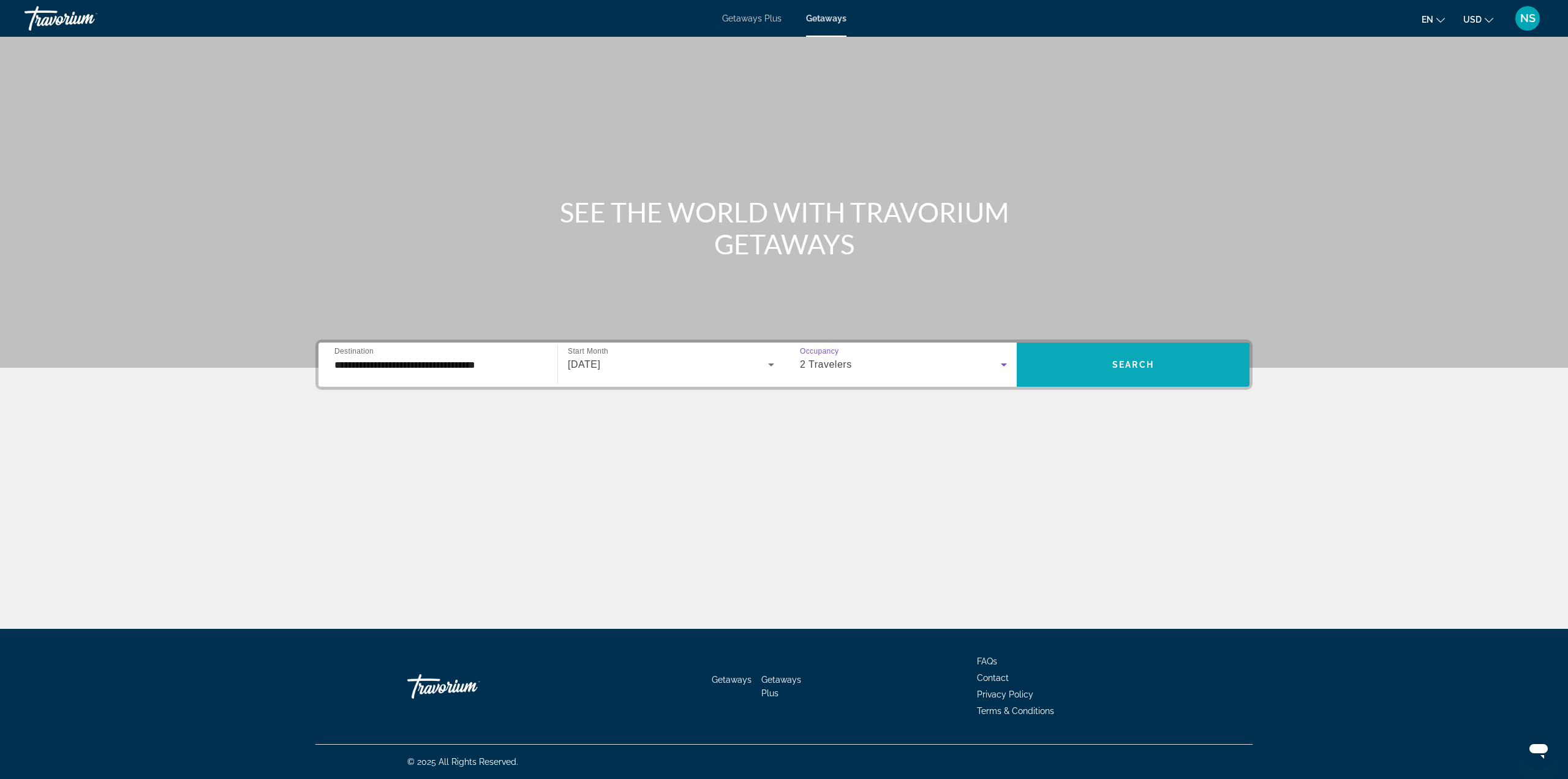
click at [1114, 376] on span "Search widget" at bounding box center [1133, 364] width 232 height 29
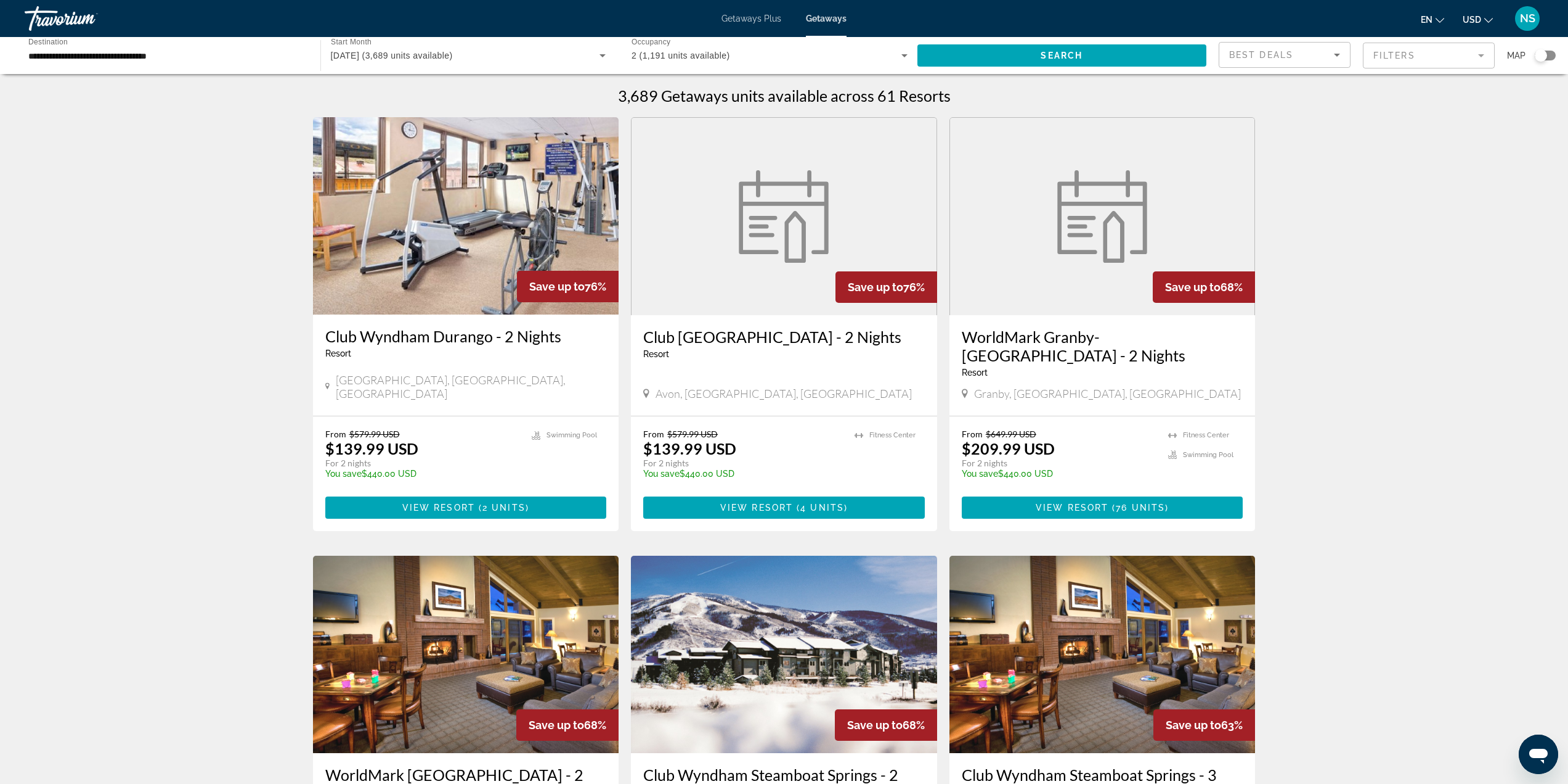
click at [842, 20] on span "Getaways" at bounding box center [826, 19] width 41 height 10
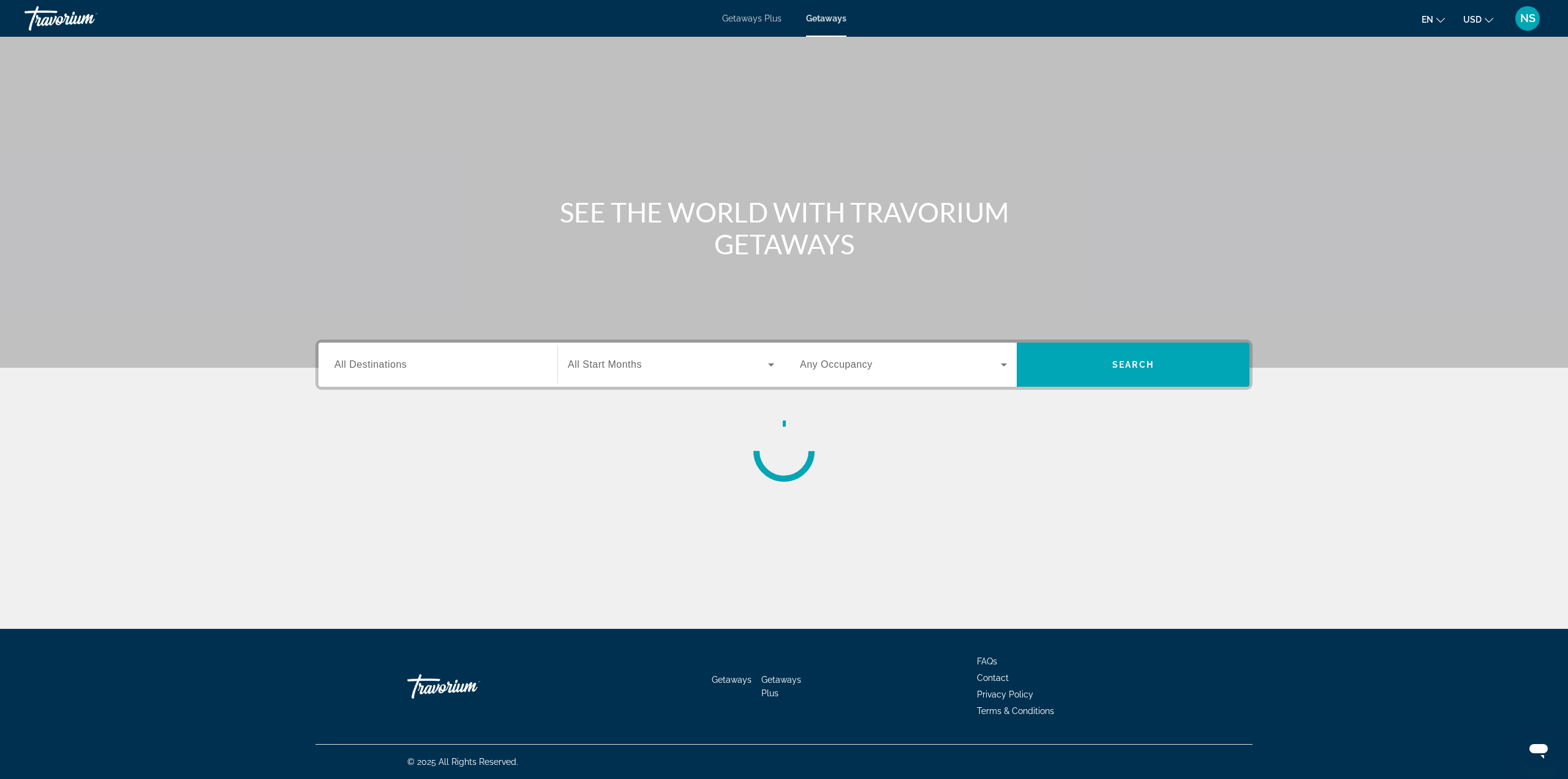
click at [497, 379] on div "Search widget" at bounding box center [438, 365] width 207 height 35
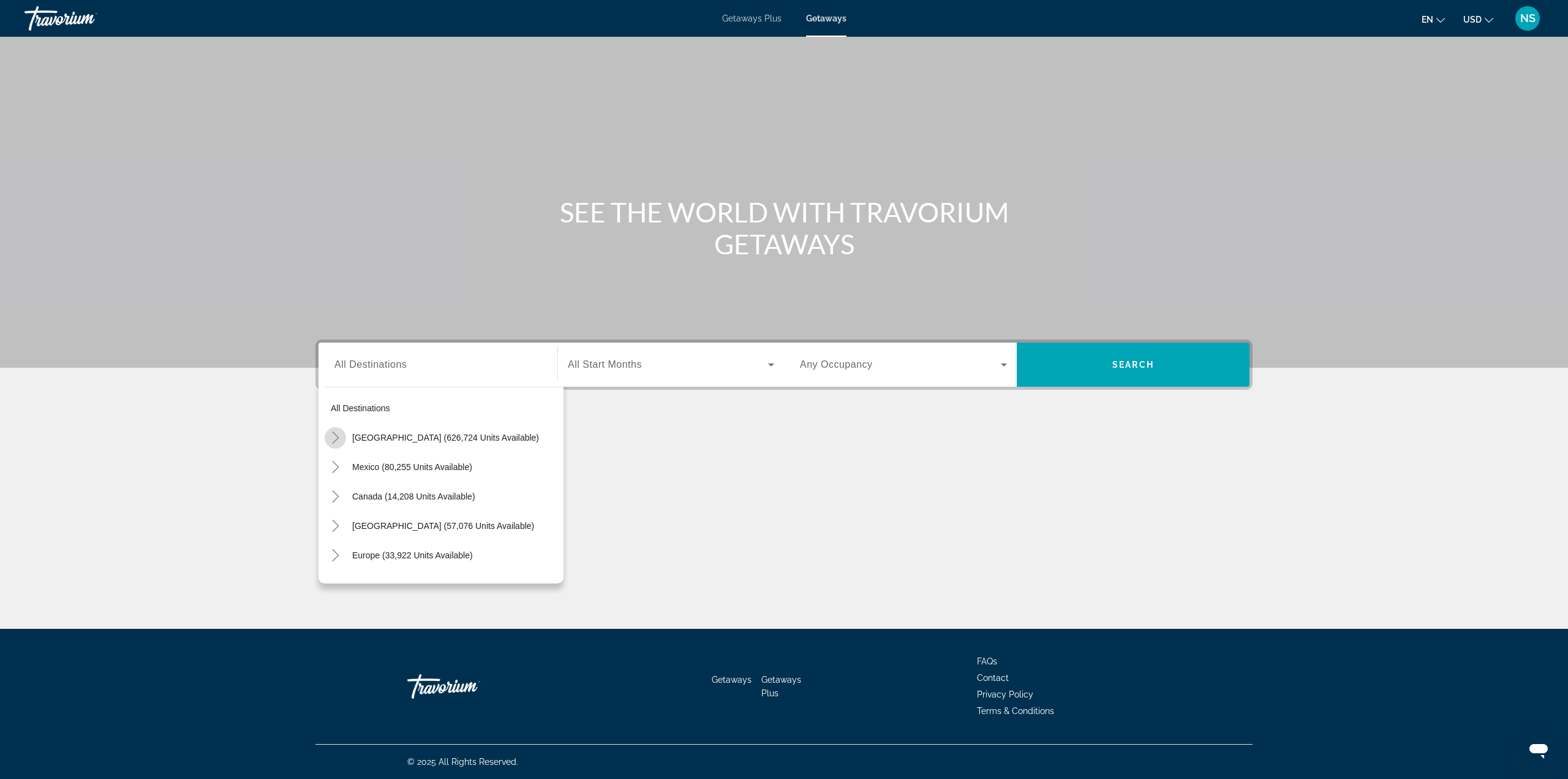
click at [335, 434] on icon "Toggle United States (626,724 units available)" at bounding box center [335, 437] width 7 height 13
click at [250, 421] on section "SEE THE WORLD WITH TRAVORIUM GETAWAYS Destination All Destinations All destinat…" at bounding box center [784, 256] width 1568 height 513
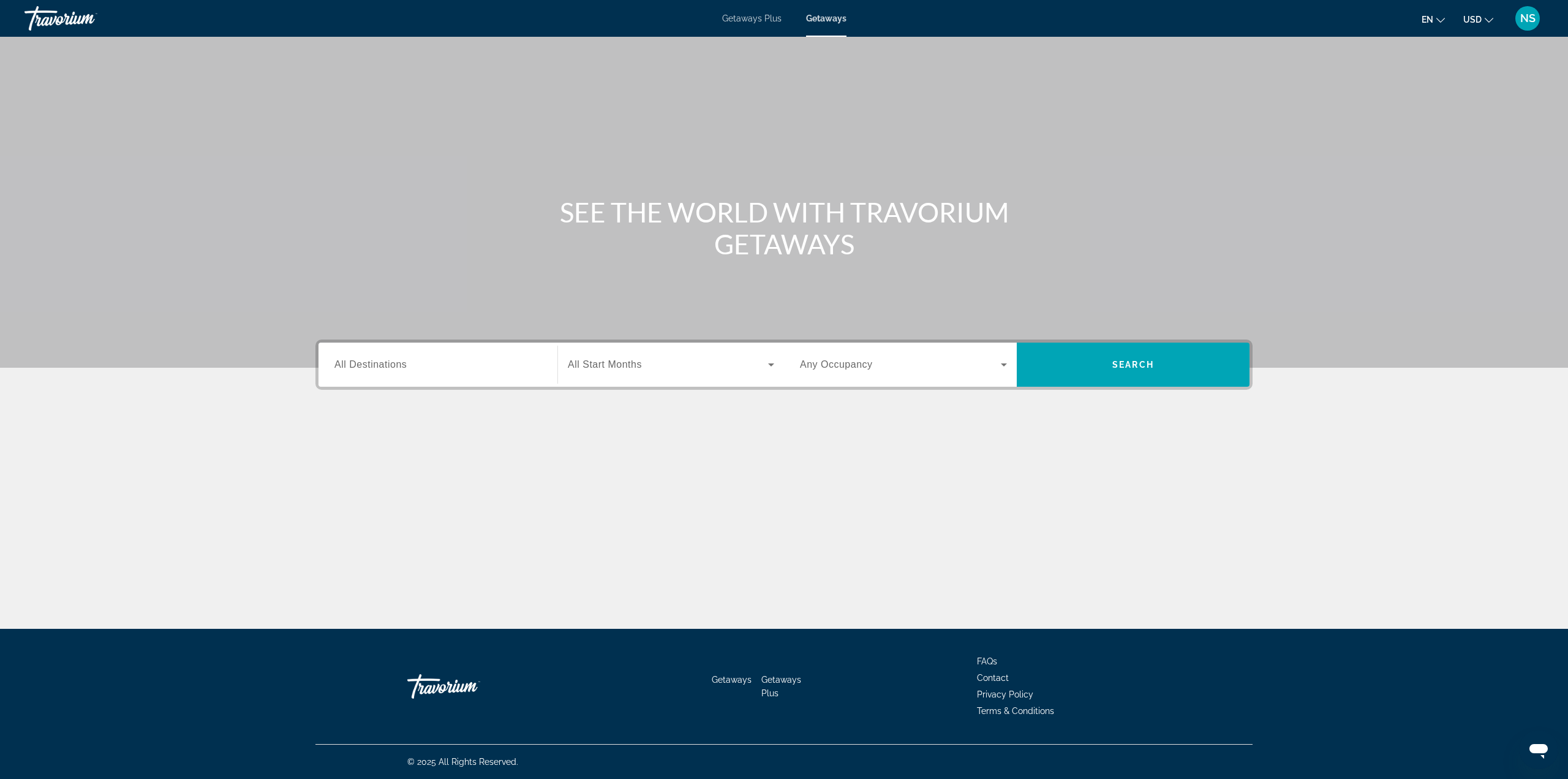
click at [384, 377] on div "Search widget" at bounding box center [438, 365] width 207 height 35
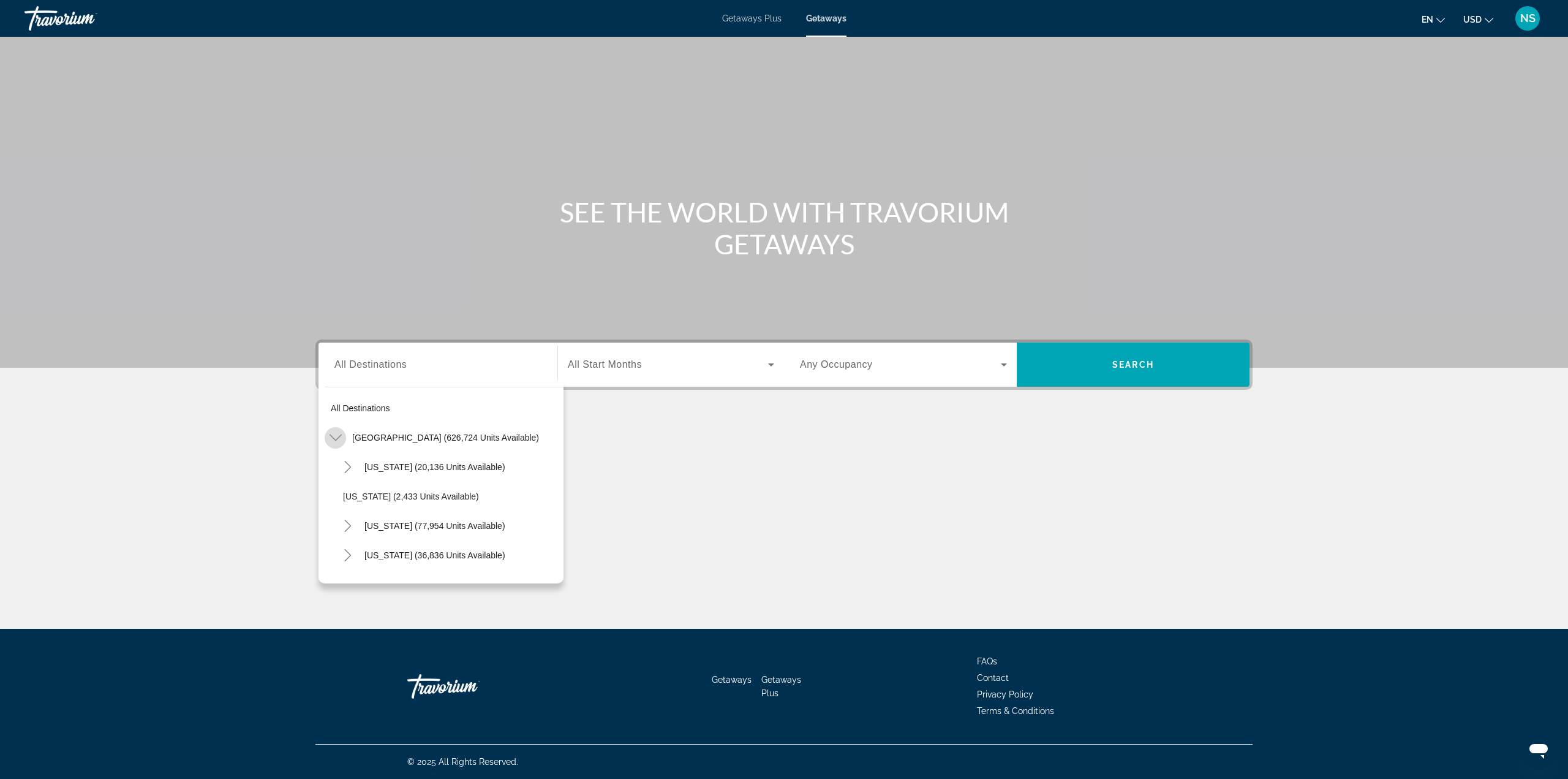
click at [333, 443] on icon "Toggle United States (626,724 units available)" at bounding box center [335, 437] width 13 height 13
click at [337, 440] on icon "Toggle United States (626,724 units available)" at bounding box center [335, 437] width 13 height 13
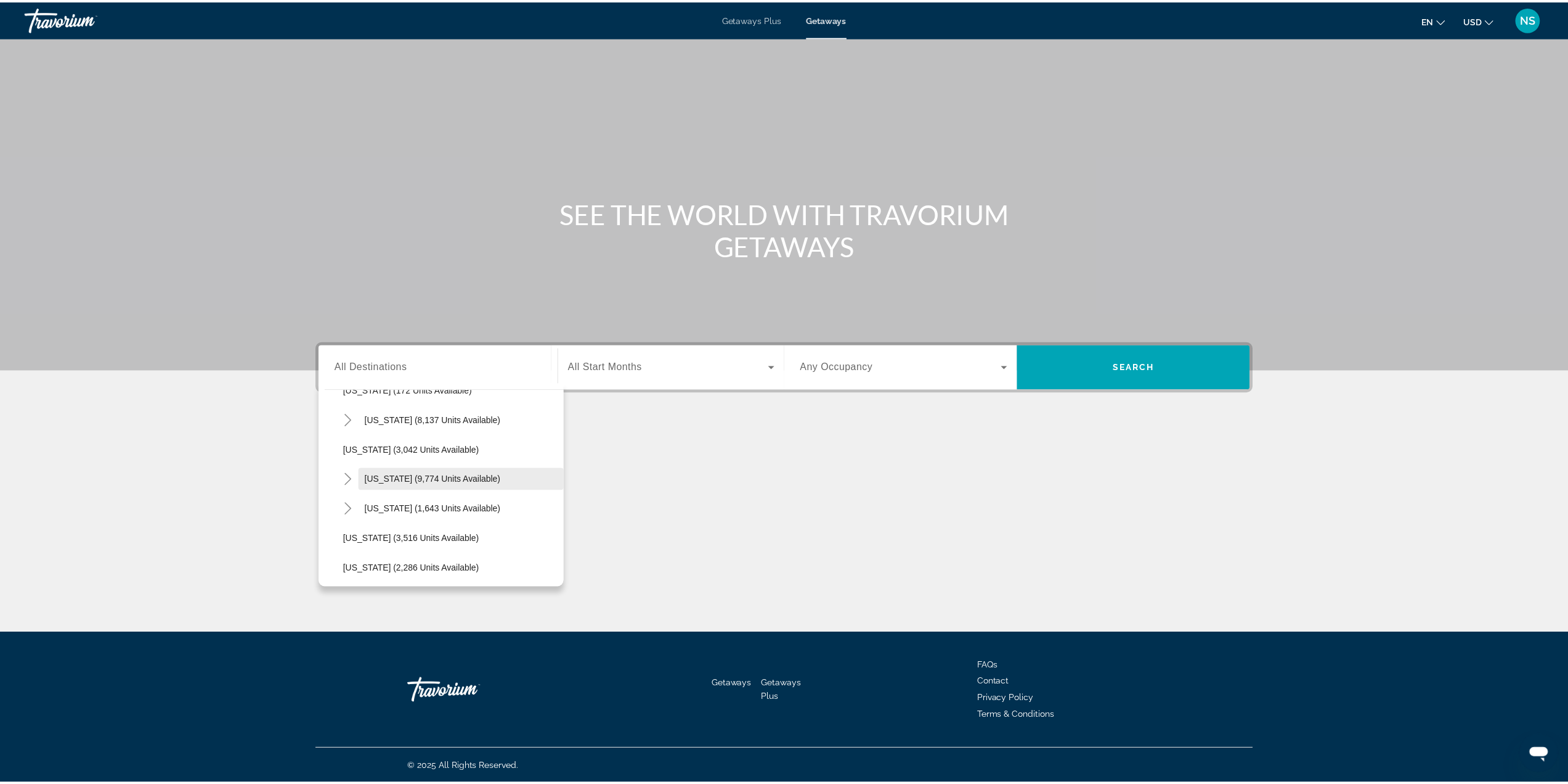
scroll to position [679, 0]
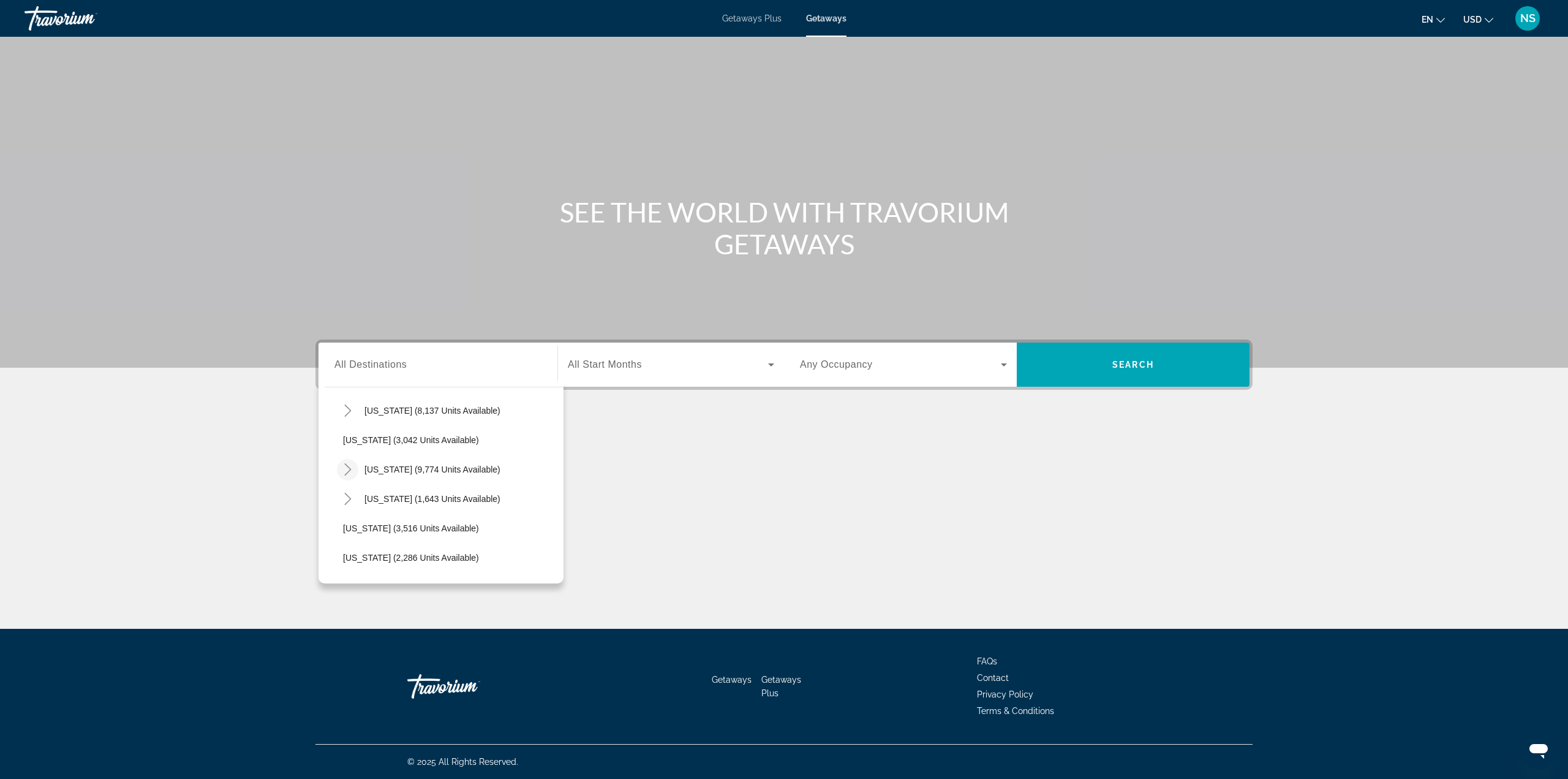
click at [353, 474] on icon "Toggle Nevada (9,774 units available)" at bounding box center [348, 469] width 13 height 13
click at [406, 496] on span "[GEOGRAPHIC_DATA] (7,508 units available)" at bounding box center [444, 499] width 177 height 10
type input "**********"
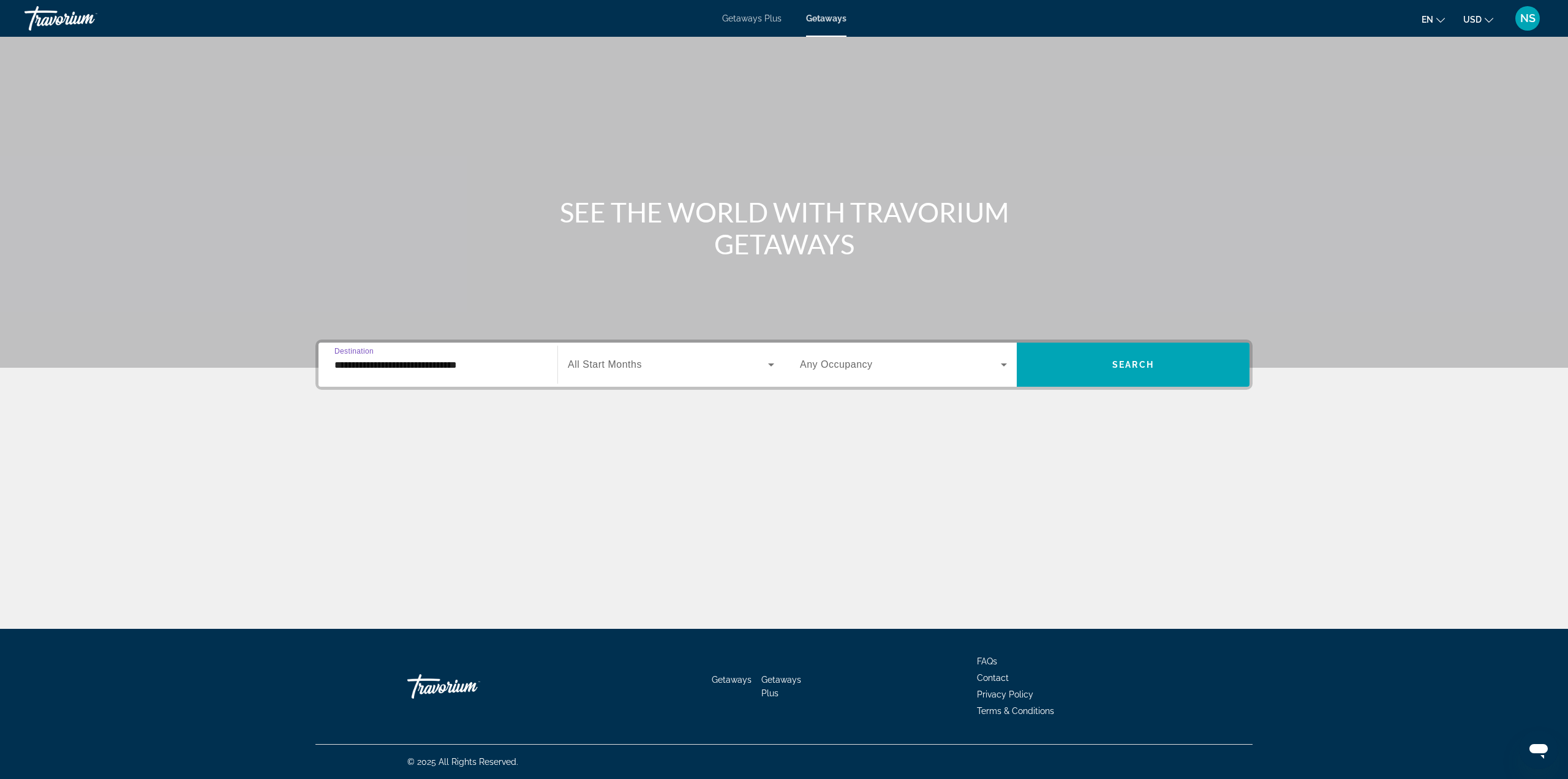
click at [655, 356] on div "Search widget" at bounding box center [670, 364] width 206 height 34
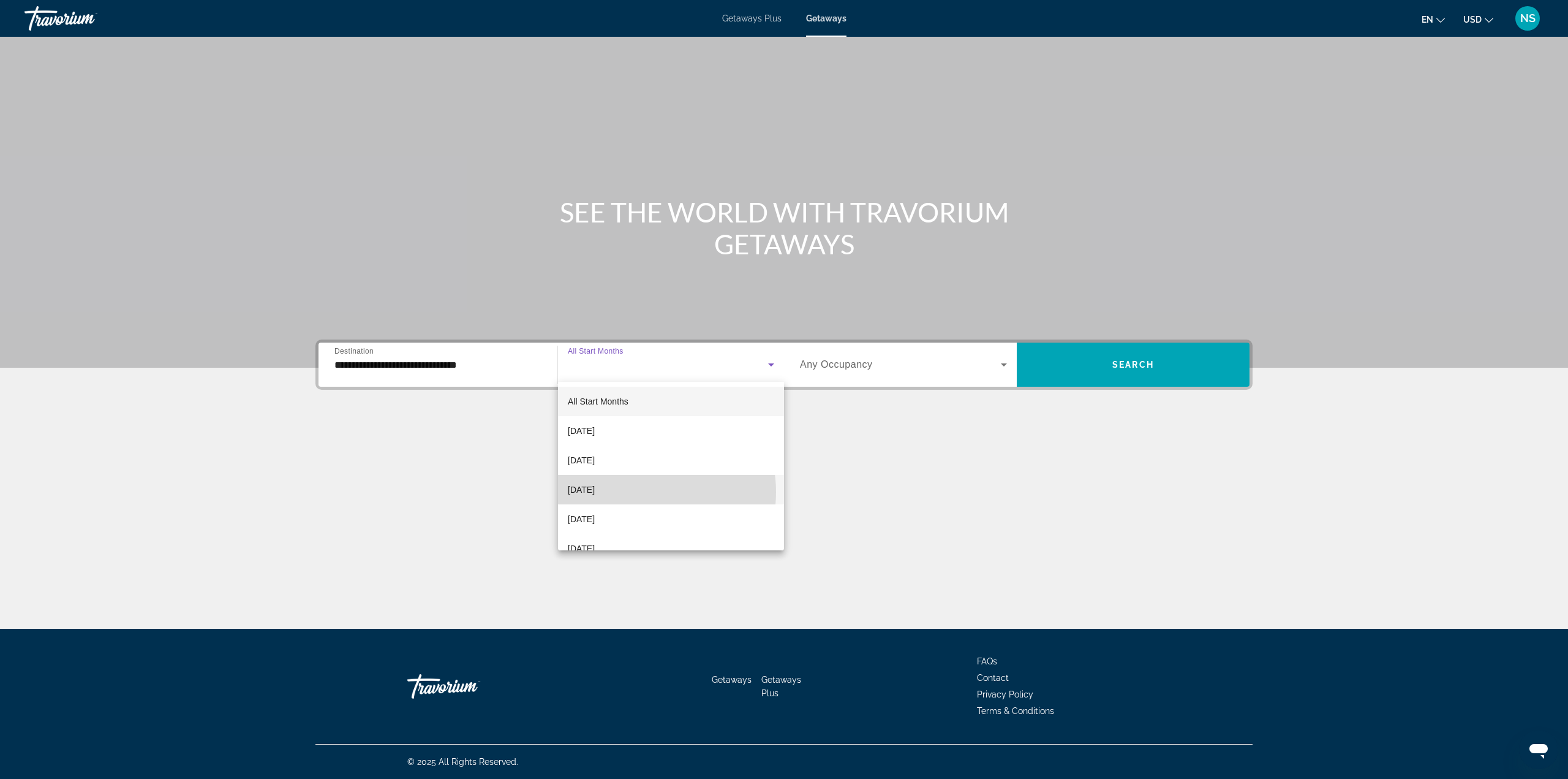
drag, startPoint x: 663, startPoint y: 482, endPoint x: 638, endPoint y: 492, distance: 26.9
click at [638, 492] on mat-option "[DATE]" at bounding box center [670, 489] width 226 height 29
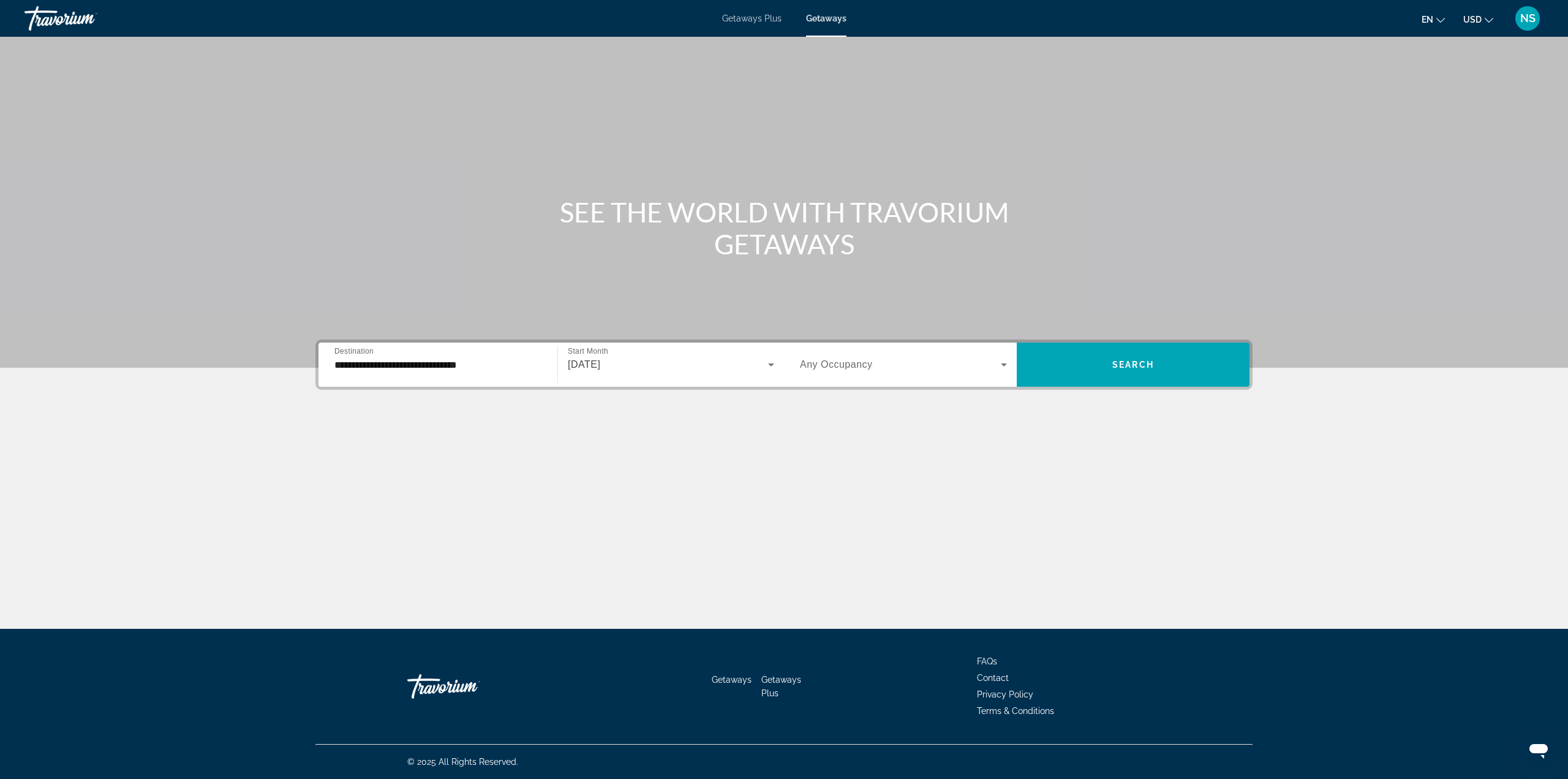
click at [811, 351] on div "Search widget" at bounding box center [904, 364] width 207 height 34
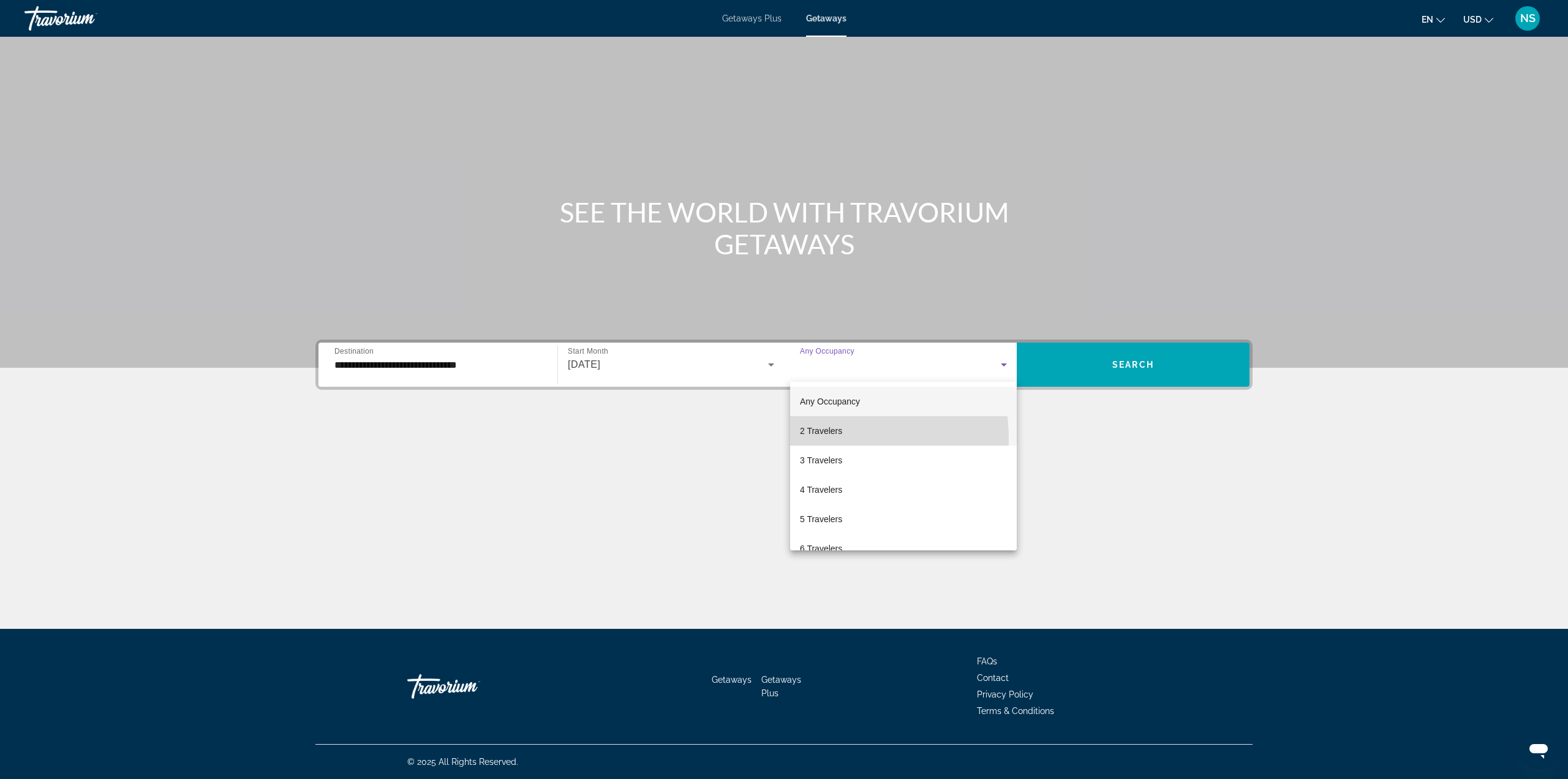
click at [828, 439] on mat-option "2 Travelers" at bounding box center [904, 430] width 227 height 29
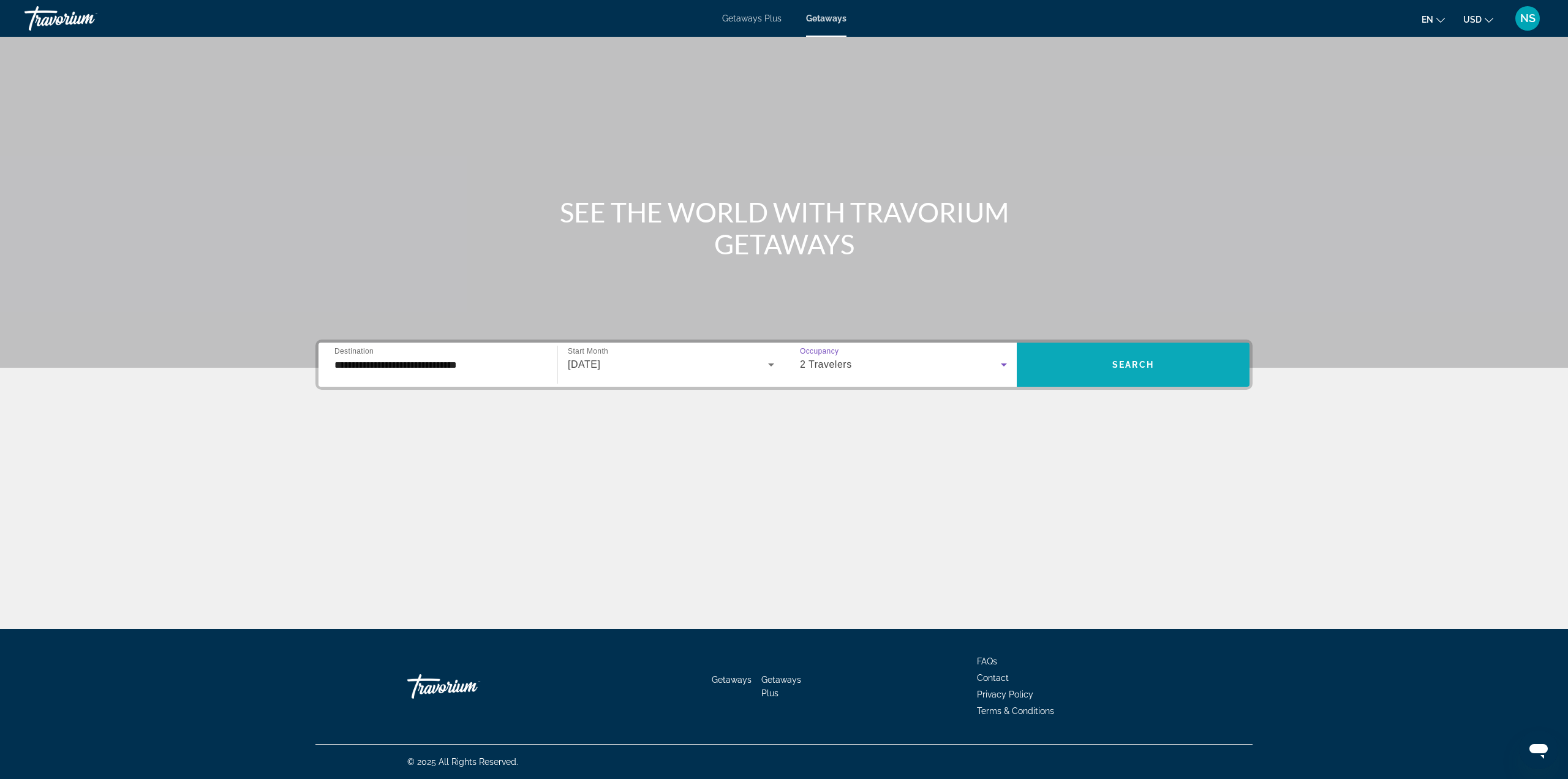
click at [1132, 374] on span "Search widget" at bounding box center [1133, 364] width 232 height 29
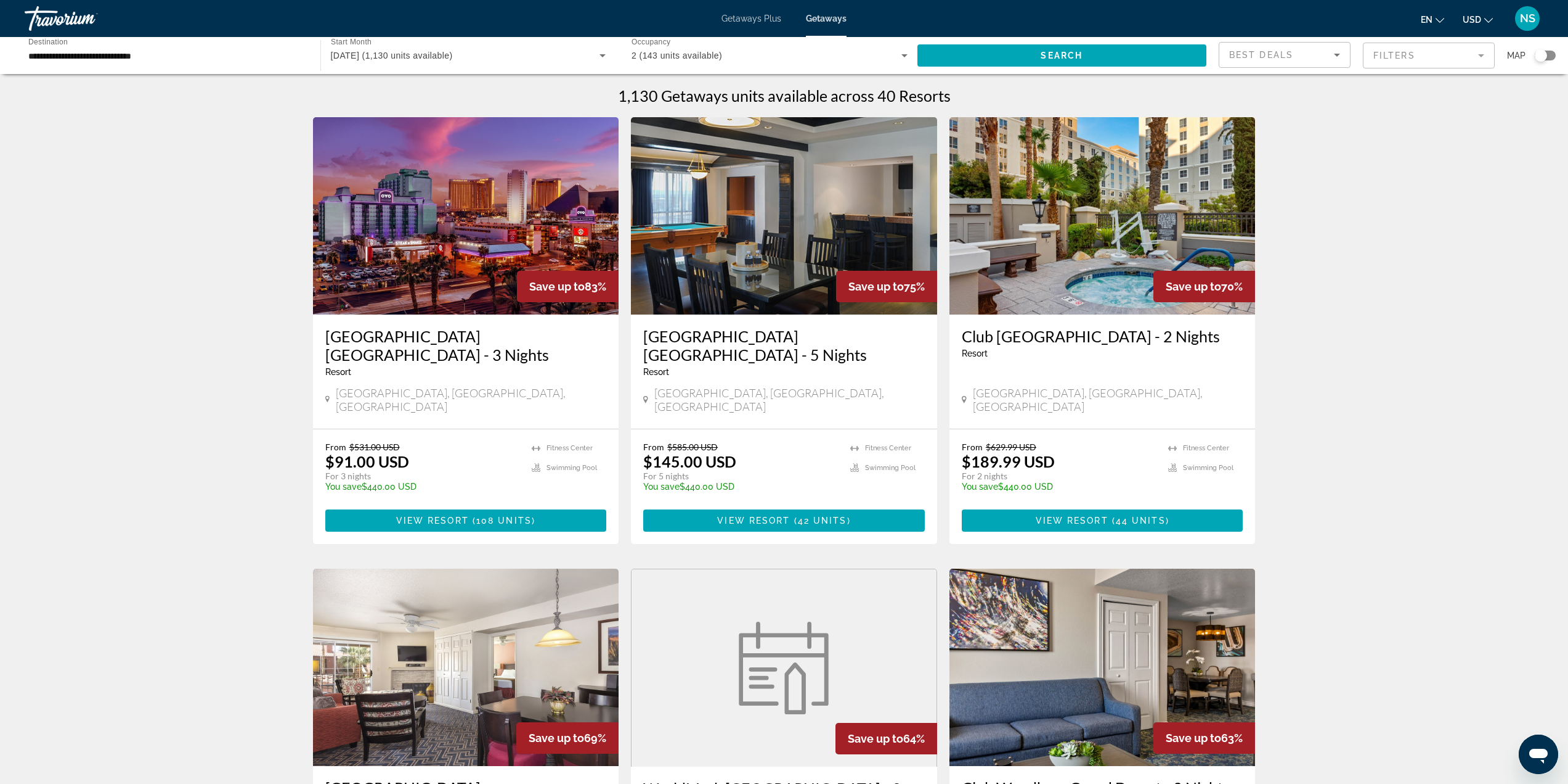
click at [415, 339] on h3 "[GEOGRAPHIC_DATA] [GEOGRAPHIC_DATA] - 3 Nights" at bounding box center [466, 345] width 282 height 37
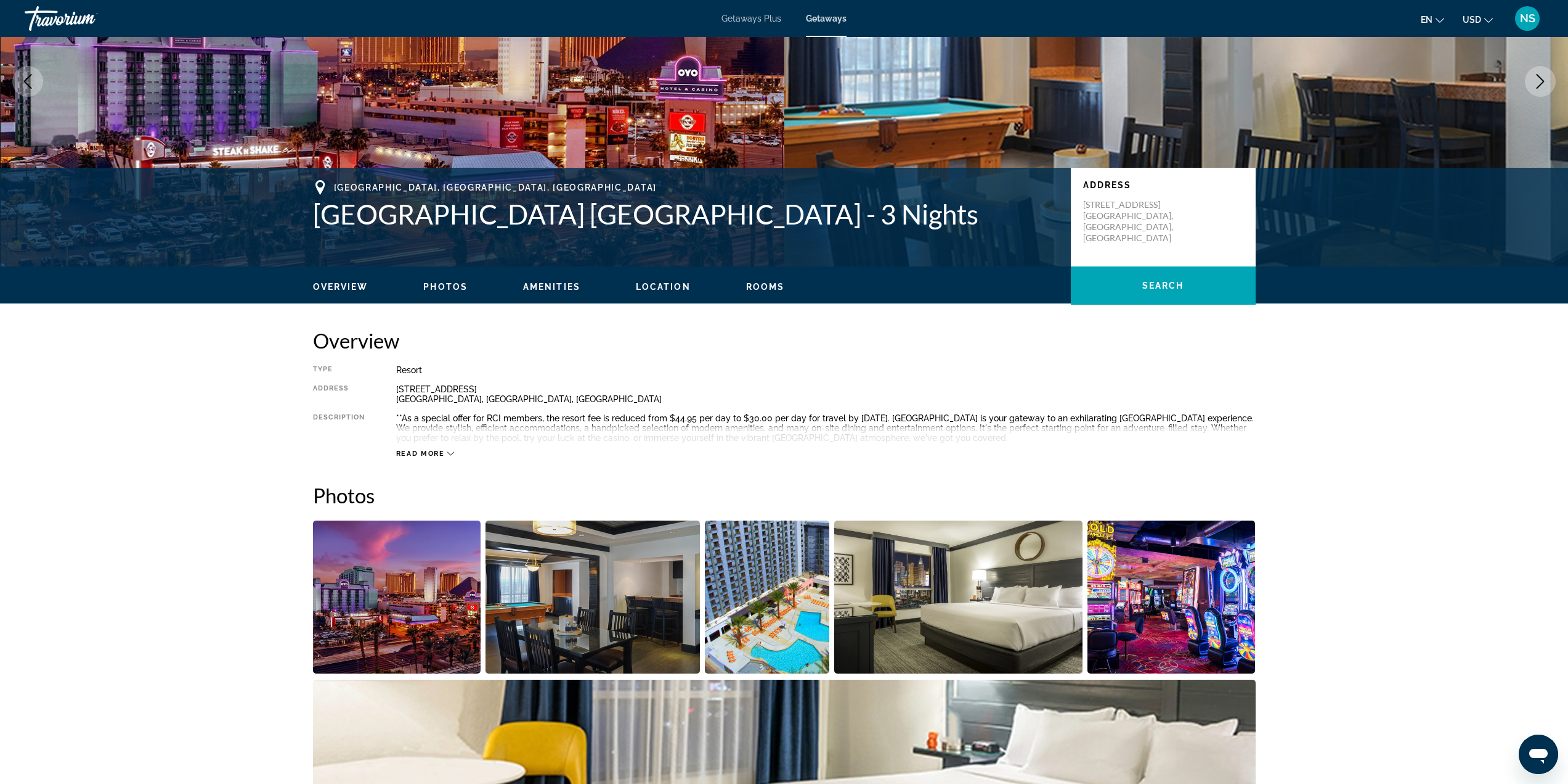
scroll to position [308, 0]
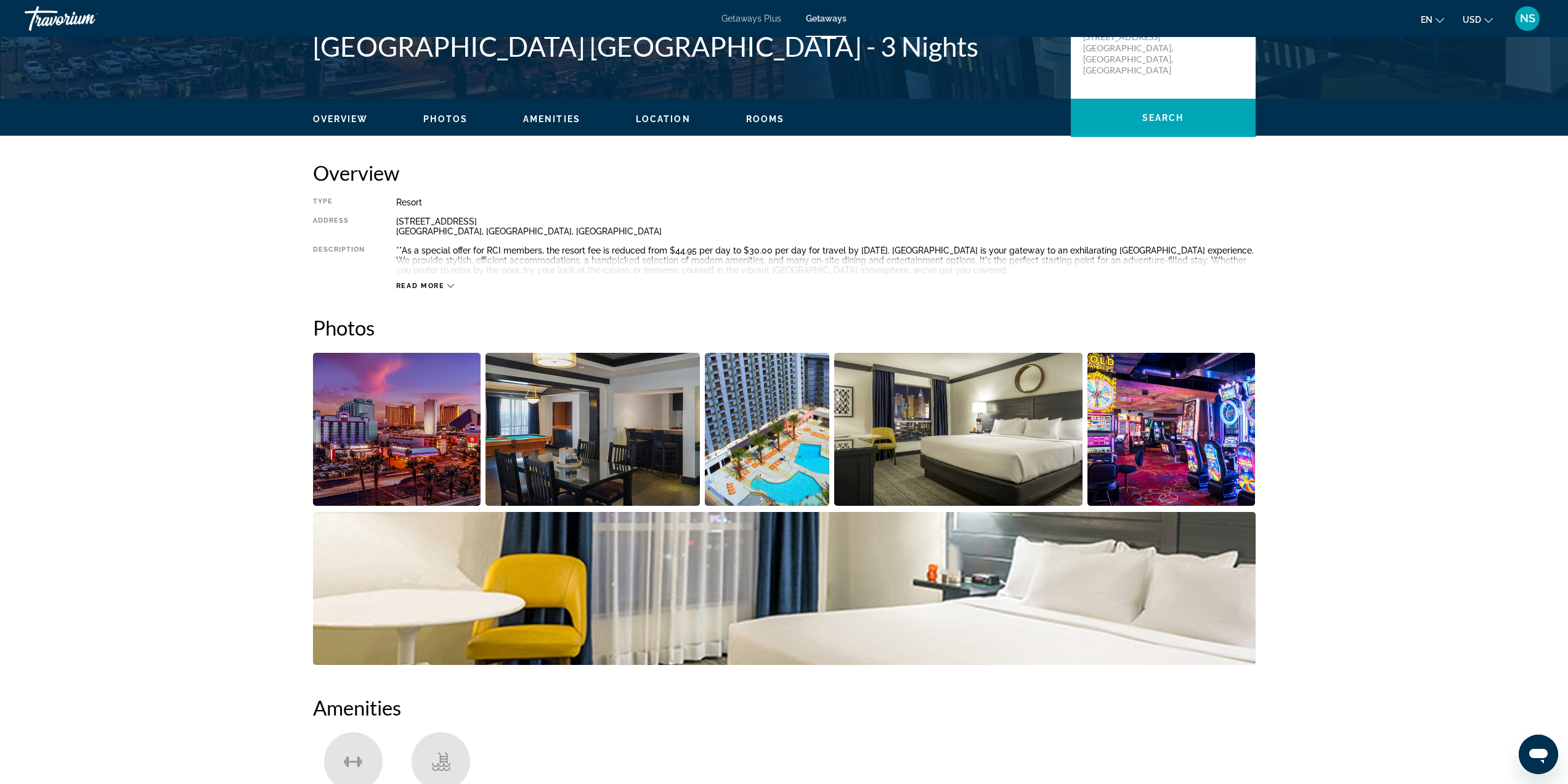
click at [987, 428] on img "Open full-screen image slider" at bounding box center [958, 429] width 249 height 153
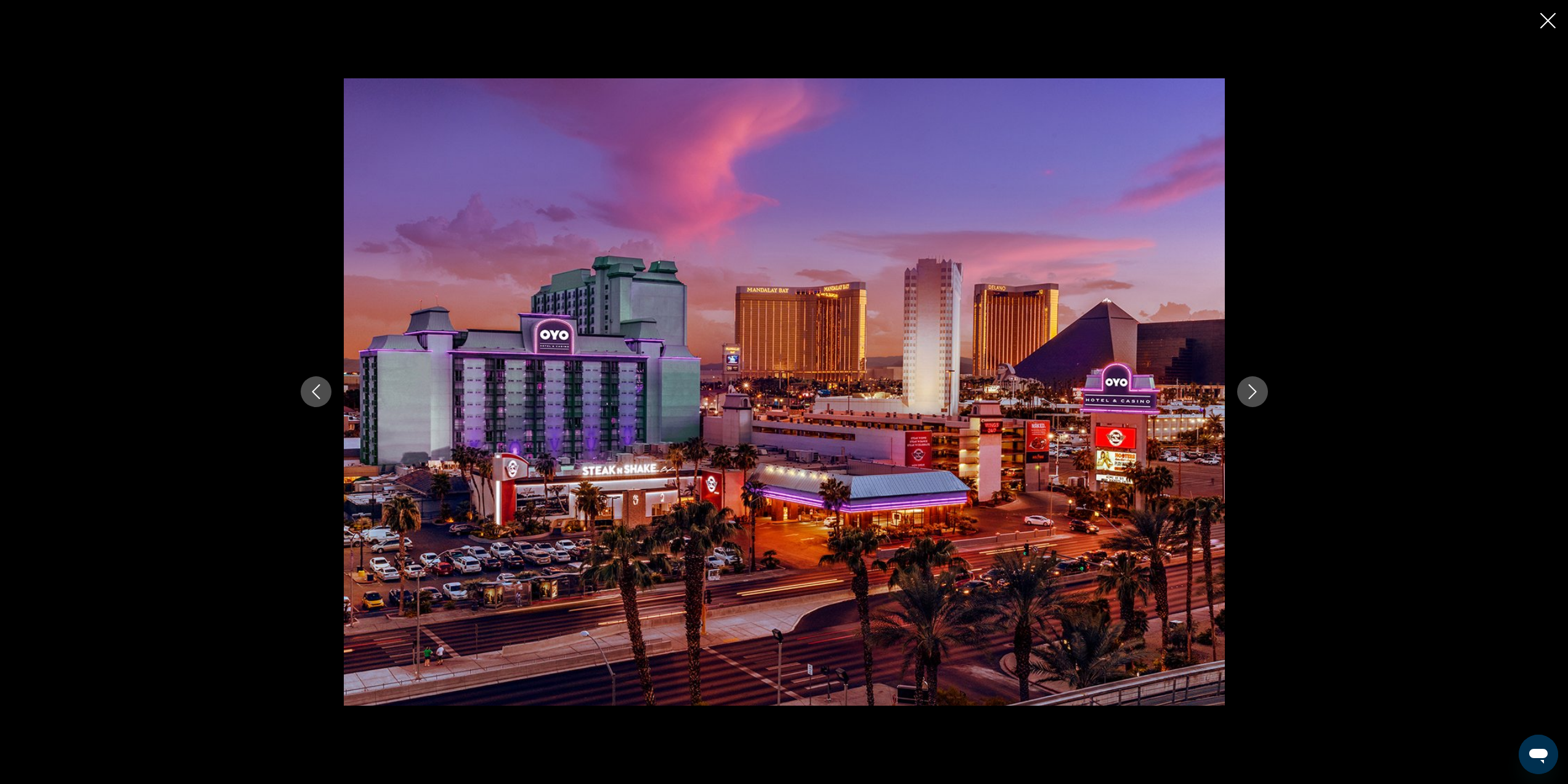
click at [1264, 388] on button "Next image" at bounding box center [1253, 392] width 31 height 31
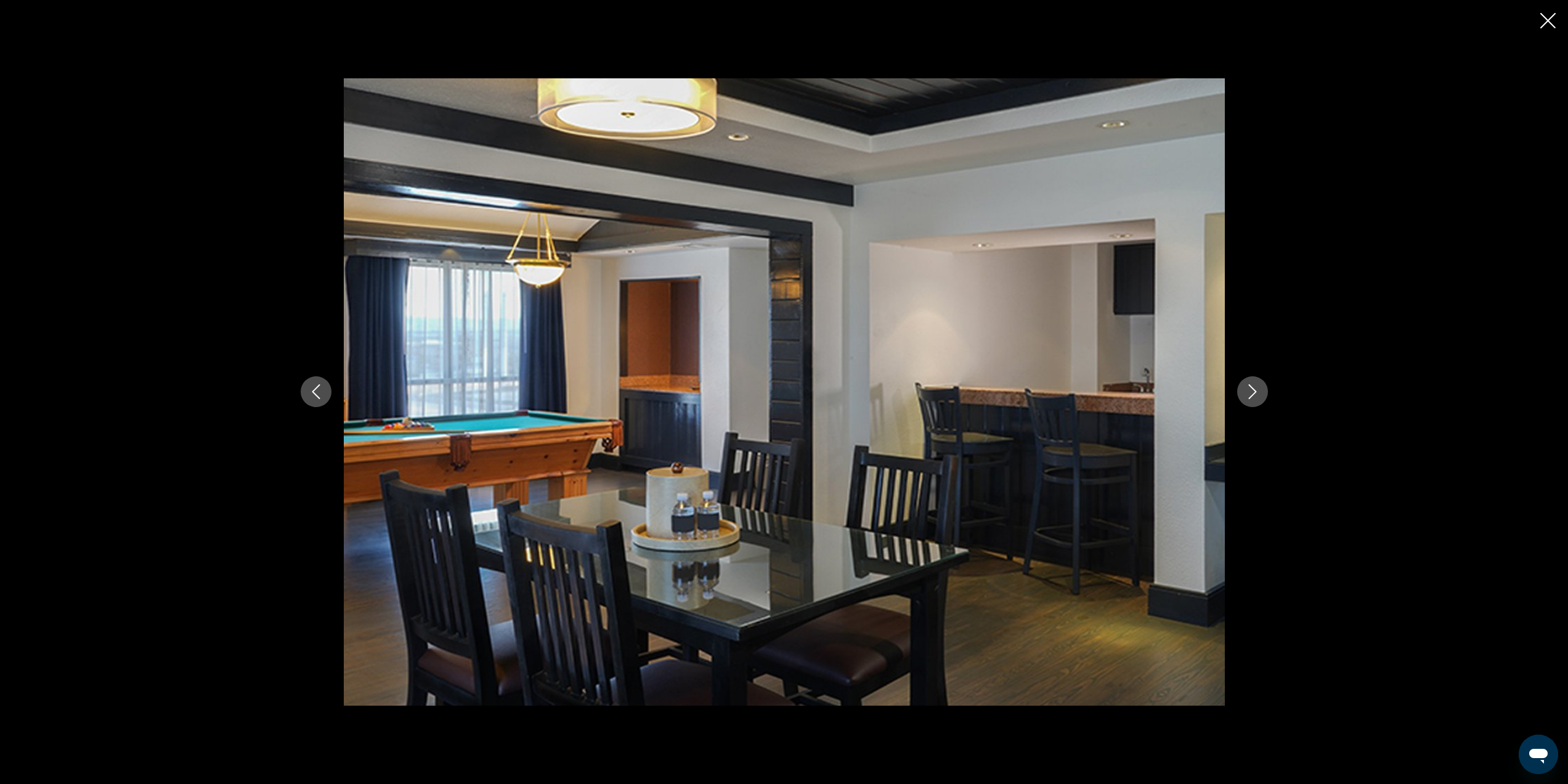
click at [1264, 388] on button "Next image" at bounding box center [1253, 392] width 31 height 31
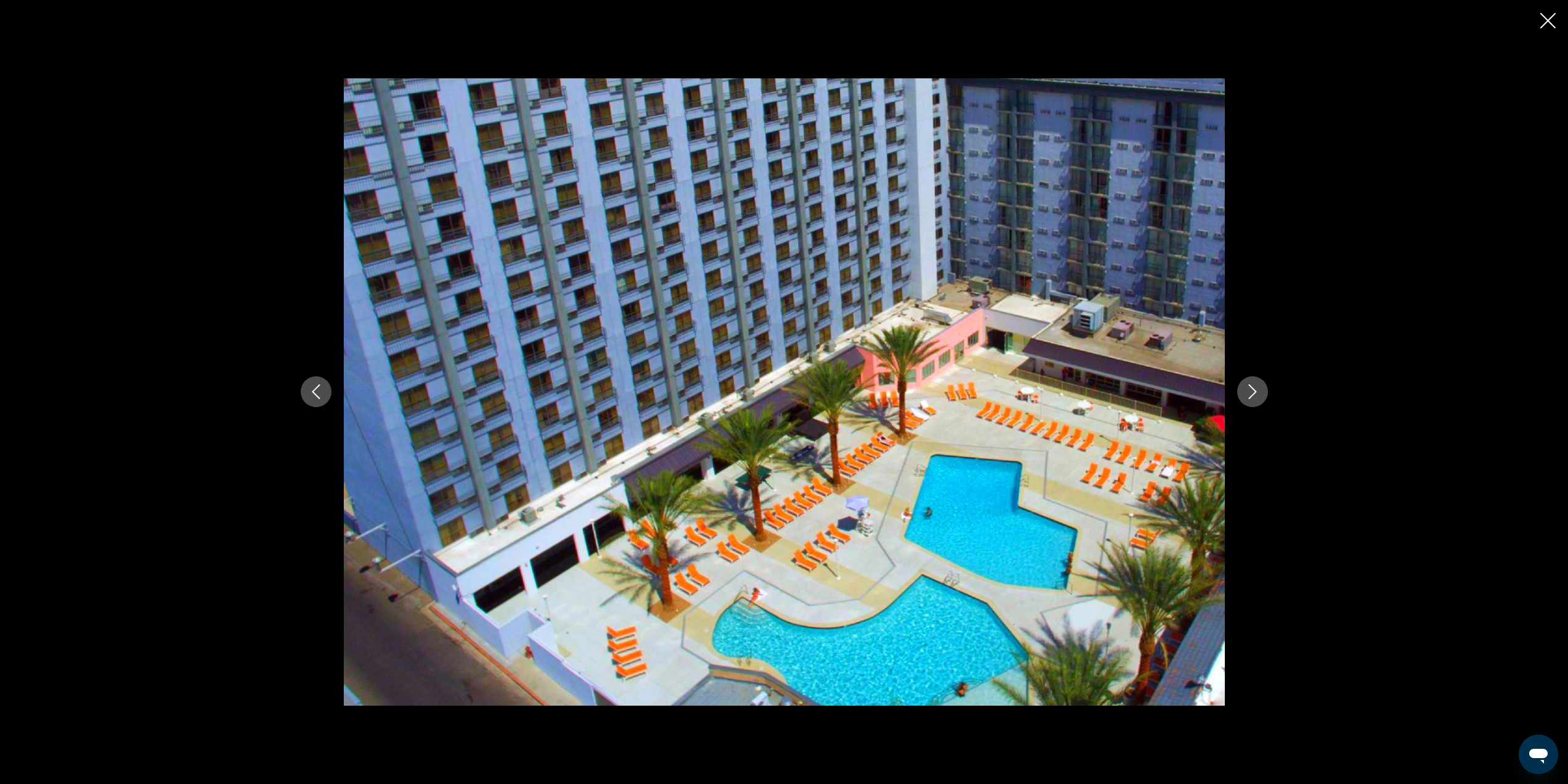
click at [1264, 390] on button "Next image" at bounding box center [1253, 392] width 31 height 31
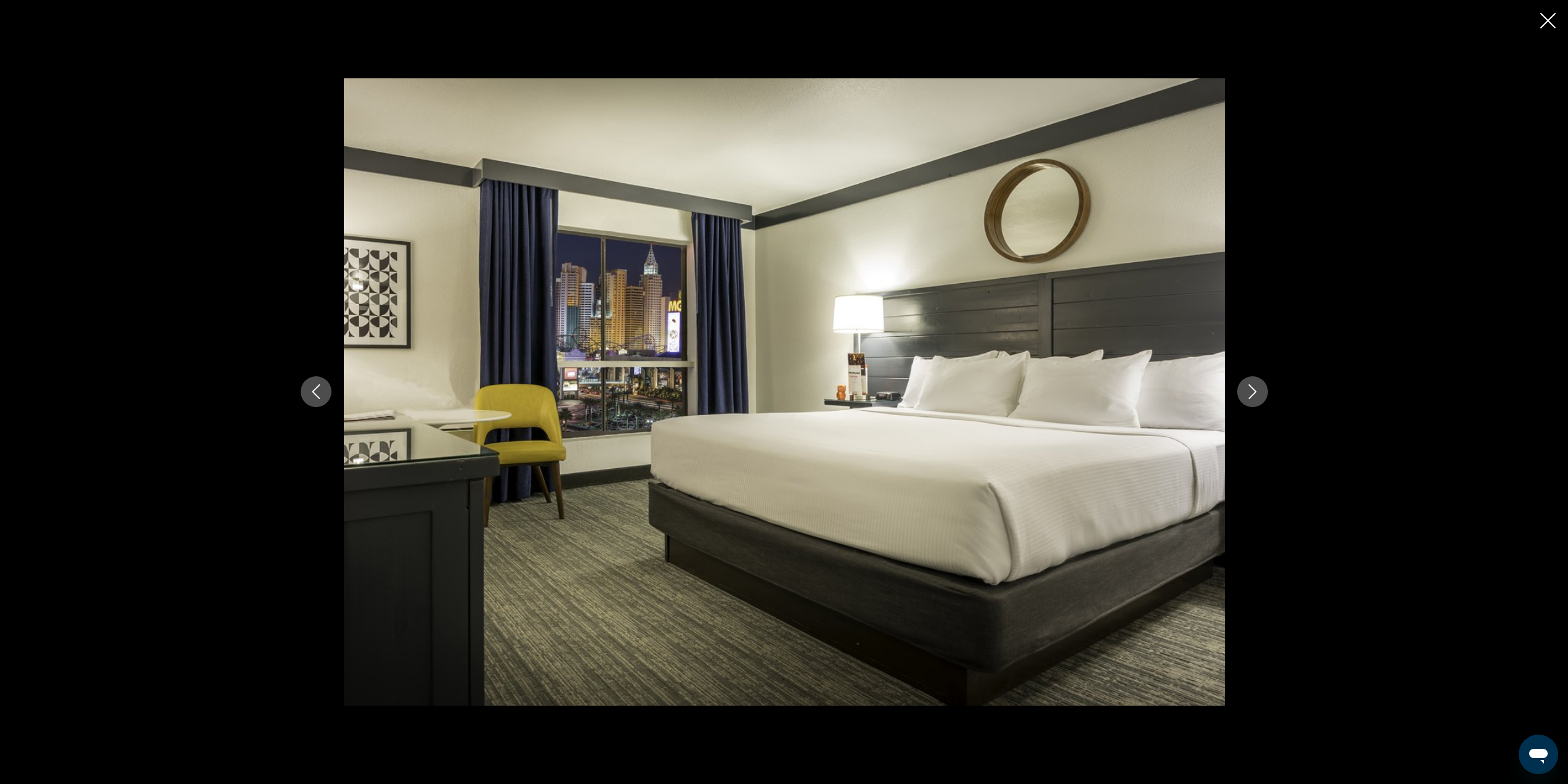
click at [1262, 389] on button "Next image" at bounding box center [1253, 392] width 31 height 31
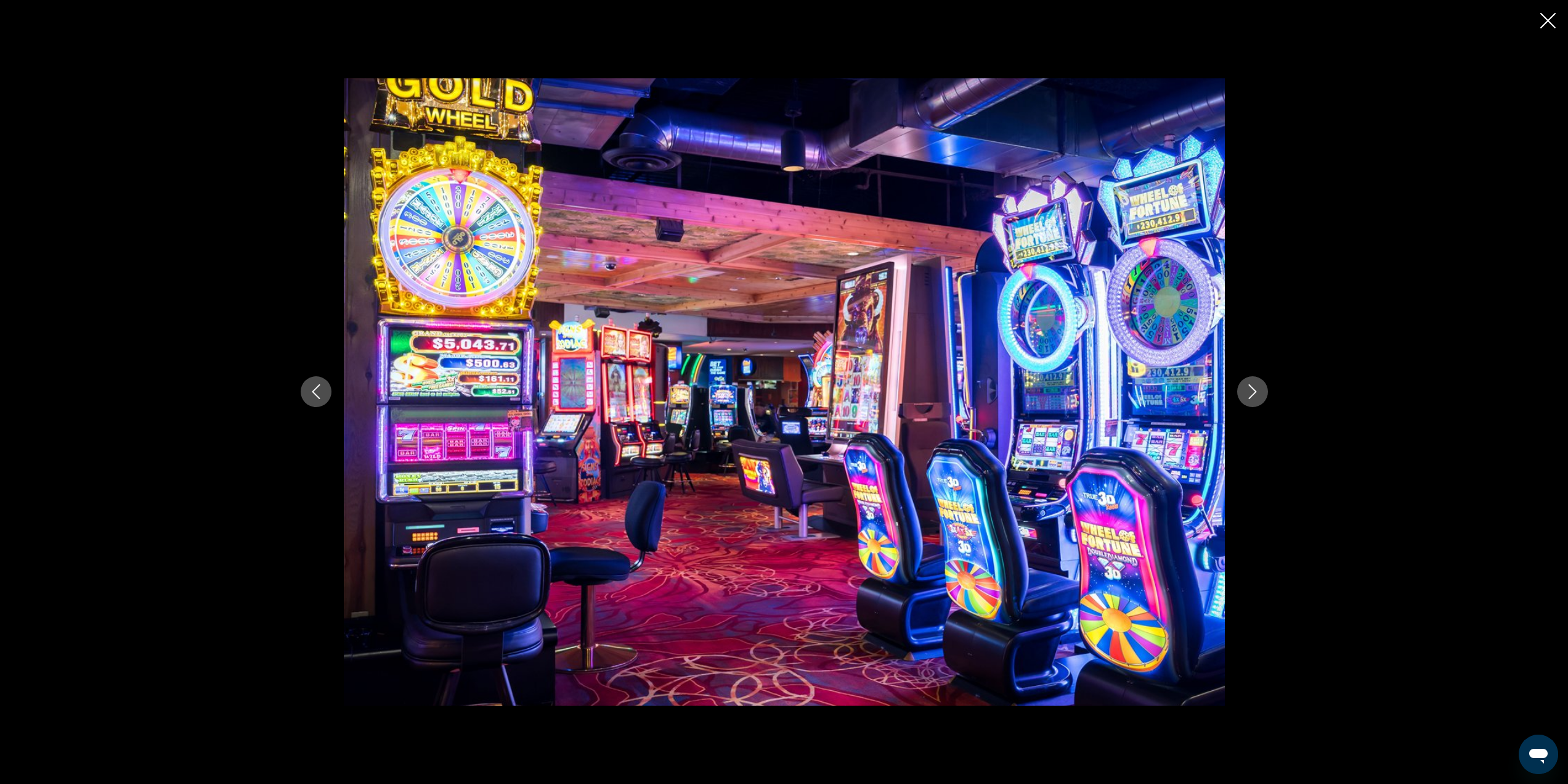
click at [1262, 389] on button "Next image" at bounding box center [1253, 392] width 31 height 31
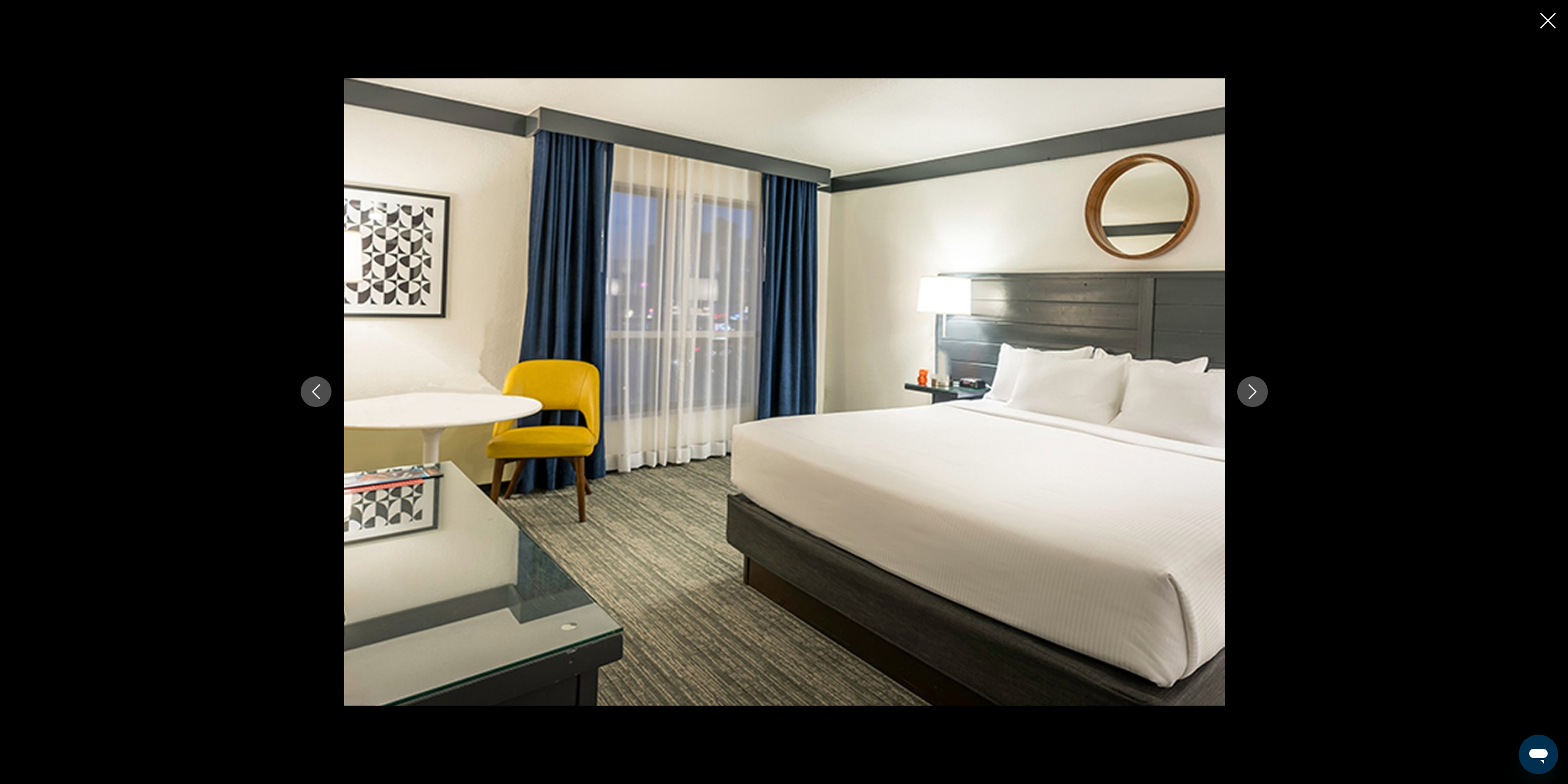
click at [1261, 390] on button "Next image" at bounding box center [1253, 392] width 31 height 31
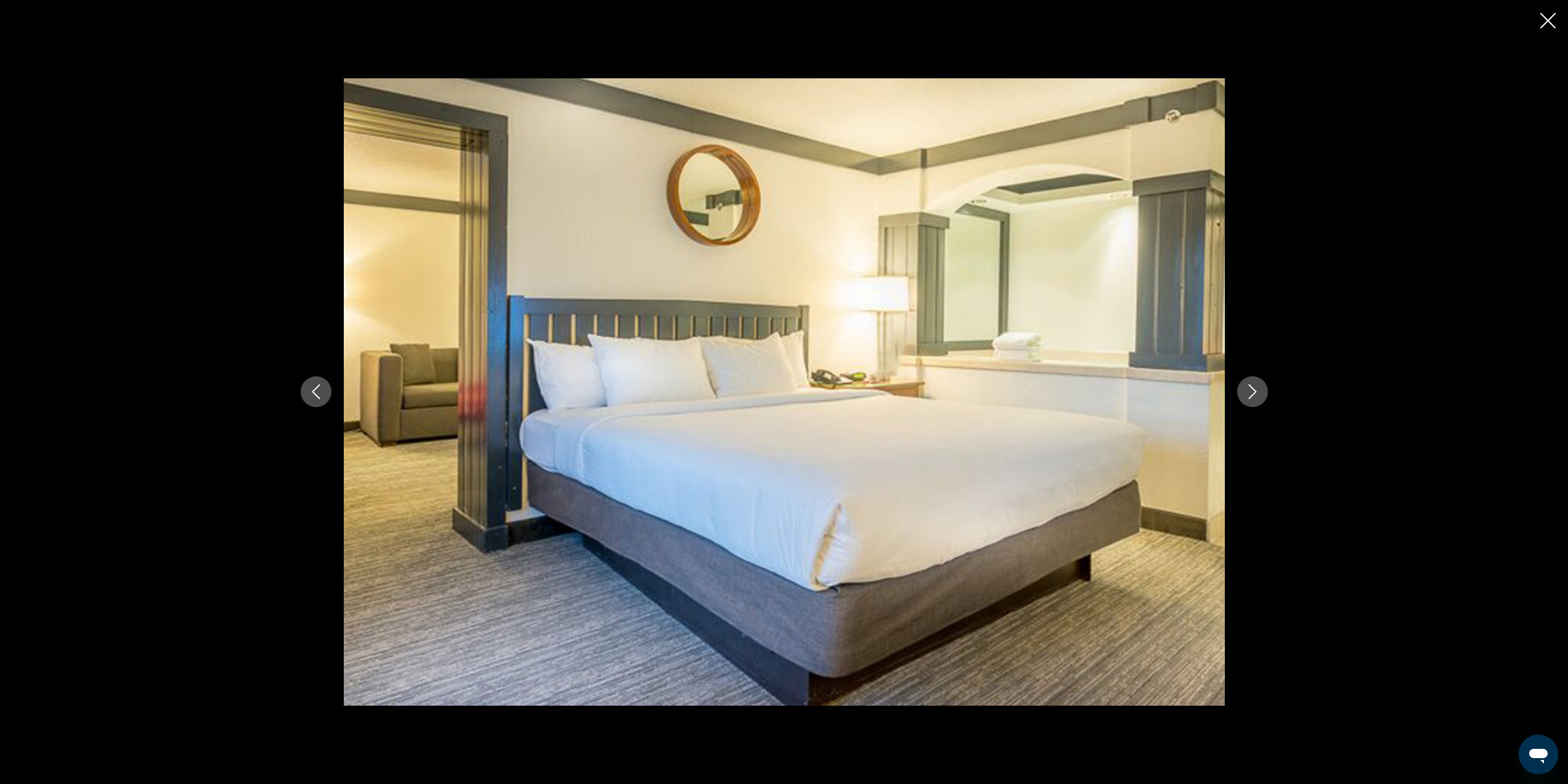
click at [1261, 390] on button "Next image" at bounding box center [1253, 392] width 31 height 31
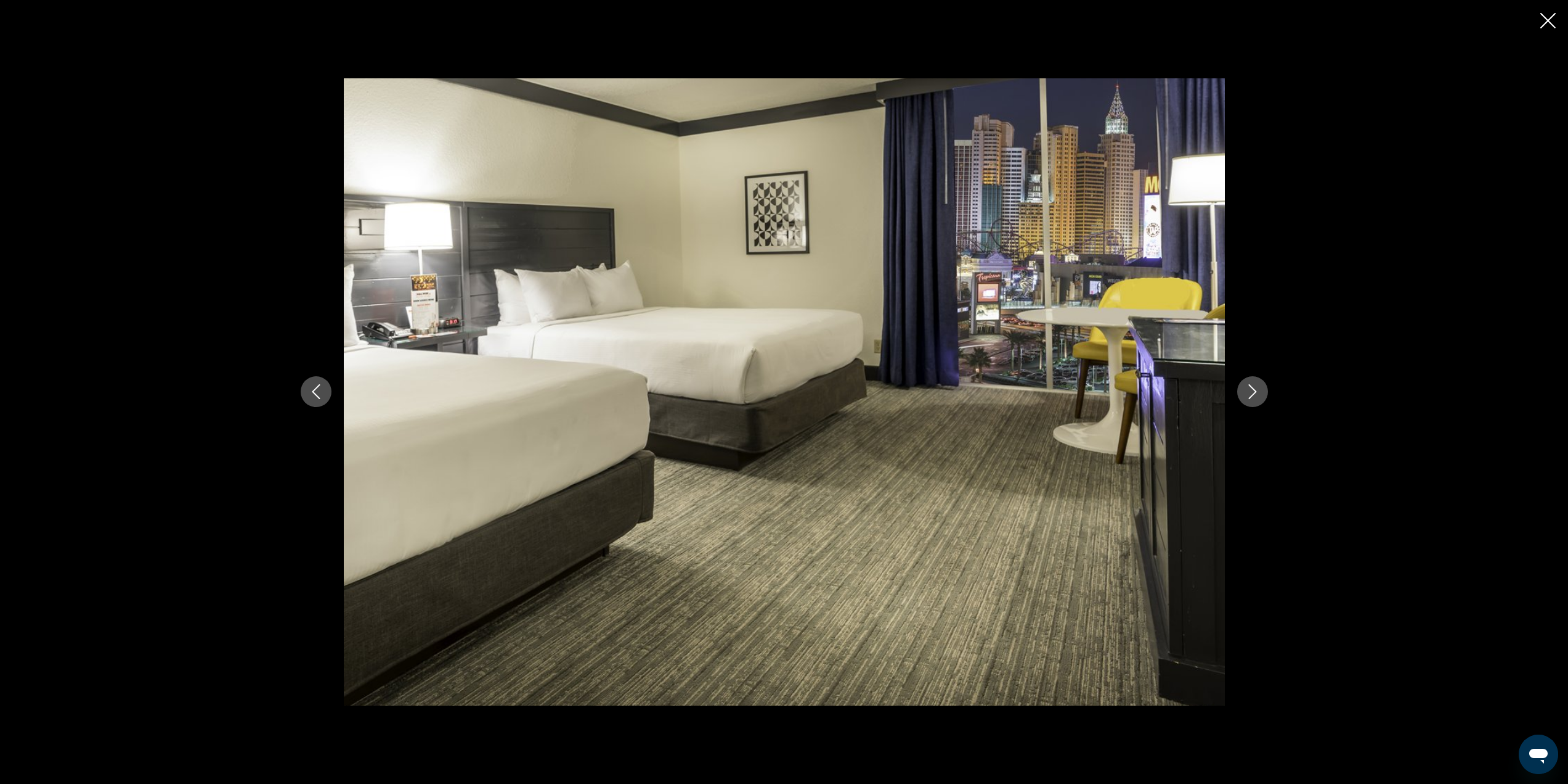
click at [1548, 28] on button "Close slideshow" at bounding box center [1549, 22] width 16 height 20
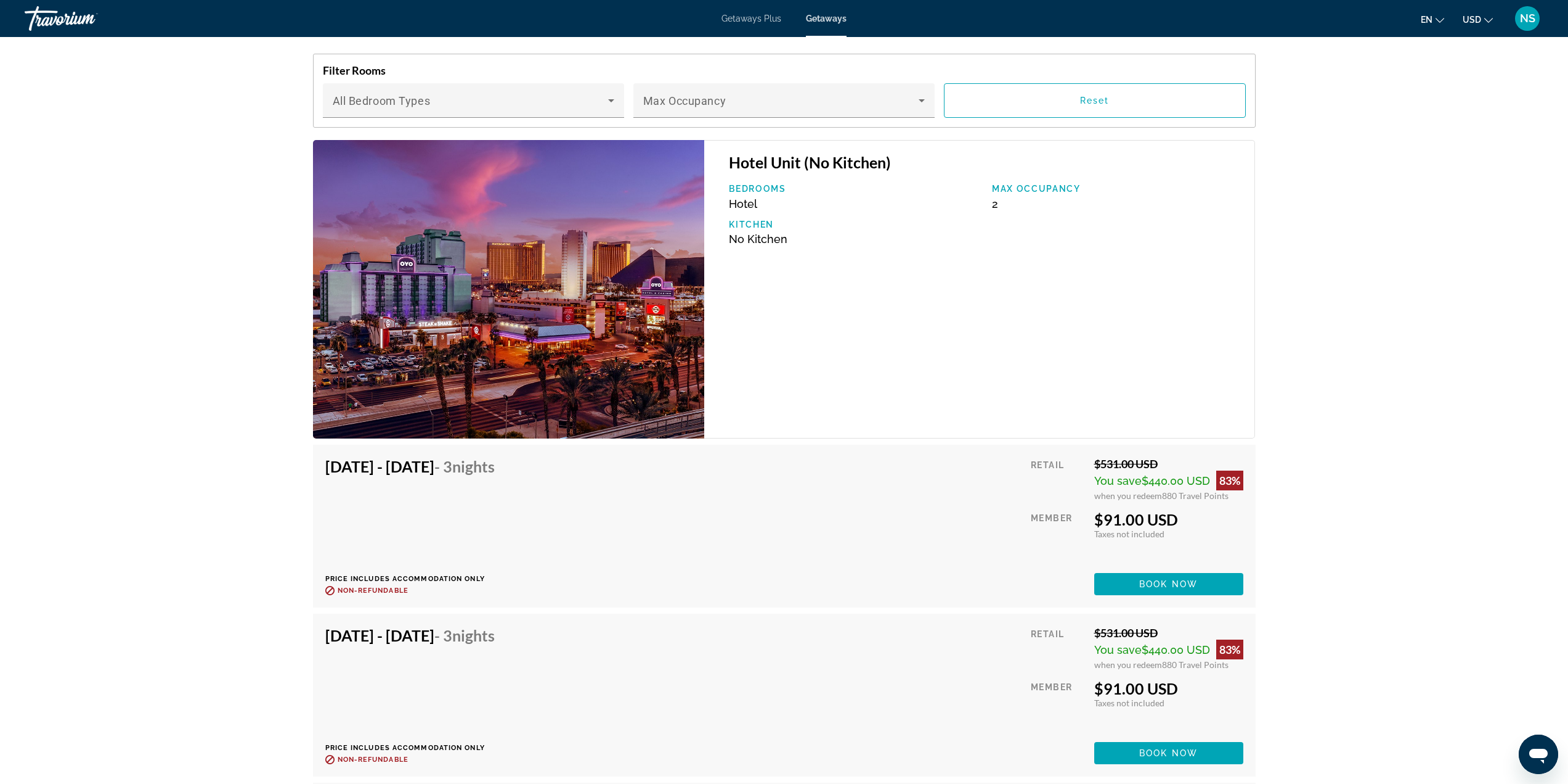
scroll to position [1911, 0]
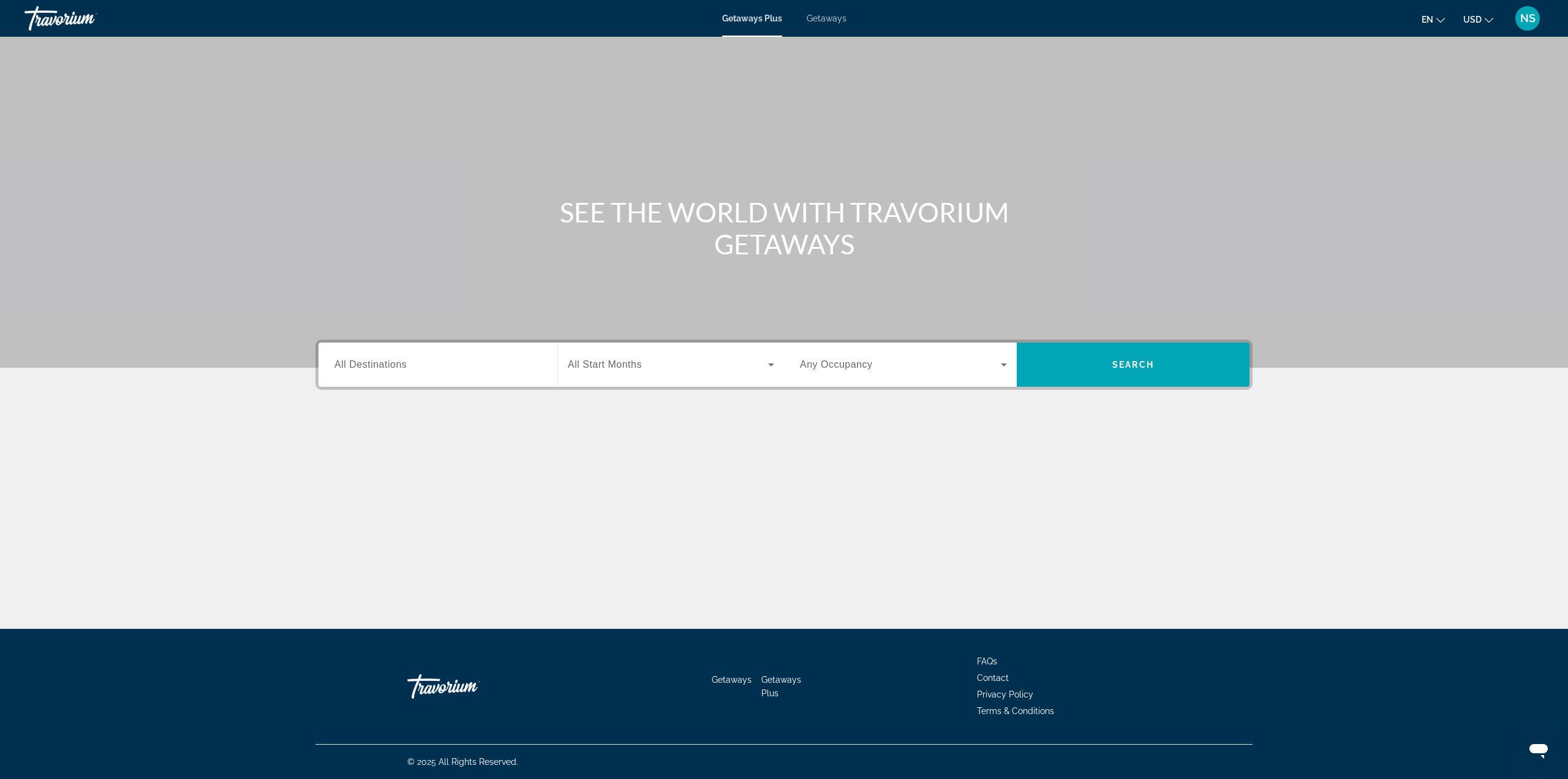
click at [1538, 16] on div "NS" at bounding box center [1526, 17] width 24 height 24
